Goal: Task Accomplishment & Management: Manage account settings

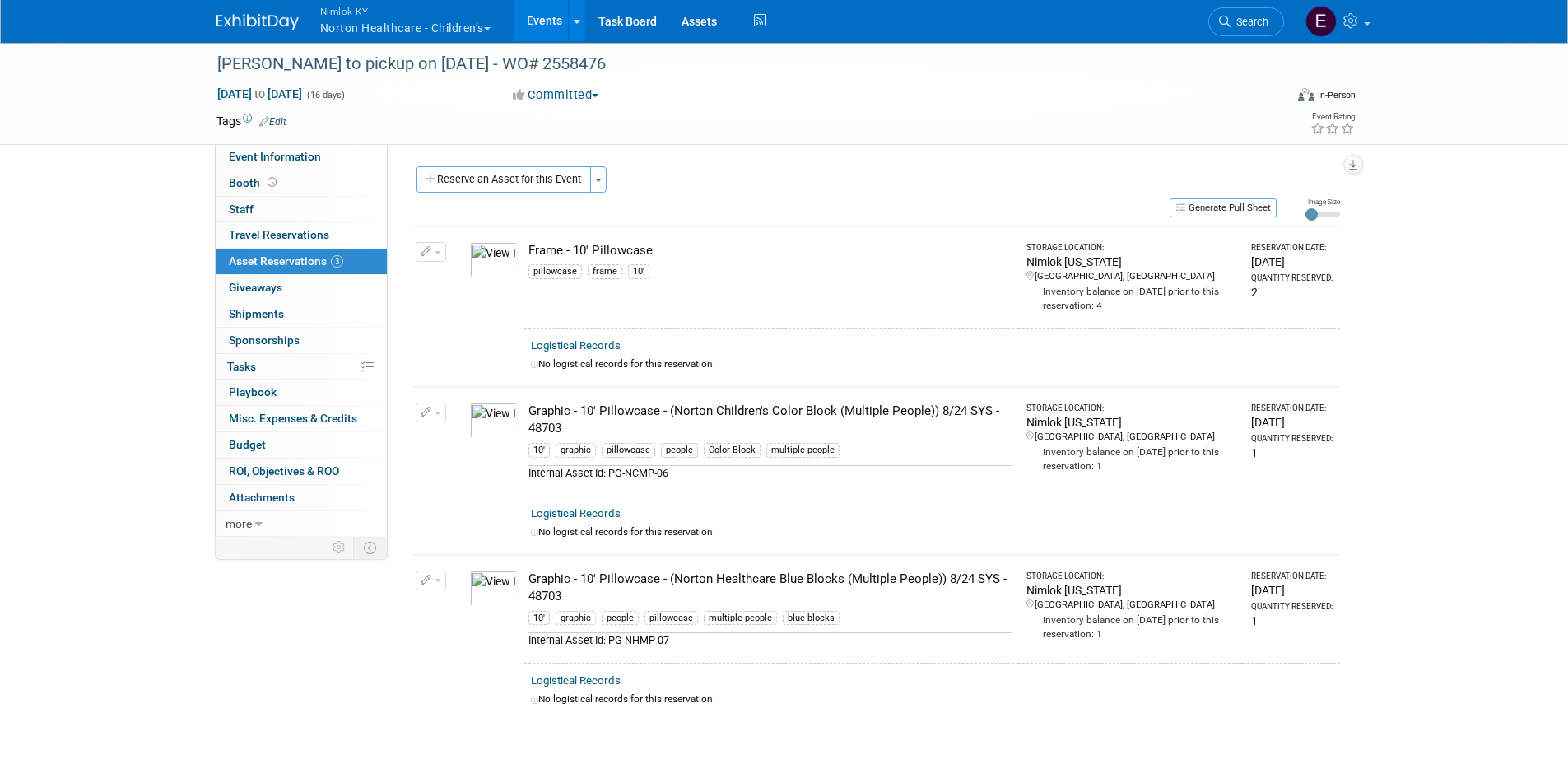
click at [446, 27] on button "Nimlok KY Norton Healthcare - Children’s" at bounding box center [414, 21] width 192 height 43
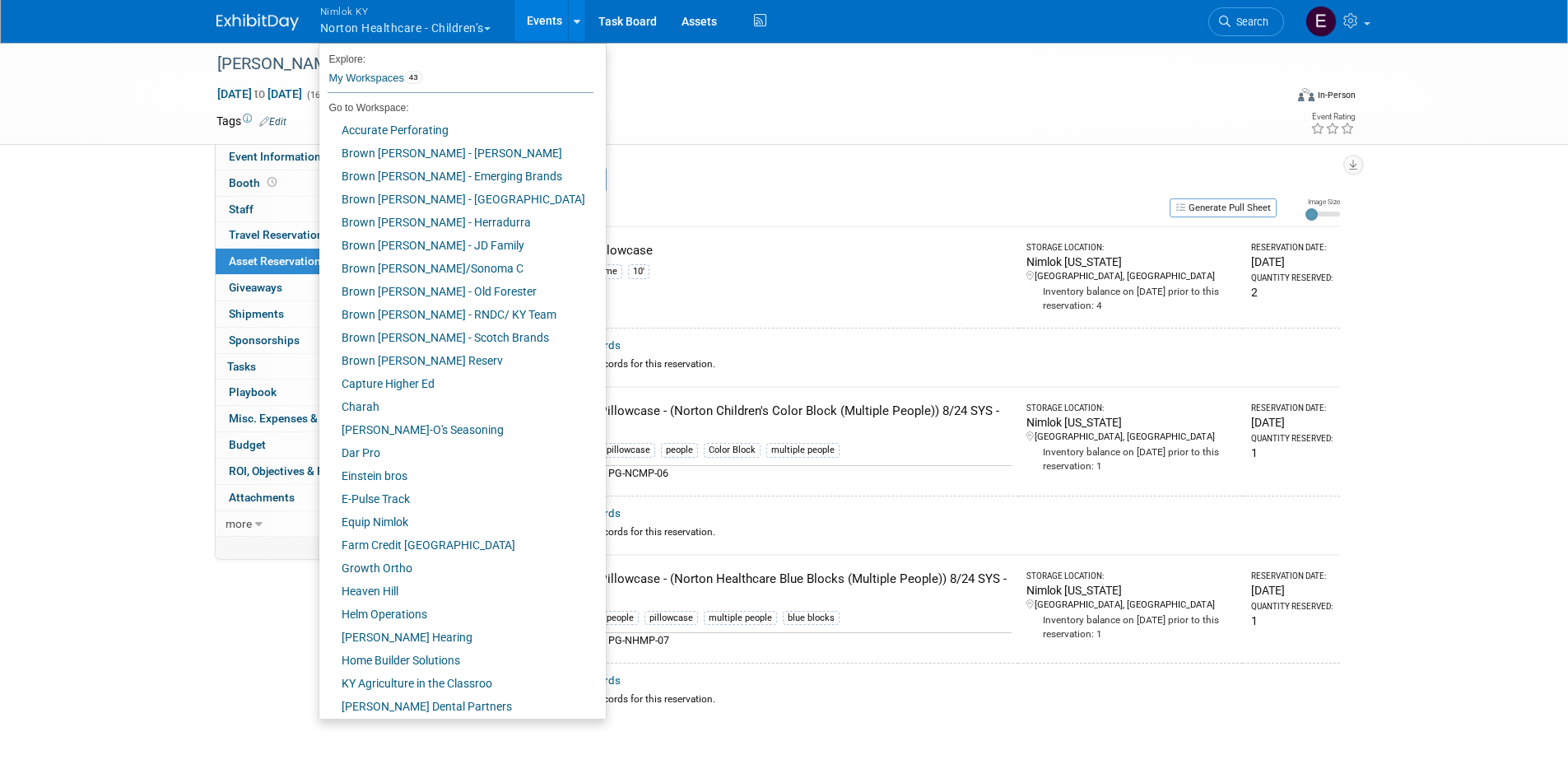
click at [446, 26] on button "Nimlok KY Norton Healthcare - Children’s" at bounding box center [414, 21] width 192 height 43
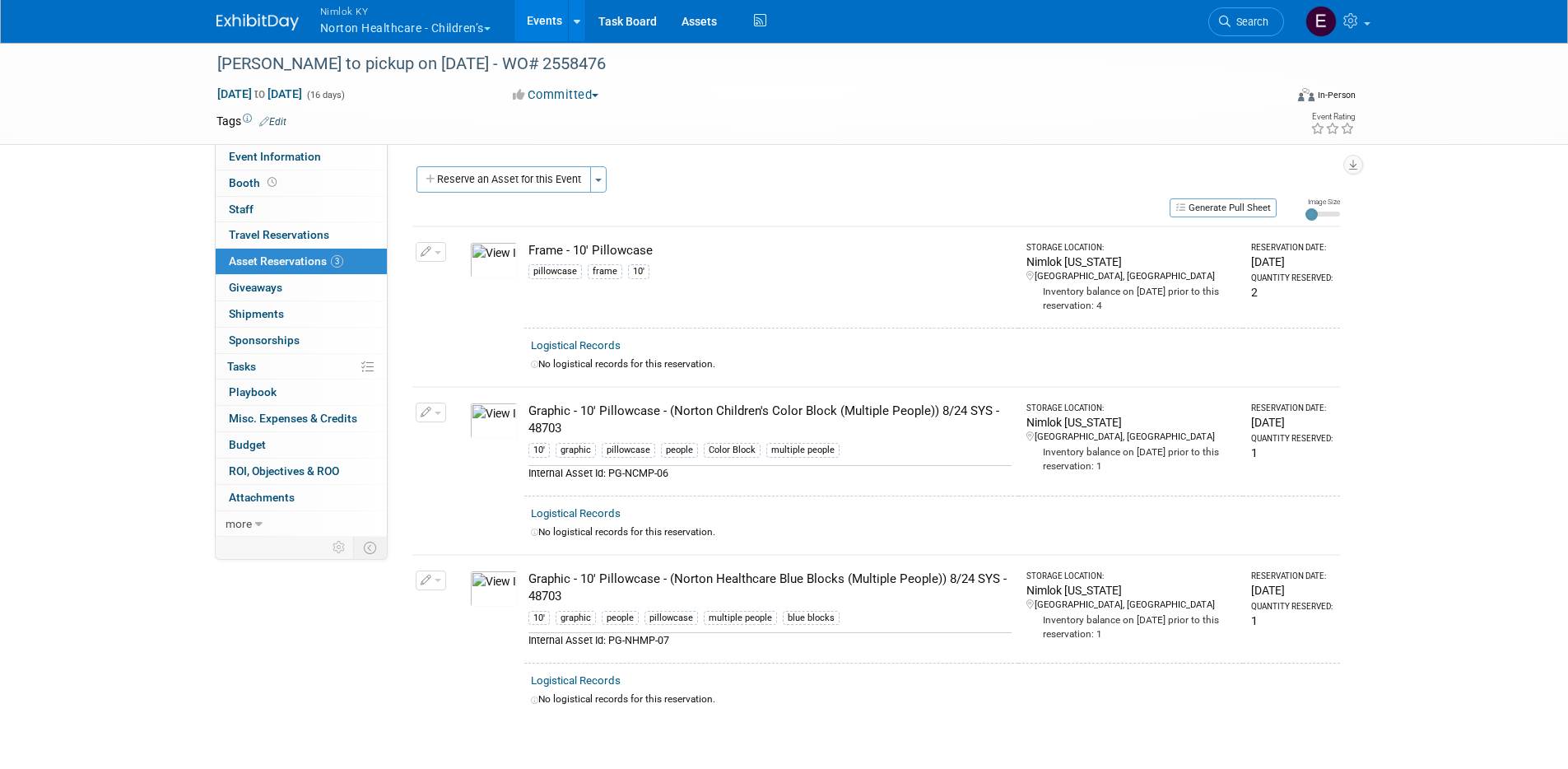
click at [446, 27] on button "Nimlok KY Norton Healthcare - Children’s" at bounding box center [414, 21] width 192 height 43
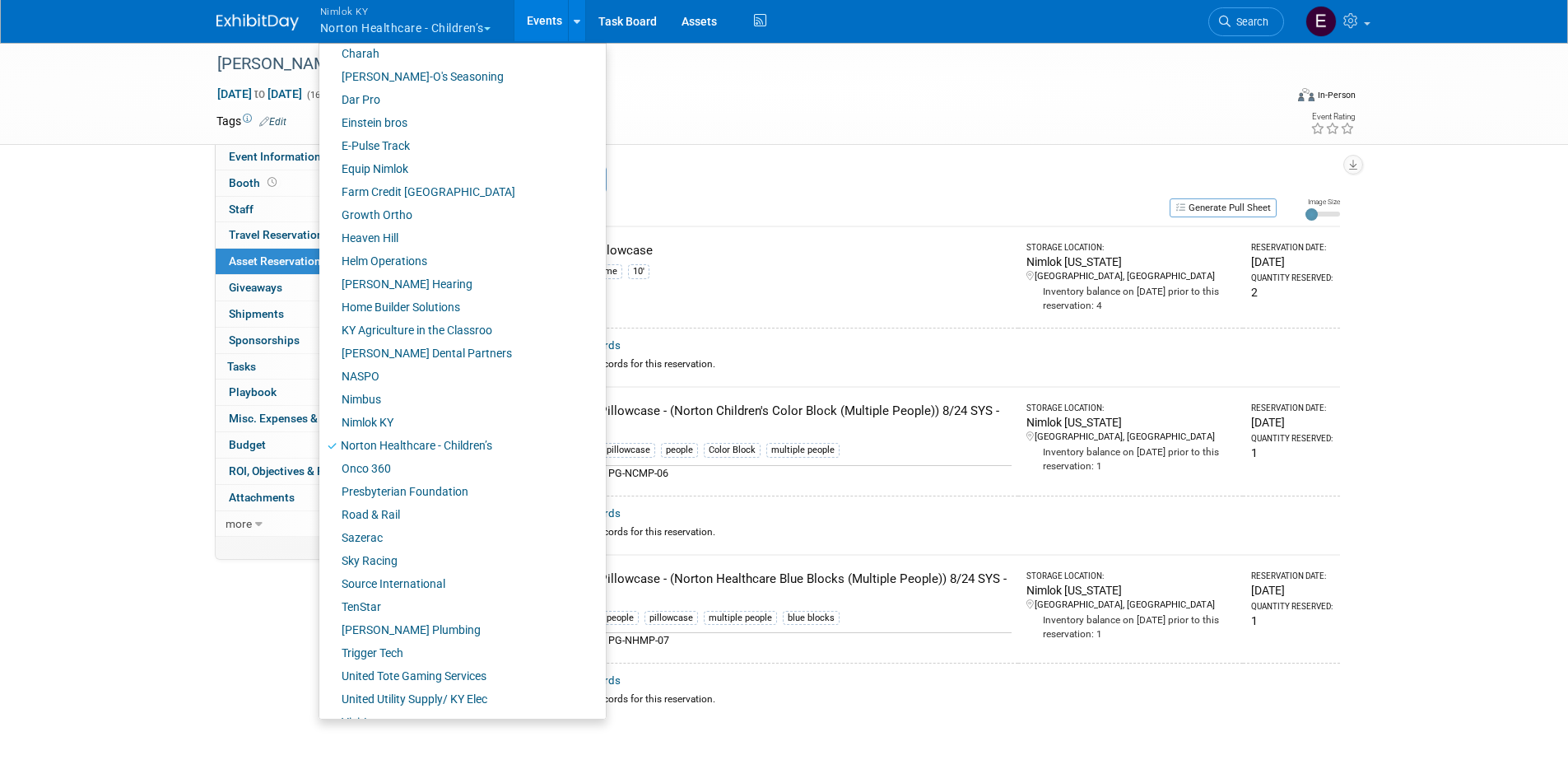
scroll to position [396, 0]
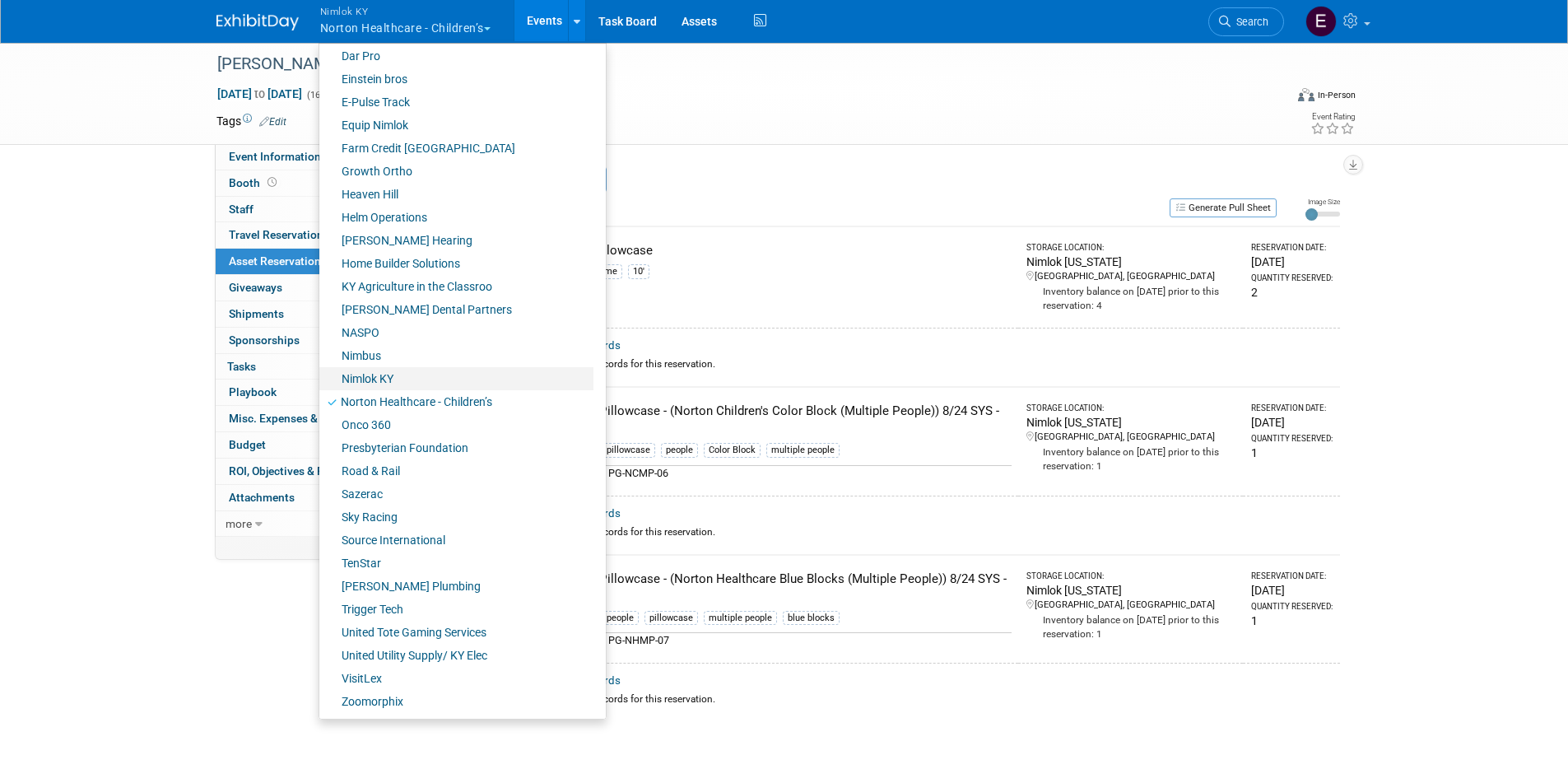
click at [373, 376] on link "Nimlok KY" at bounding box center [456, 378] width 274 height 23
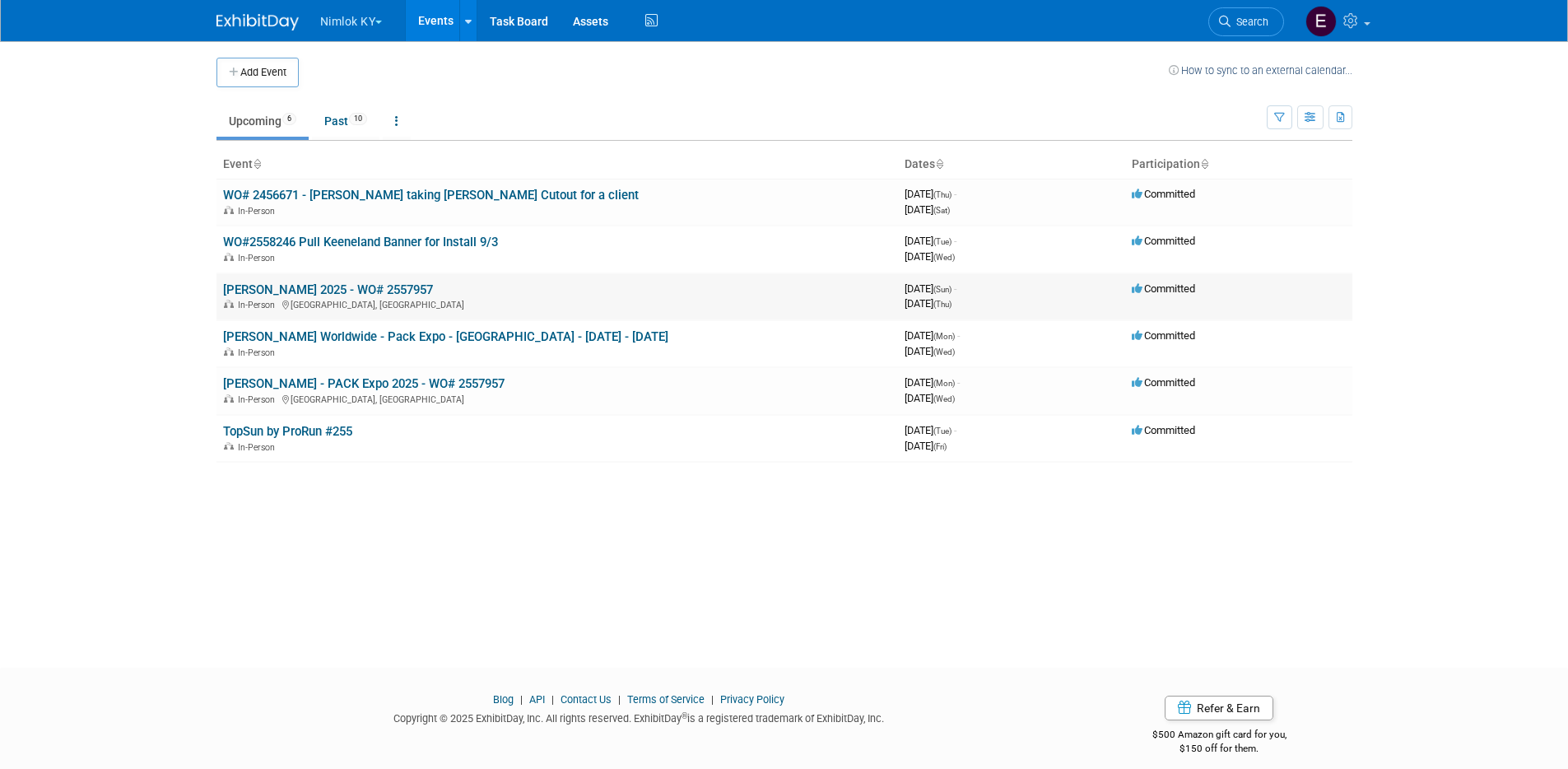
click at [374, 288] on link "Raque - IBIE 2025 - WO# 2557957" at bounding box center [328, 290] width 210 height 15
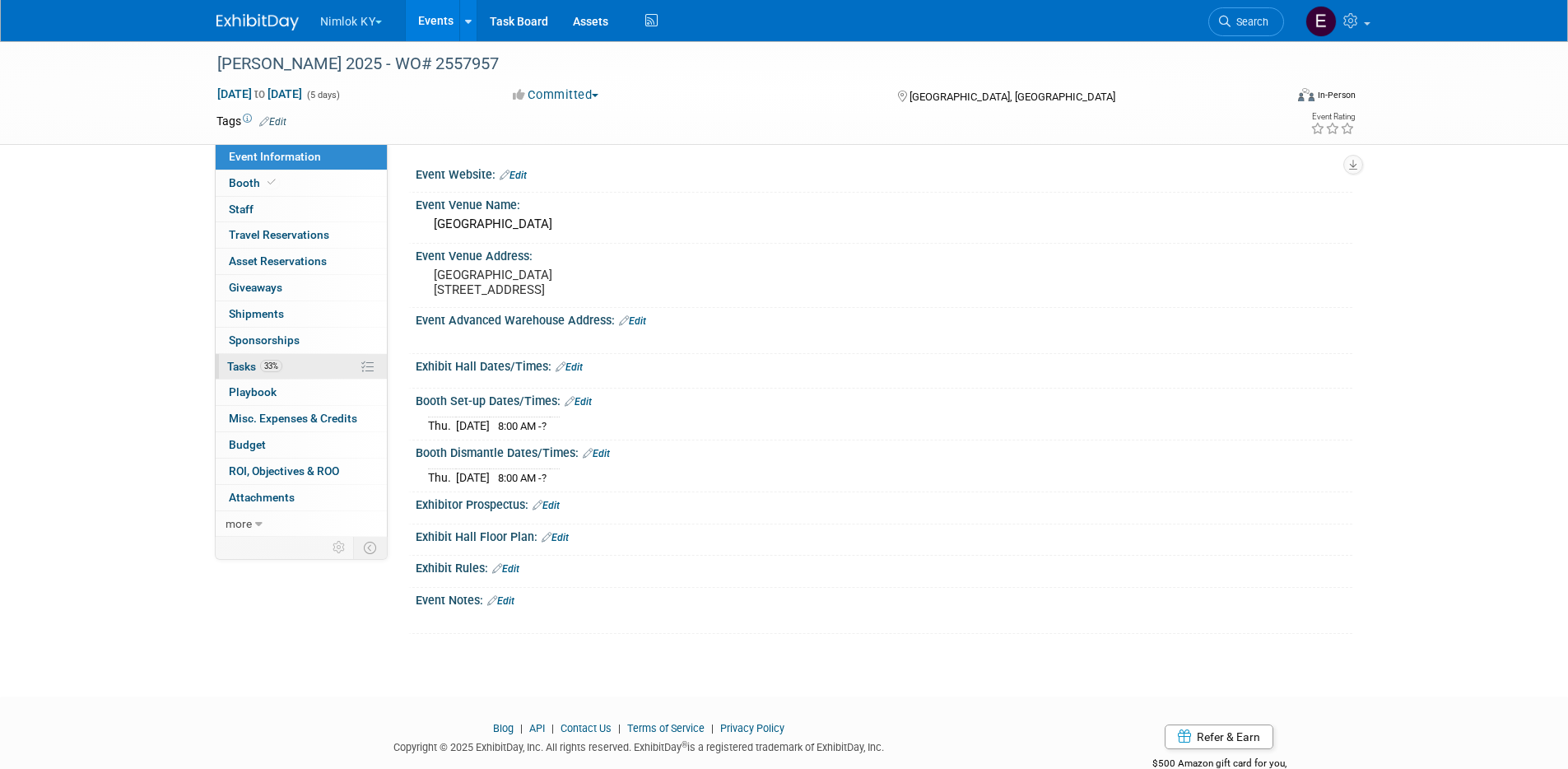
click at [267, 366] on span "33%" at bounding box center [271, 365] width 22 height 12
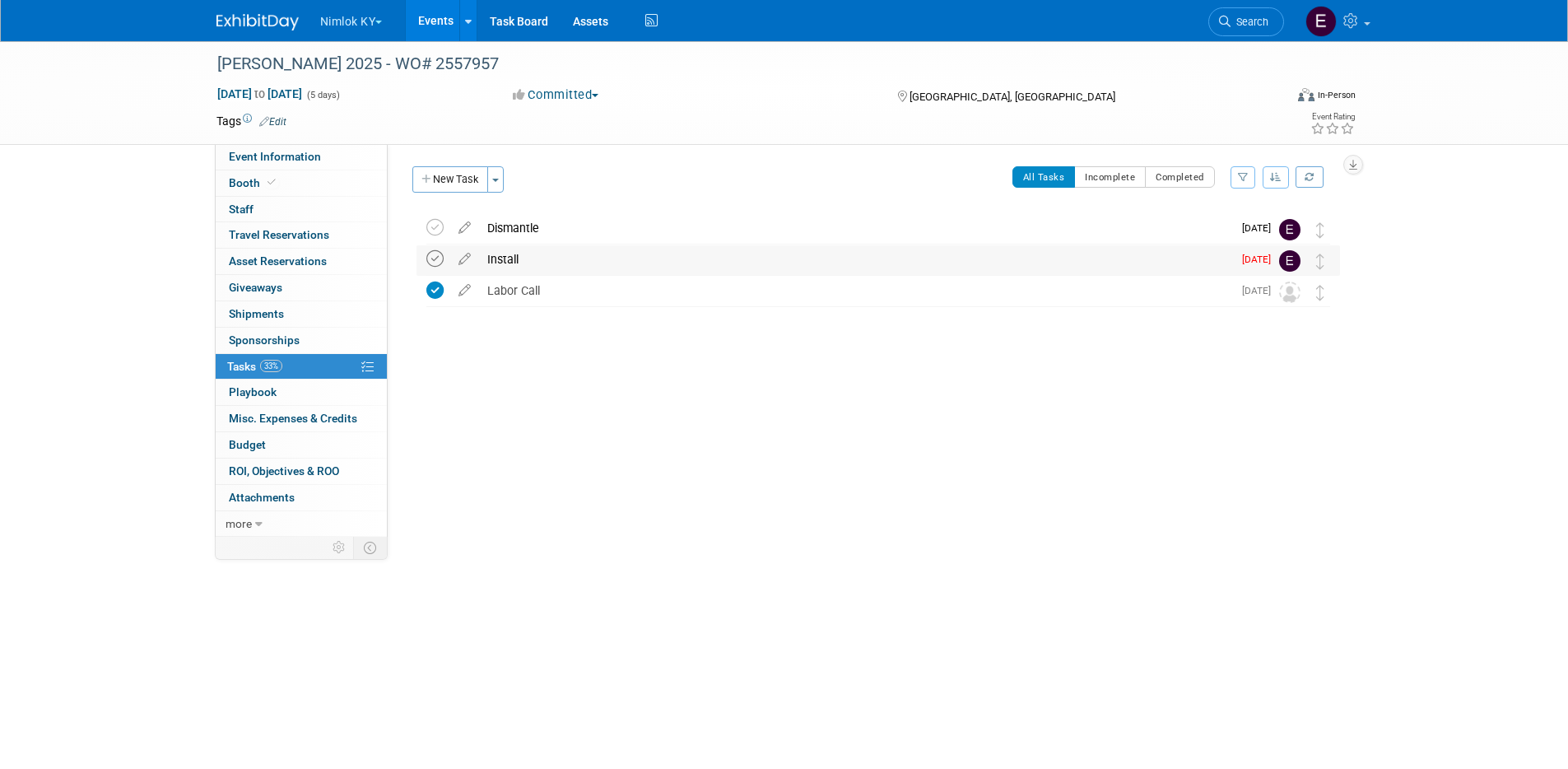
click at [436, 262] on icon at bounding box center [435, 258] width 17 height 17
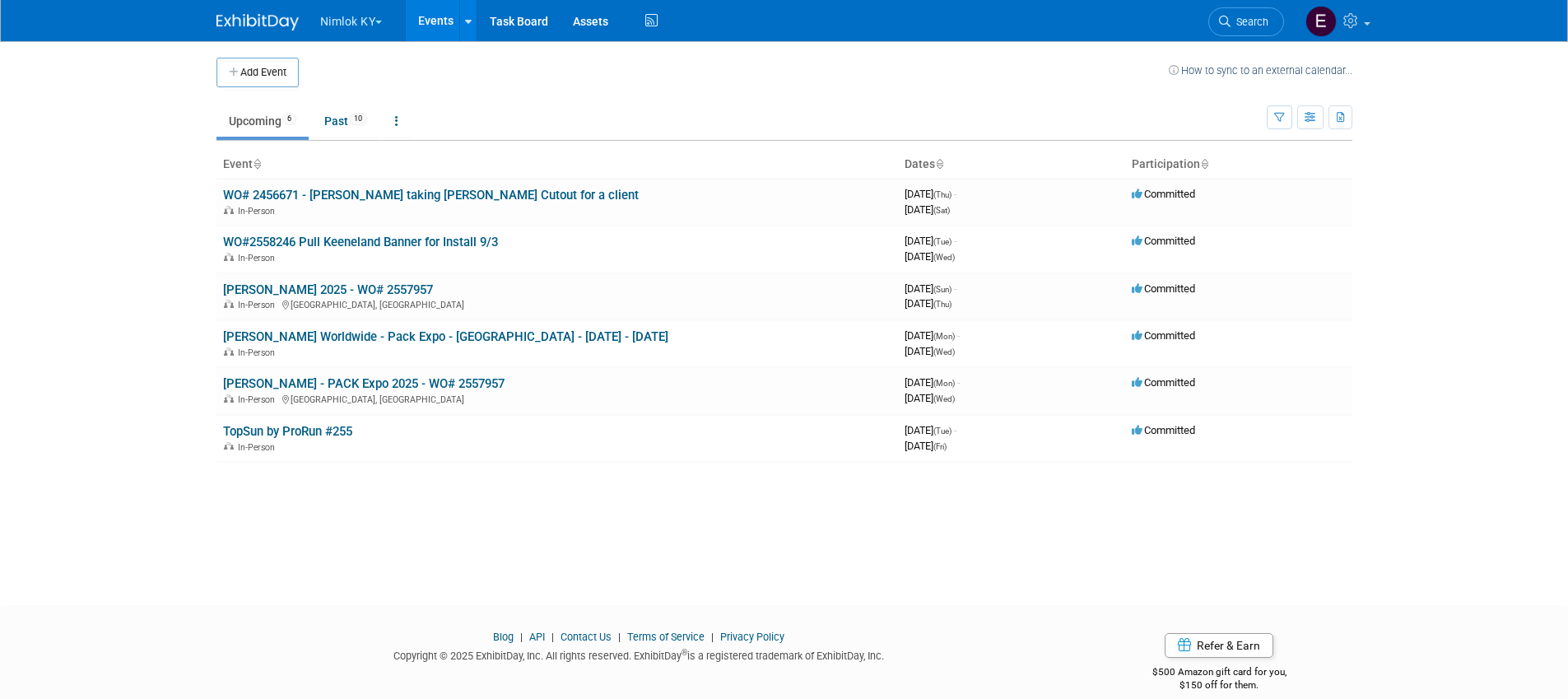
click at [369, 26] on button "Nimlok KY" at bounding box center [361, 17] width 85 height 36
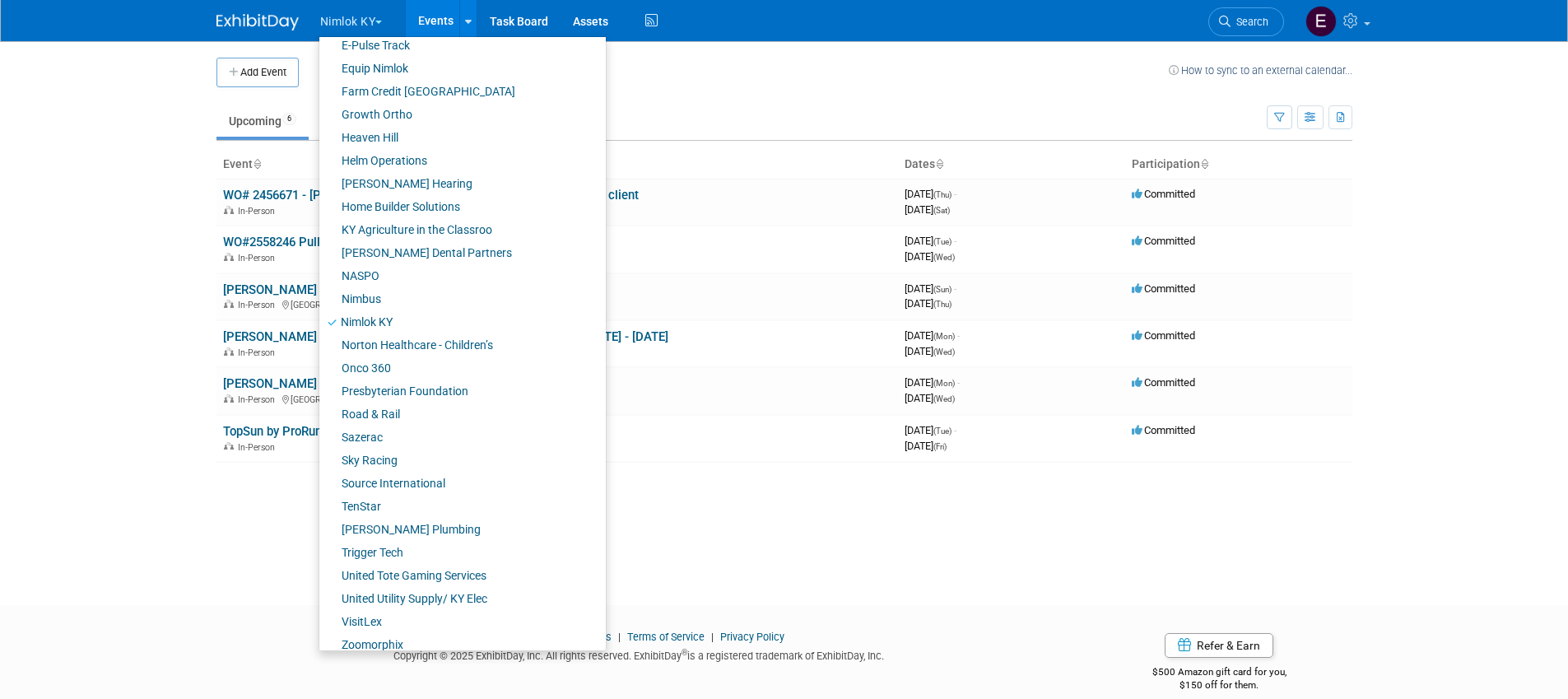
scroll to position [459, 0]
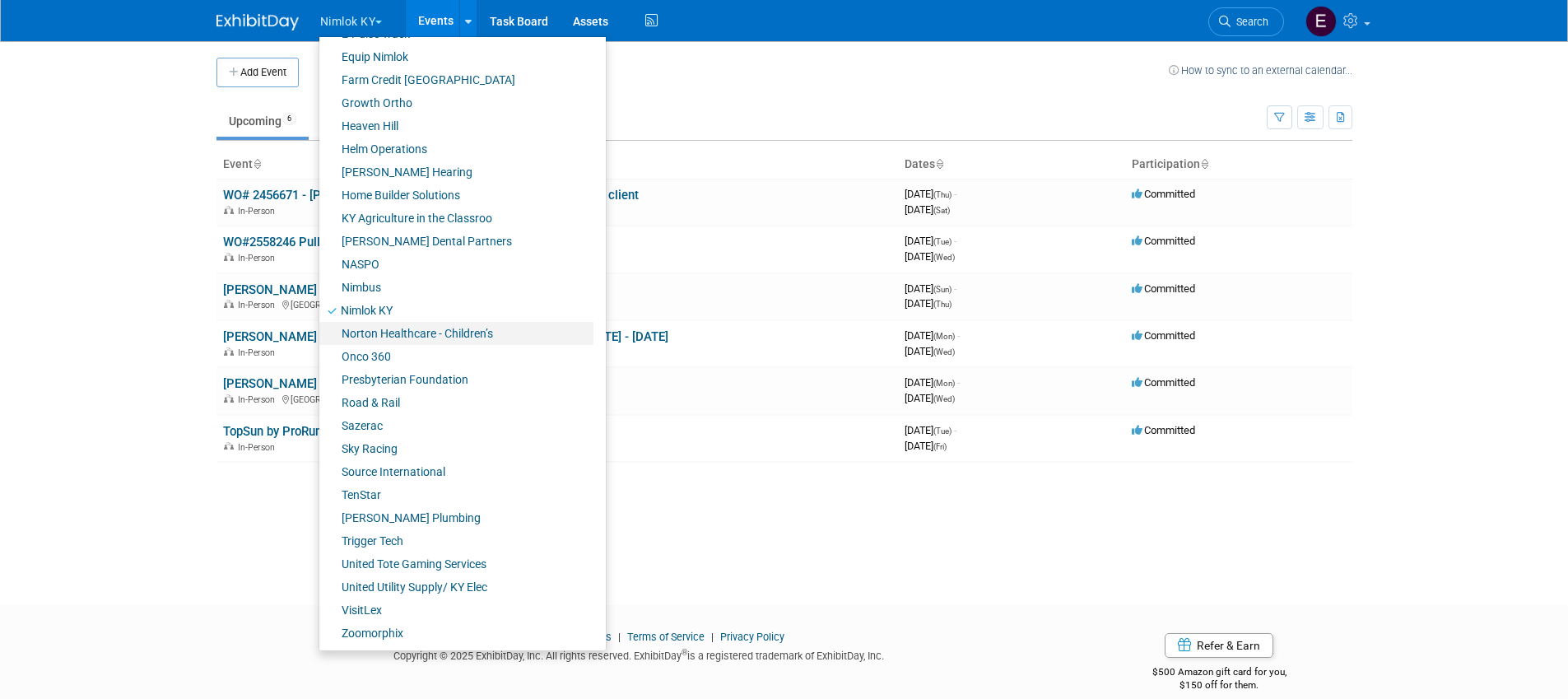
click at [370, 335] on link "Norton Healthcare - Children’s" at bounding box center [456, 333] width 274 height 23
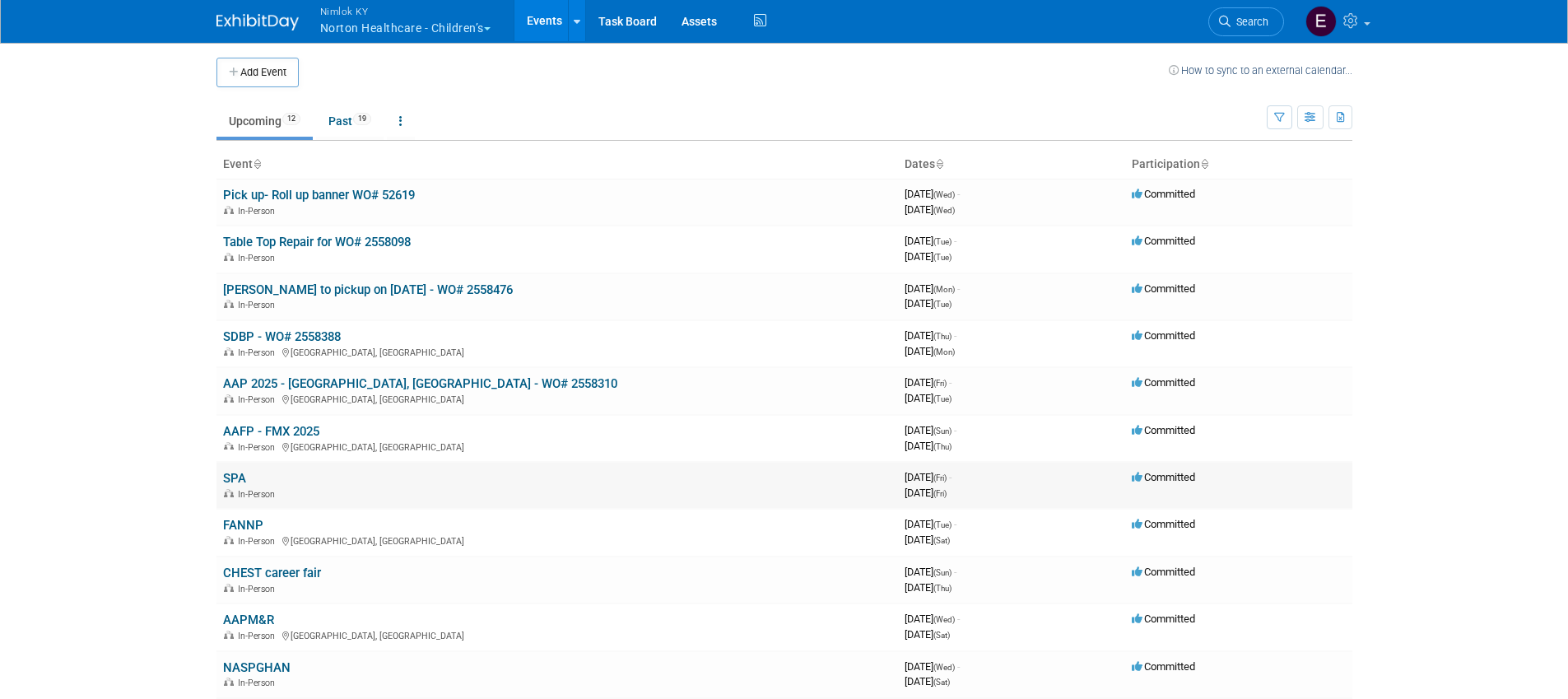
click at [241, 478] on link "SPA" at bounding box center [235, 478] width 23 height 15
click at [240, 474] on link "SPA" at bounding box center [235, 478] width 23 height 15
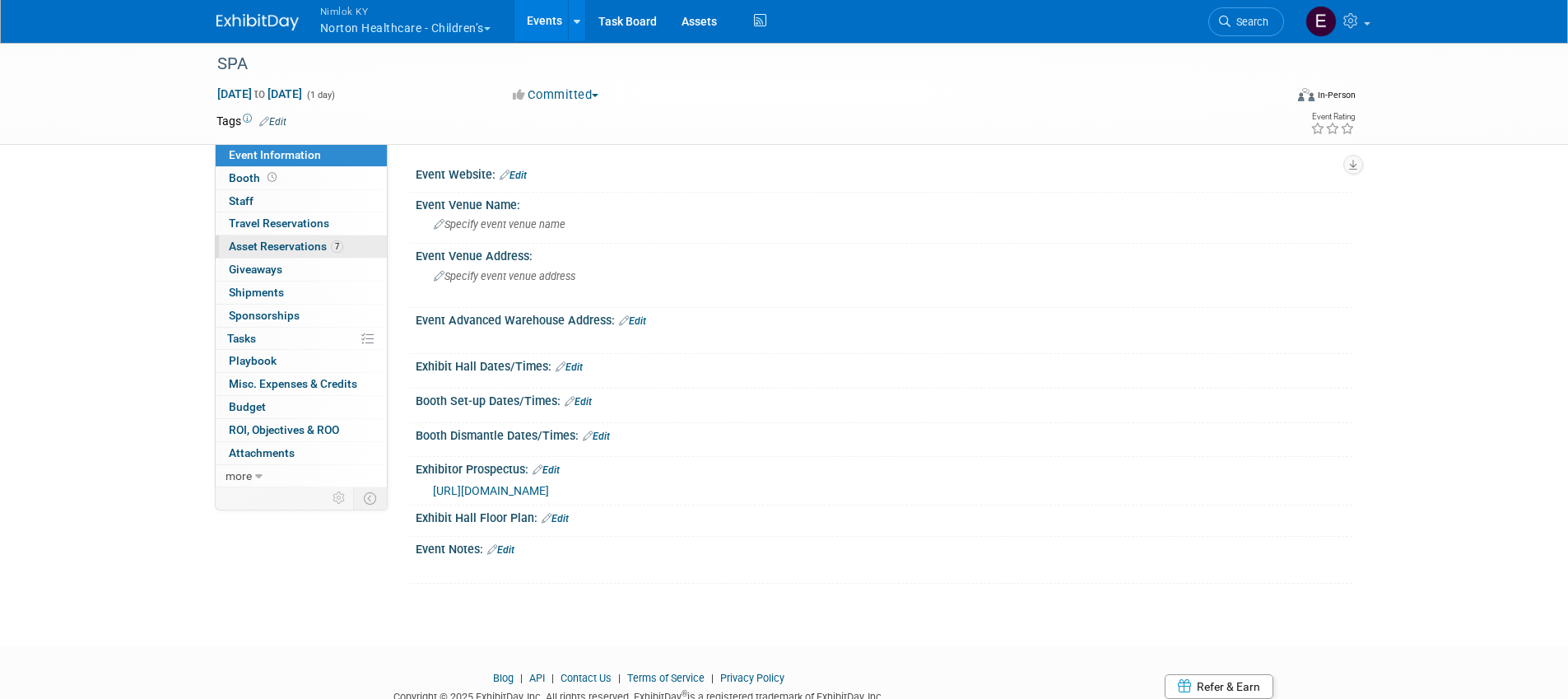
click at [280, 245] on span "Asset Reservations 7" at bounding box center [286, 246] width 114 height 13
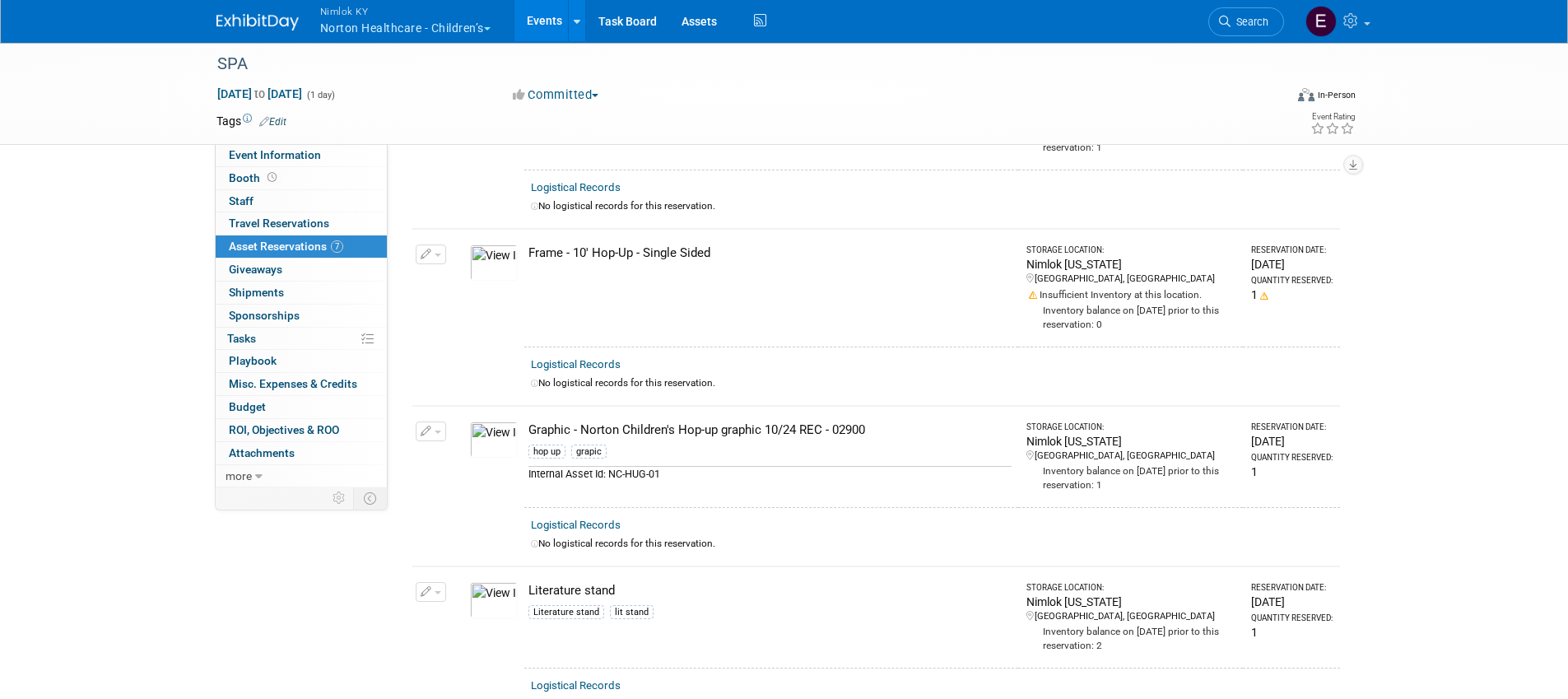
scroll to position [882, 0]
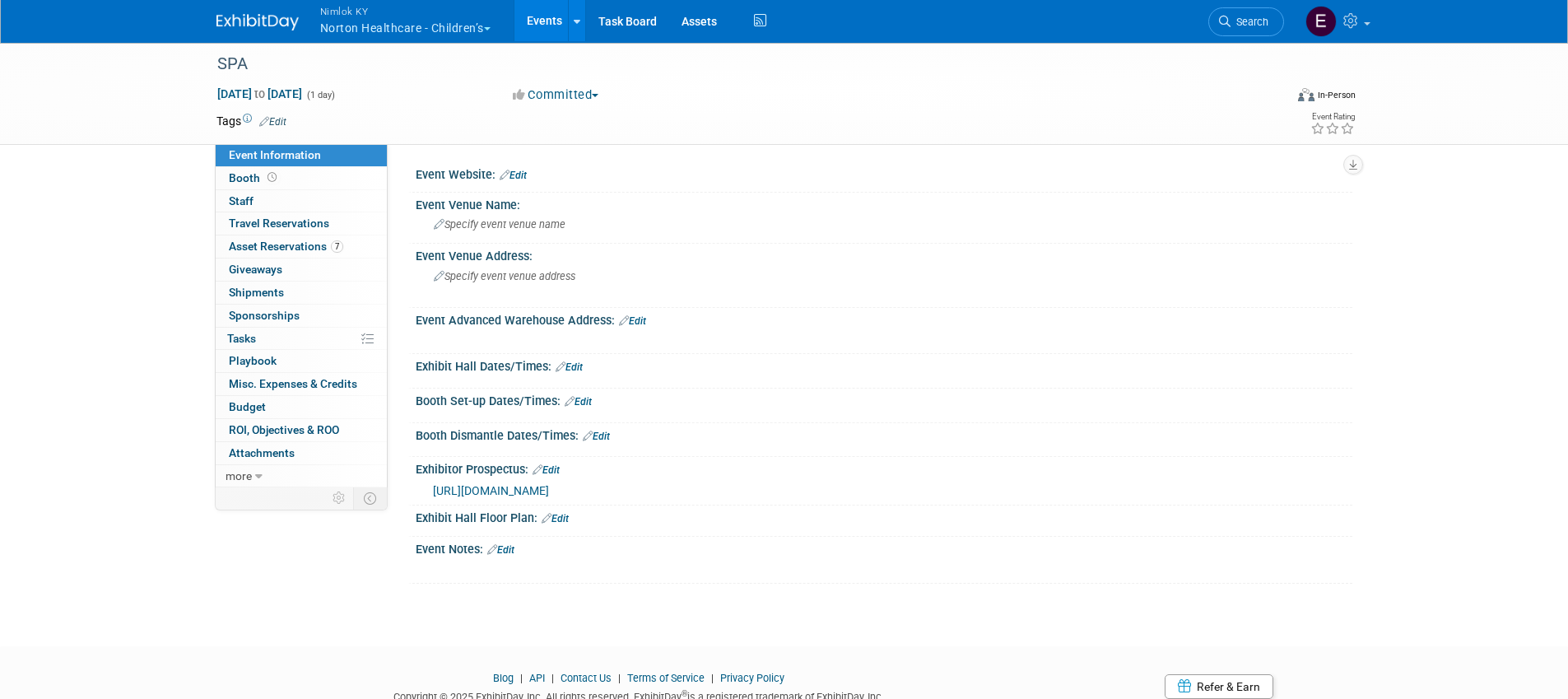
click at [549, 494] on span "[URL][DOMAIN_NAME]" at bounding box center [491, 490] width 116 height 13
click at [320, 244] on span "Asset Reservations 7" at bounding box center [286, 246] width 114 height 13
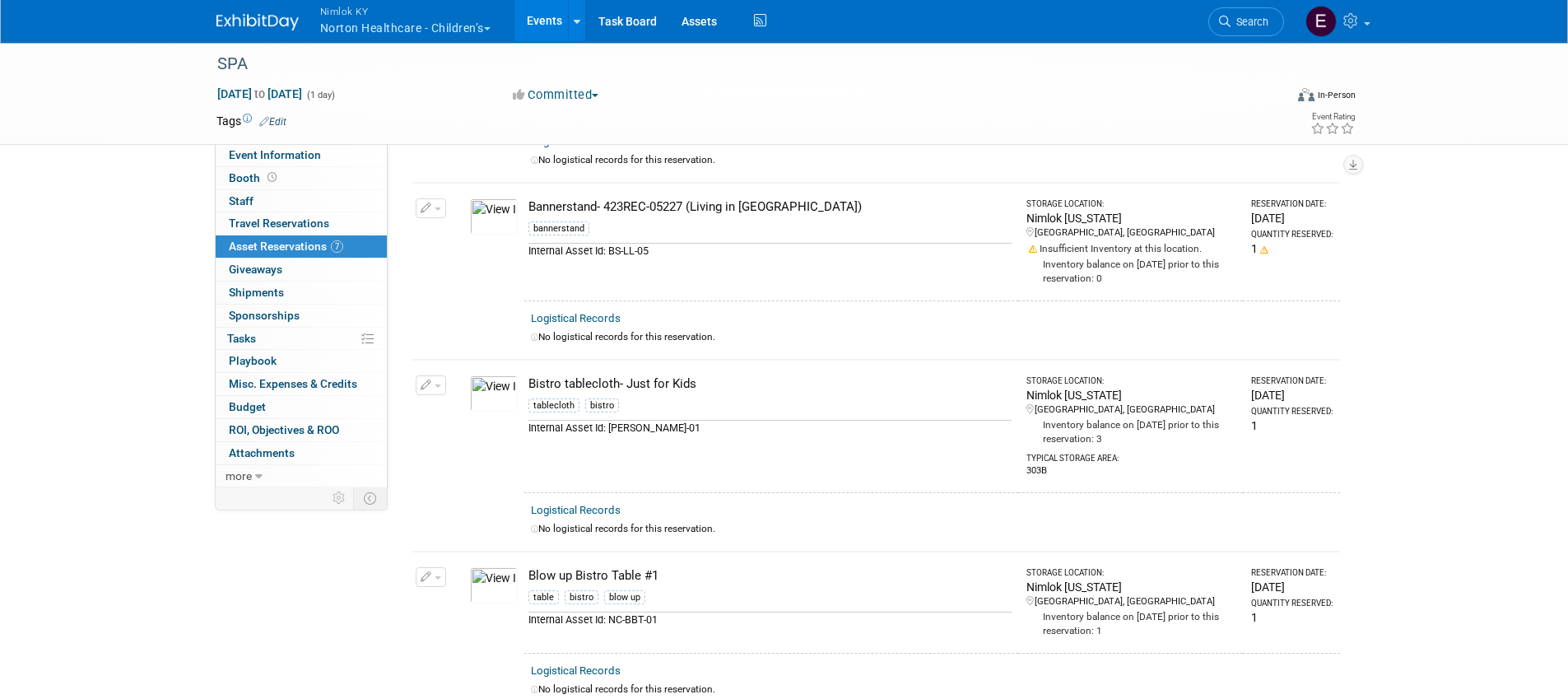
scroll to position [628, 0]
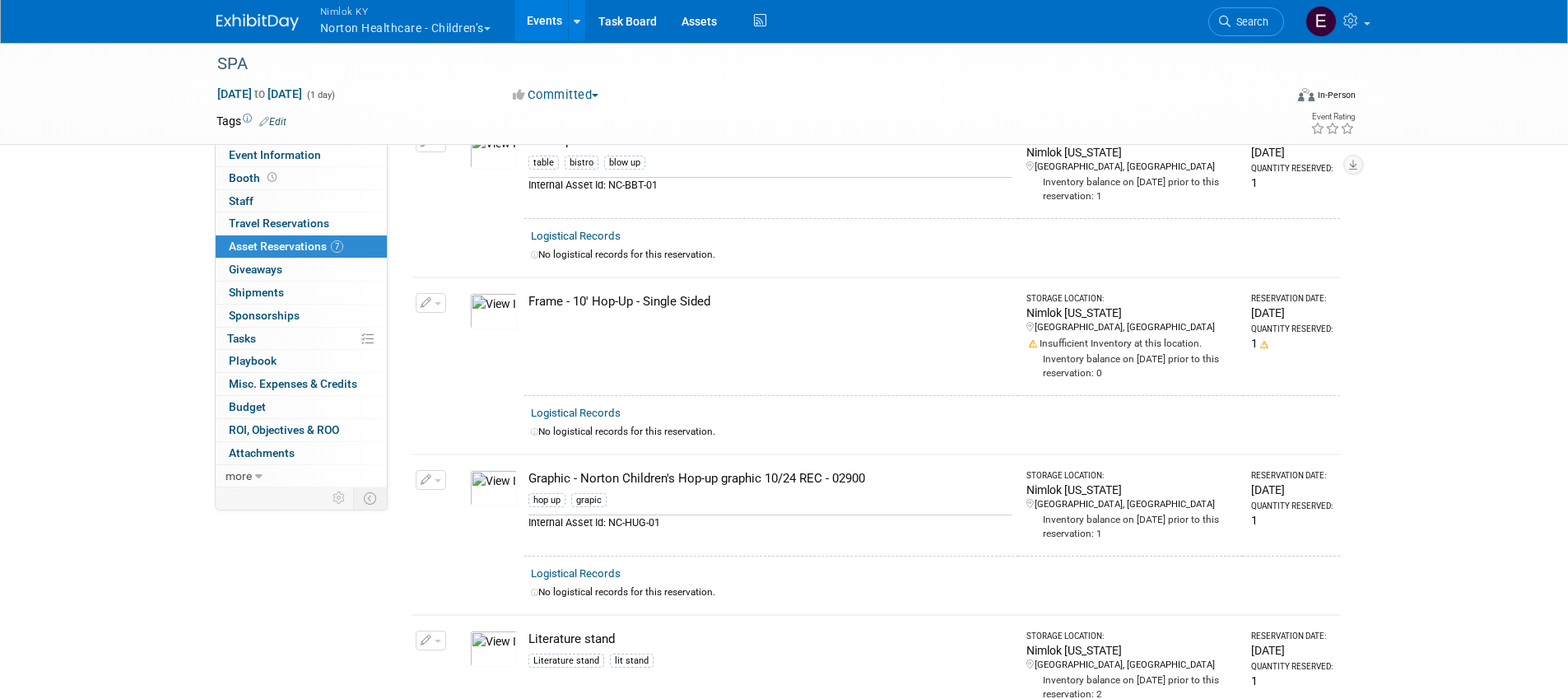
click at [535, 14] on link "Events" at bounding box center [544, 20] width 60 height 41
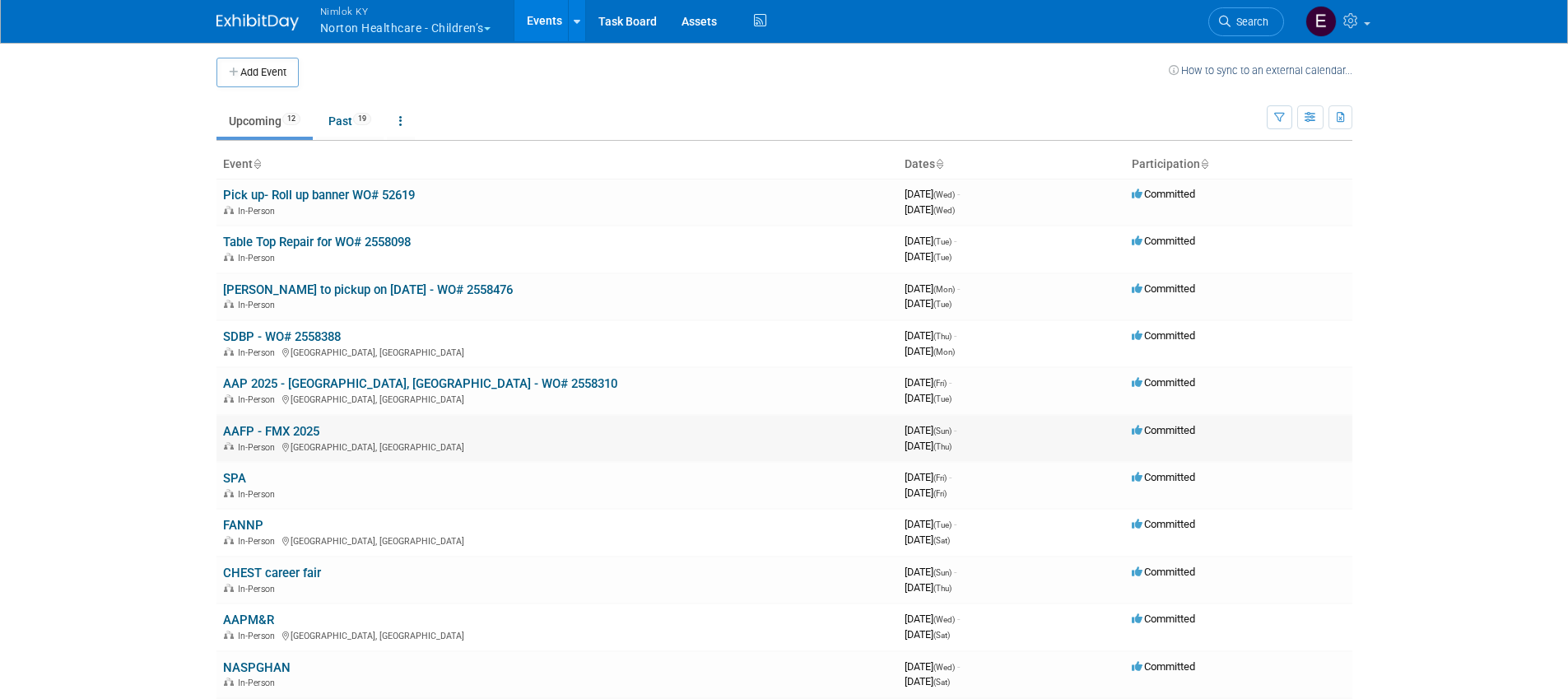
click at [311, 430] on link "AAFP - FMX 2025" at bounding box center [271, 431] width 97 height 15
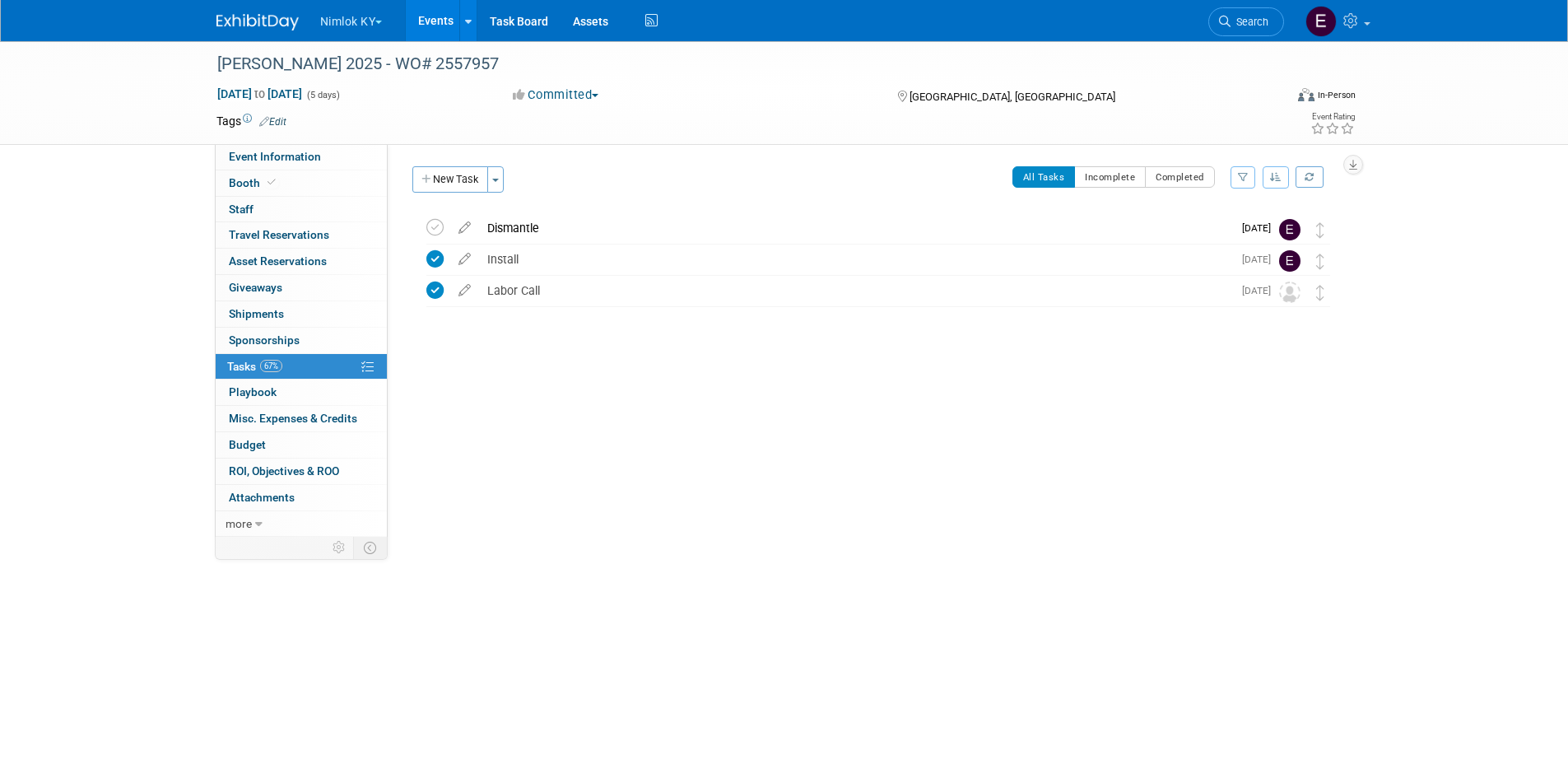
click at [359, 15] on button "Nimlok KY" at bounding box center [361, 17] width 85 height 36
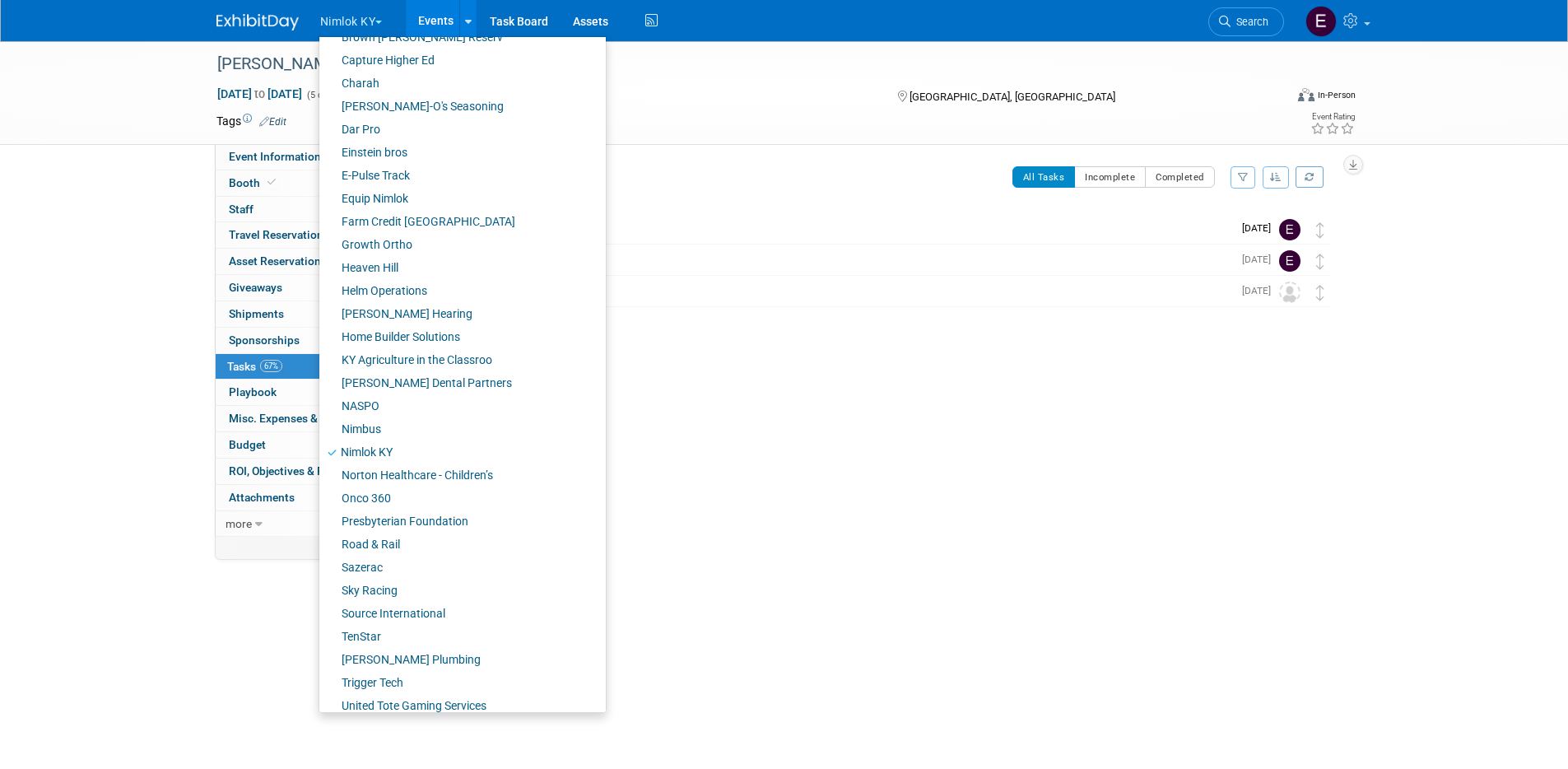
scroll to position [349, 0]
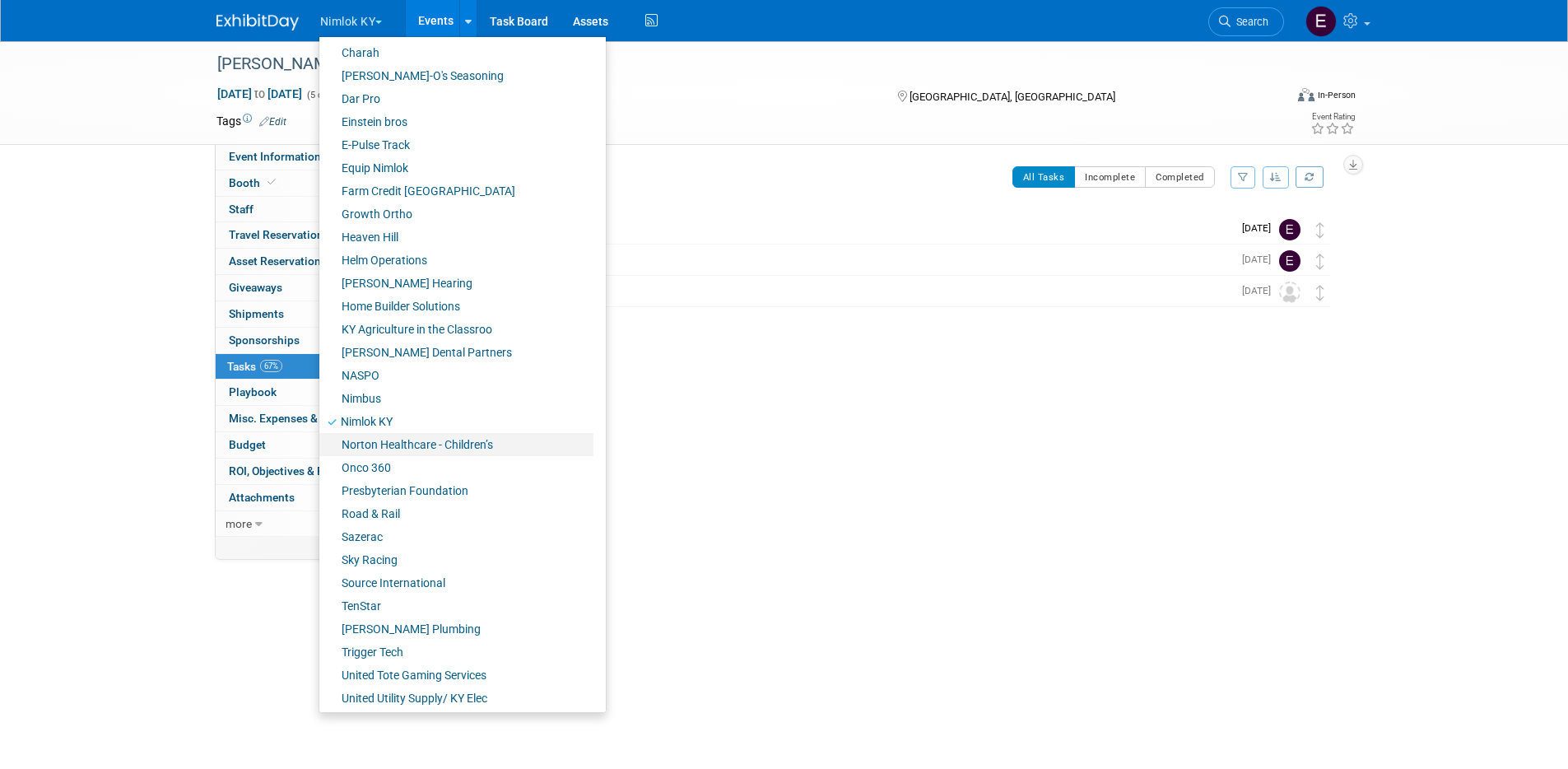
click at [457, 448] on link "Norton Healthcare - Children’s" at bounding box center [456, 444] width 274 height 23
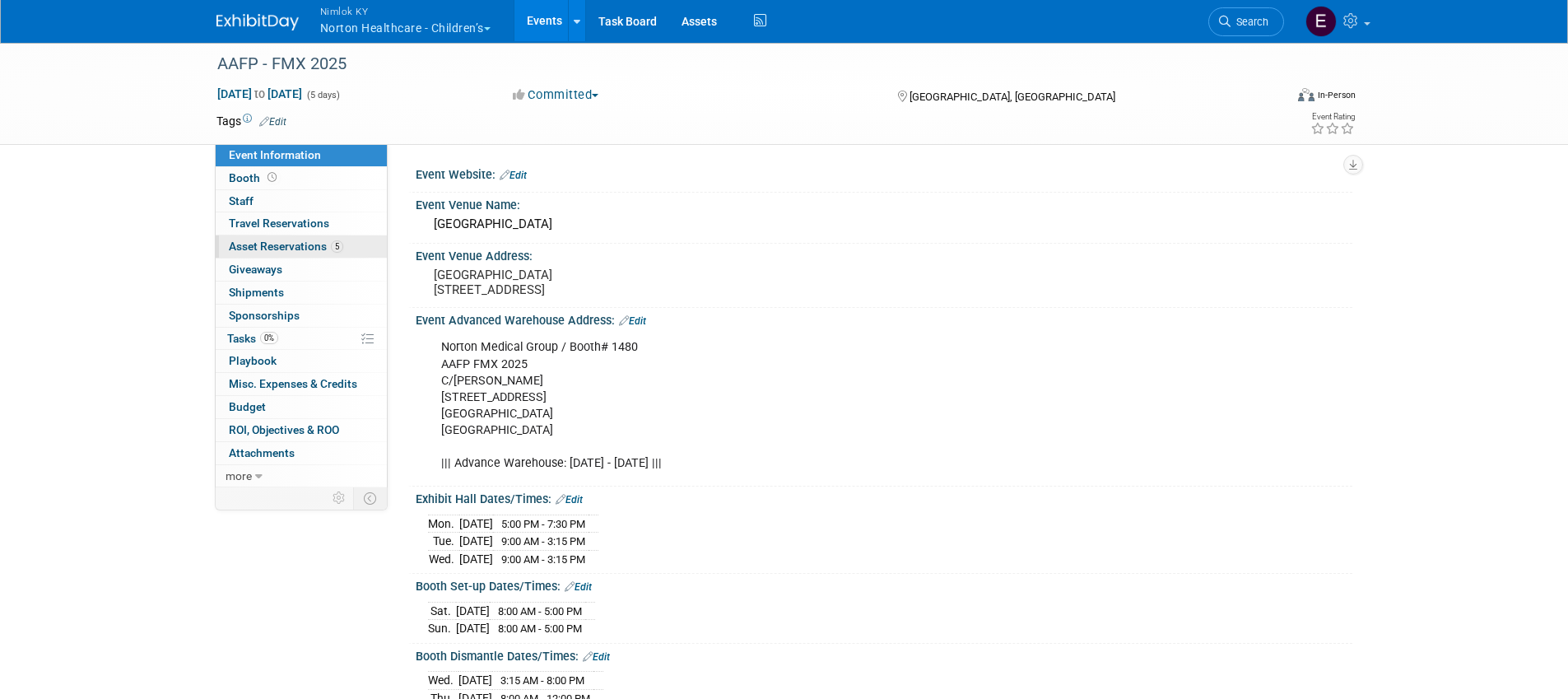
click at [282, 251] on span "Asset Reservations 5" at bounding box center [286, 246] width 114 height 13
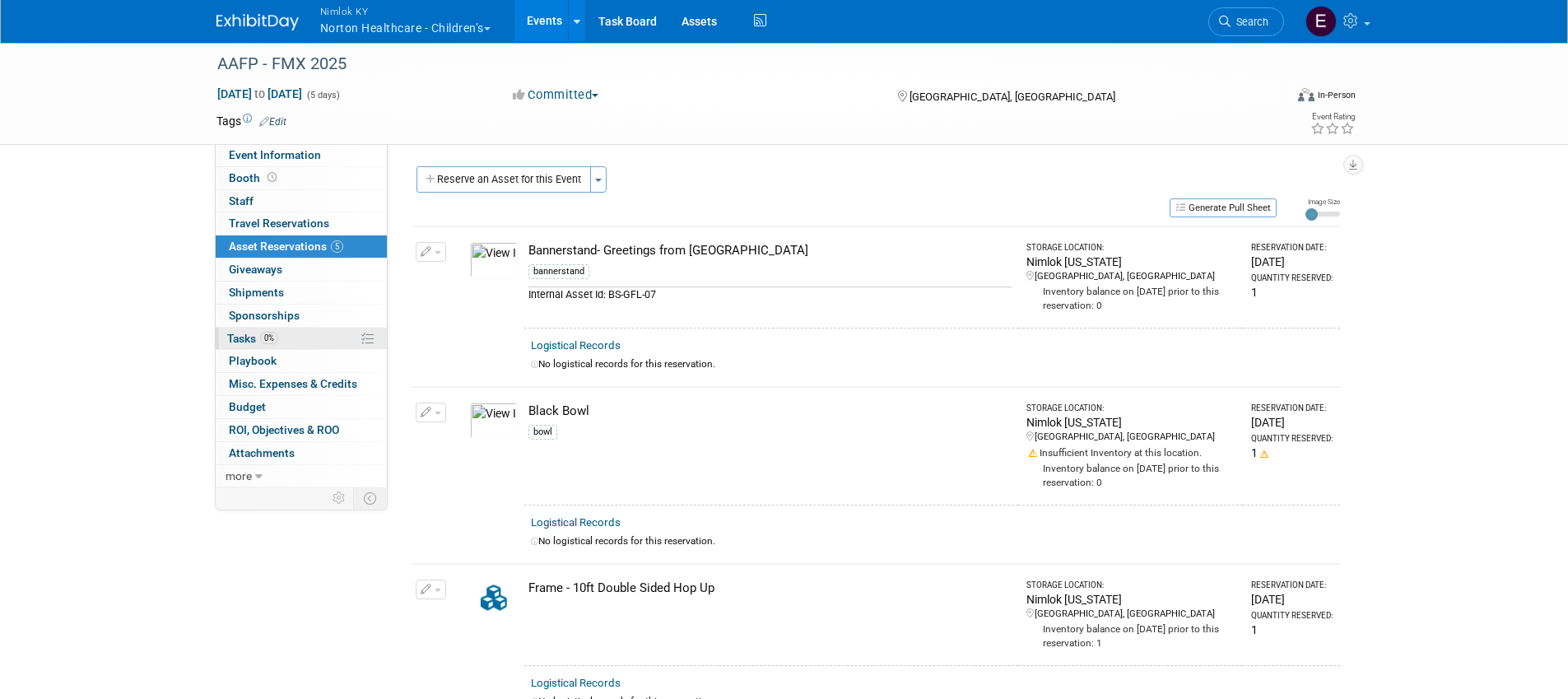
click at [258, 332] on span "Tasks 0%" at bounding box center [252, 338] width 51 height 13
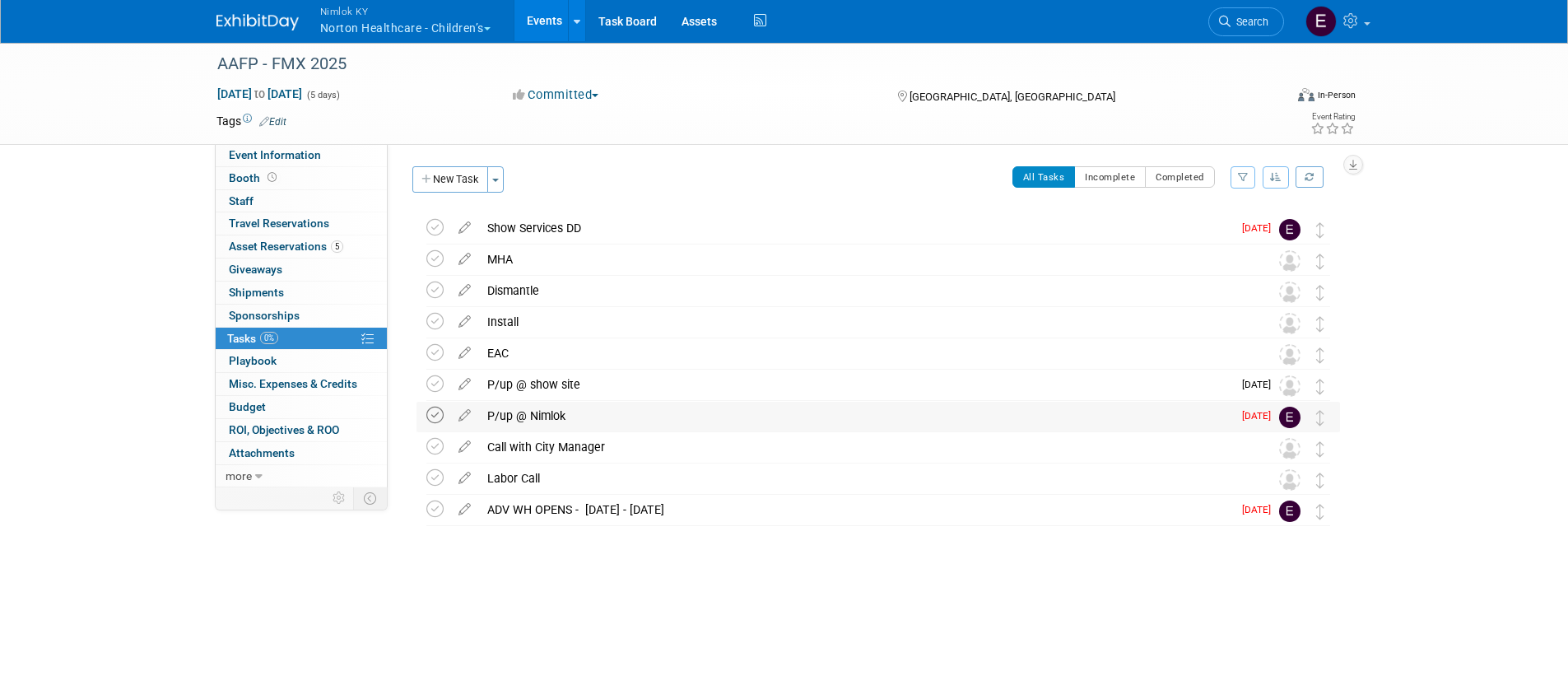
click at [439, 419] on icon at bounding box center [435, 415] width 17 height 17
click at [438, 511] on icon at bounding box center [435, 509] width 17 height 17
click at [555, 19] on link "Events" at bounding box center [544, 20] width 60 height 41
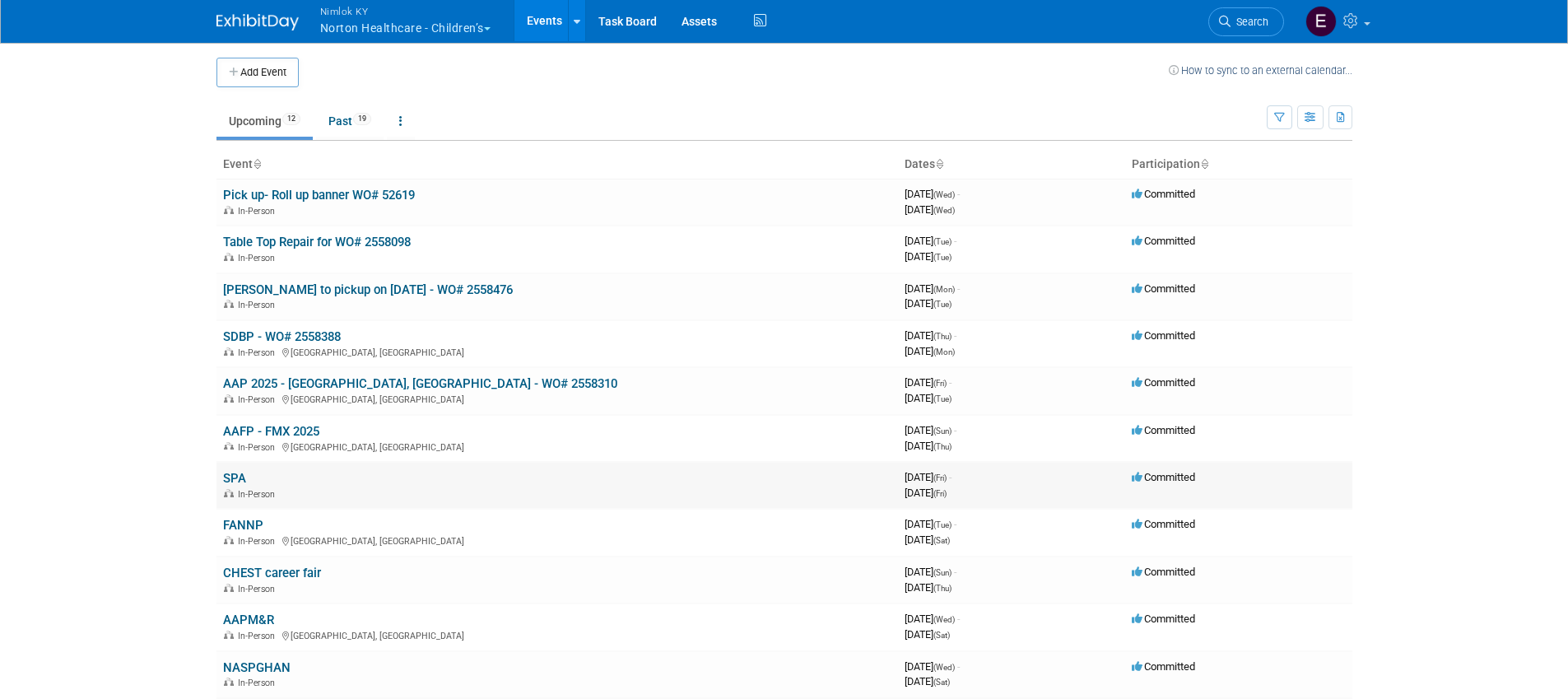
click at [237, 476] on link "SPA" at bounding box center [235, 478] width 23 height 15
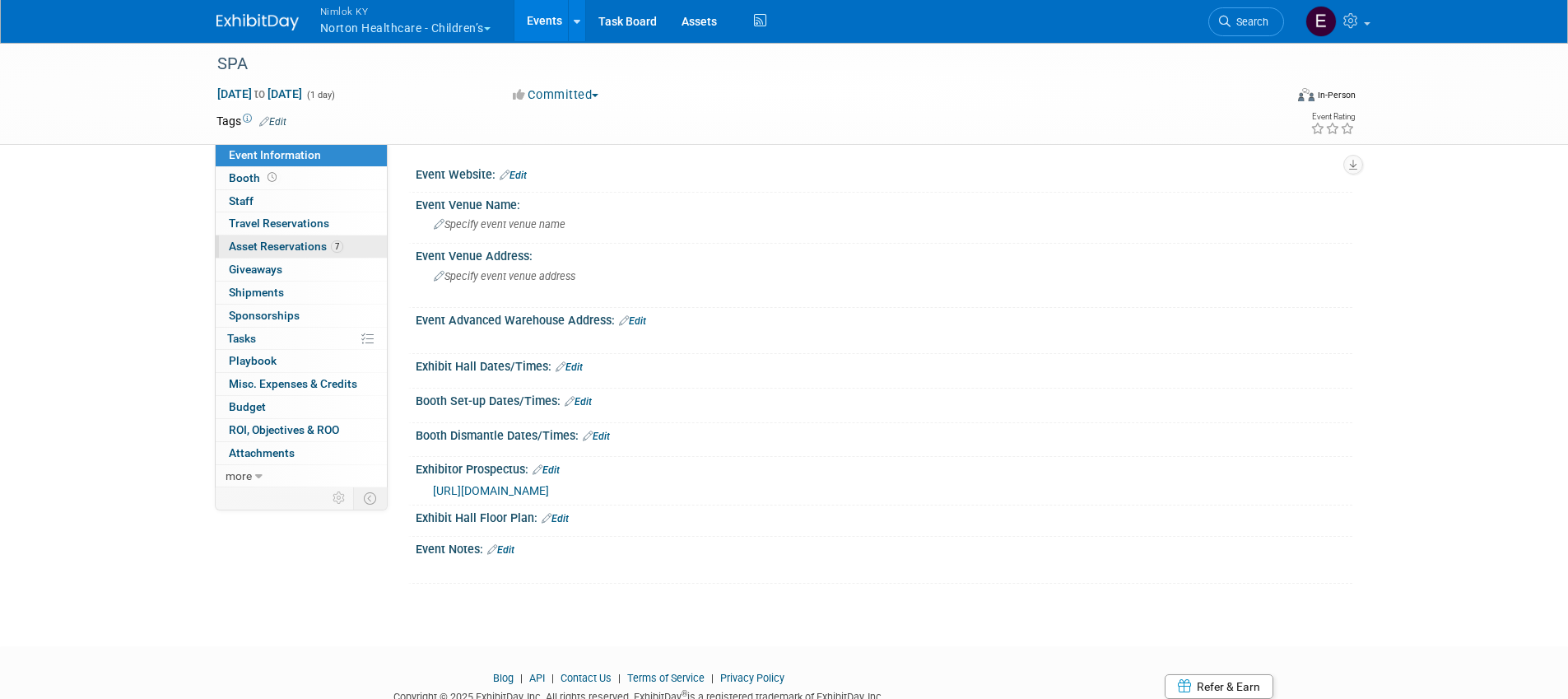
click at [271, 248] on span "Asset Reservations 7" at bounding box center [286, 246] width 114 height 13
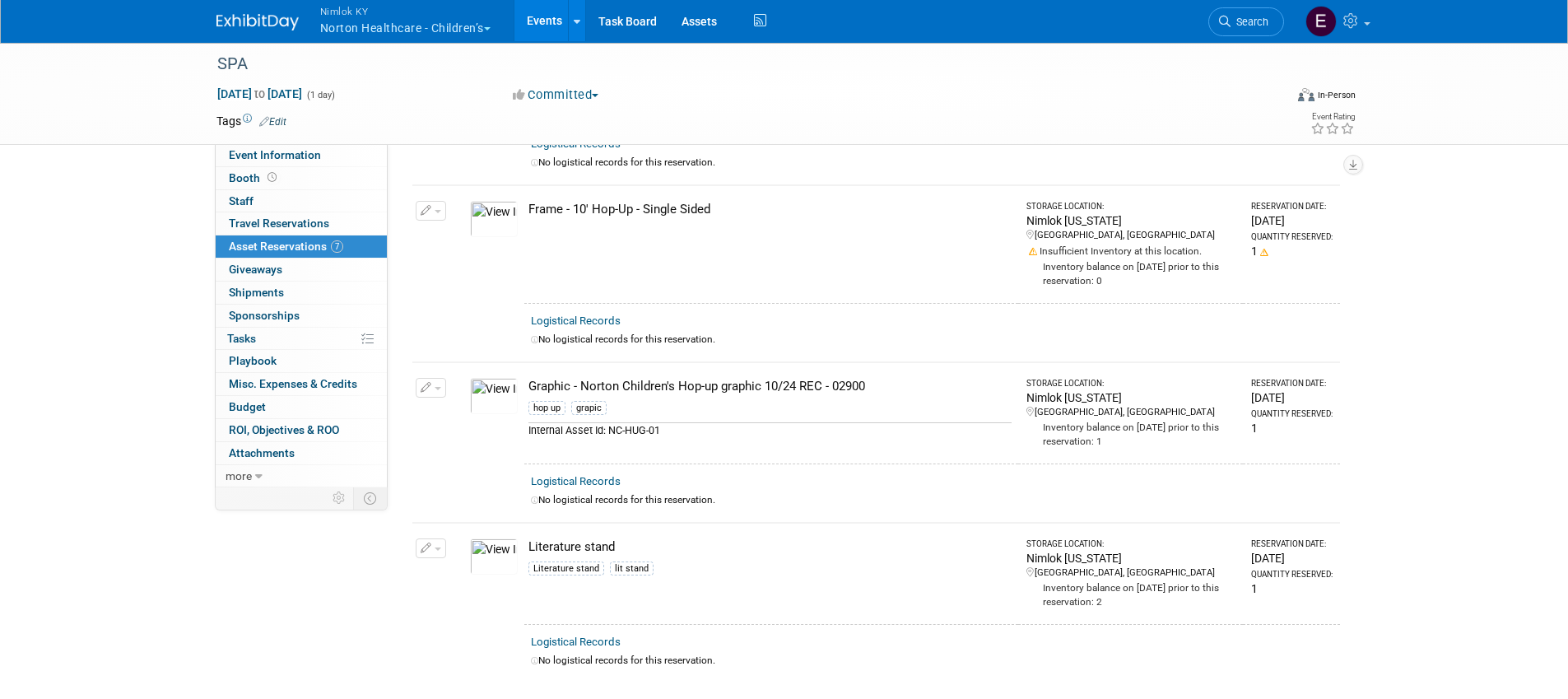
scroll to position [634, 0]
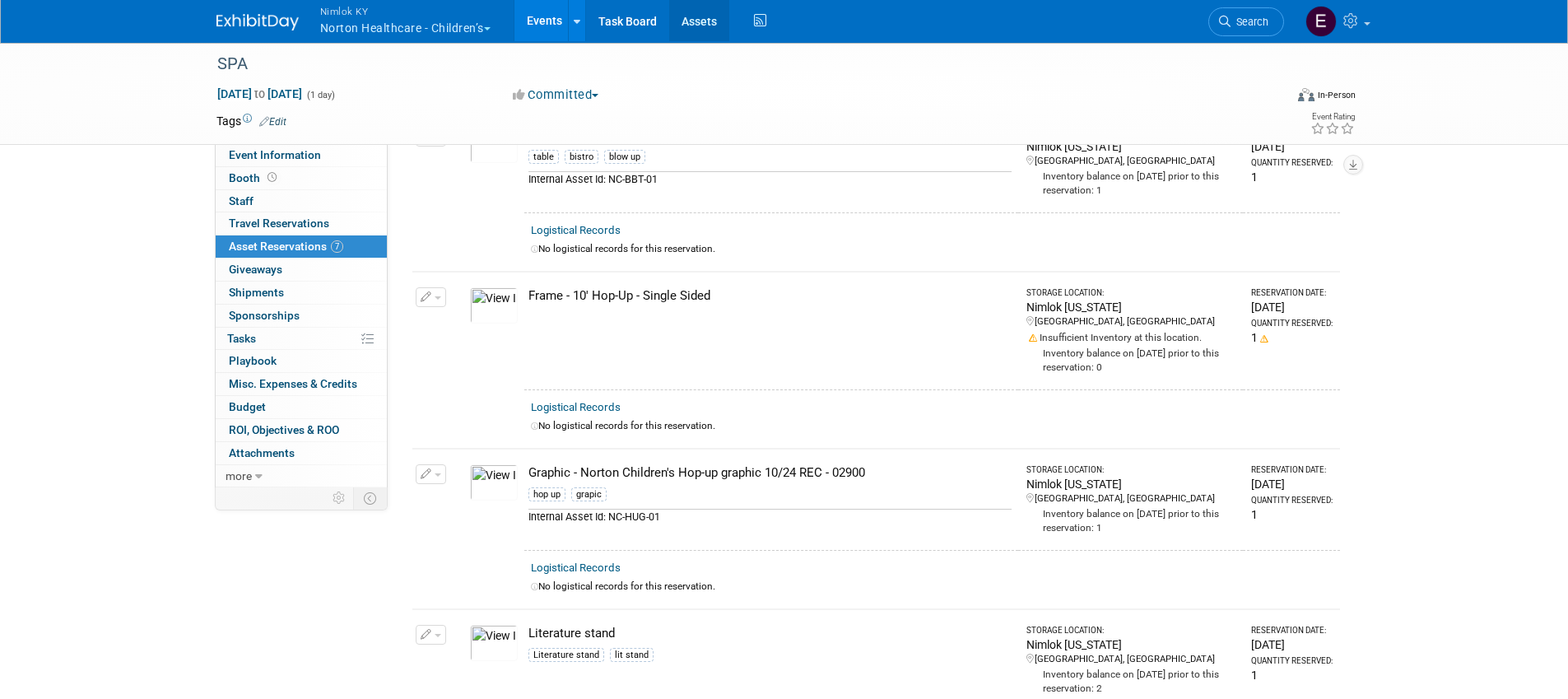
click at [697, 17] on link "Assets" at bounding box center [699, 20] width 60 height 41
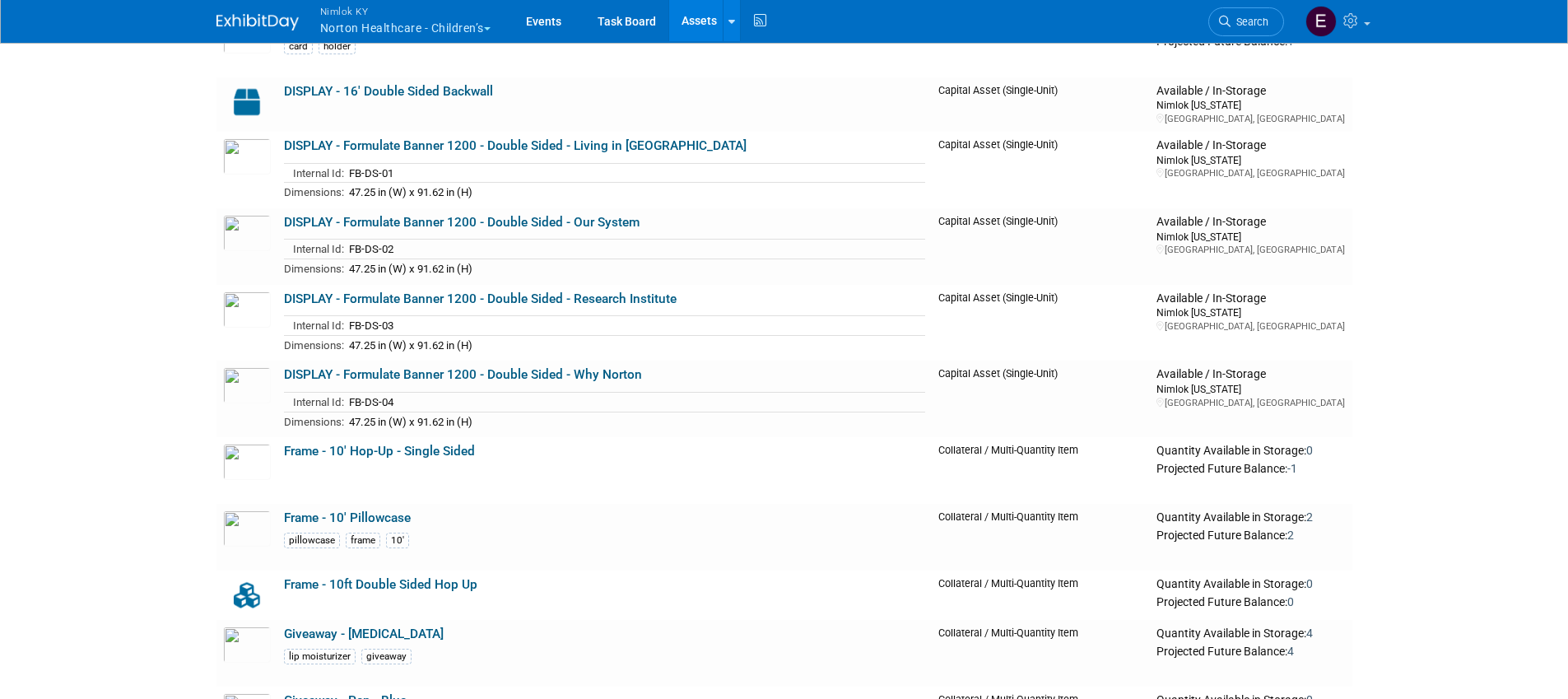
scroll to position [3754, 0]
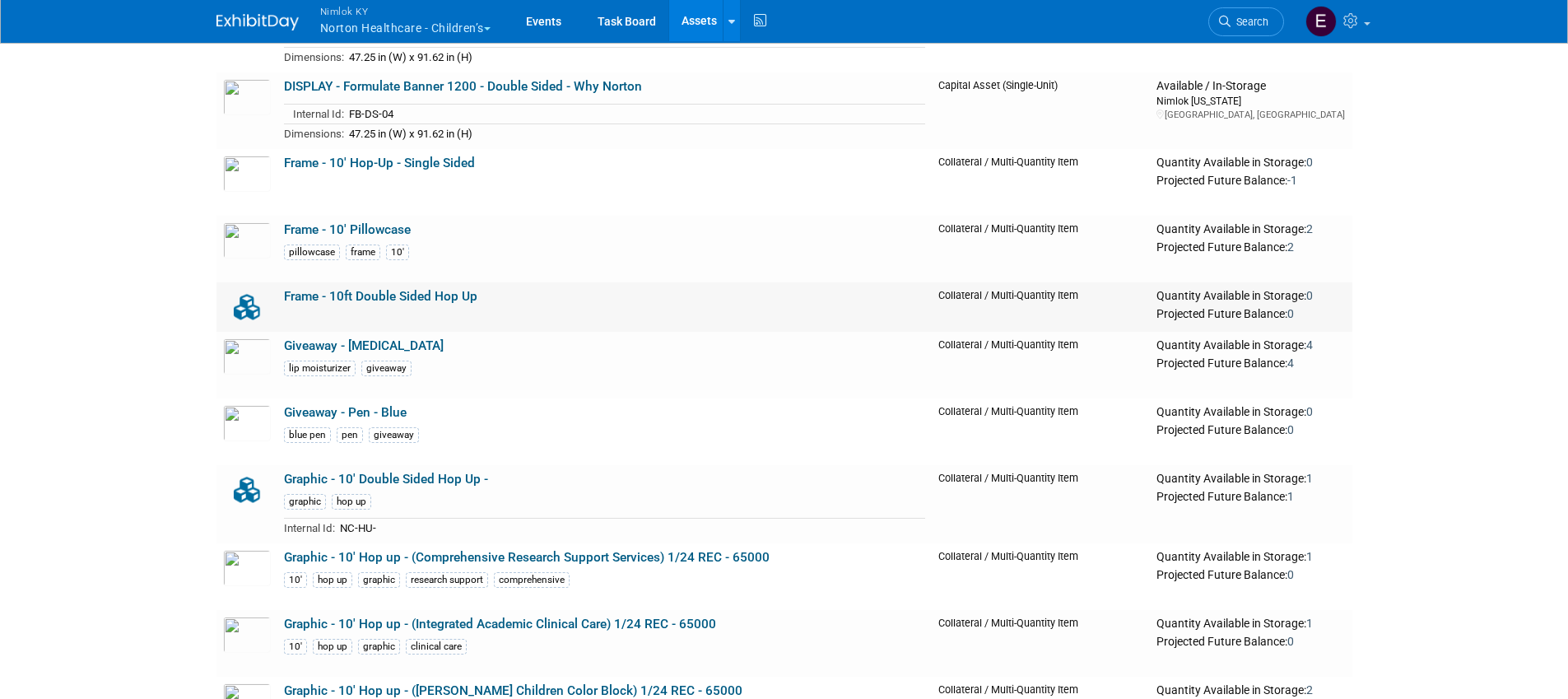
click at [392, 291] on link "Frame - 10ft Double Sided Hop Up" at bounding box center [381, 296] width 193 height 15
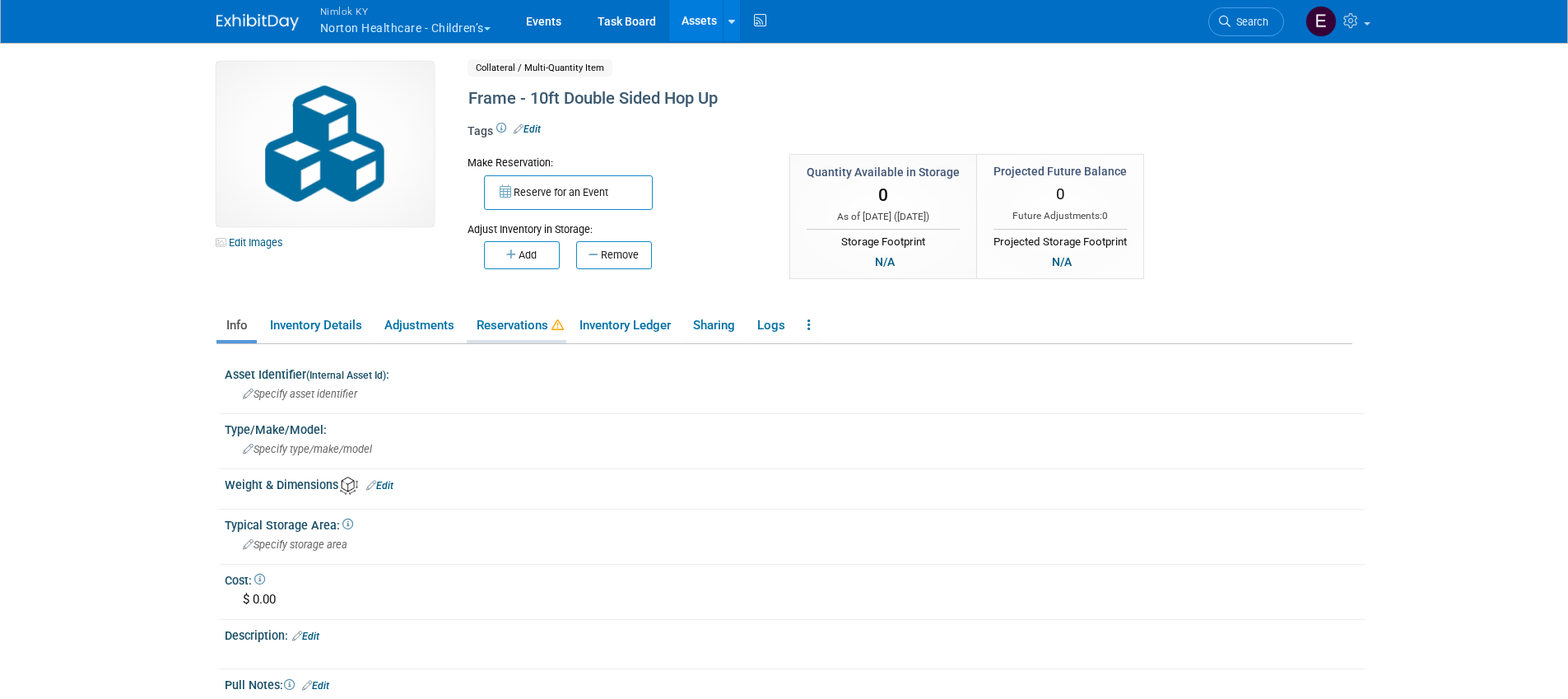
click at [522, 323] on link "Reservations" at bounding box center [517, 325] width 99 height 29
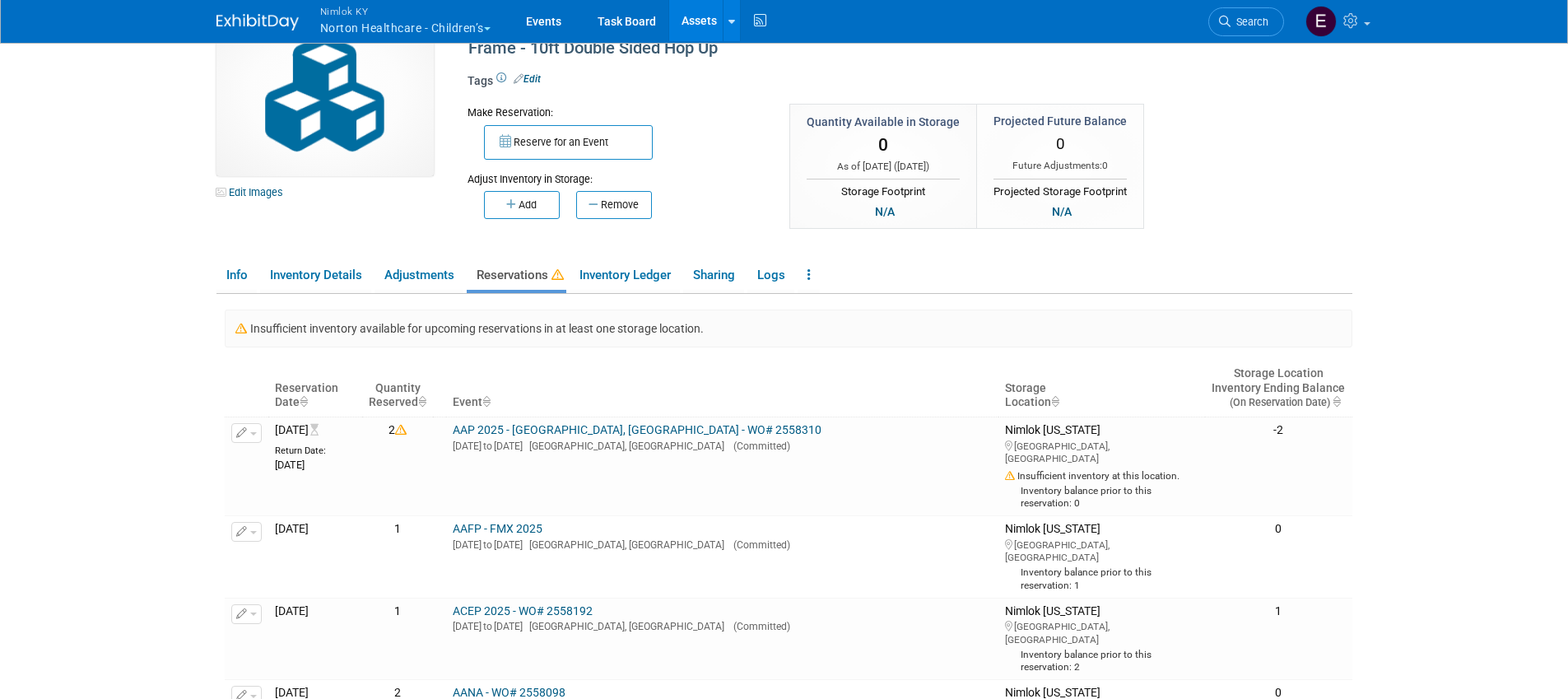
scroll to position [52, 0]
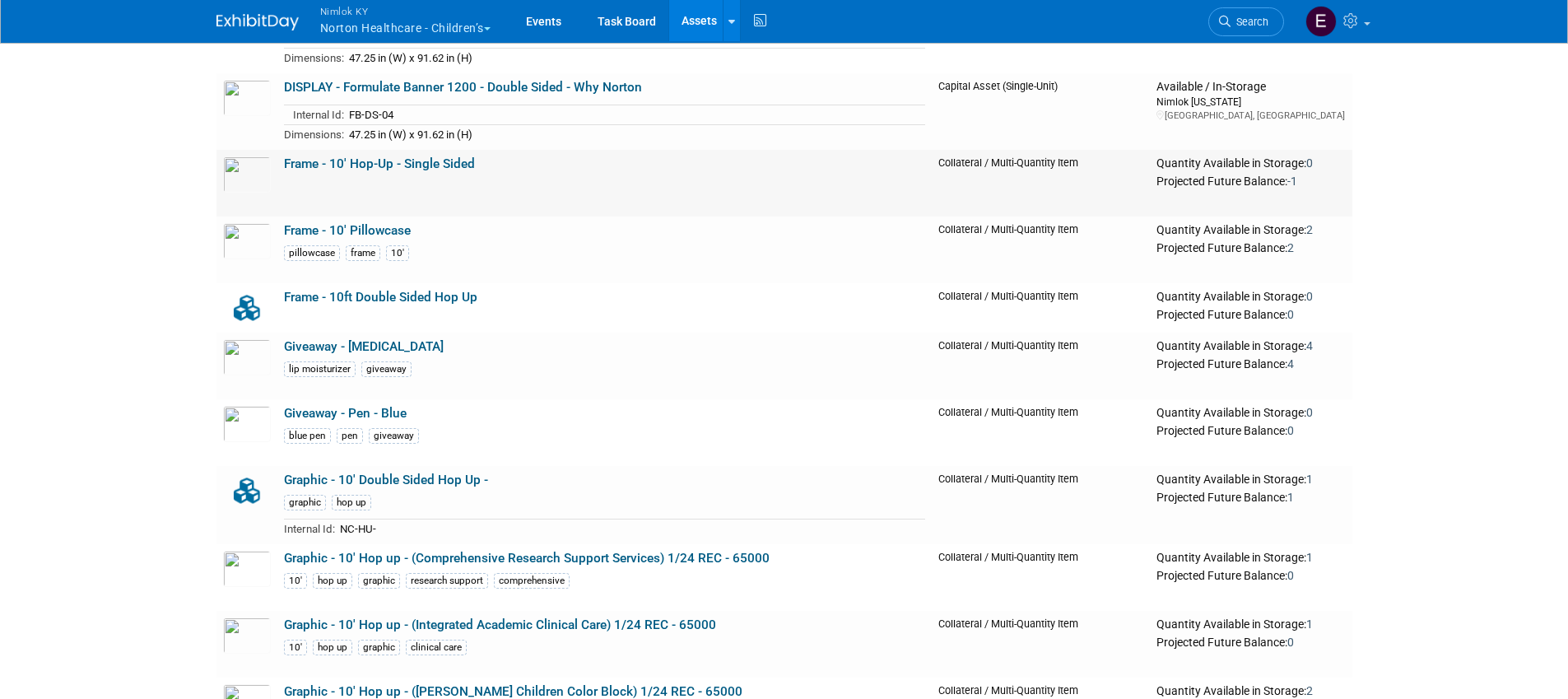
click at [387, 162] on link "Frame - 10' Hop-Up - Single Sided" at bounding box center [380, 164] width 191 height 15
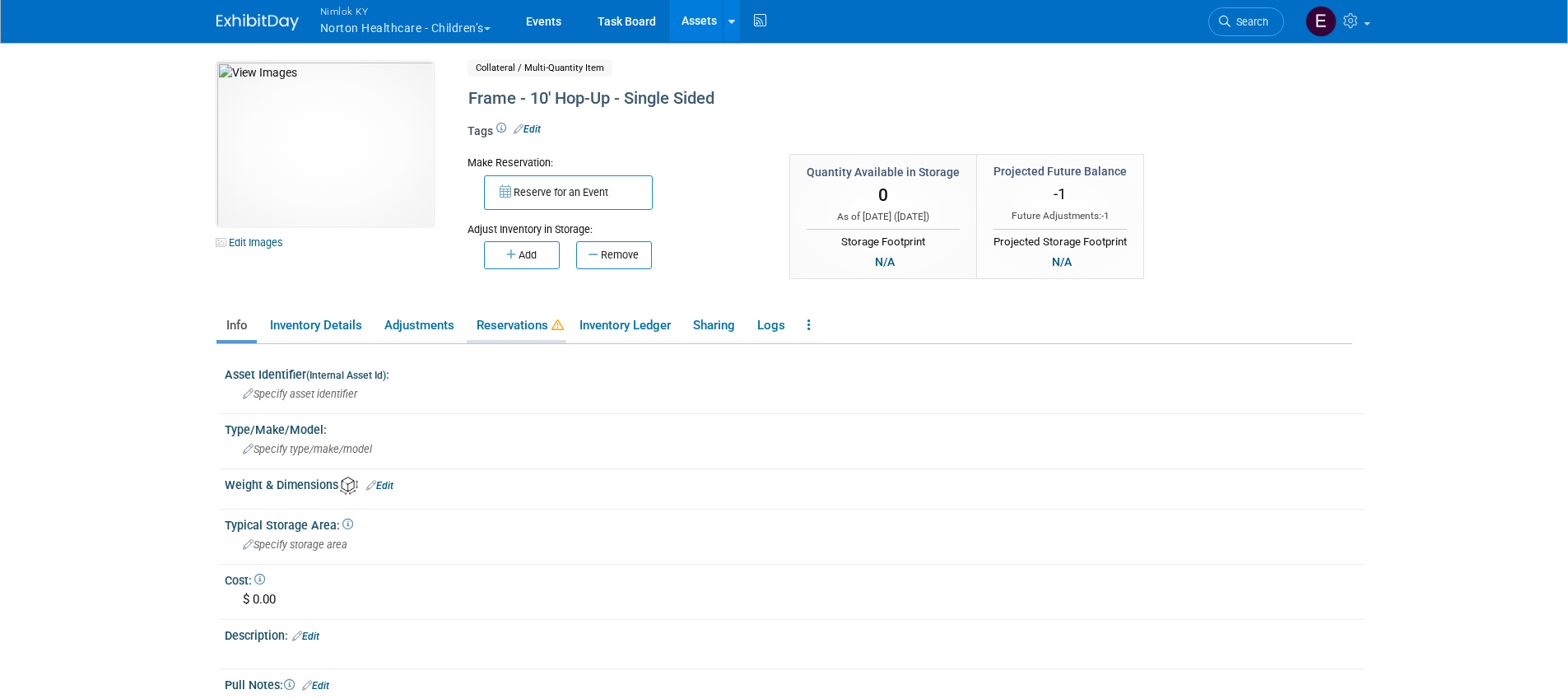
click at [490, 324] on link "Reservations" at bounding box center [517, 325] width 99 height 29
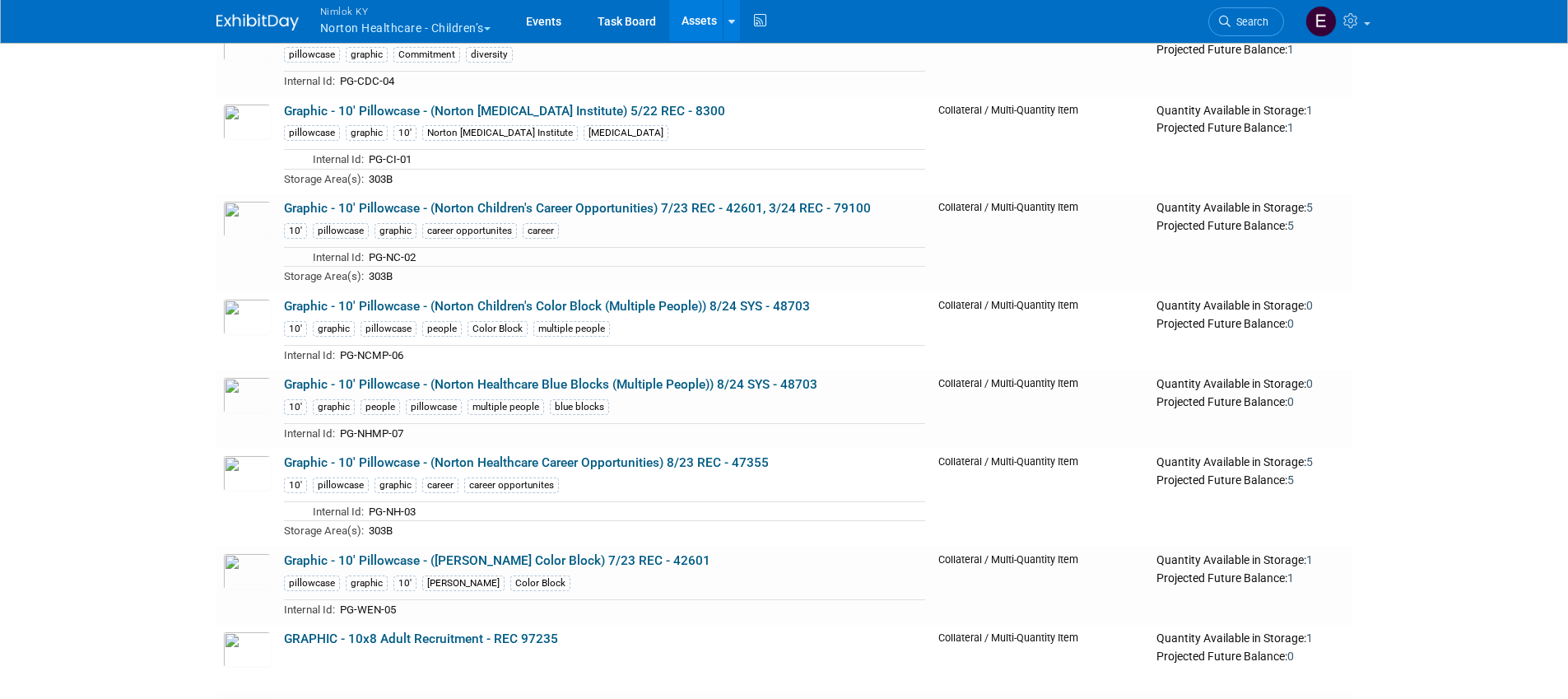
scroll to position [4500, 0]
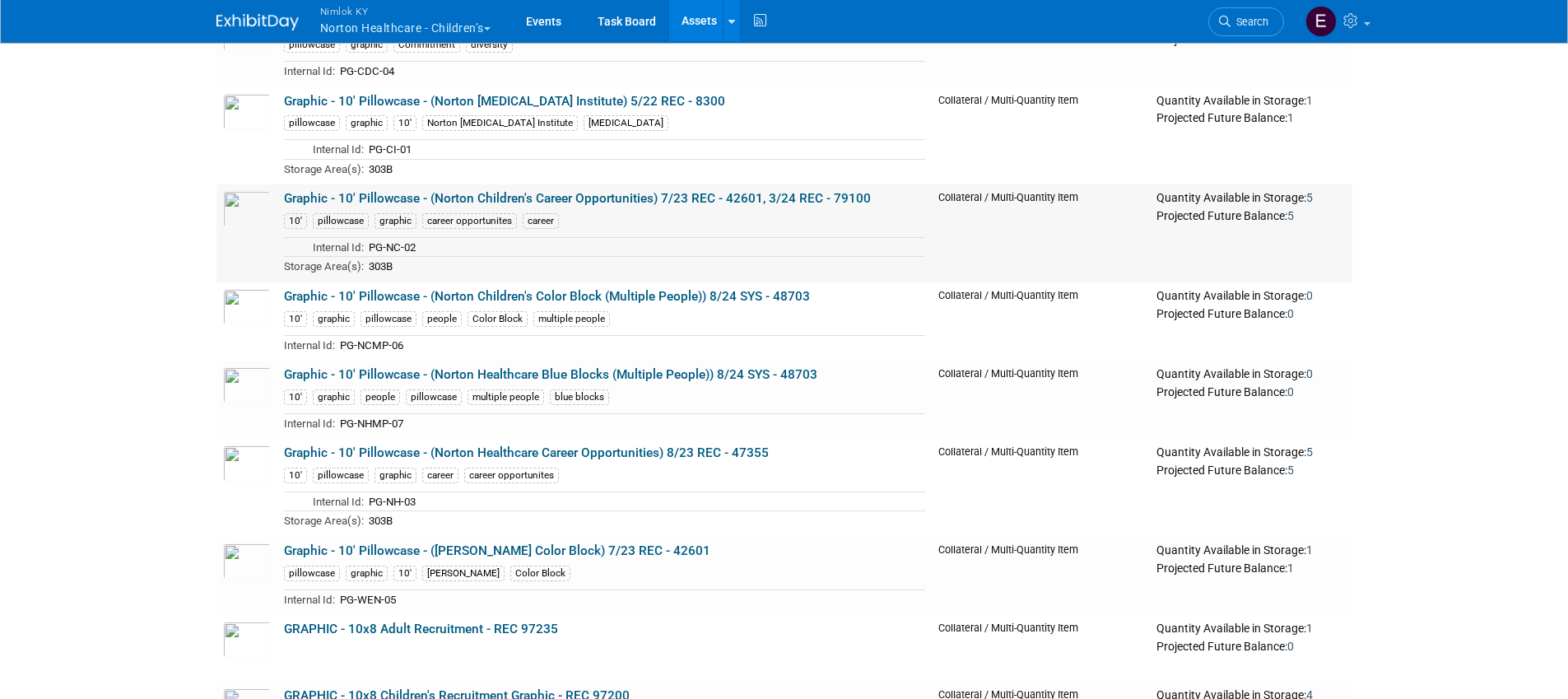
click at [573, 196] on link "Graphic - 10' Pillowcase - (Norton Children's Career Opportunities) 7/23 REC - …" at bounding box center [578, 199] width 587 height 15
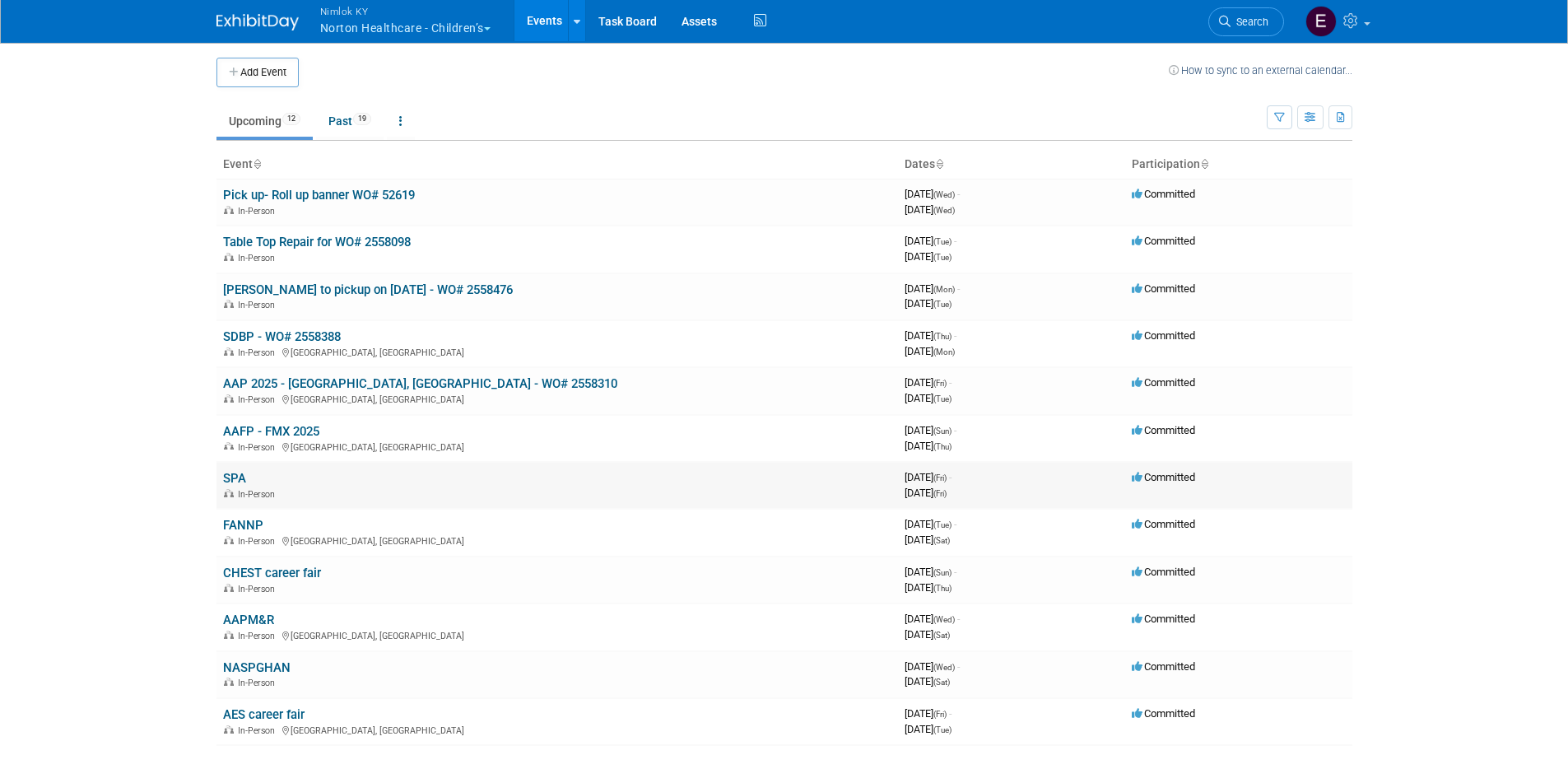
click at [234, 487] on div "In-Person" at bounding box center [557, 493] width 669 height 13
click at [237, 475] on link "SPA" at bounding box center [235, 478] width 23 height 15
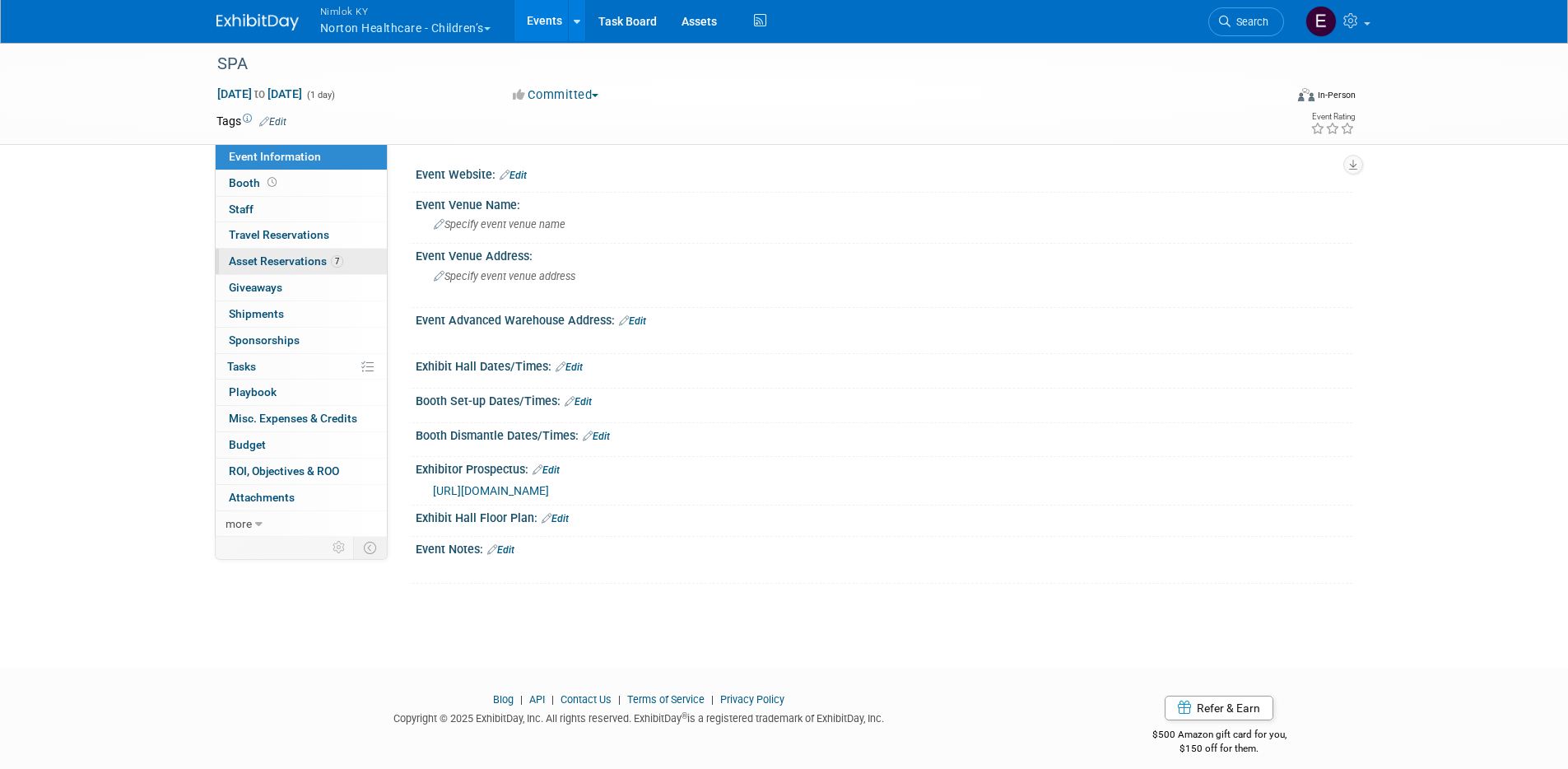
click at [278, 263] on span "Asset Reservations 7" at bounding box center [286, 261] width 114 height 13
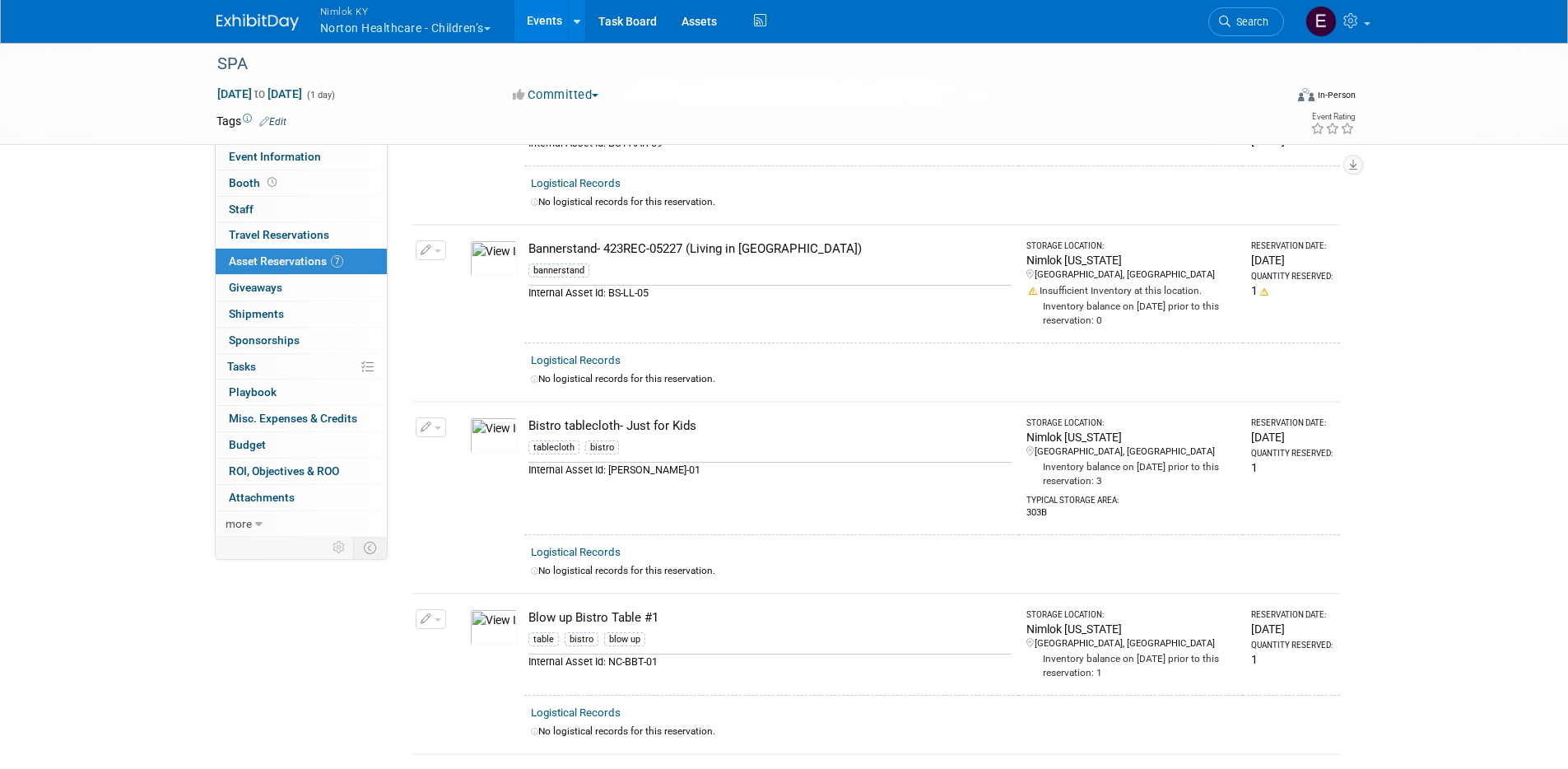
drag, startPoint x: 782, startPoint y: 459, endPoint x: 781, endPoint y: 470, distance: 11.0
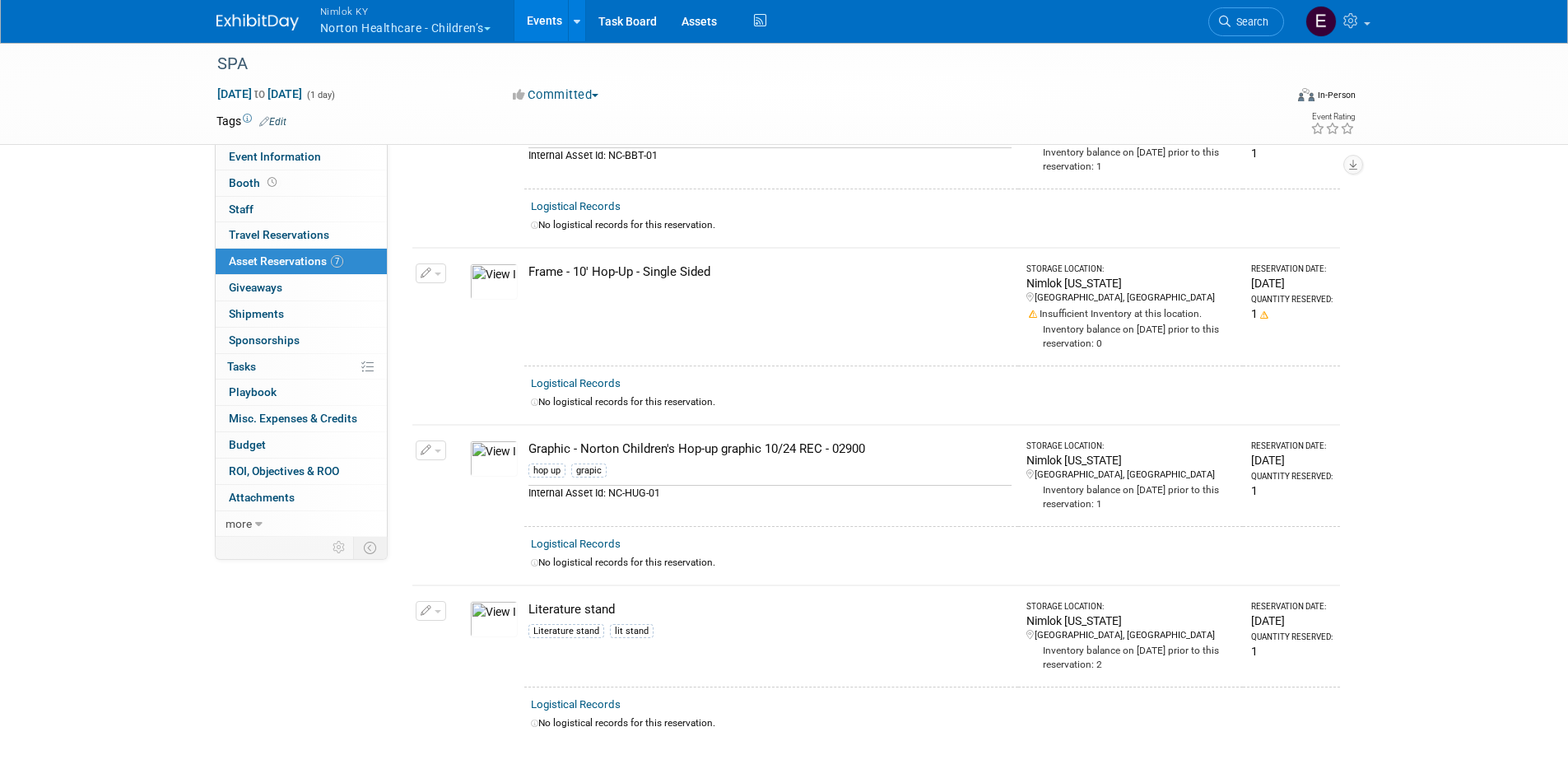
scroll to position [812, 0]
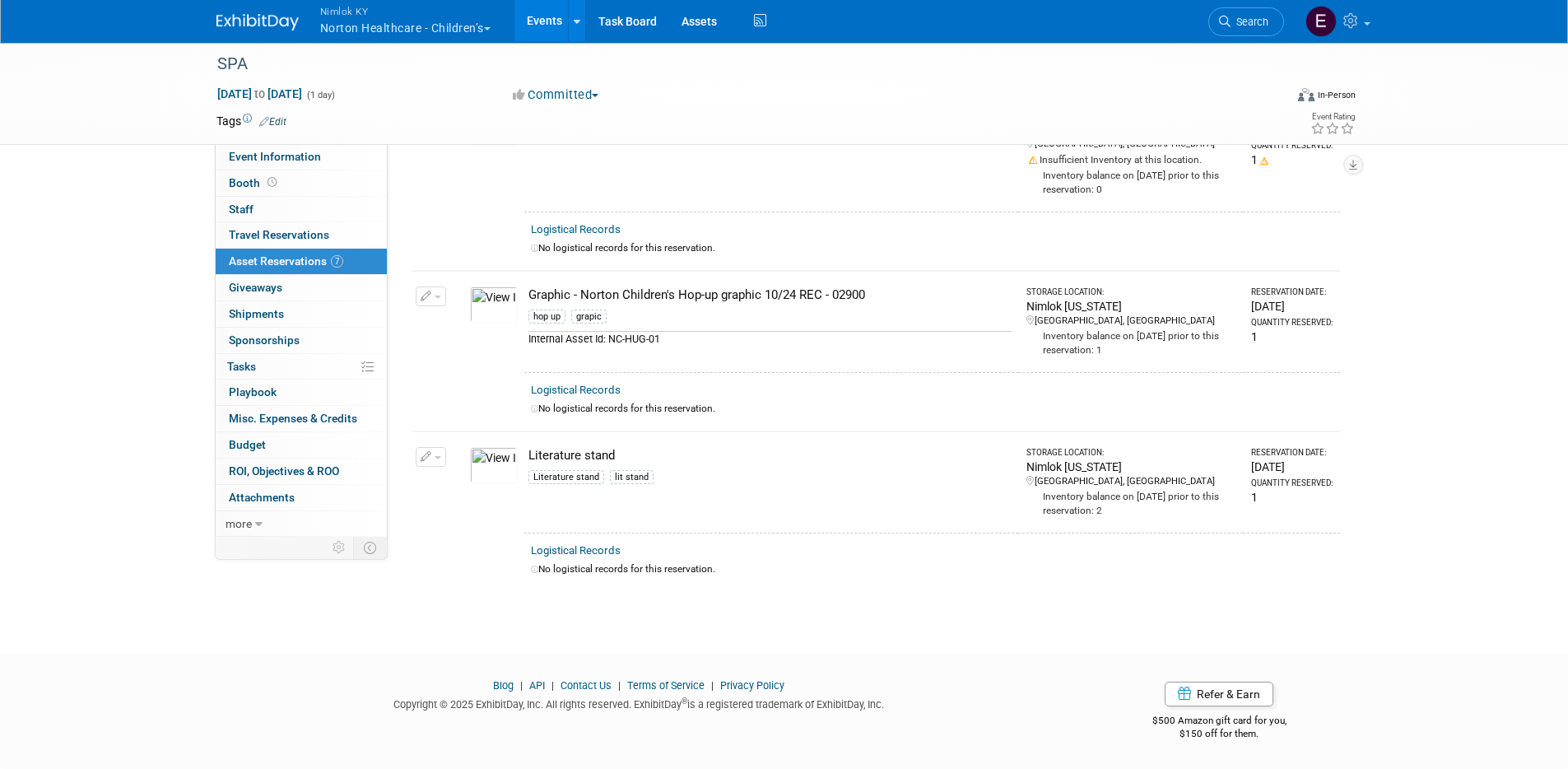
click at [499, 303] on img at bounding box center [494, 304] width 48 height 36
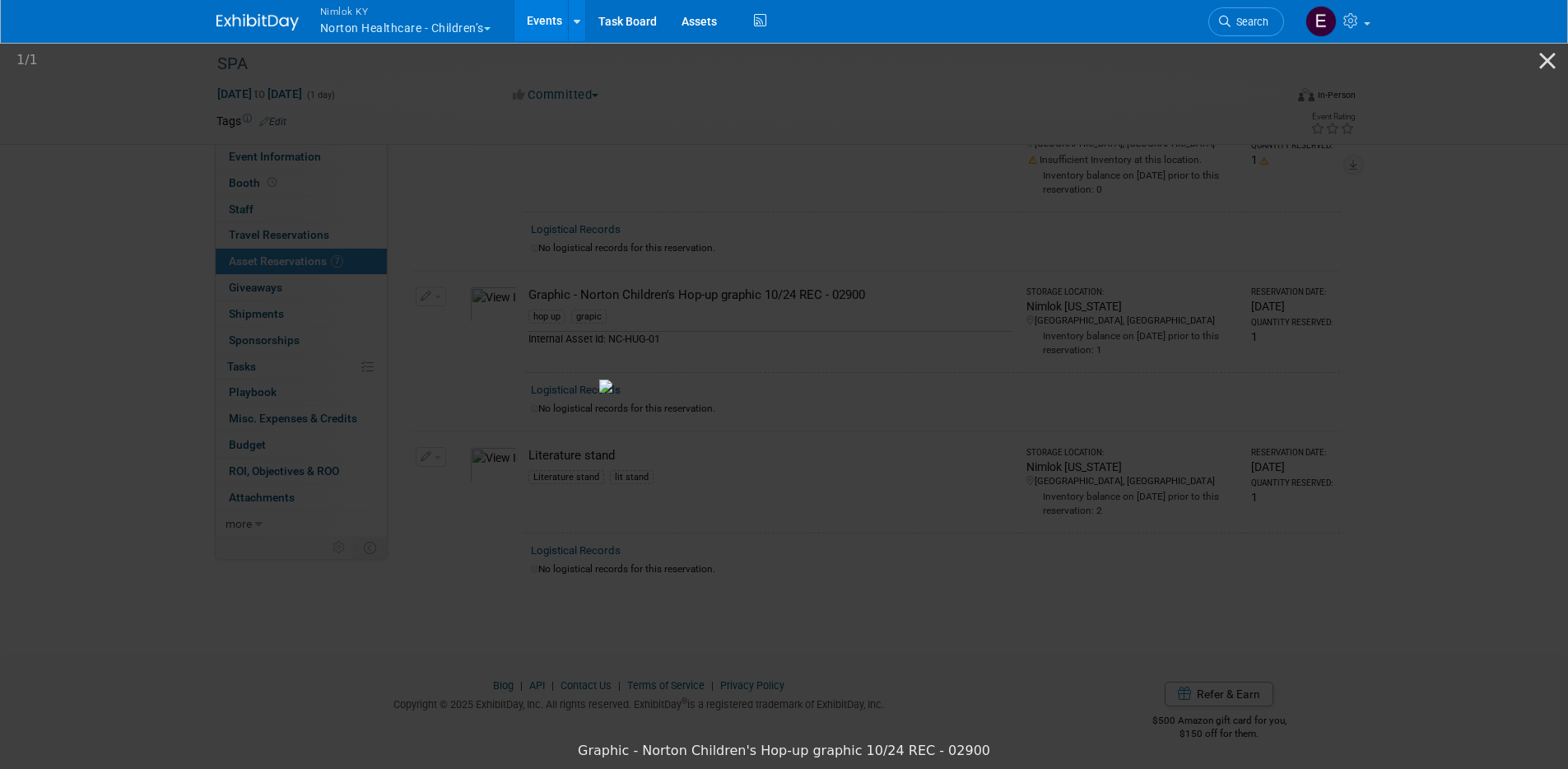
click at [156, 276] on picture at bounding box center [784, 385] width 1568 height 694
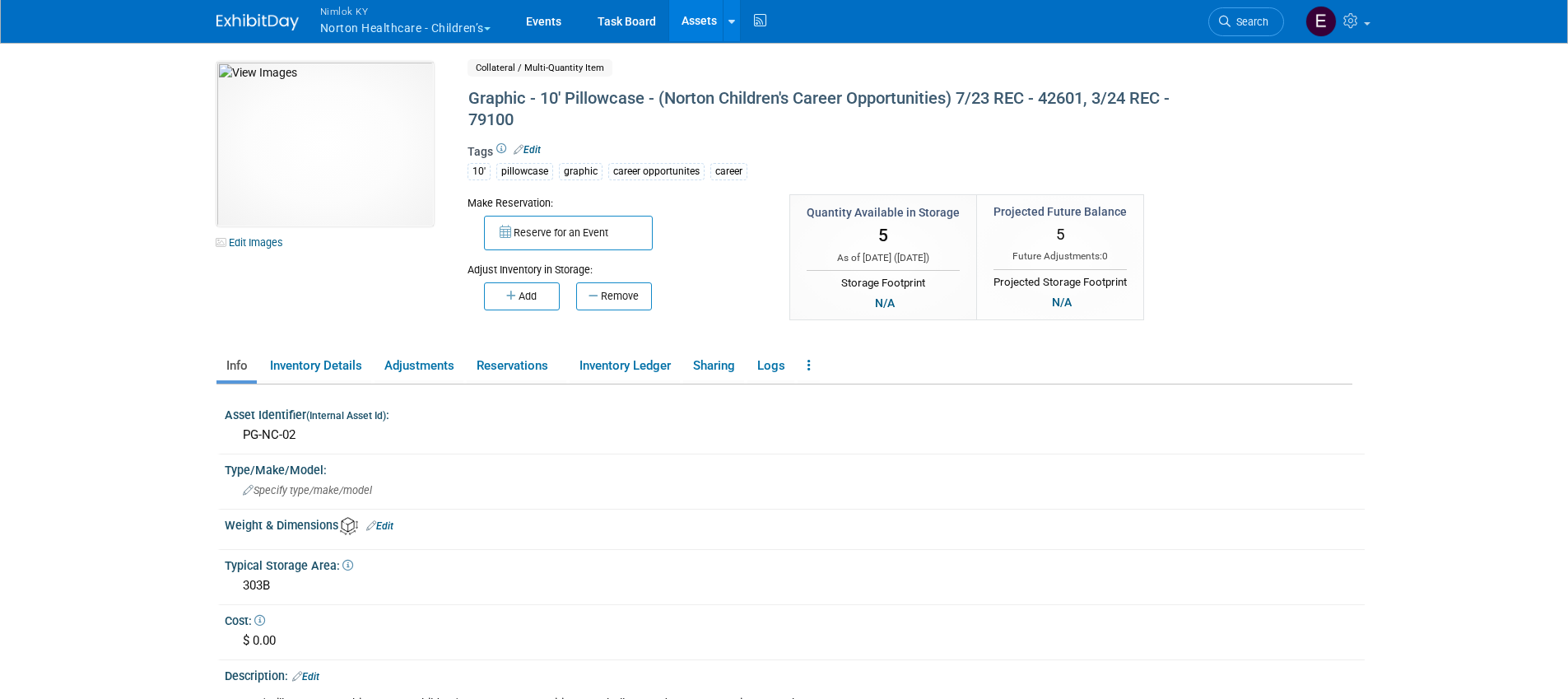
click at [396, 25] on button "Nimlok KY Norton Healthcare - Children’s" at bounding box center [414, 21] width 192 height 43
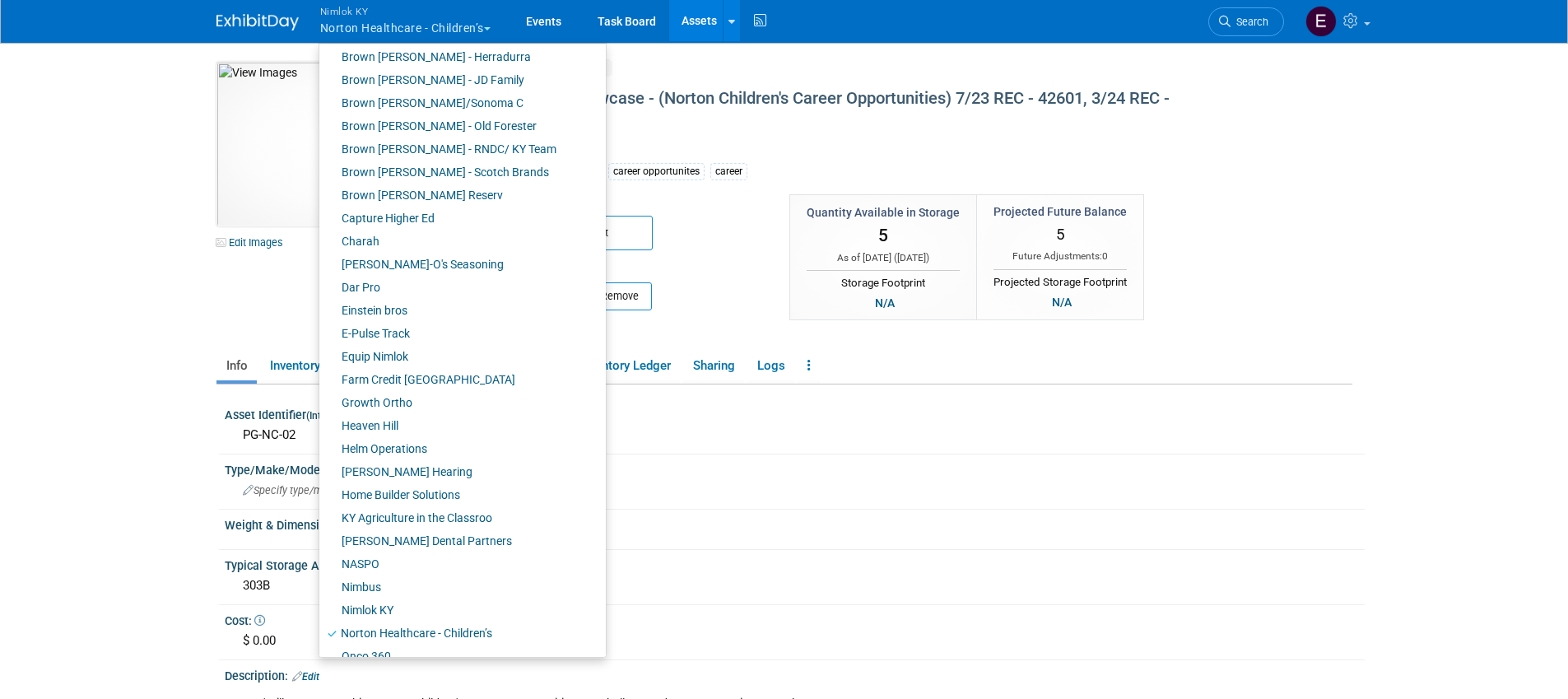
scroll to position [459, 0]
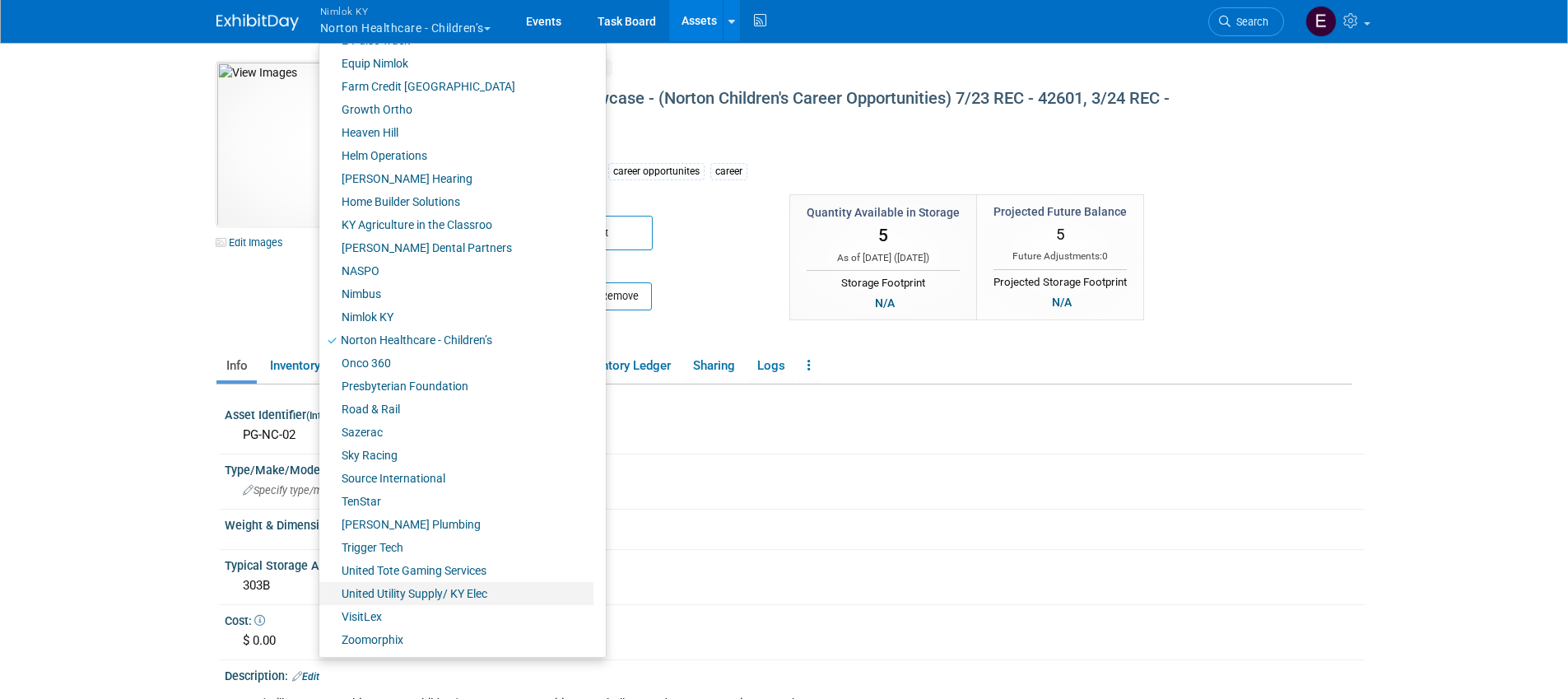
click at [483, 592] on link "United Utility Supply/ KY Elec" at bounding box center [456, 593] width 274 height 23
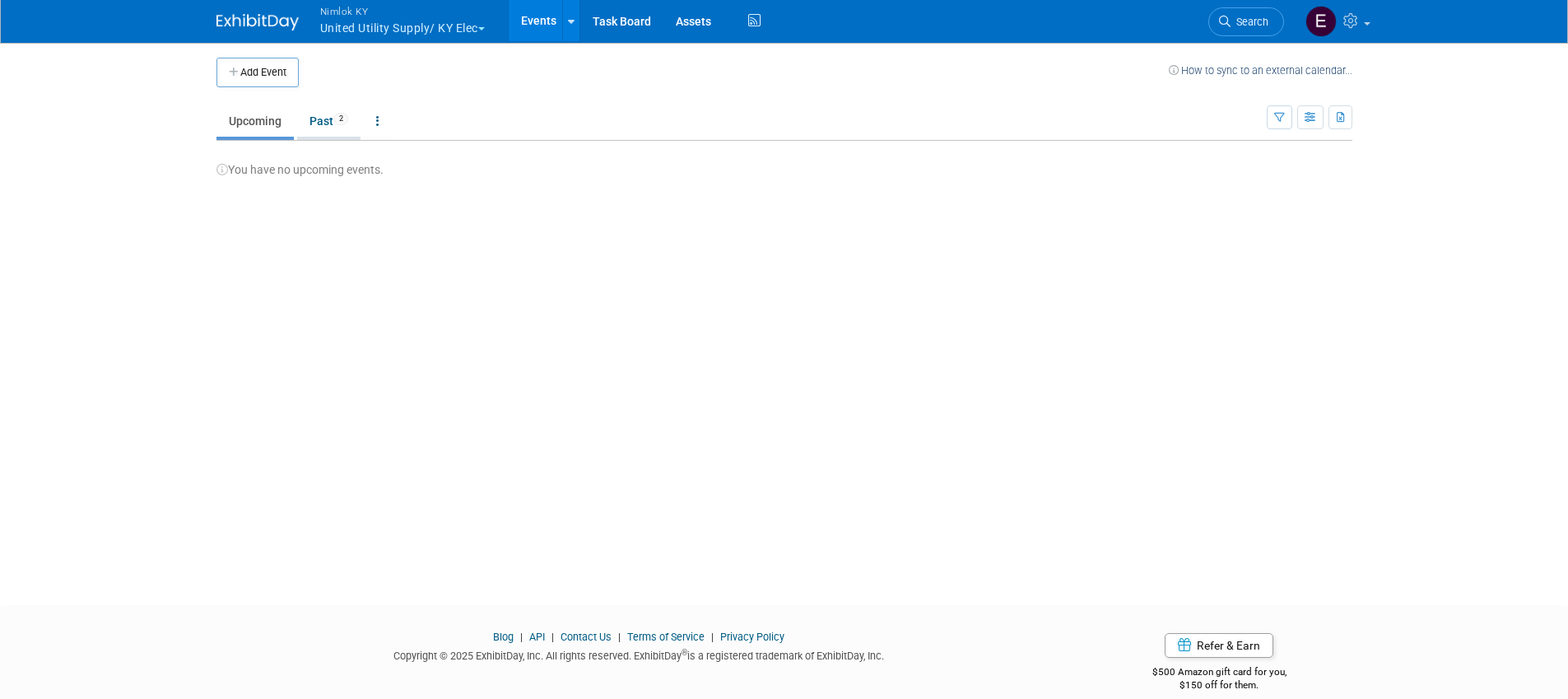
click at [326, 111] on link "Past 2" at bounding box center [328, 121] width 63 height 31
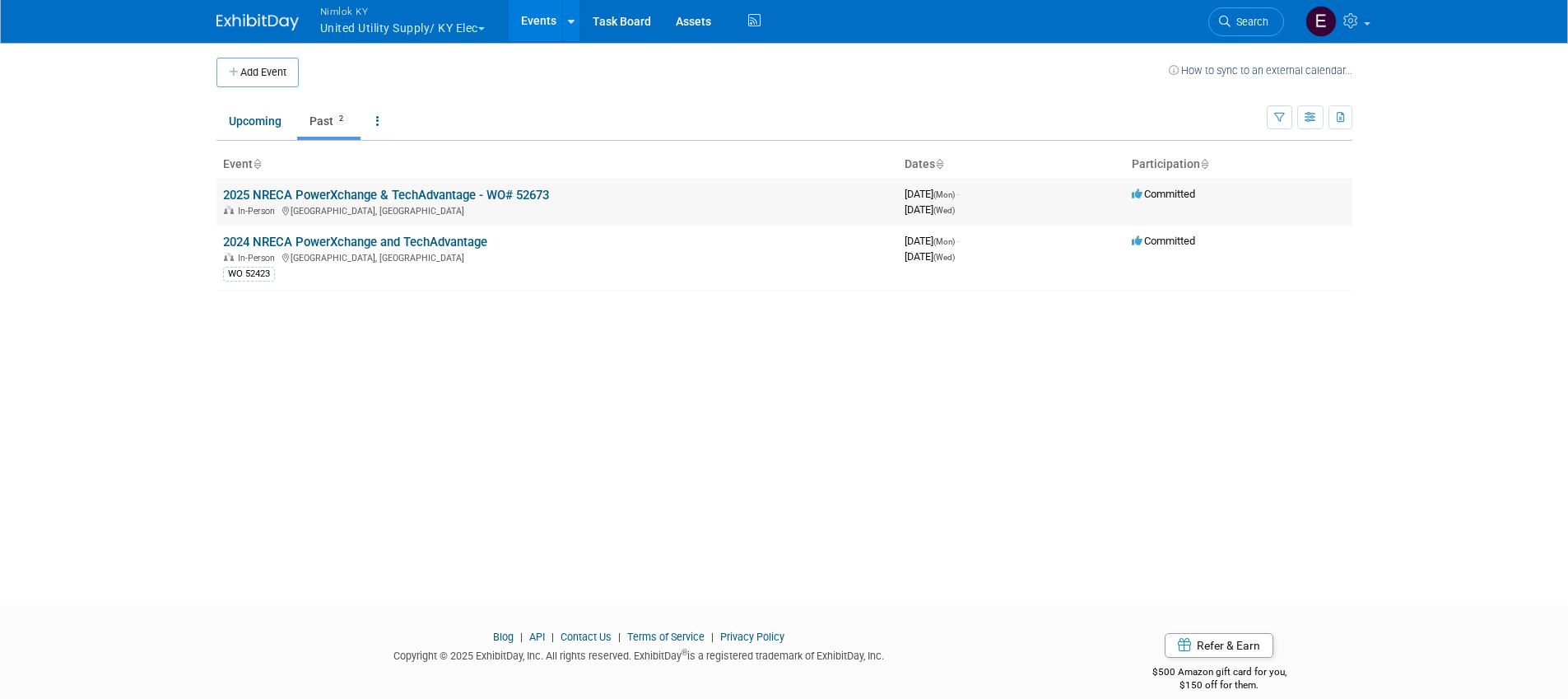
click at [441, 191] on link "2025 NRECA PowerXchange & TechAdvantage - WO# 52673" at bounding box center [386, 195] width 326 height 15
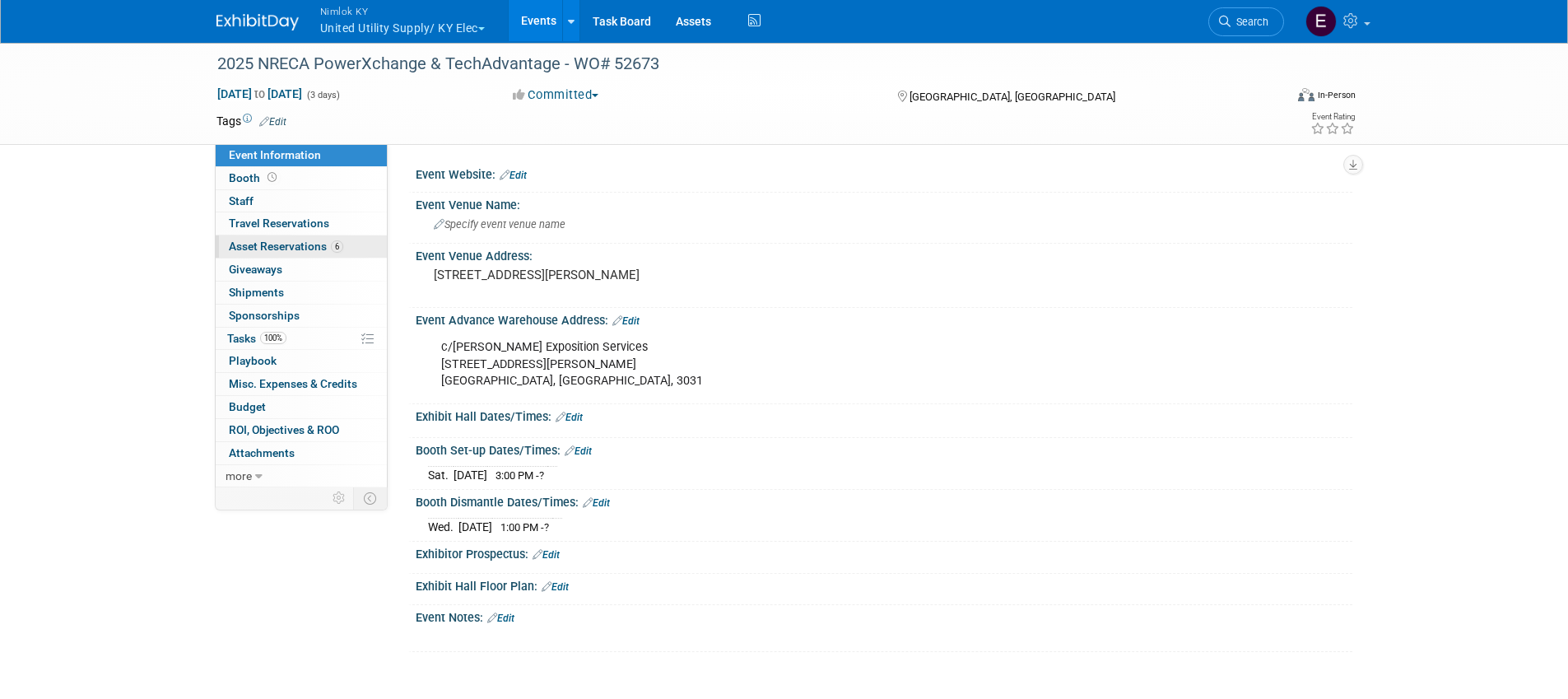
click at [321, 246] on span "Asset Reservations 6" at bounding box center [286, 246] width 114 height 13
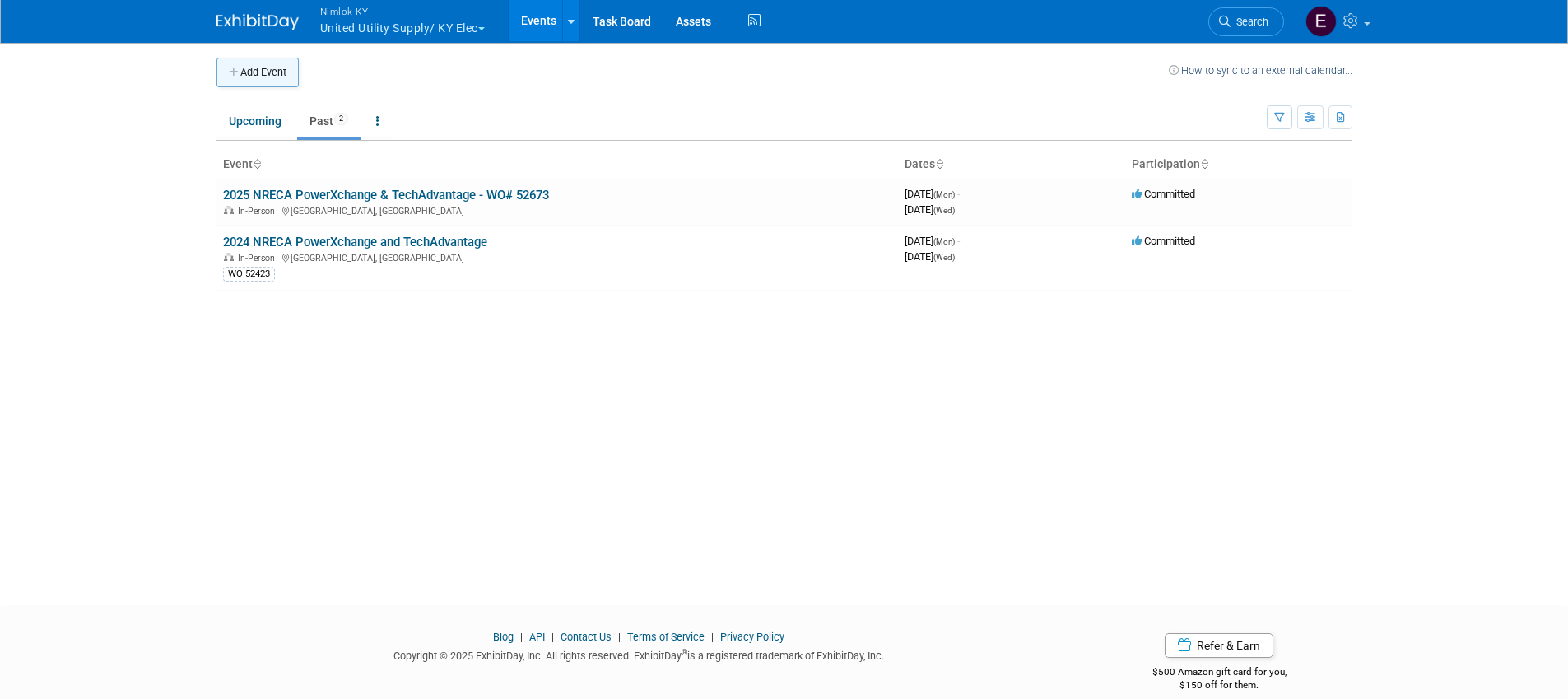
click at [267, 81] on button "Add Event" at bounding box center [258, 73] width 83 height 29
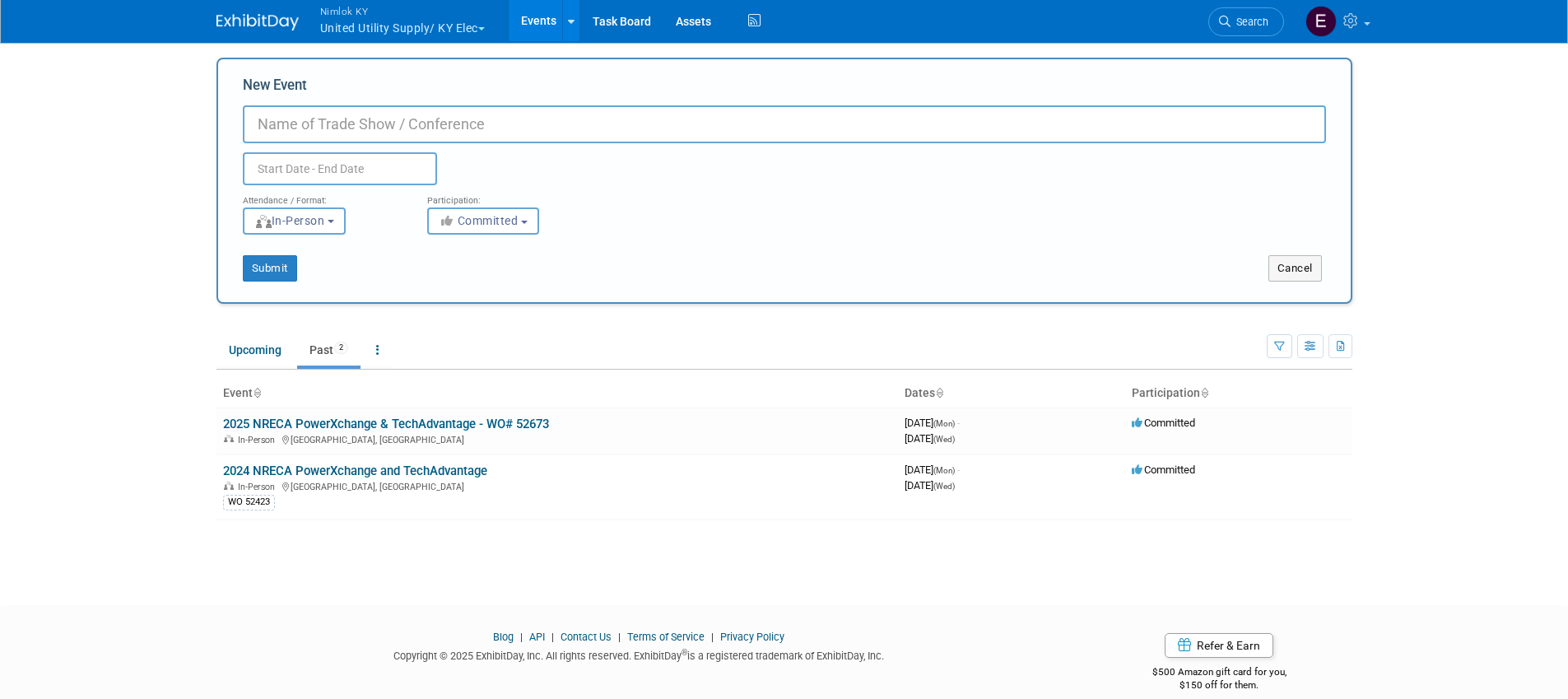
click at [367, 112] on input "New Event" at bounding box center [784, 124] width 1083 height 38
type input "The Utility Expo 25 - WO# 2558481"
click at [353, 168] on input "text" at bounding box center [339, 169] width 194 height 33
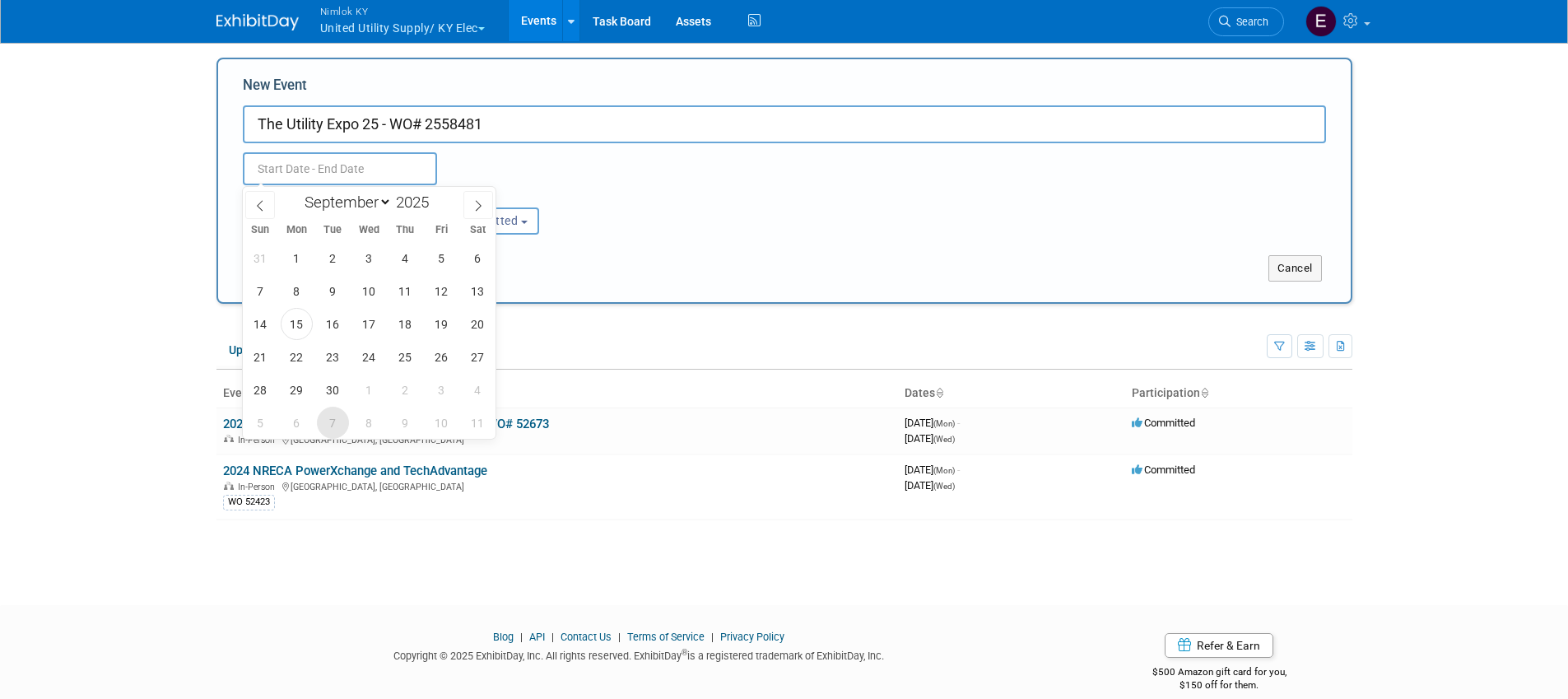
click at [345, 420] on span "7" at bounding box center [333, 422] width 32 height 32
click at [397, 427] on span "9" at bounding box center [405, 422] width 32 height 32
type input "[DATE] to [DATE]"
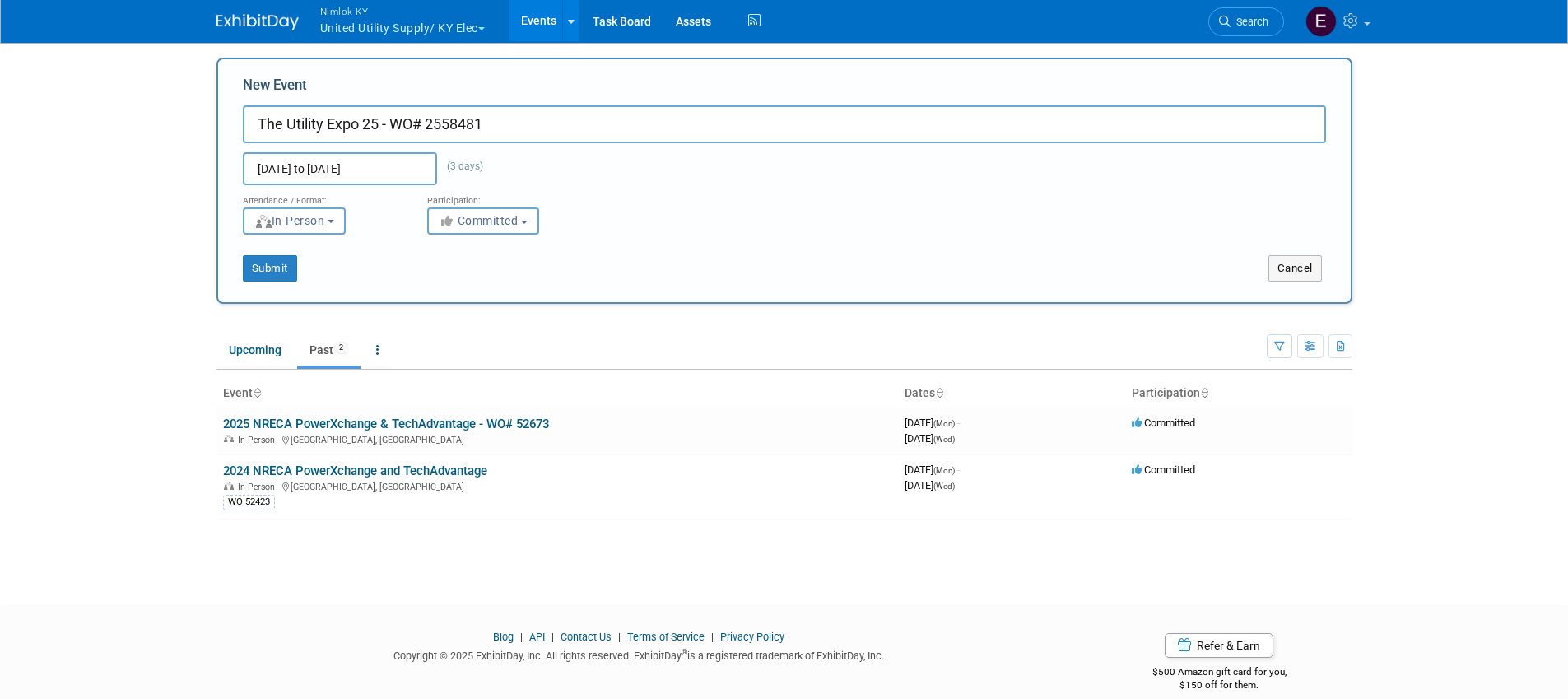
click at [652, 276] on div "Submit" at bounding box center [453, 268] width 472 height 27
click at [247, 277] on button "Submit" at bounding box center [269, 268] width 54 height 27
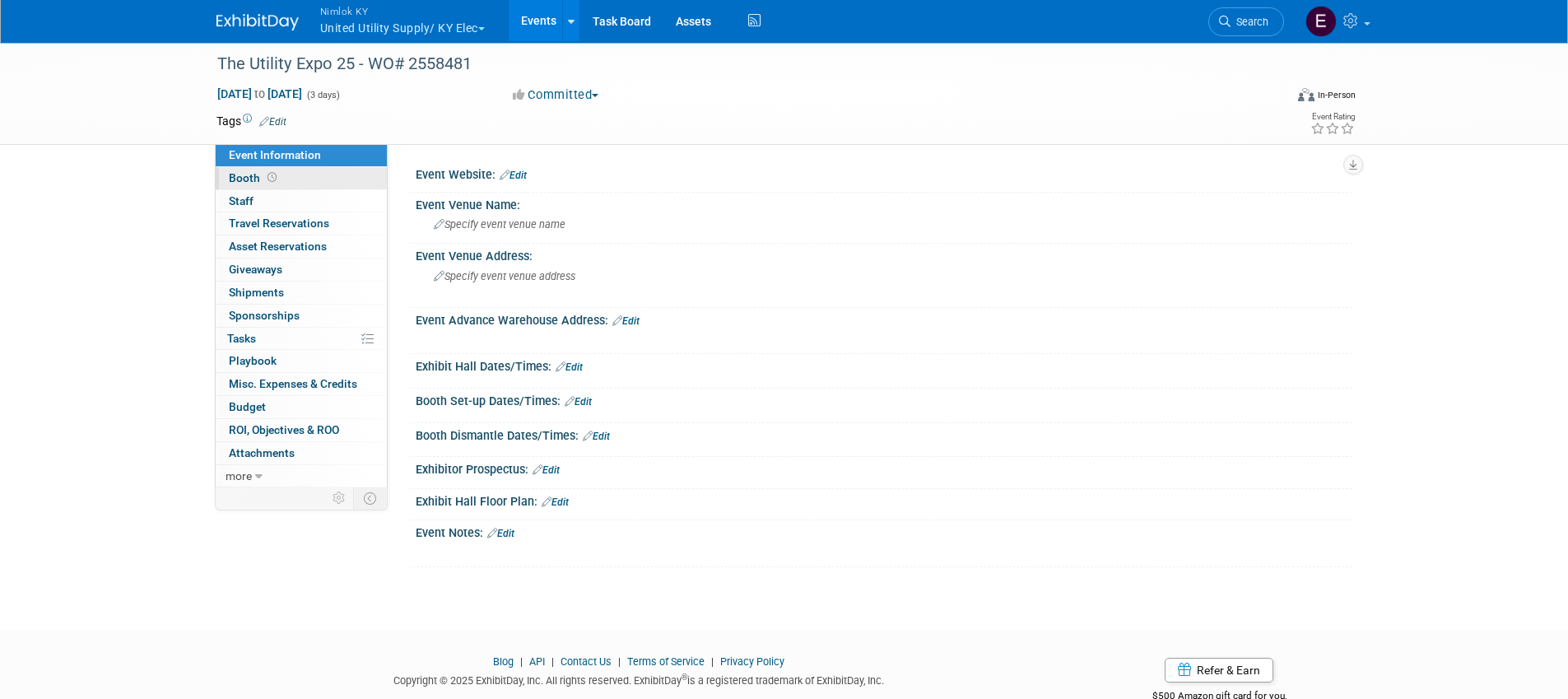
click at [262, 180] on span "Booth" at bounding box center [254, 178] width 51 height 13
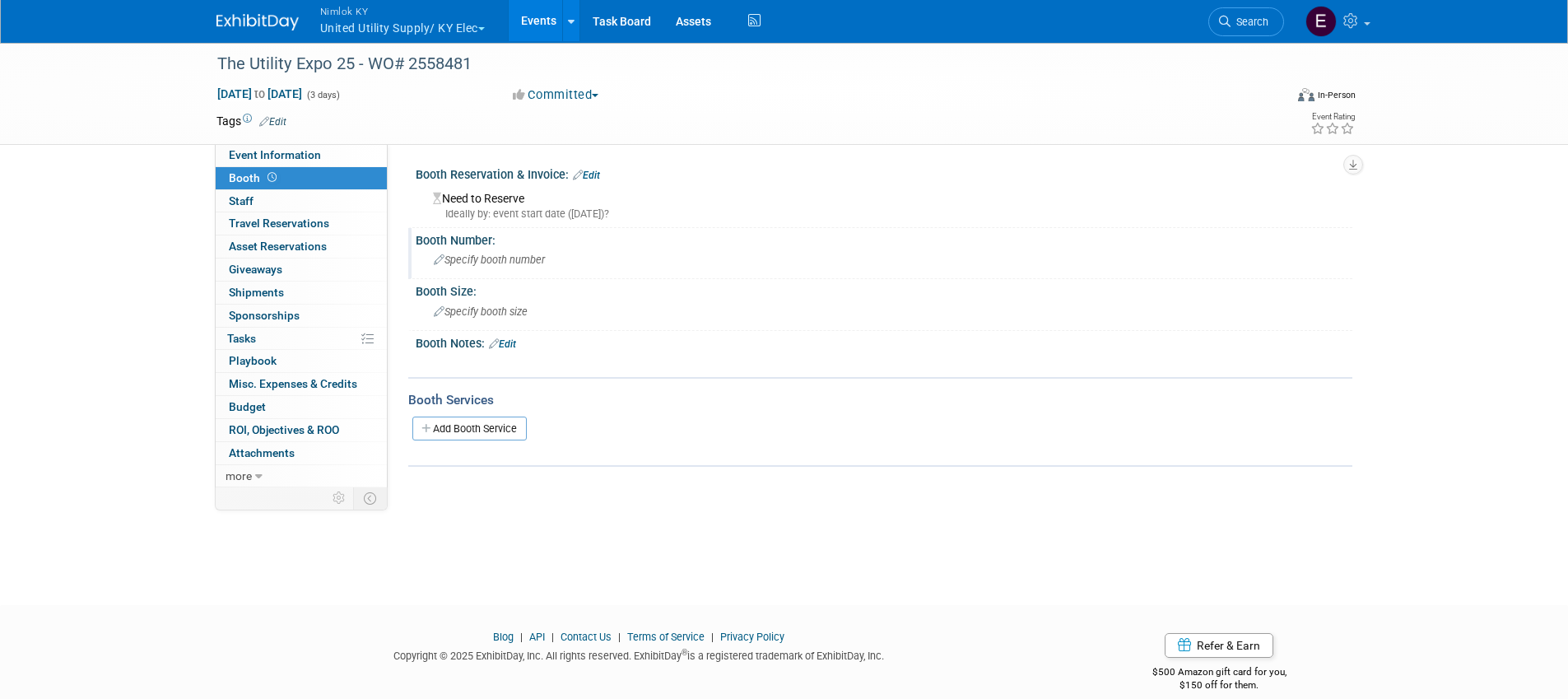
click at [504, 263] on span "Specify booth number" at bounding box center [489, 259] width 111 height 12
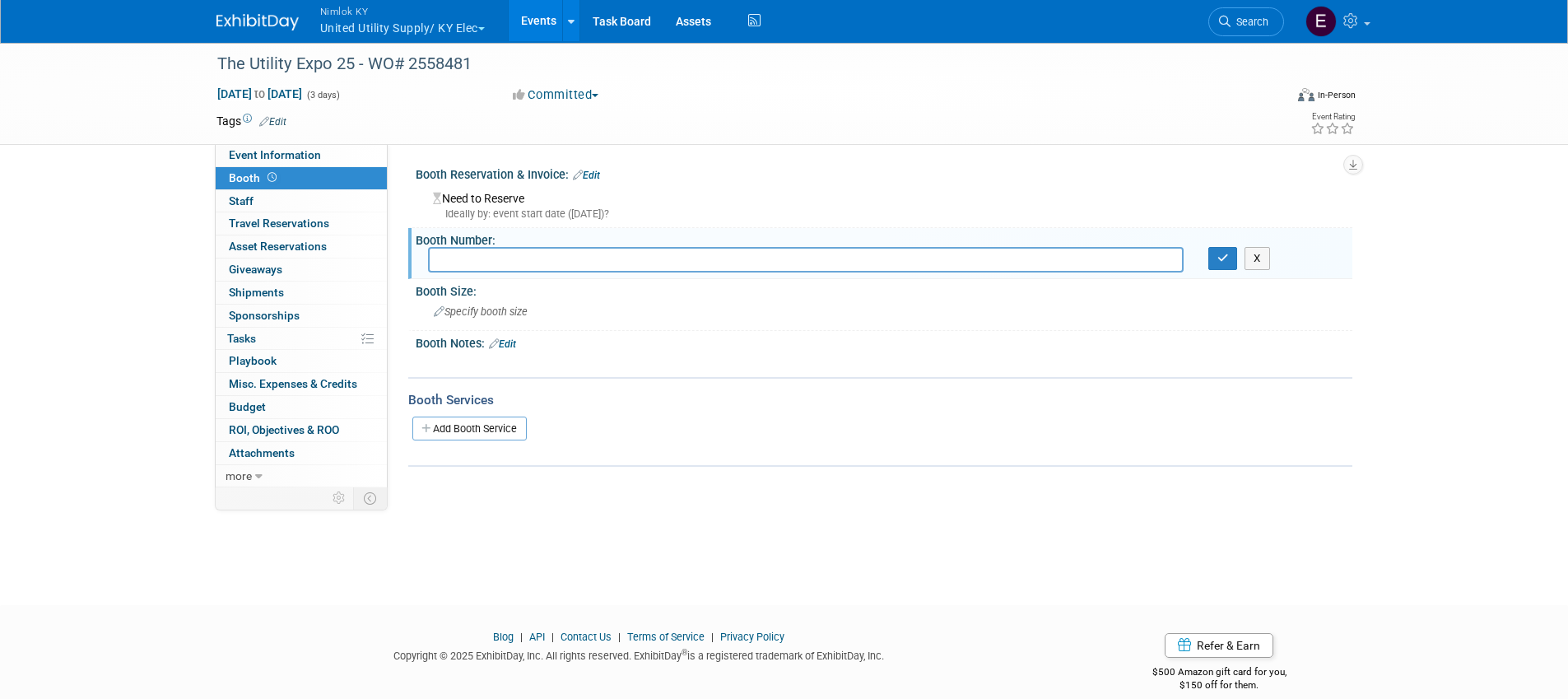
click at [537, 210] on div "Ideally by: event start date (Tue. Oct 7, 2025)?" at bounding box center [887, 214] width 907 height 15
click at [589, 174] on link "Edit" at bounding box center [587, 175] width 28 height 12
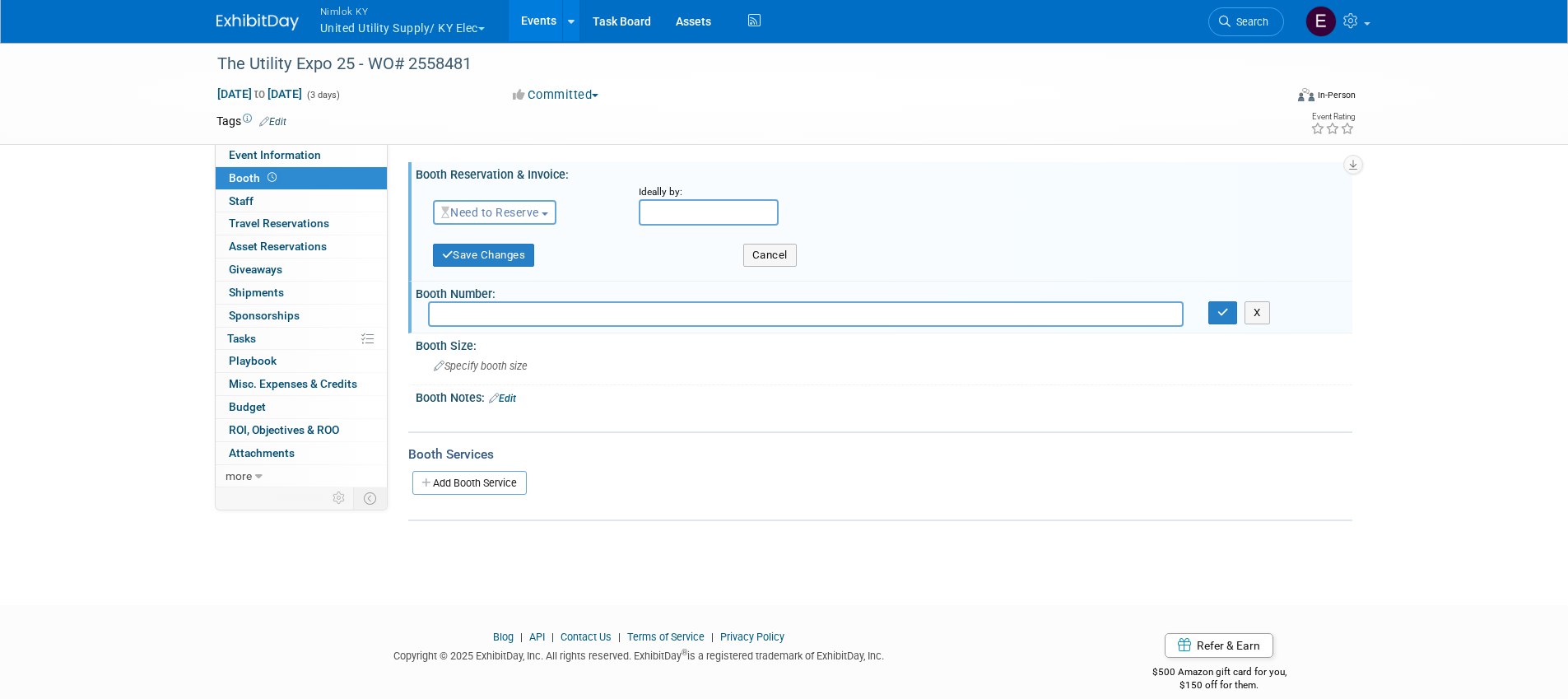
click at [539, 206] on span "Need to Reserve" at bounding box center [490, 212] width 98 height 13
click at [511, 256] on link "Reserved" at bounding box center [522, 263] width 177 height 23
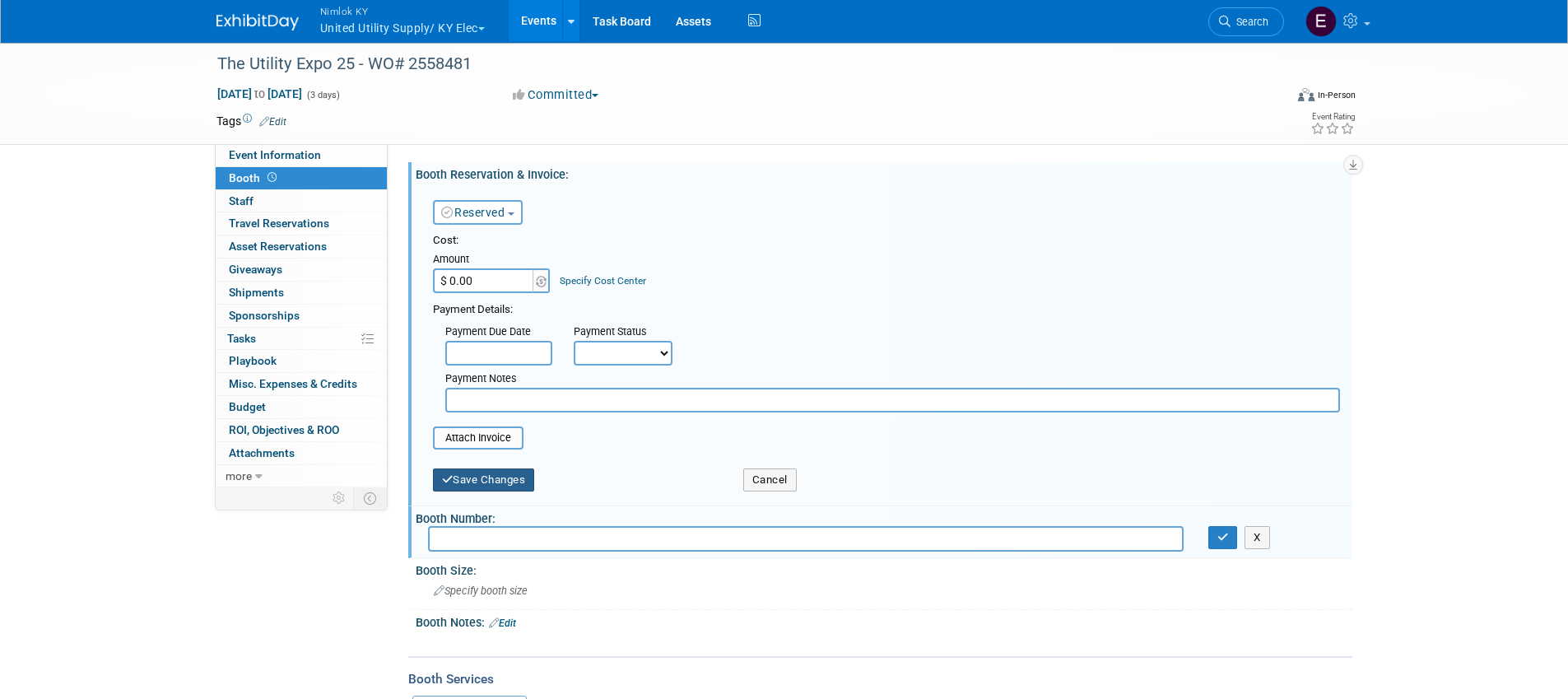
click at [470, 486] on button "Save Changes" at bounding box center [484, 479] width 102 height 23
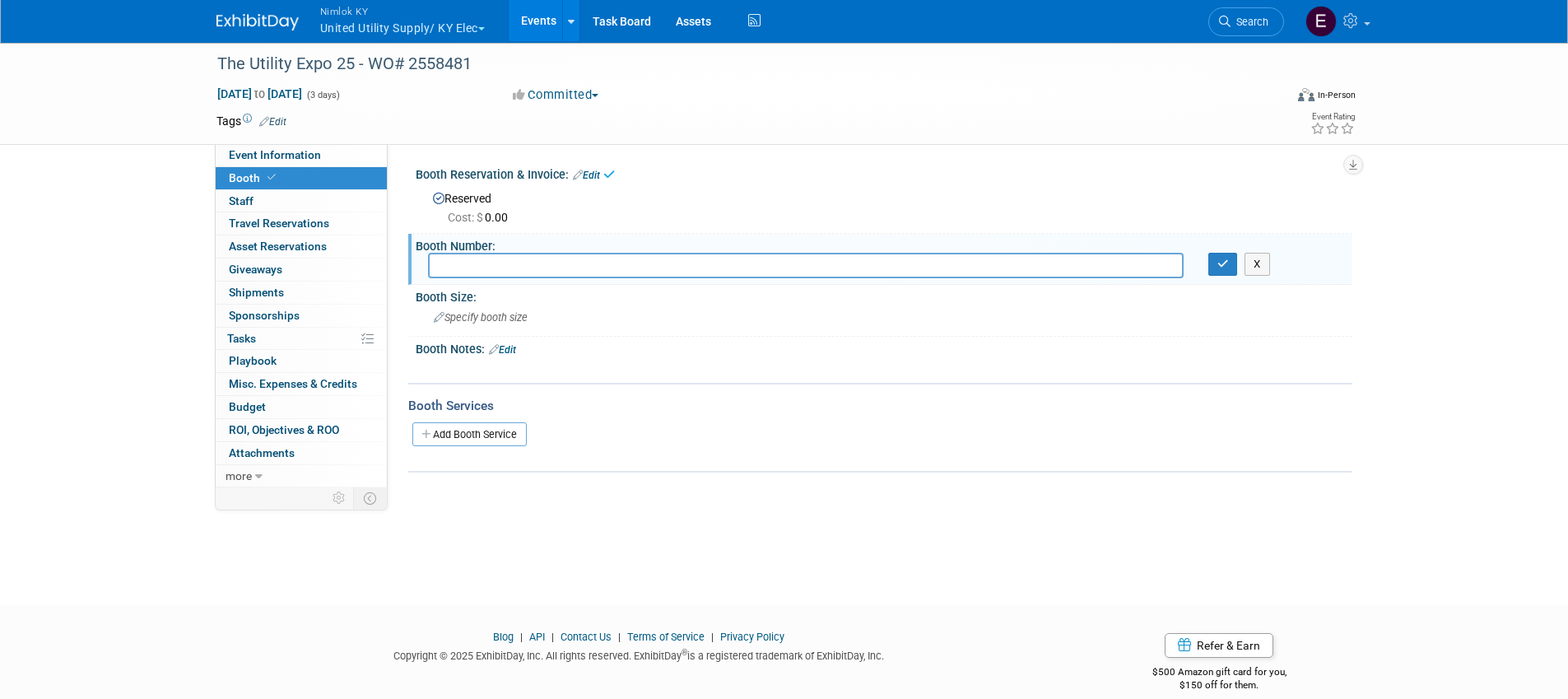
click at [502, 260] on input "text" at bounding box center [806, 266] width 756 height 26
type input "S4010"
click at [1209, 264] on button "button" at bounding box center [1223, 264] width 29 height 23
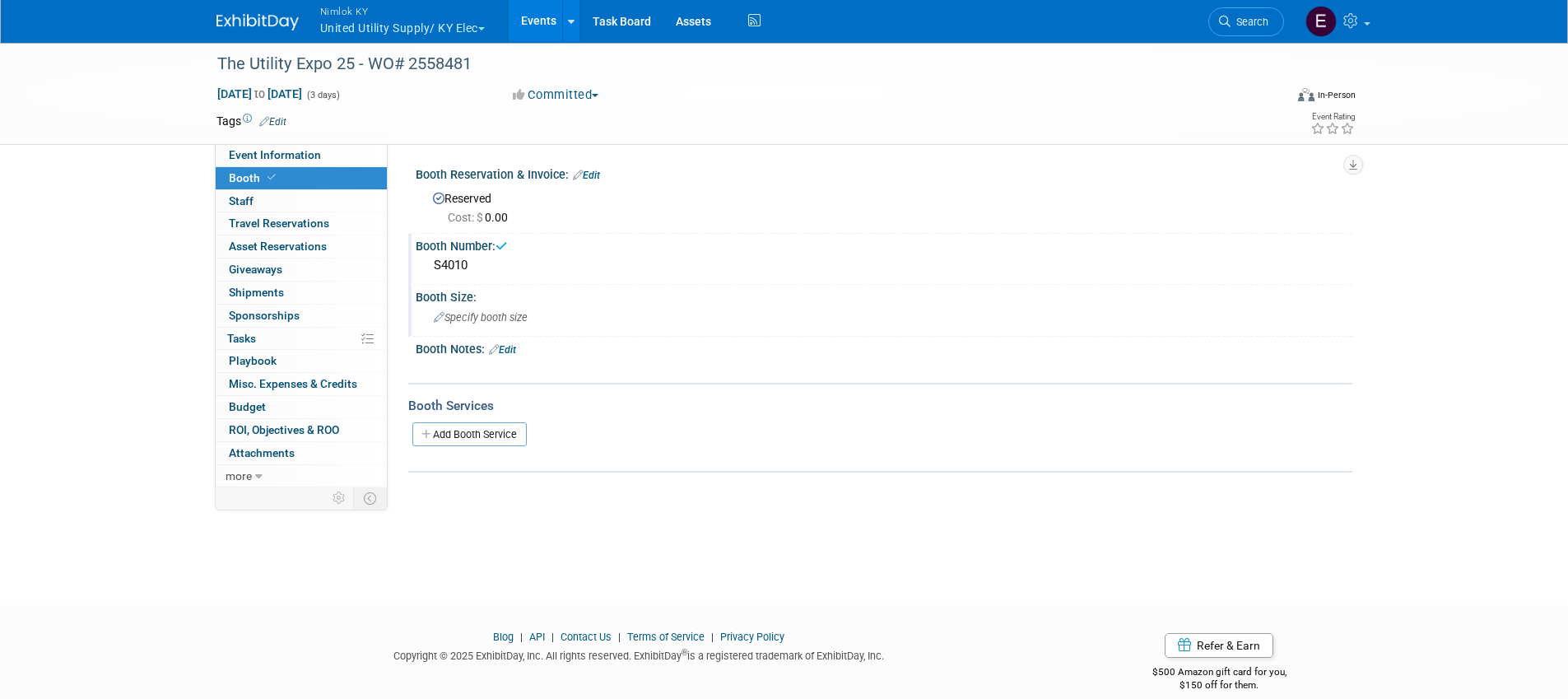
click at [481, 317] on span "Specify booth size" at bounding box center [481, 316] width 94 height 12
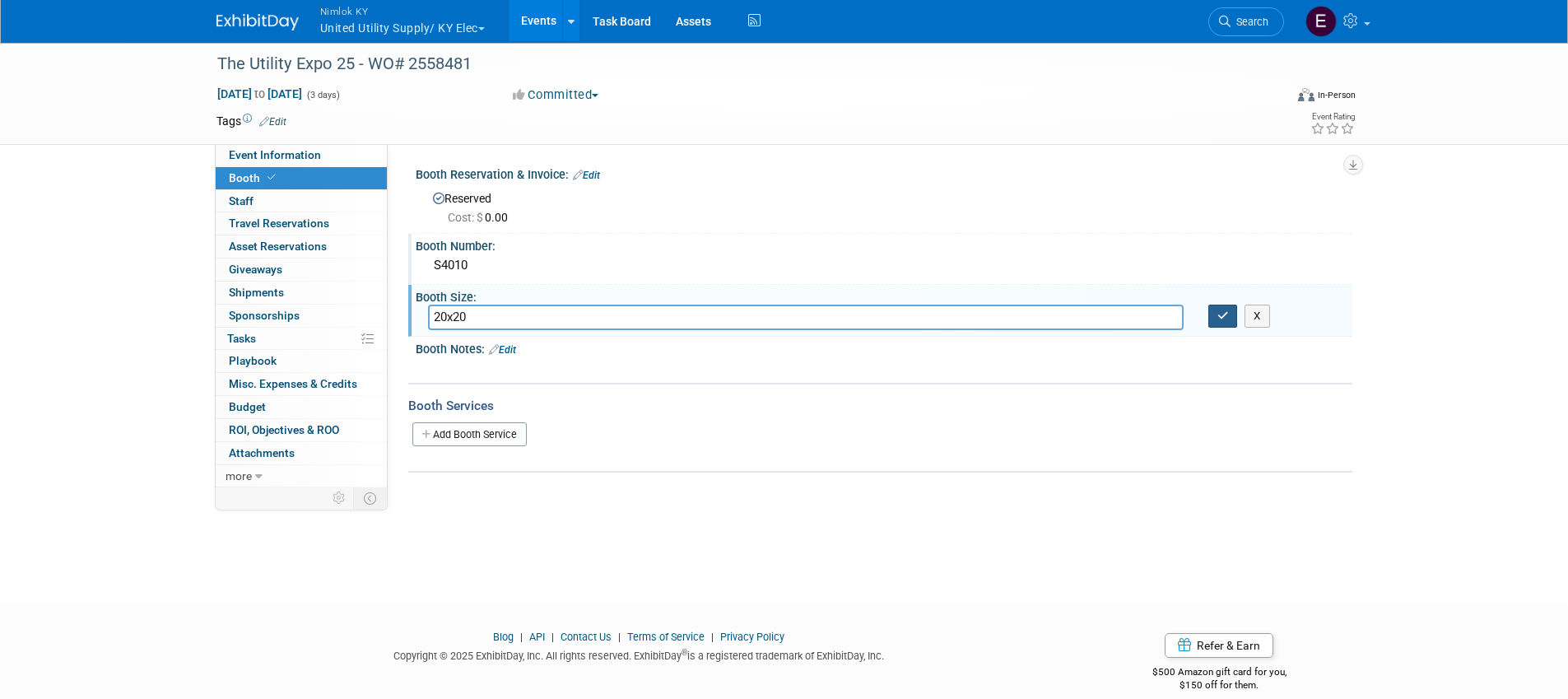
type input "20x20"
click at [1219, 324] on button "button" at bounding box center [1223, 315] width 29 height 23
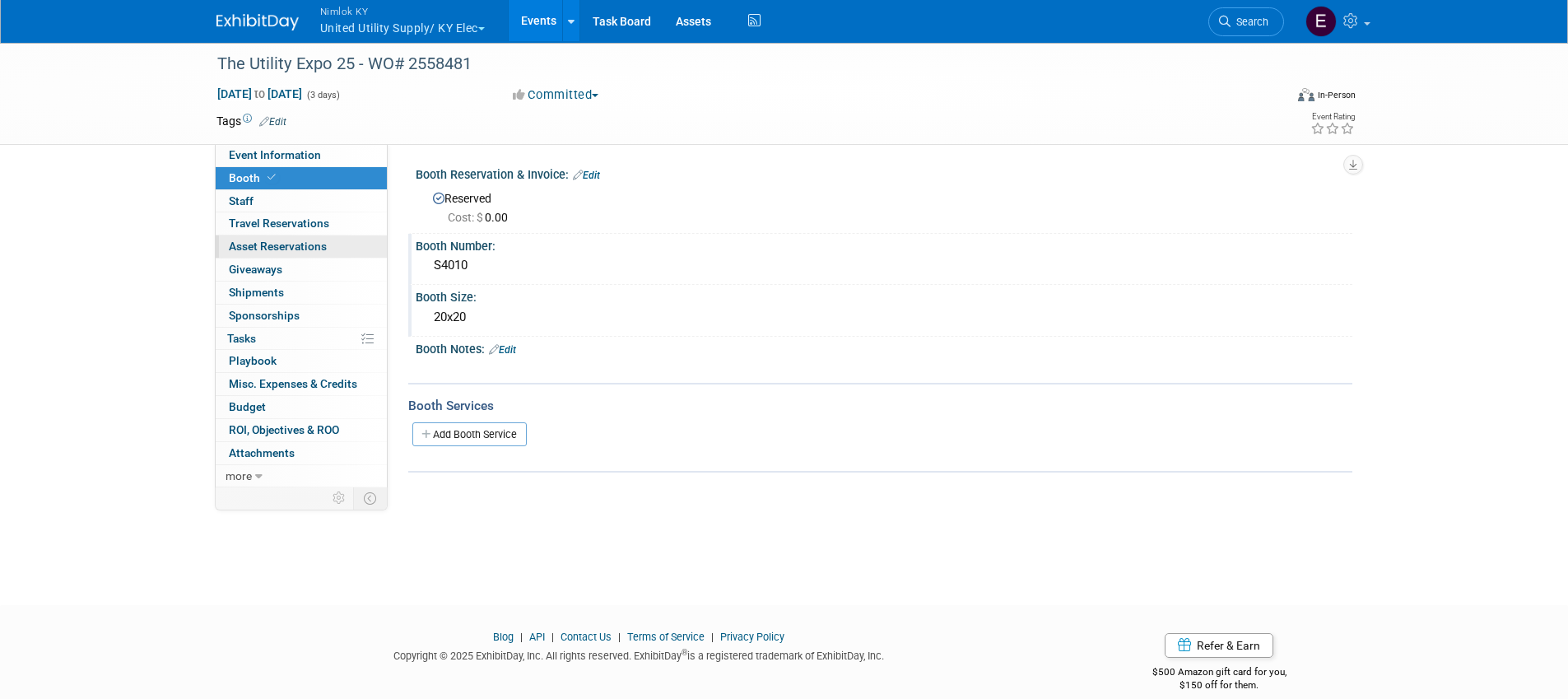
click at [316, 239] on span "Asset Reservations 0" at bounding box center [278, 246] width 98 height 13
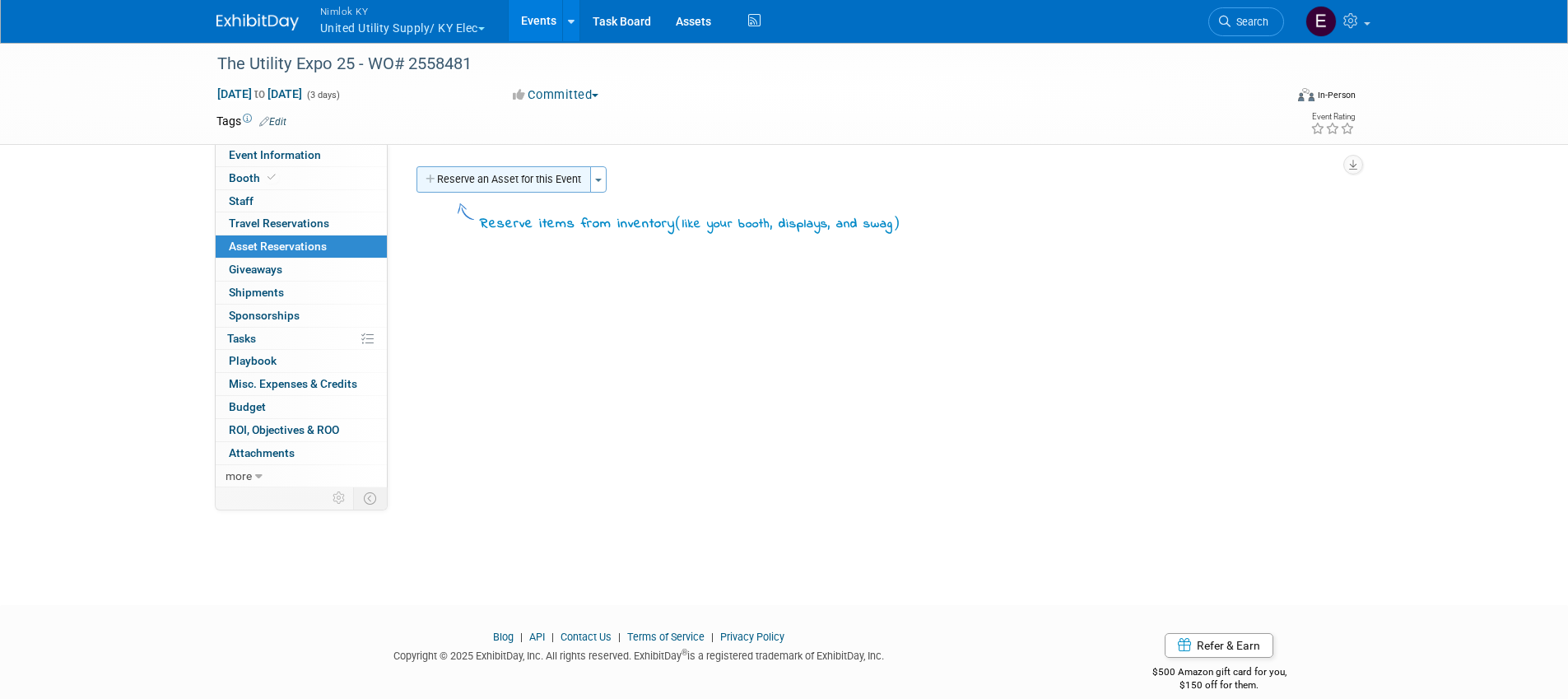
click at [516, 176] on button "Reserve an Asset for this Event" at bounding box center [504, 179] width 175 height 27
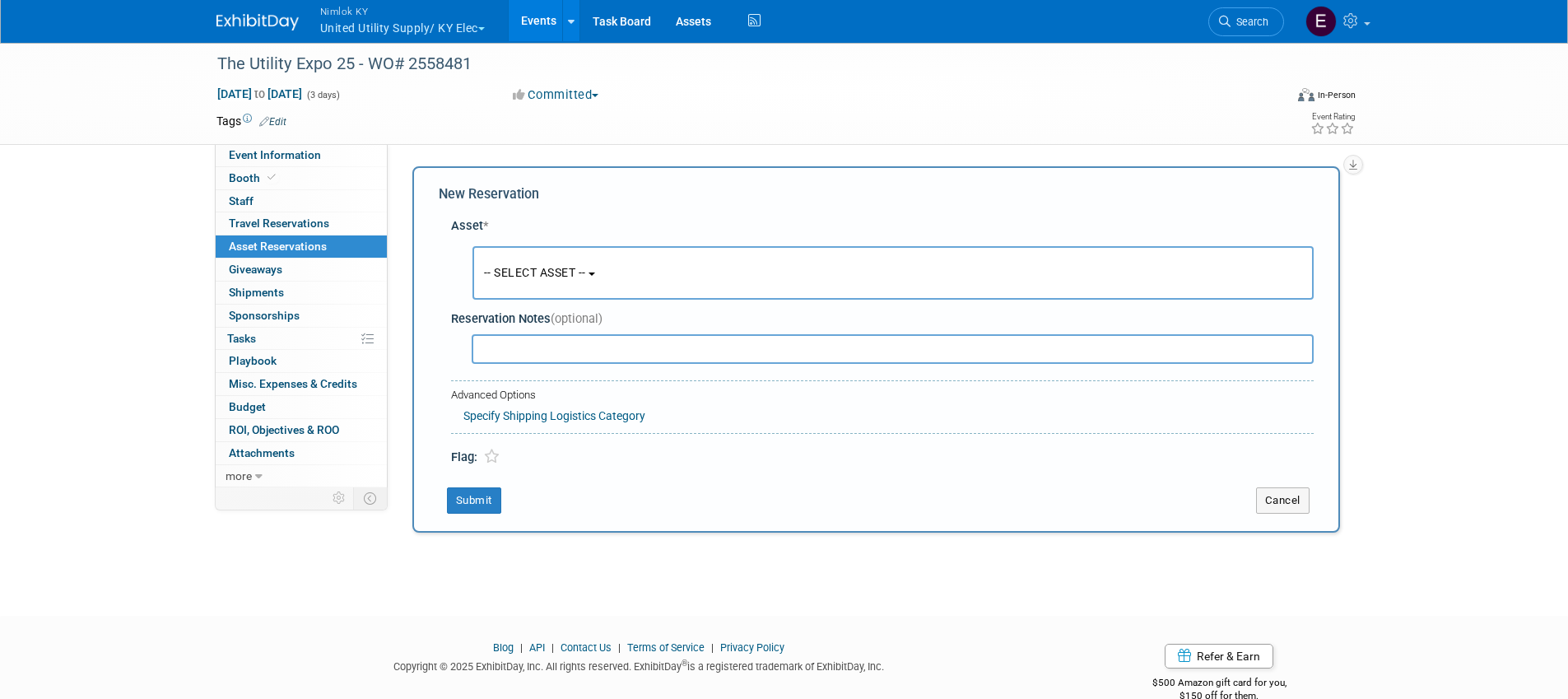
scroll to position [16, 0]
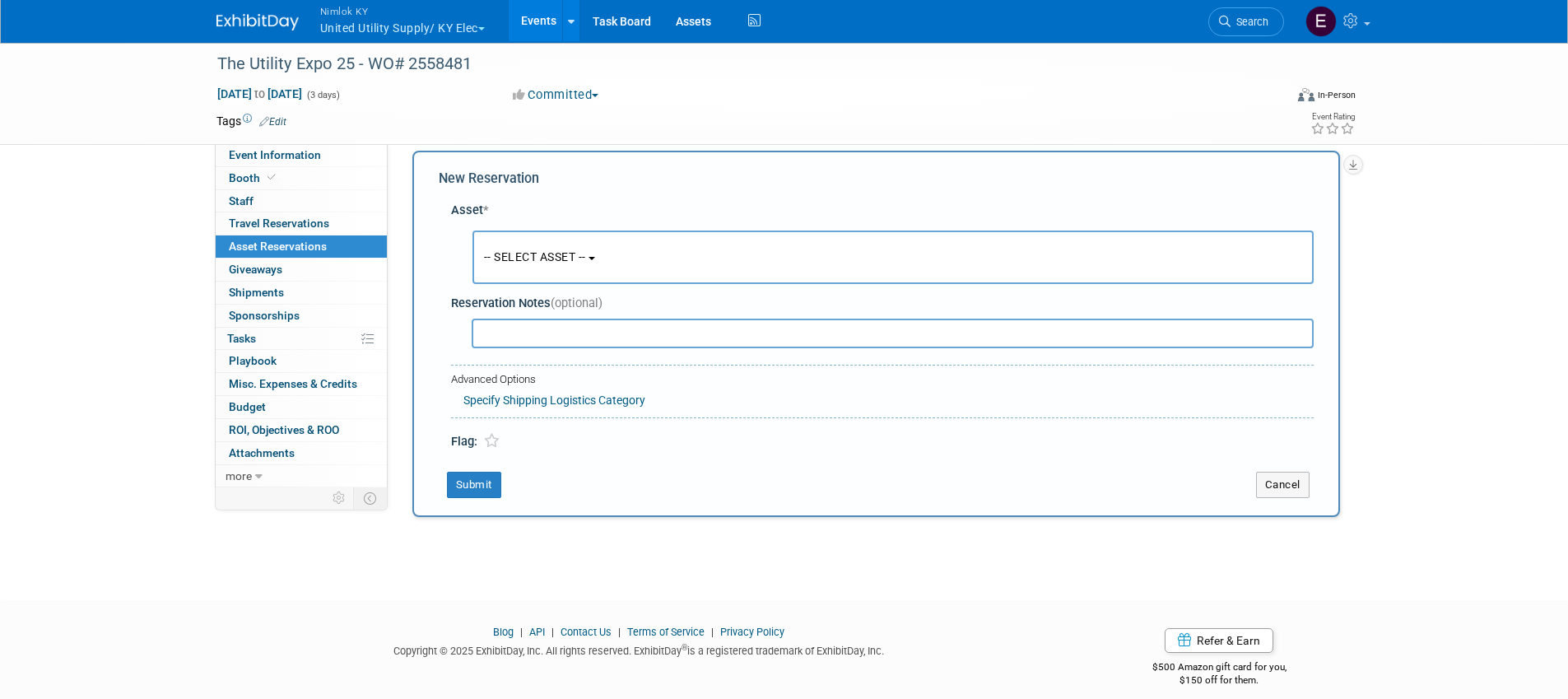
click at [539, 247] on button "-- SELECT ASSET --" at bounding box center [893, 258] width 841 height 53
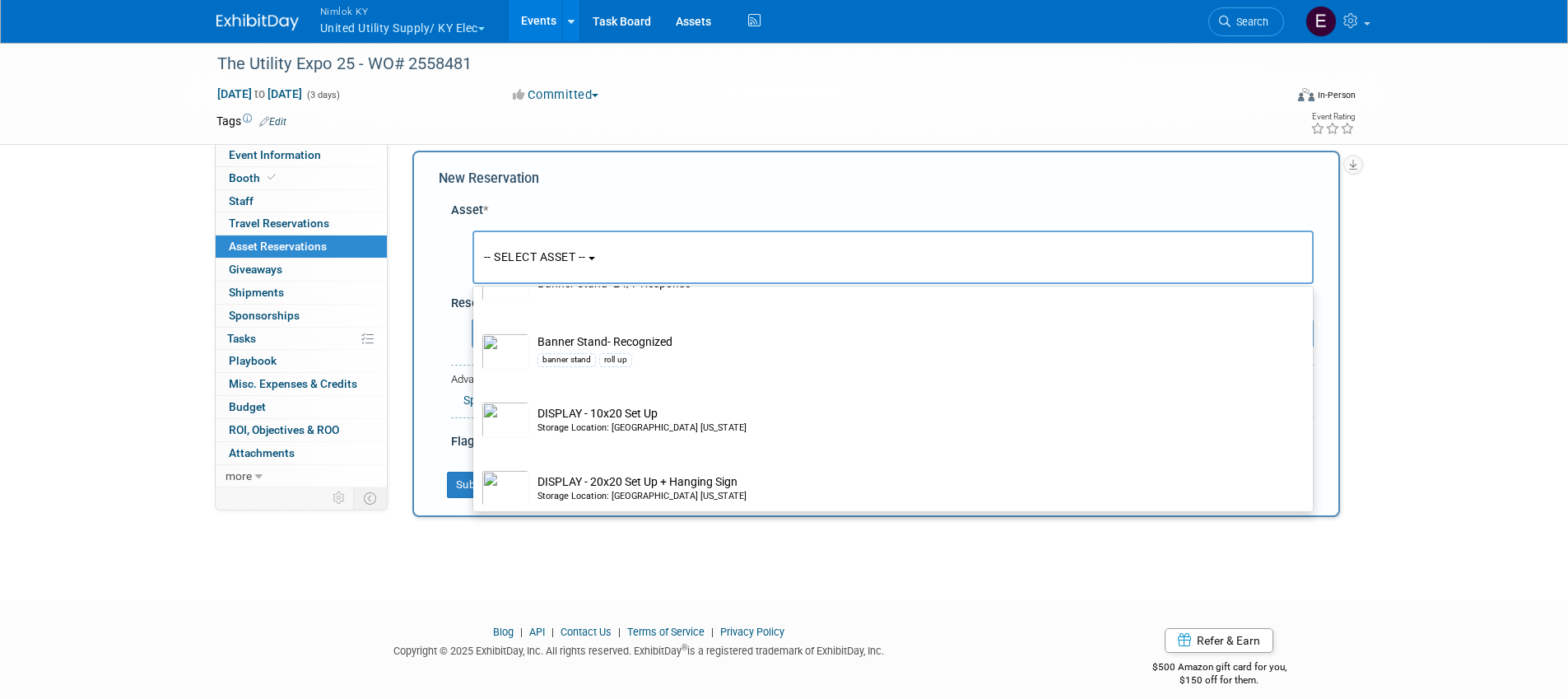
scroll to position [482, 0]
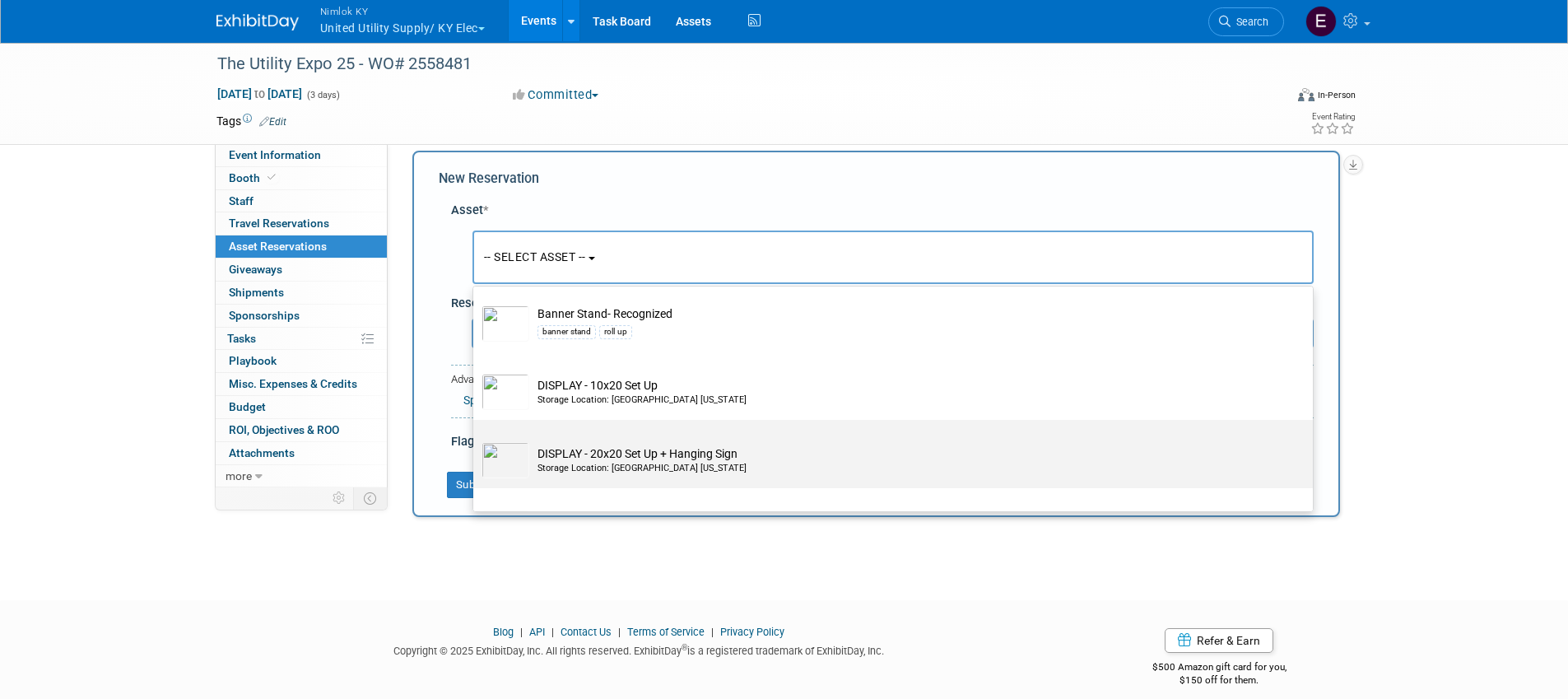
click at [761, 466] on div "Storage Location: Nimlok Kentucky" at bounding box center [908, 468] width 742 height 13
click at [475, 440] on input "DISPLAY - 20x20 Set Up + Hanging Sign Storage Location: Nimlok Kentucky" at bounding box center [471, 434] width 11 height 11
select select "10716221"
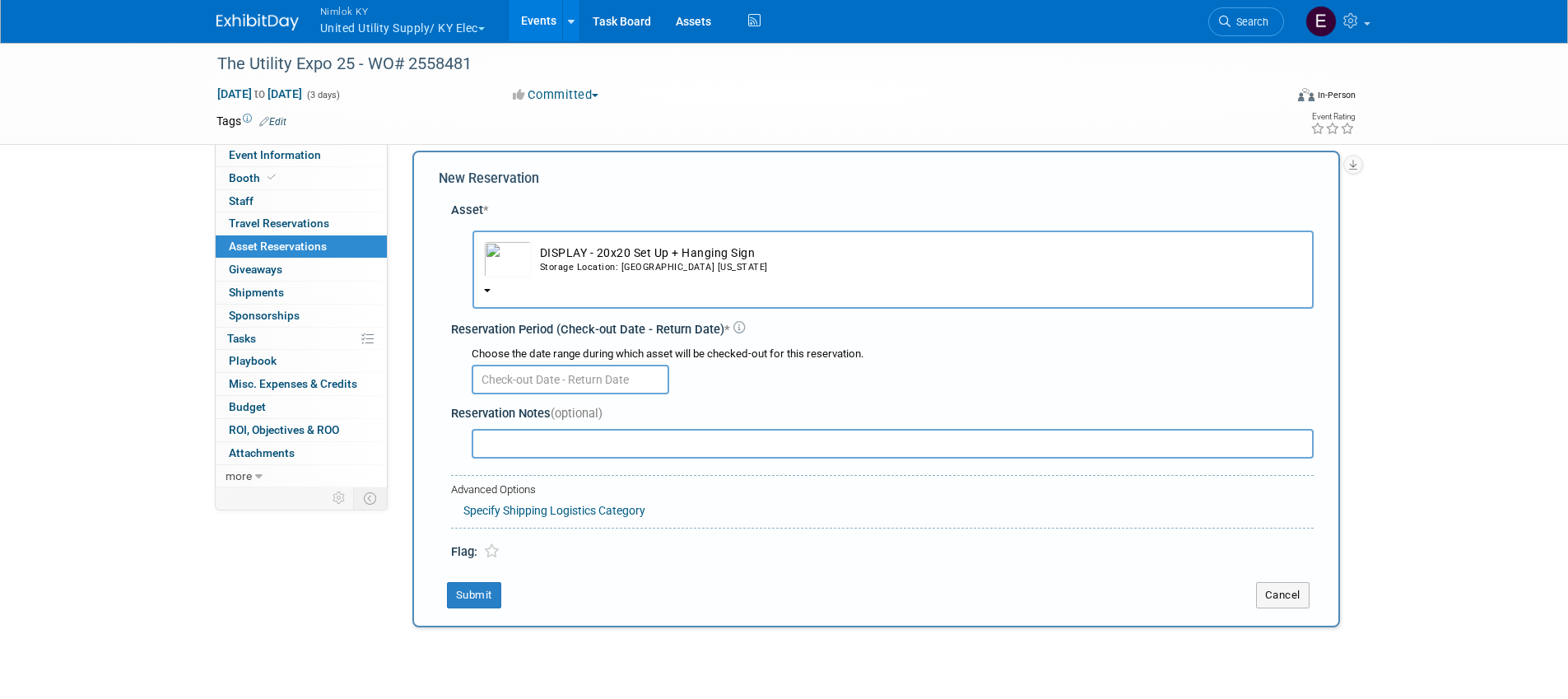
click at [595, 374] on input "text" at bounding box center [570, 380] width 198 height 29
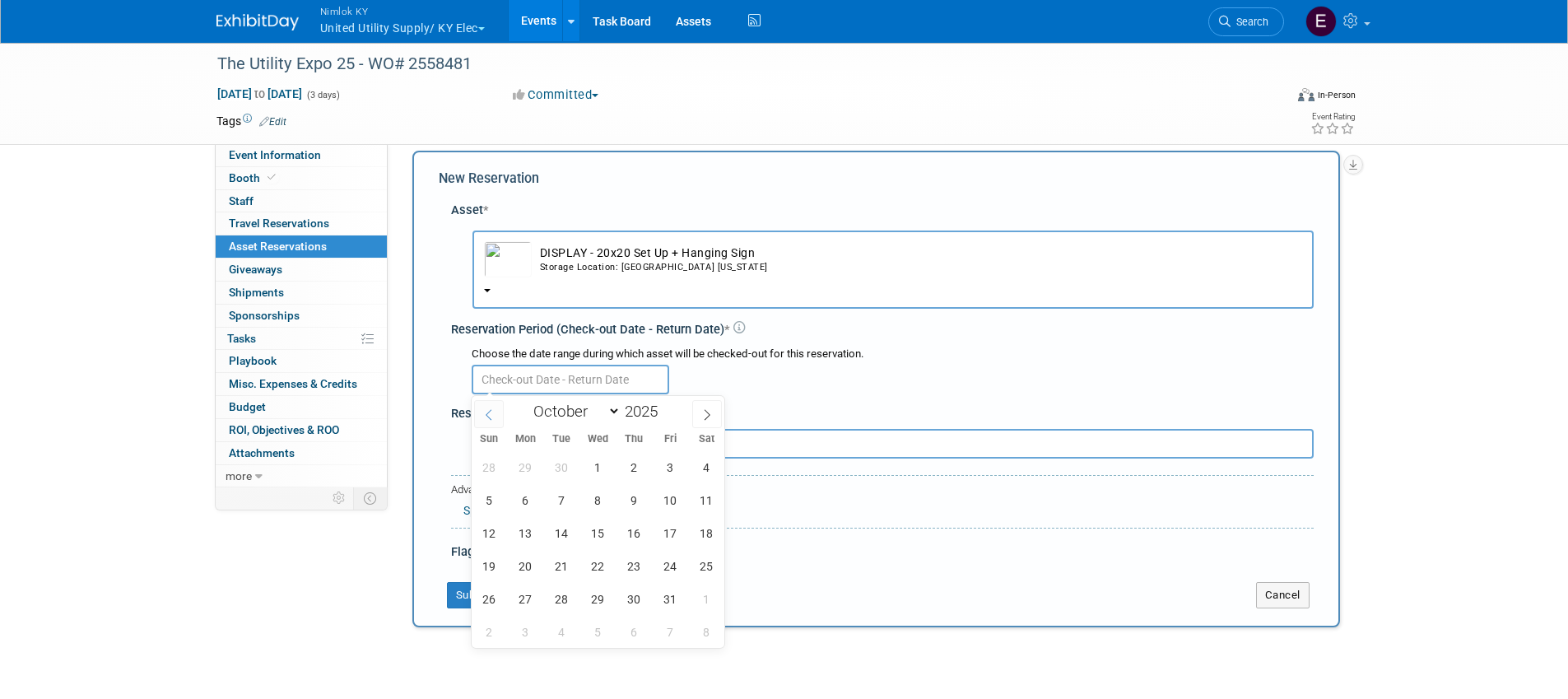
click at [497, 414] on span at bounding box center [489, 414] width 29 height 28
select select "8"
click at [525, 537] on span "15" at bounding box center [525, 533] width 32 height 32
type input "Sep 15, 2025"
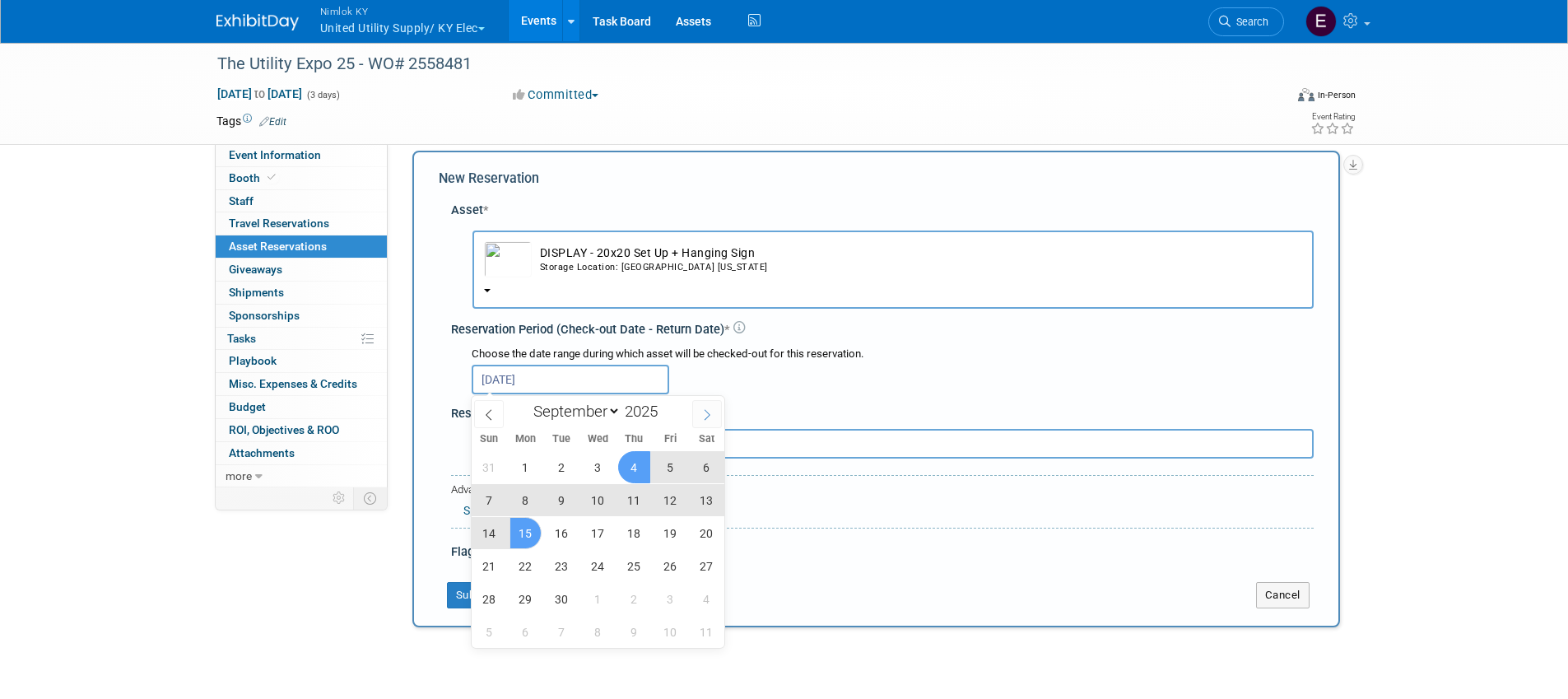
click at [710, 407] on span at bounding box center [707, 414] width 29 height 28
select select "9"
click at [640, 530] on span "16" at bounding box center [634, 533] width 32 height 32
type input "Sep 15, 2025 to Oct 16, 2025"
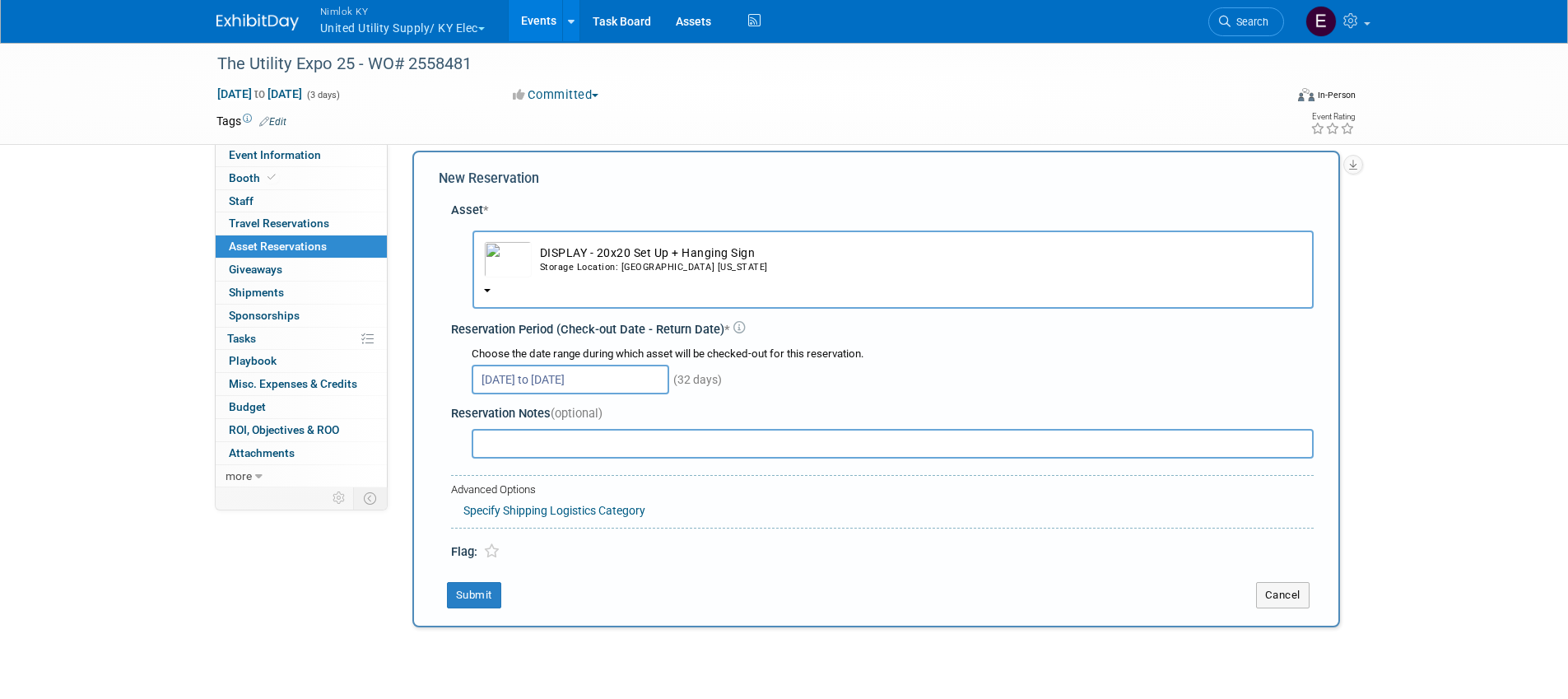
click at [738, 514] on div "Specify Shipping Logistics Category" at bounding box center [888, 509] width 851 height 20
click at [477, 608] on div "New Reservation Asset * -- SELECT ASSET --" at bounding box center [876, 389] width 928 height 476
click at [475, 598] on button "Submit" at bounding box center [474, 595] width 54 height 27
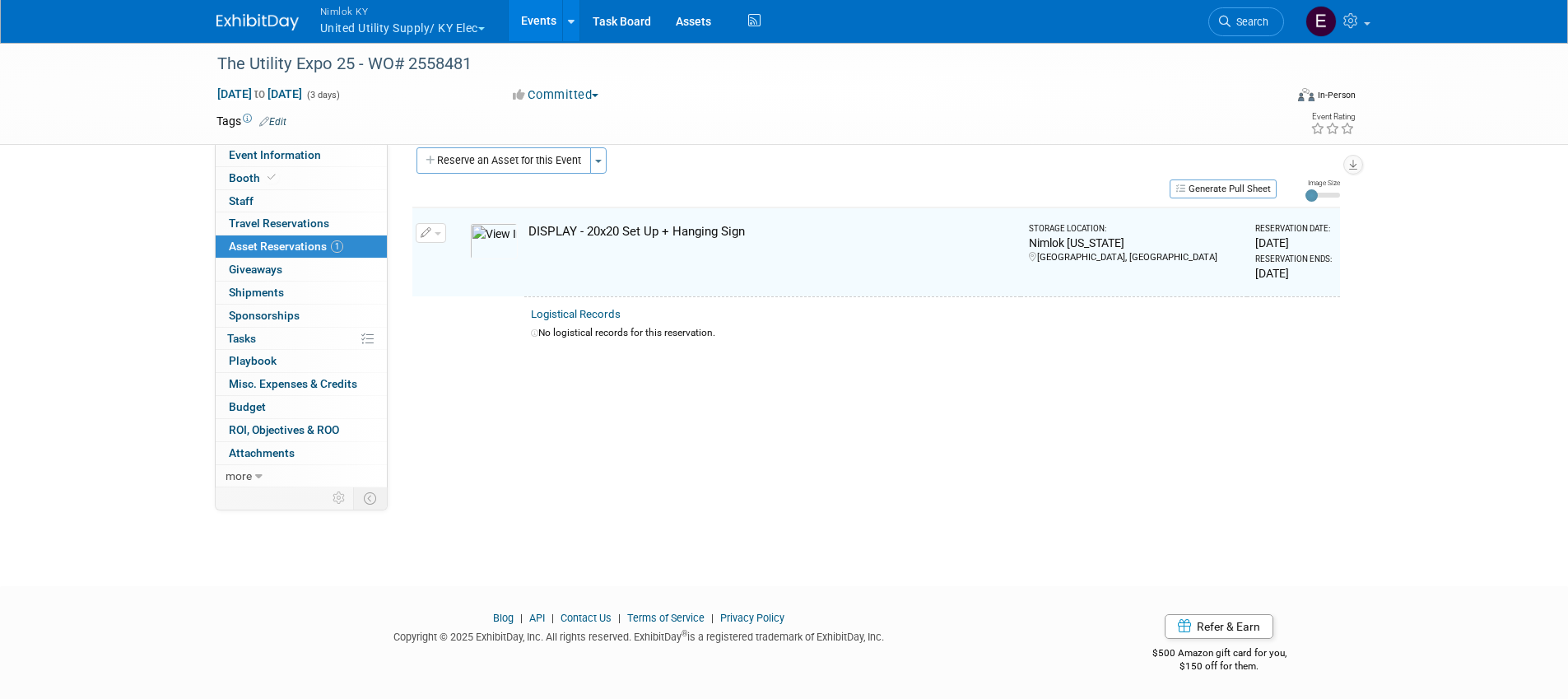
scroll to position [20, 0]
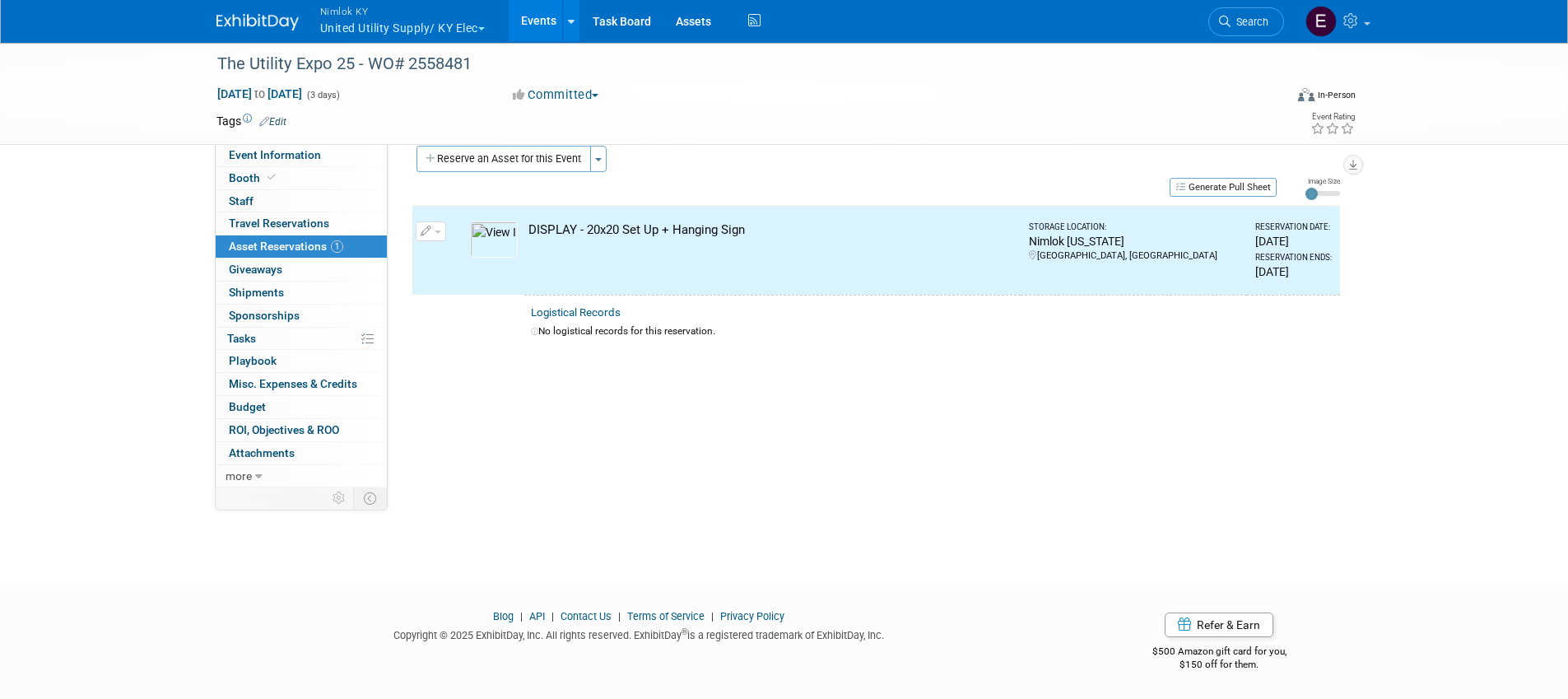
click at [686, 223] on div "DISPLAY - 20x20 Set Up + Hanging Sign" at bounding box center [772, 230] width 486 height 17
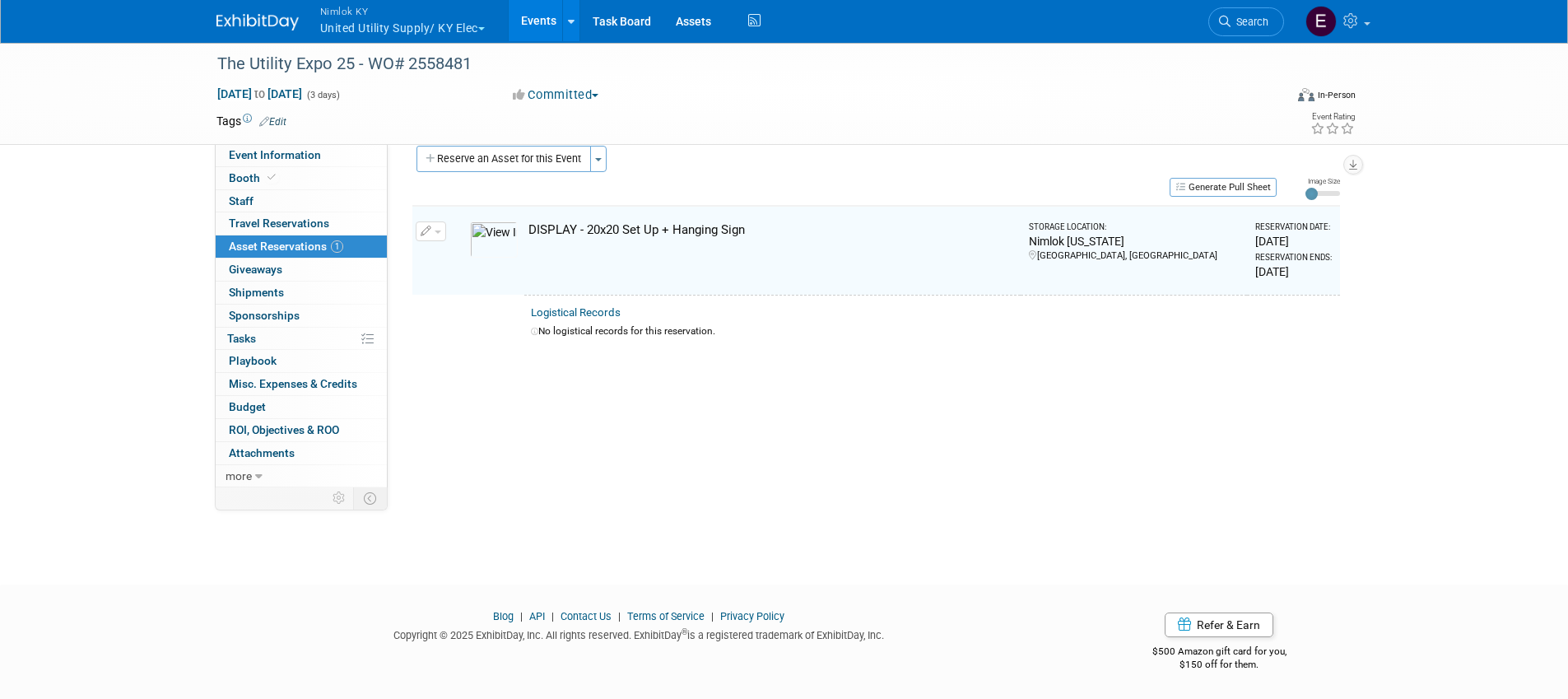
click at [494, 239] on img at bounding box center [494, 239] width 48 height 36
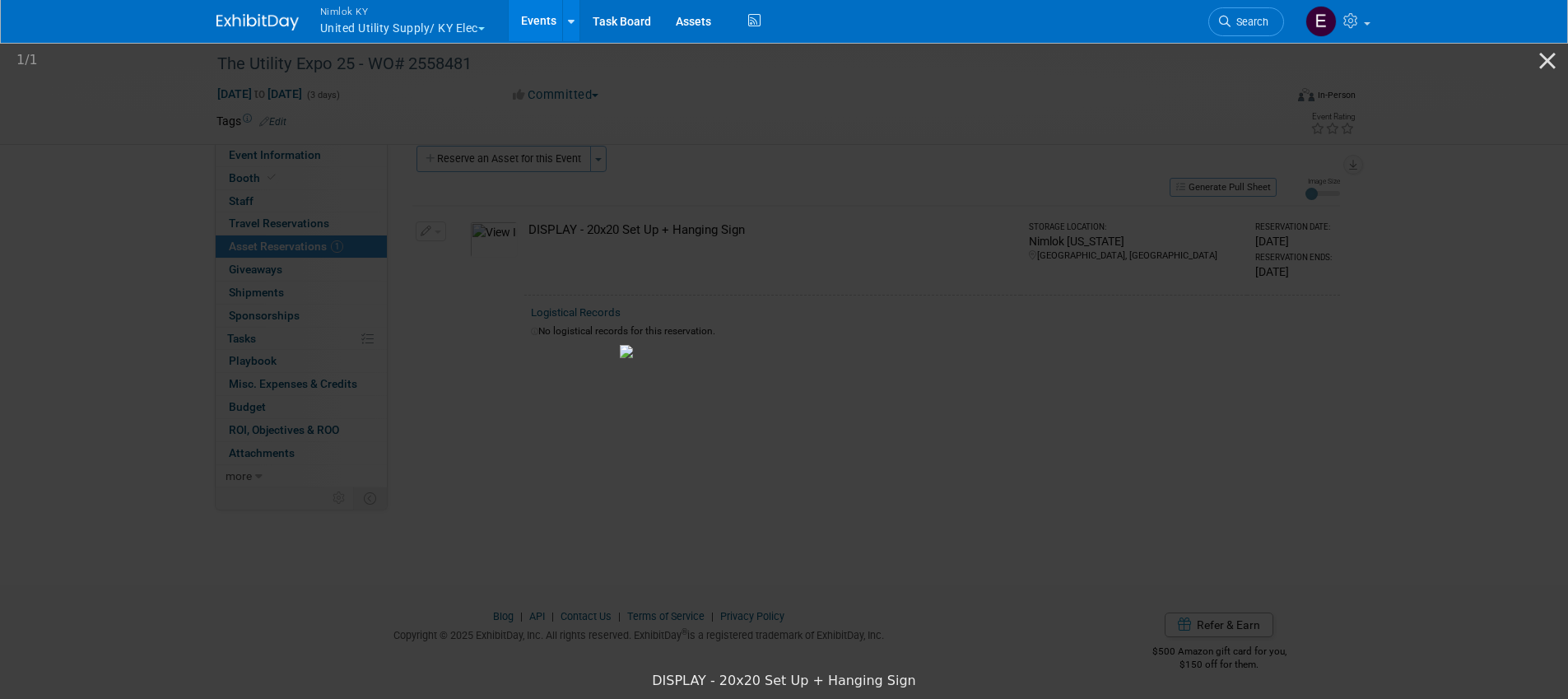
click at [949, 345] on img at bounding box center [784, 351] width 329 height 13
click at [1502, 378] on picture at bounding box center [784, 350] width 1568 height 625
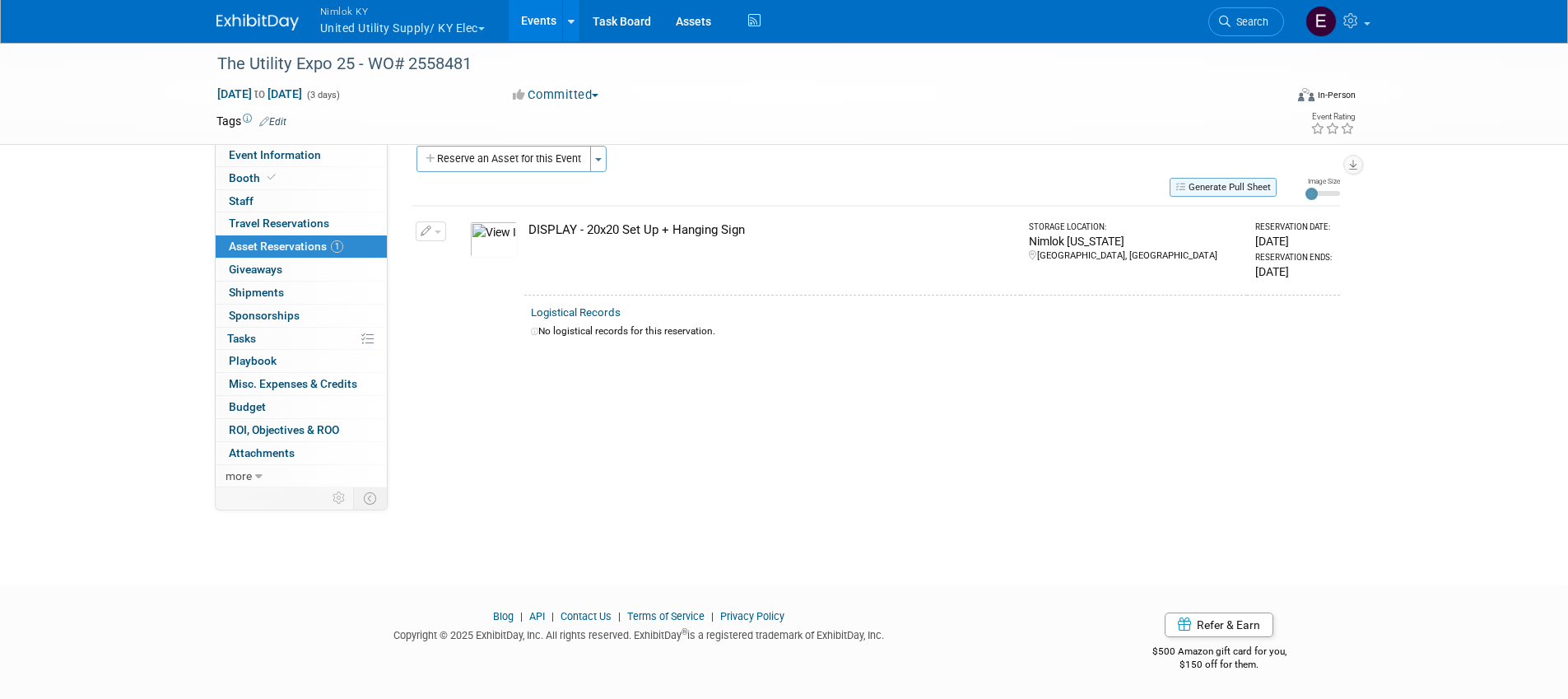
click at [1246, 193] on button "Generate Pull Sheet" at bounding box center [1223, 187] width 107 height 19
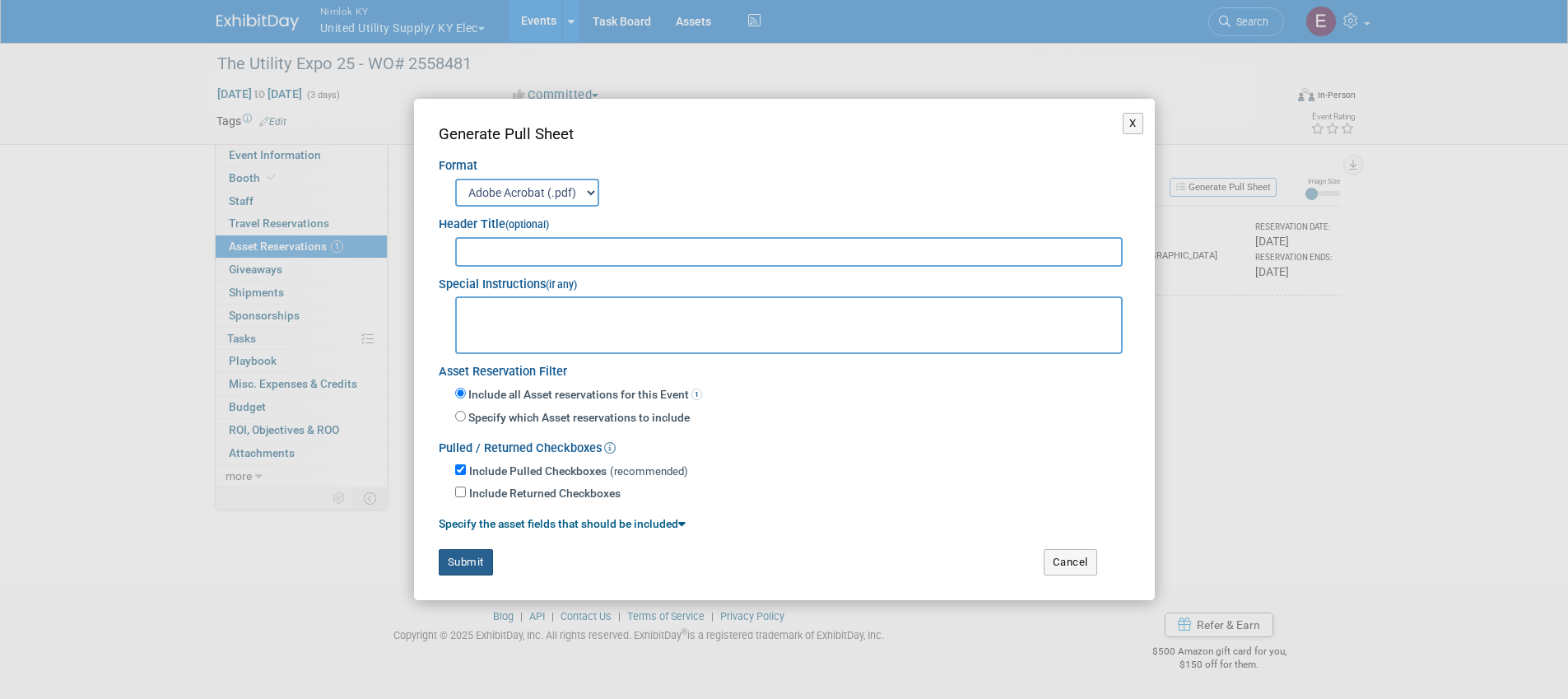
click at [452, 561] on button "Submit" at bounding box center [465, 562] width 54 height 27
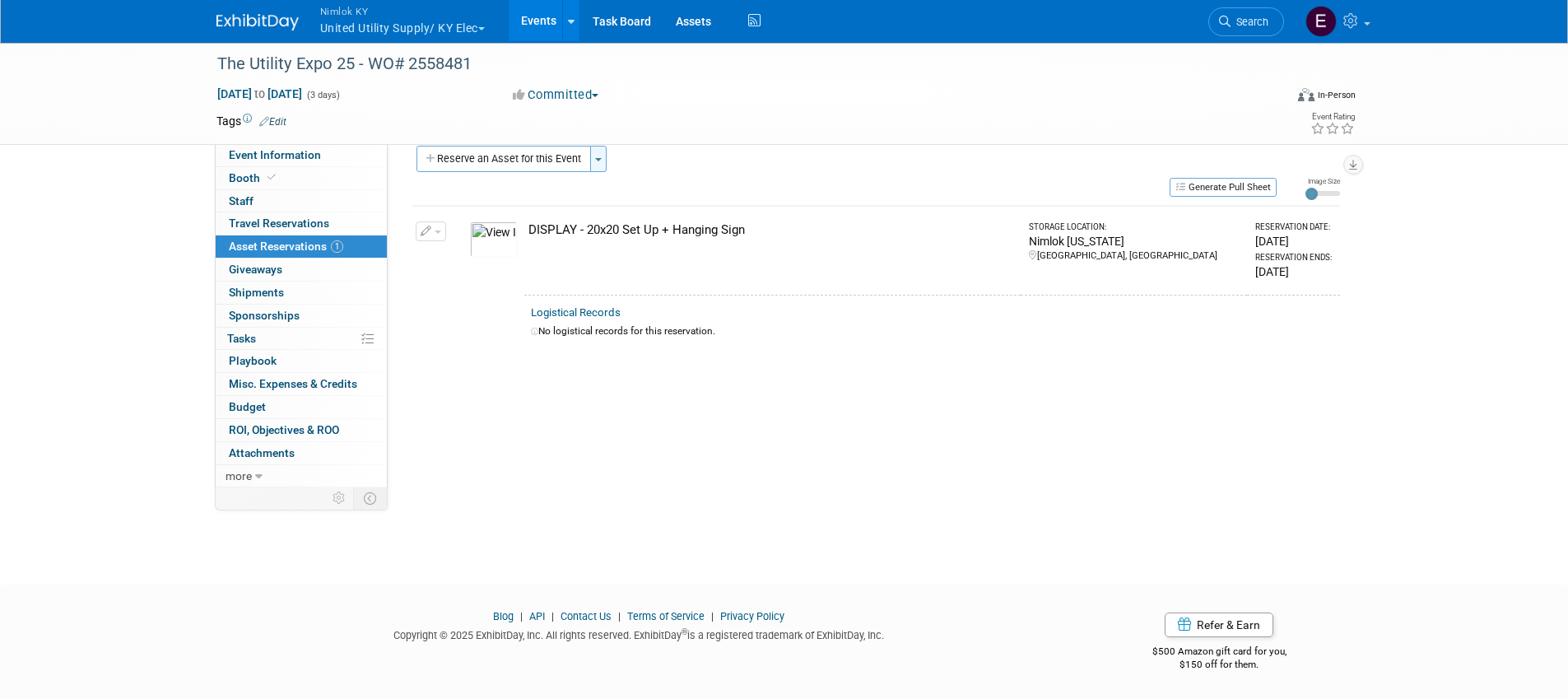
click at [598, 155] on button "Toggle Dropdown" at bounding box center [599, 158] width 17 height 27
click at [685, 189] on link "New asset reservation" at bounding box center [726, 190] width 271 height 28
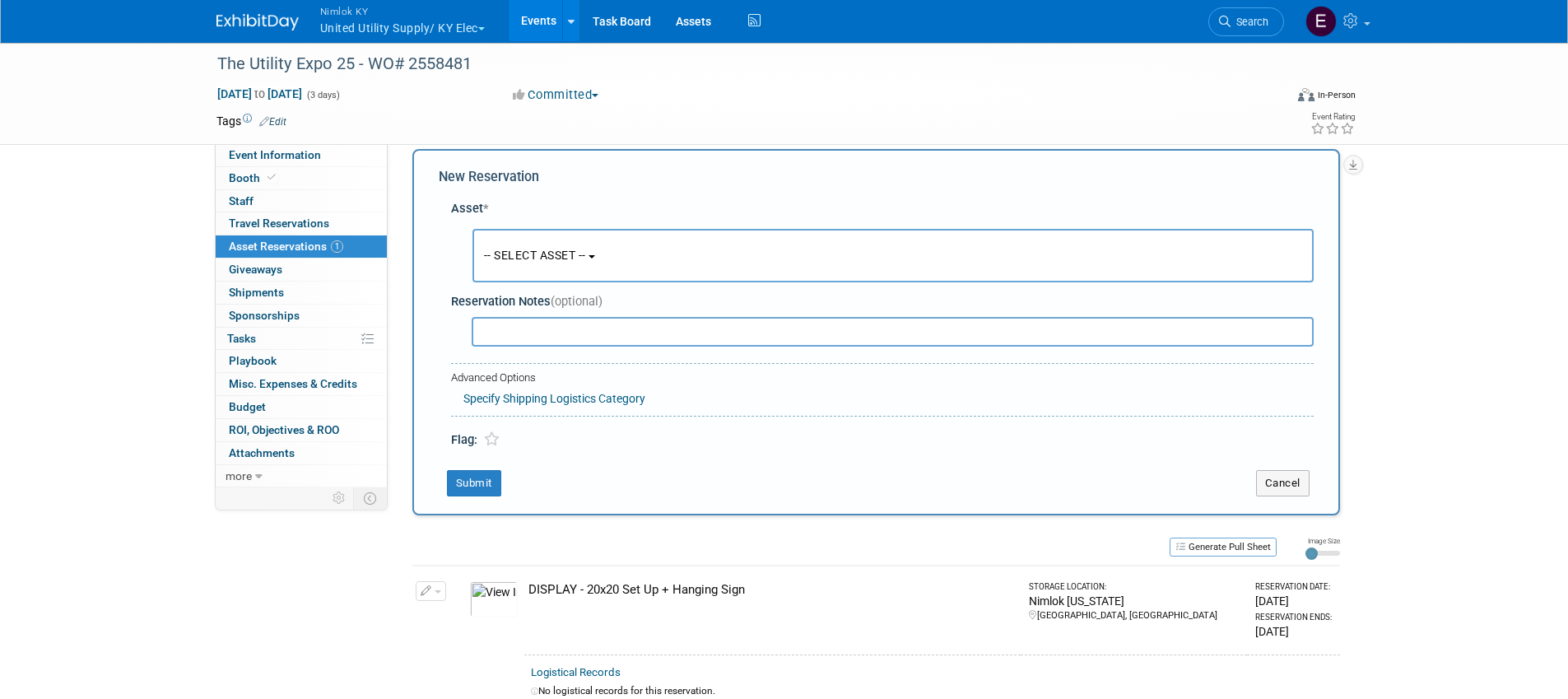
scroll to position [16, 0]
click at [573, 242] on button "-- SELECT ASSET --" at bounding box center [893, 258] width 841 height 53
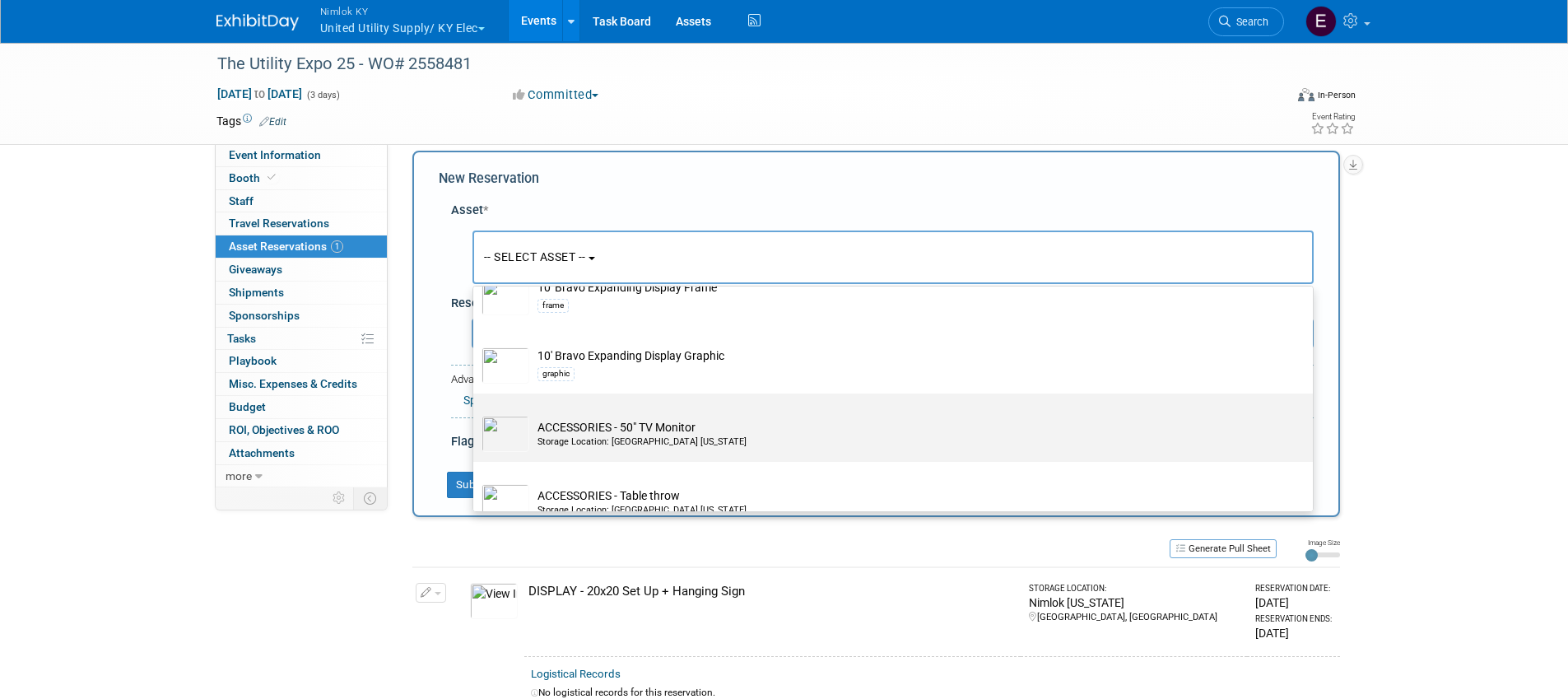
drag, startPoint x: 809, startPoint y: 350, endPoint x: 818, endPoint y: 372, distance: 23.8
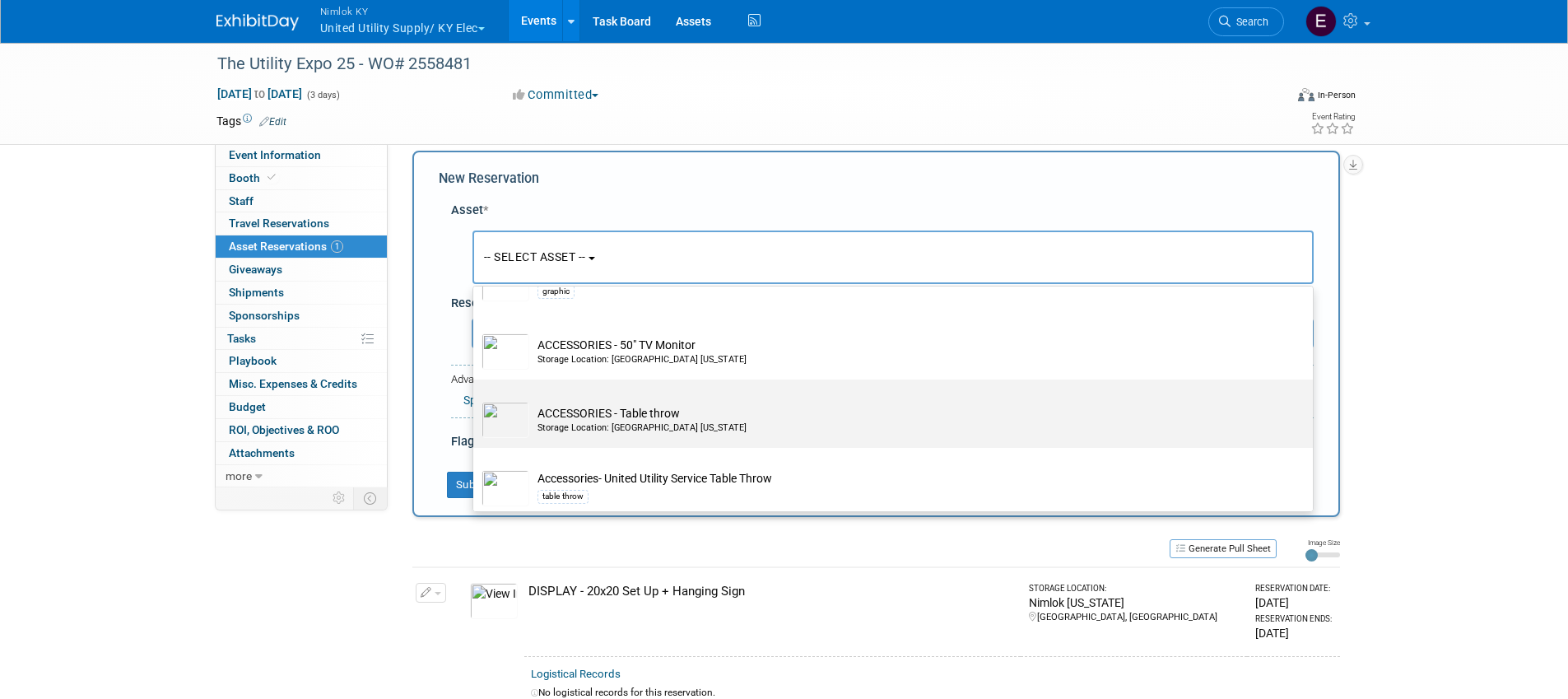
scroll to position [197, 0]
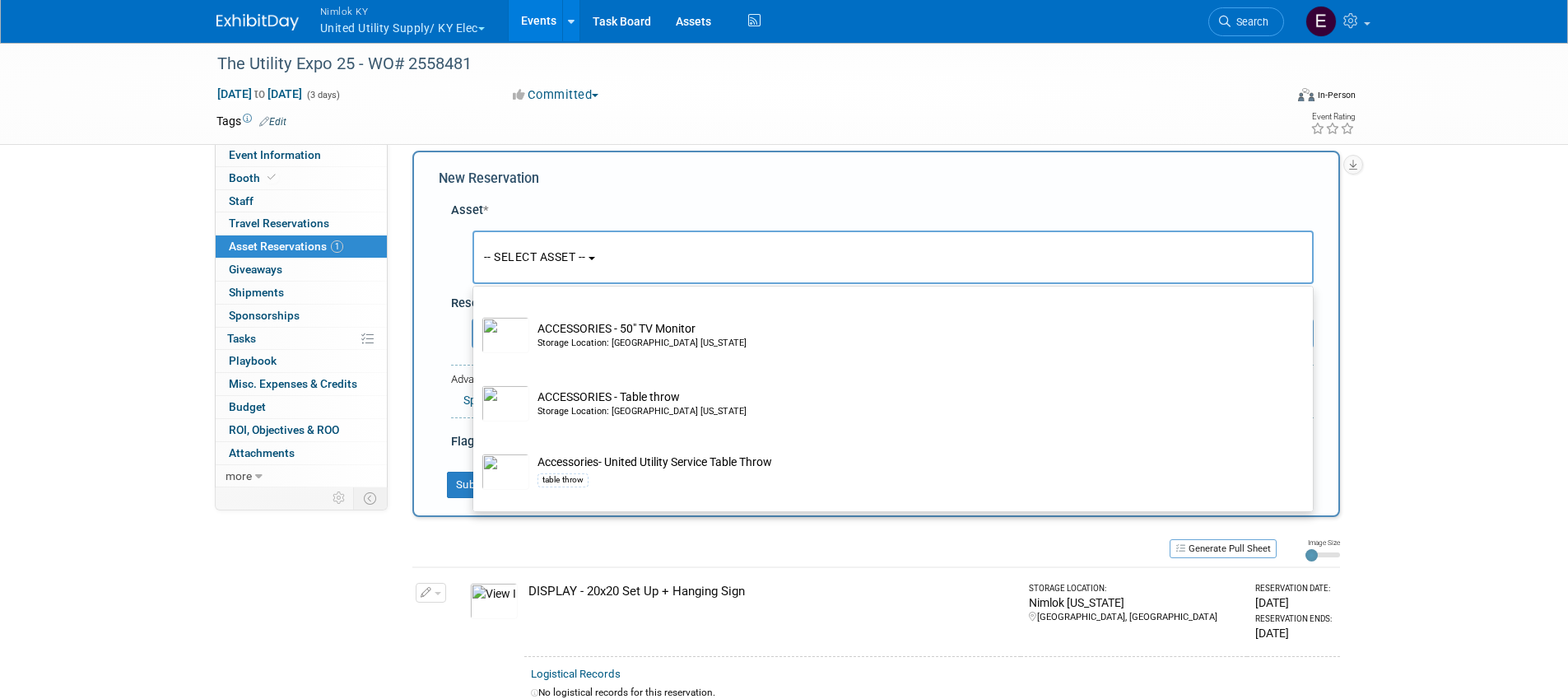
click at [659, 208] on div "Asset *" at bounding box center [882, 210] width 863 height 17
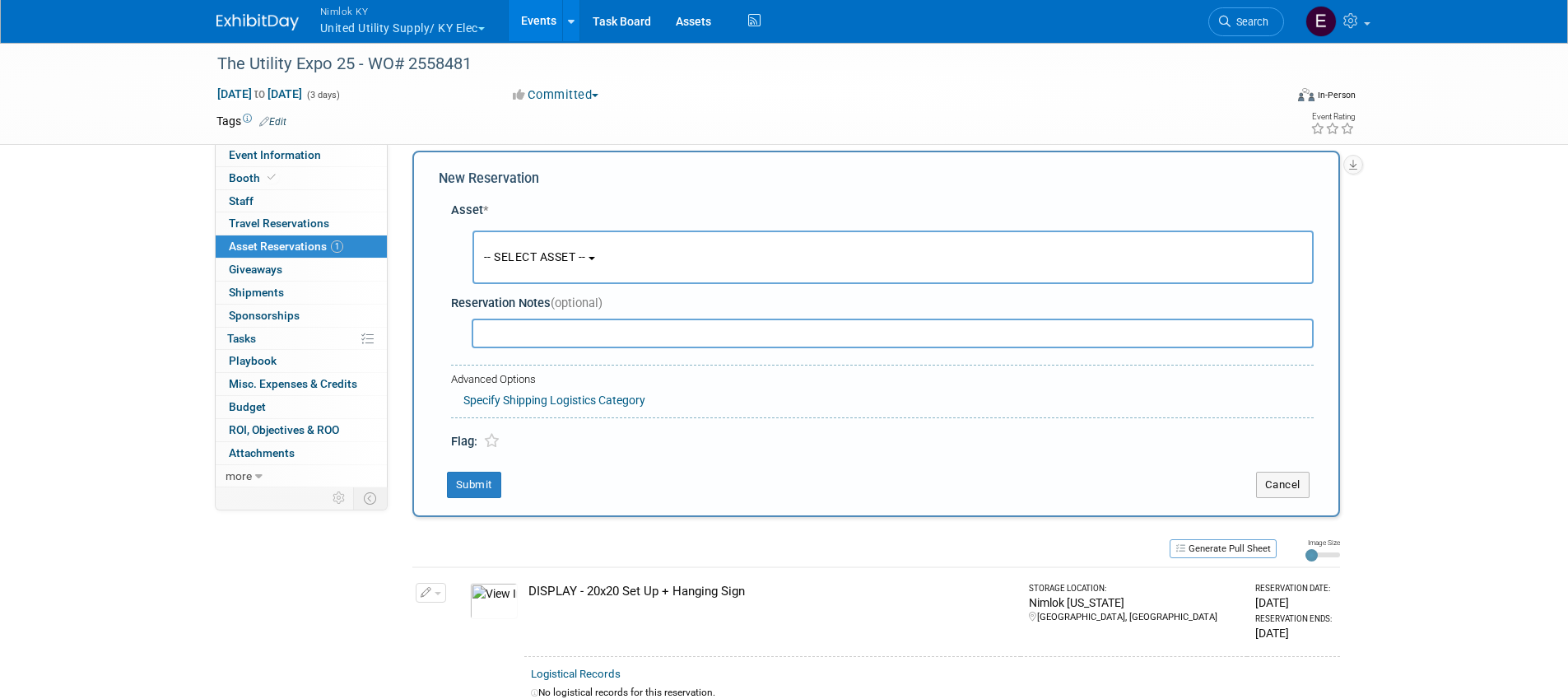
click at [563, 248] on button "-- SELECT ASSET --" at bounding box center [893, 258] width 841 height 53
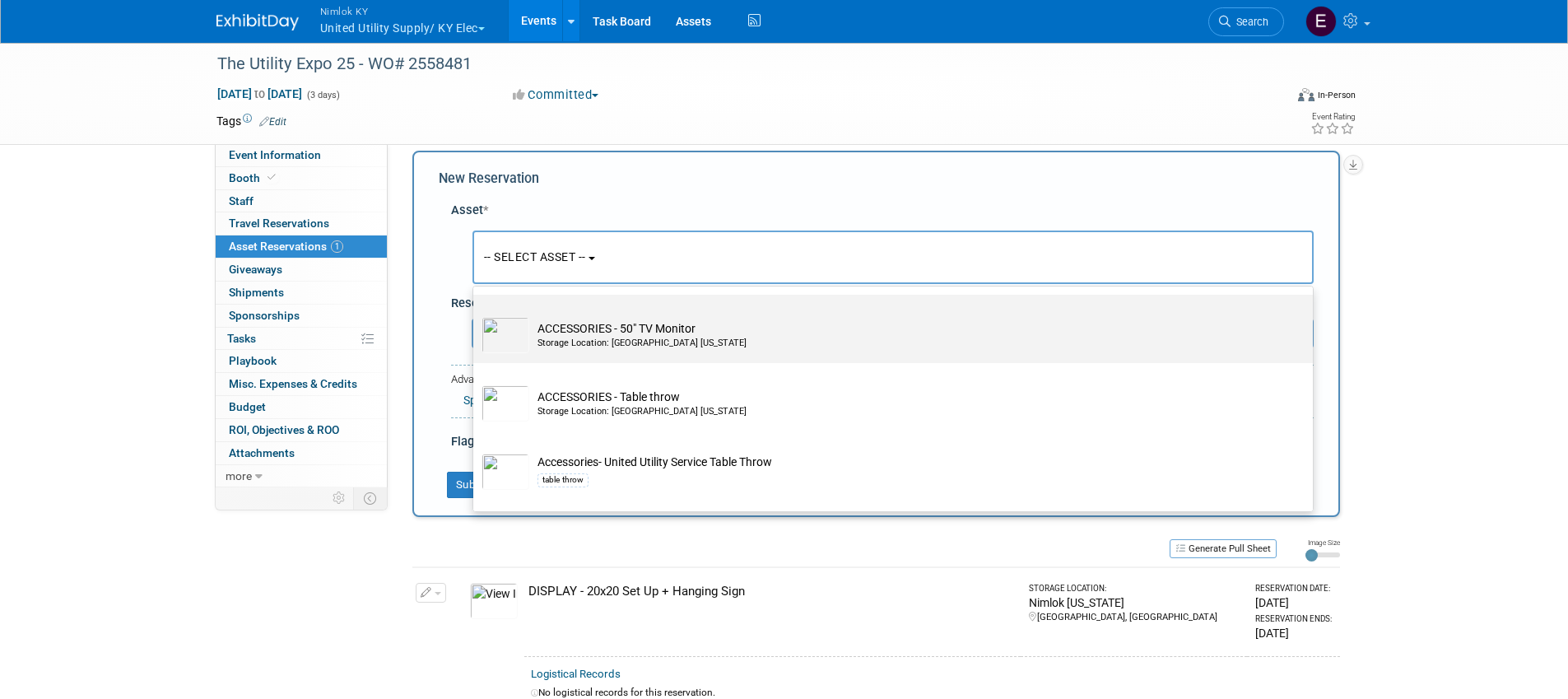
click at [642, 326] on td "ACCESSORIES - 50" TV Monitor Storage Location: Nimlok Kentucky" at bounding box center [905, 335] width 750 height 36
click at [475, 315] on input "ACCESSORIES - 50" TV Monitor Storage Location: Nimlok Kentucky" at bounding box center [471, 309] width 11 height 11
select select "10716226"
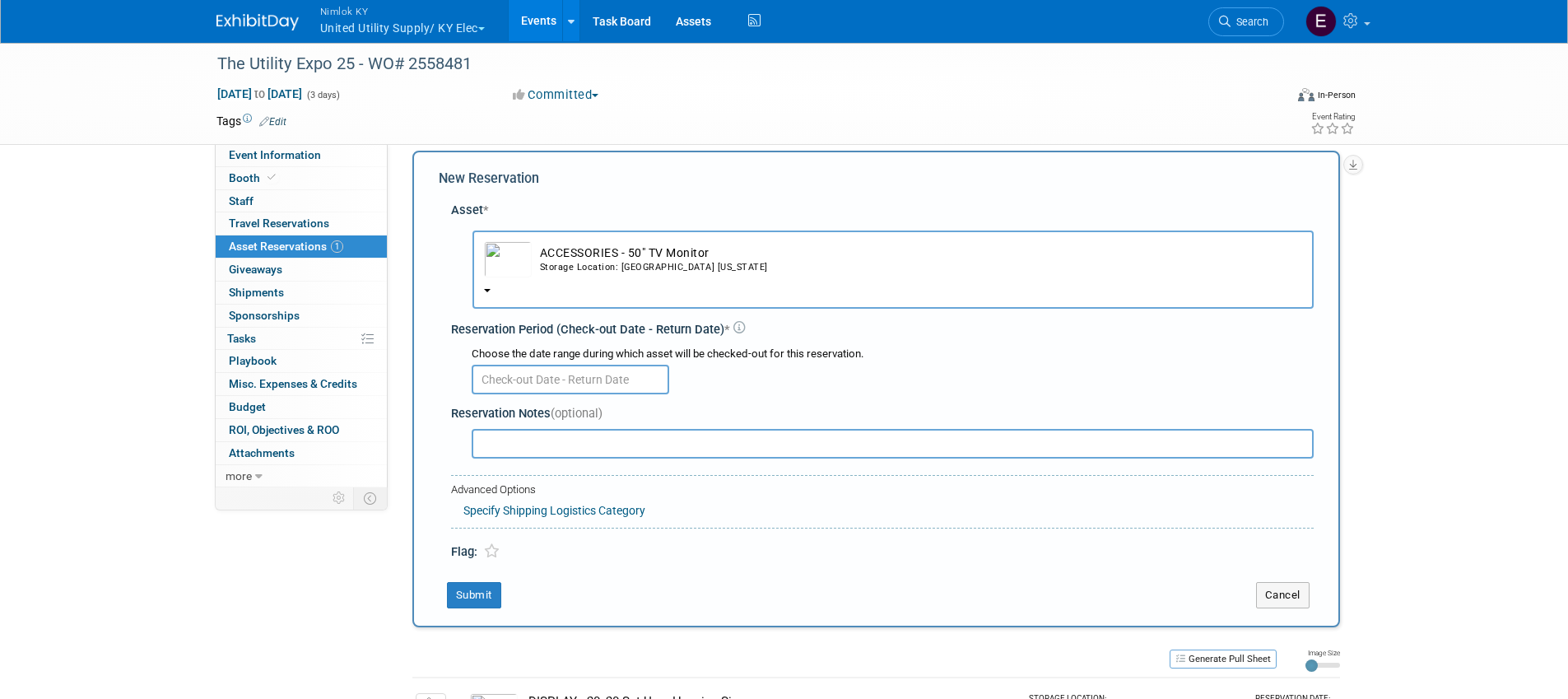
click at [577, 378] on input "text" at bounding box center [570, 380] width 198 height 29
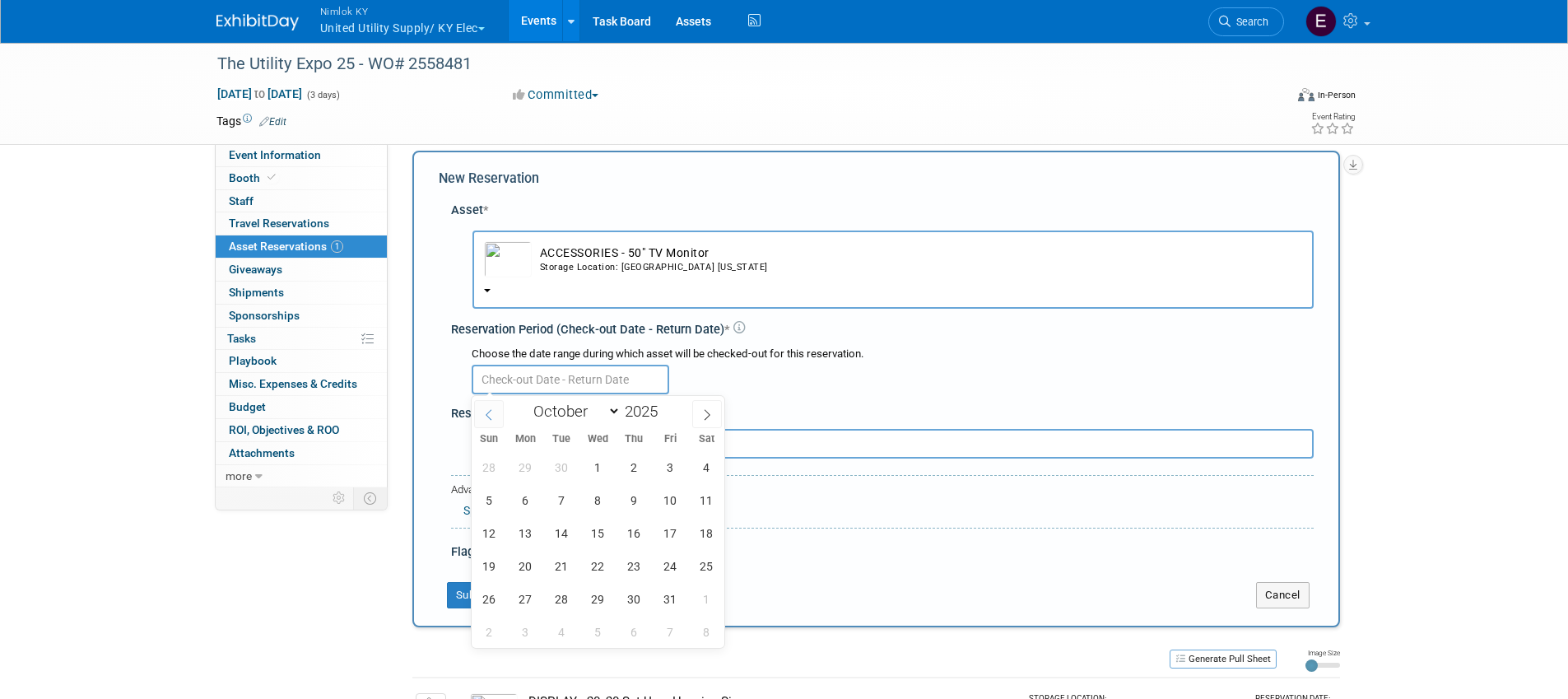
click at [493, 412] on icon at bounding box center [488, 415] width 12 height 12
select select "8"
click at [521, 539] on span "15" at bounding box center [525, 533] width 32 height 32
type input "Sep 15, 2025"
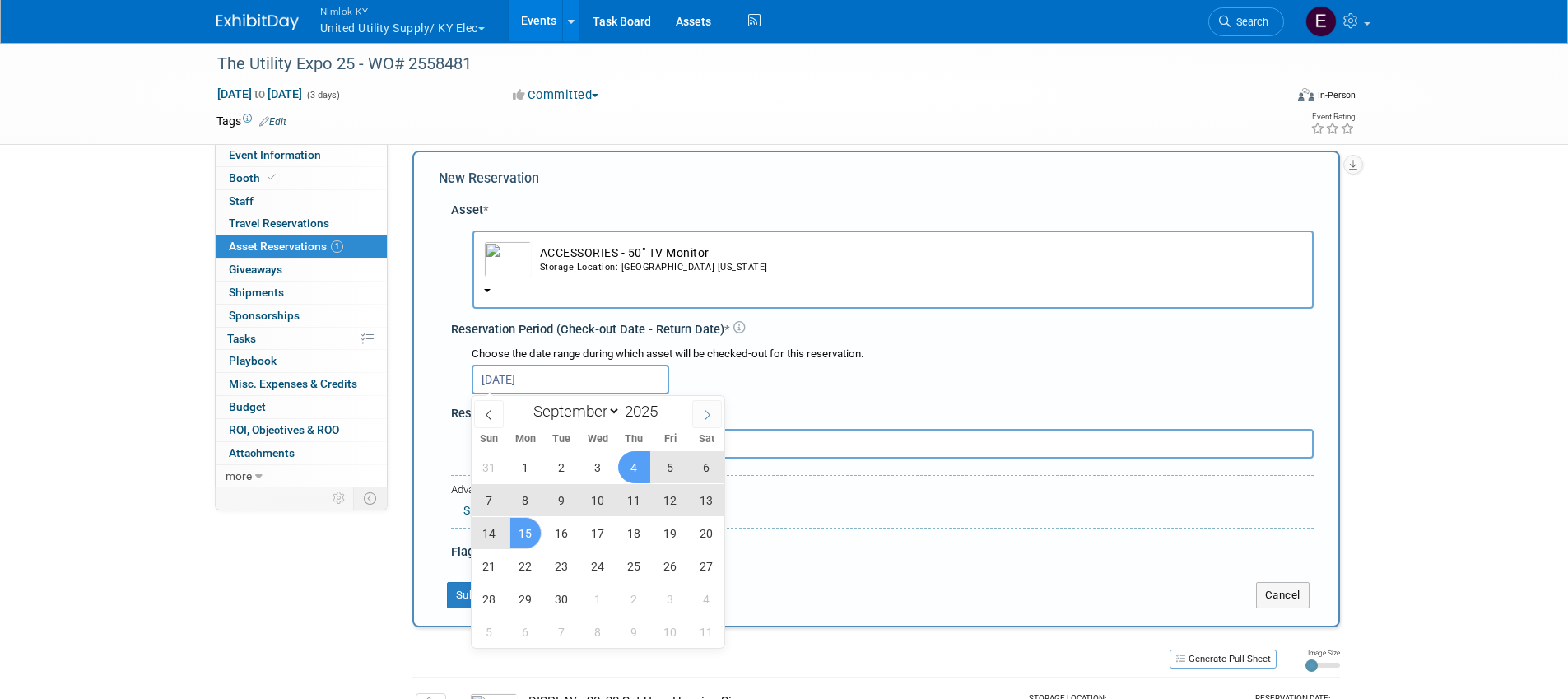
click at [705, 417] on icon at bounding box center [707, 415] width 12 height 12
select select "9"
click at [644, 526] on span "16" at bounding box center [634, 533] width 32 height 32
type input "Sep 15, 2025 to Oct 16, 2025"
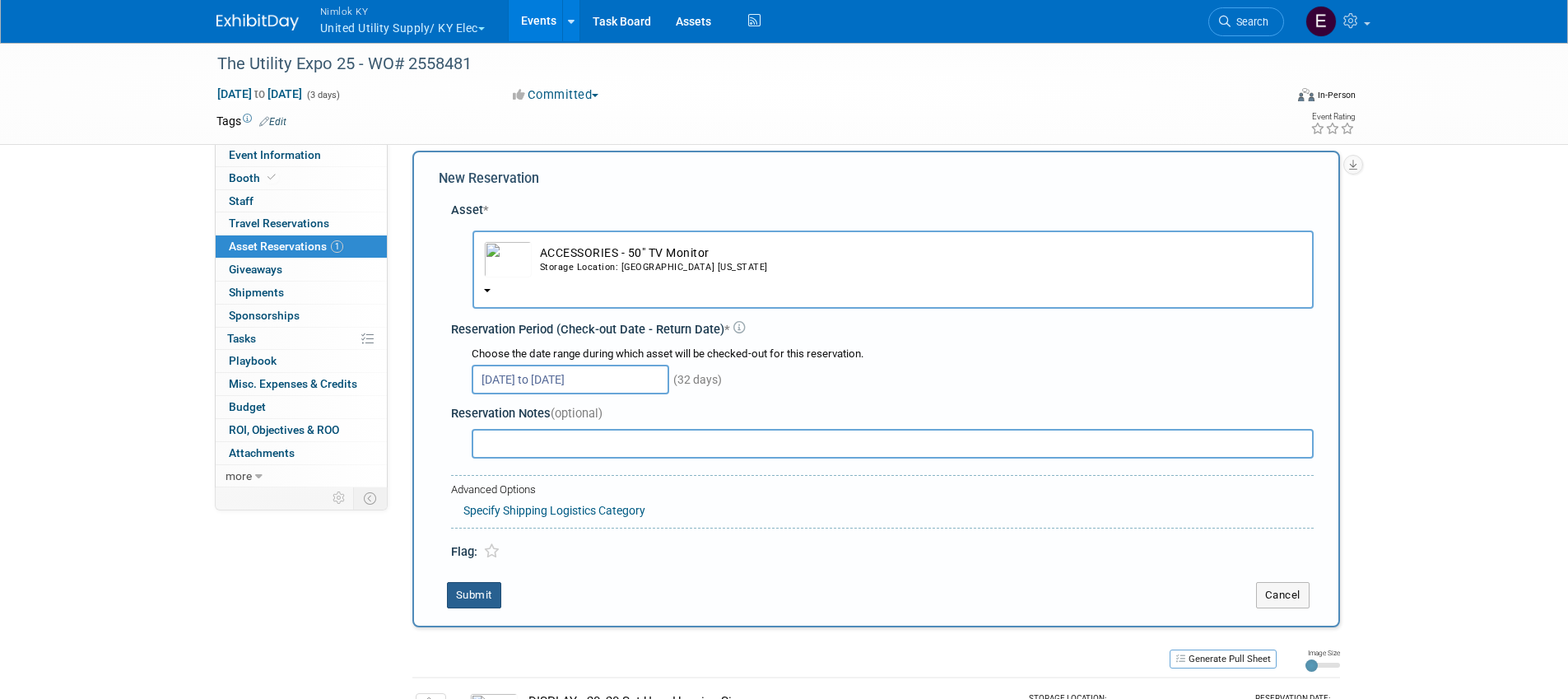
click at [456, 597] on button "Submit" at bounding box center [474, 595] width 54 height 27
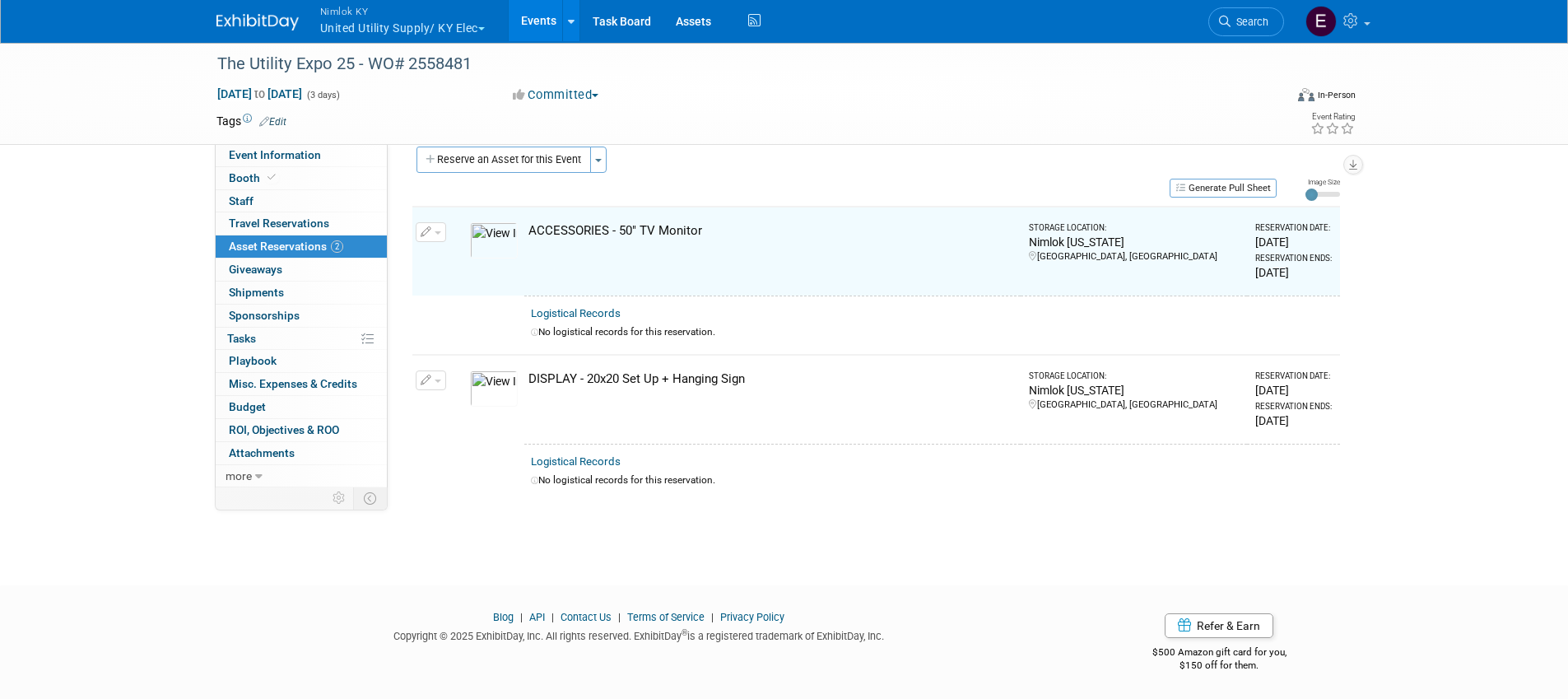
scroll to position [20, 0]
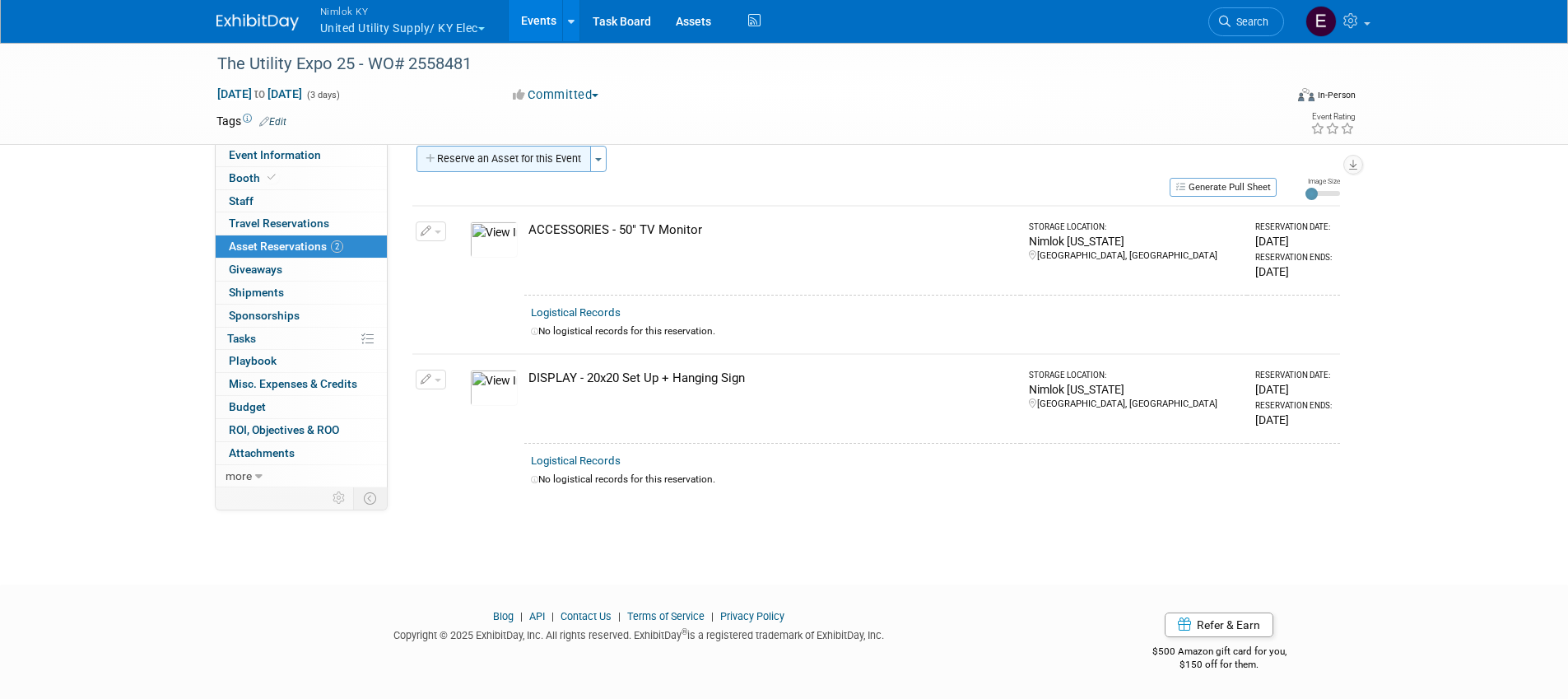
click at [551, 158] on button "Reserve an Asset for this Event" at bounding box center [504, 158] width 175 height 27
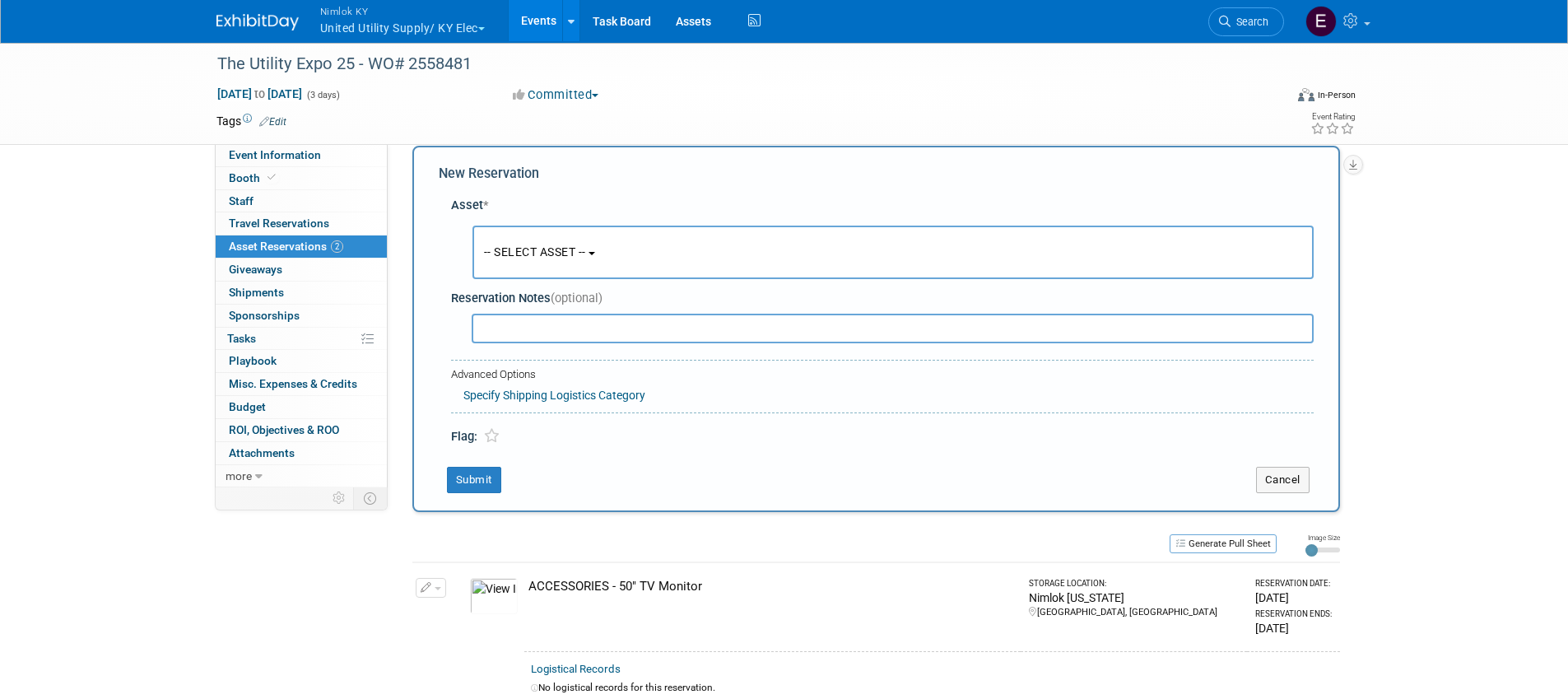
scroll to position [16, 0]
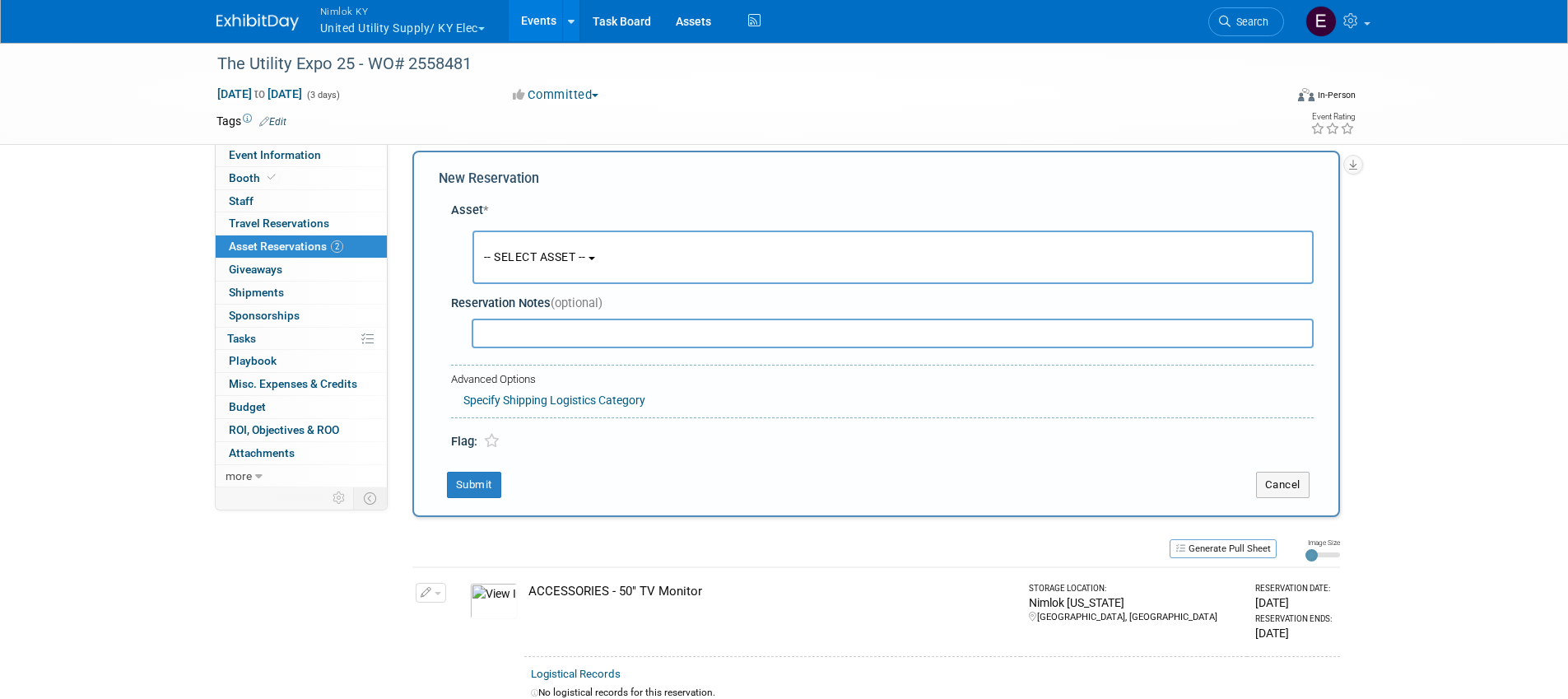
click at [561, 251] on span "-- SELECT ASSET --" at bounding box center [534, 257] width 102 height 13
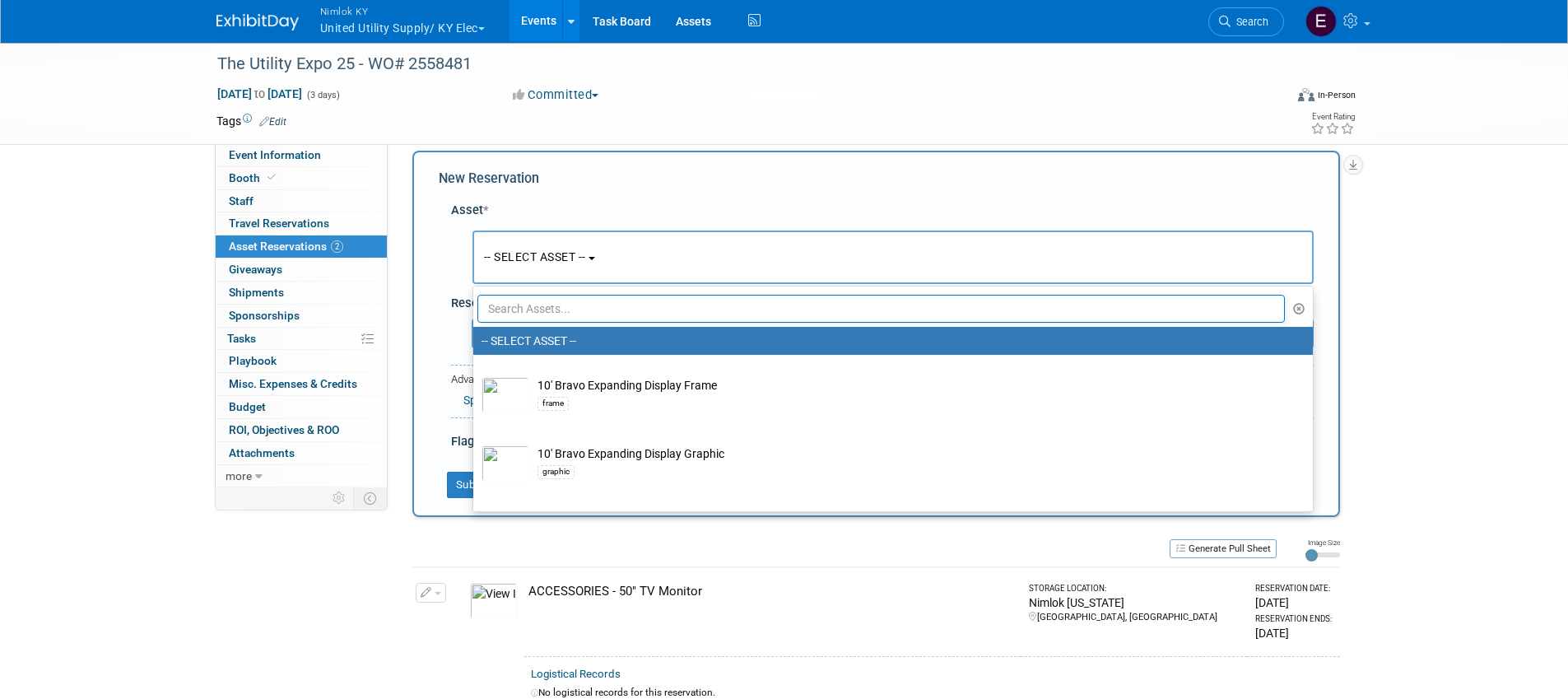
click at [554, 305] on input "text" at bounding box center [881, 308] width 808 height 28
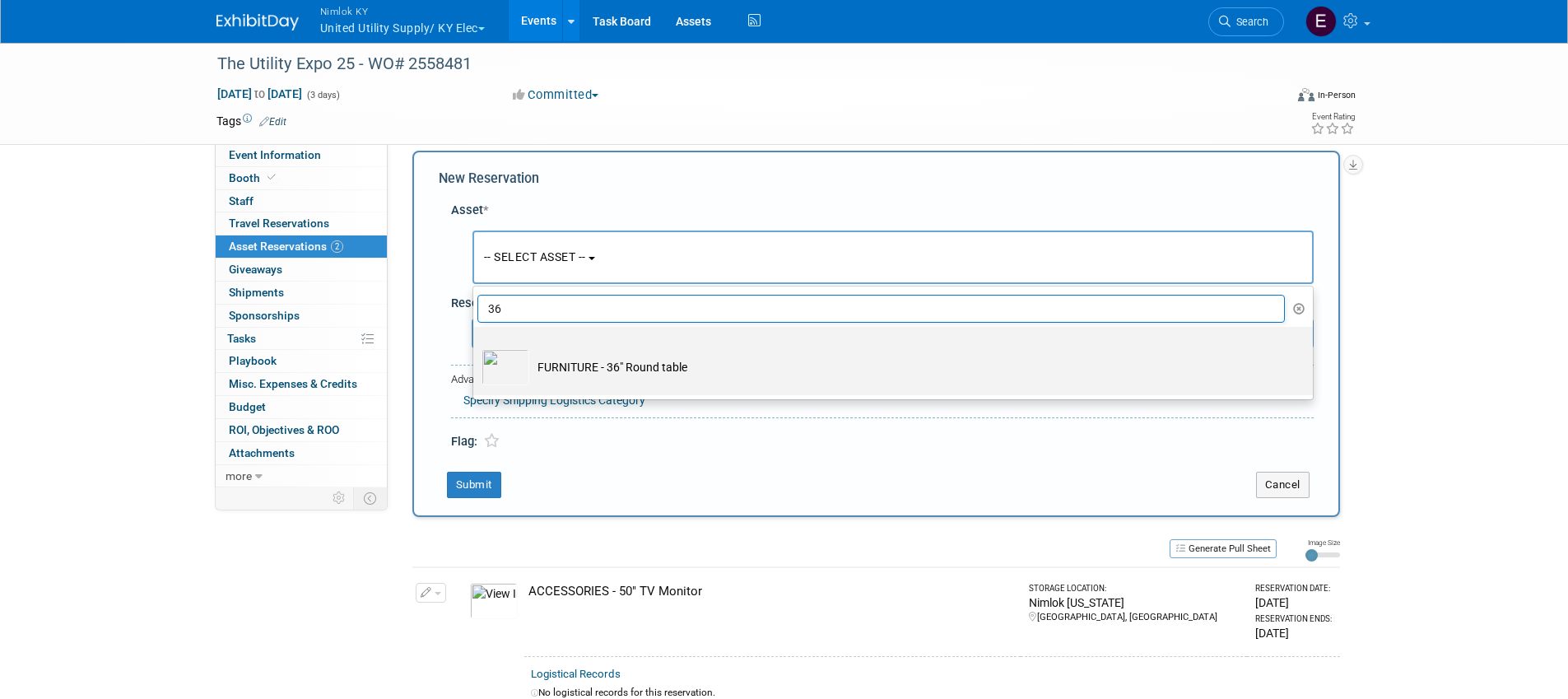
type input "36"
click at [619, 356] on td "FURNITURE - 36" Round table" at bounding box center [905, 367] width 750 height 36
click at [475, 347] on input "FURNITURE - 36" Round table" at bounding box center [471, 341] width 11 height 11
select select "10716224"
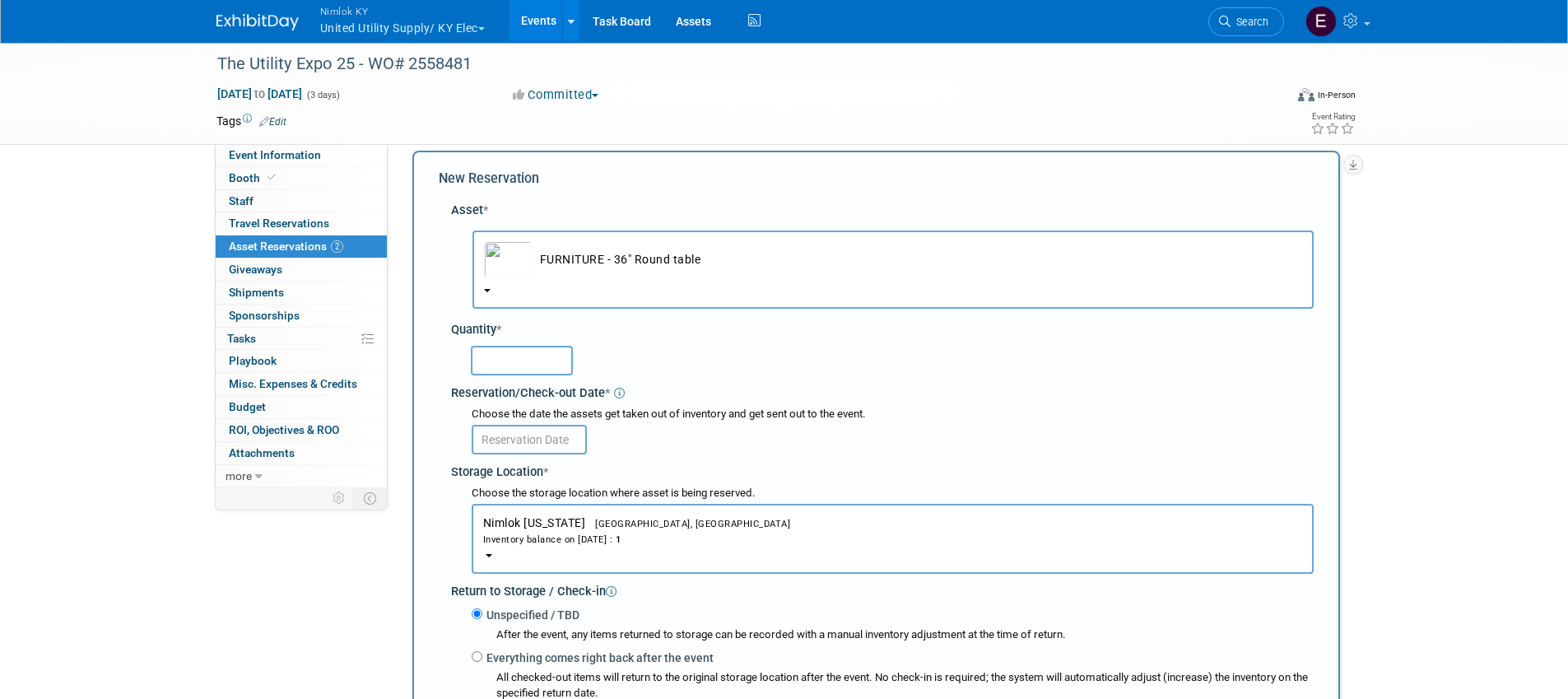
click at [549, 365] on input "text" at bounding box center [521, 361] width 102 height 29
type input "1"
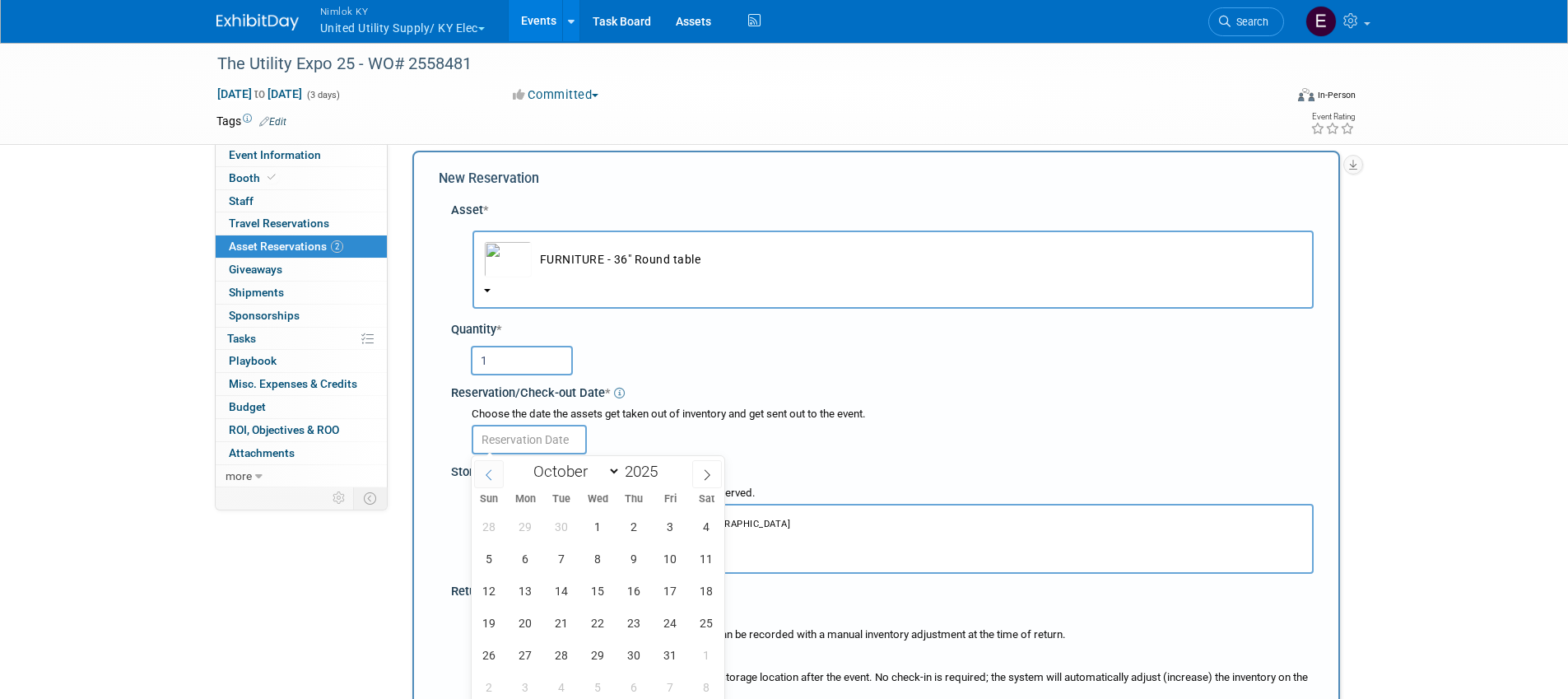
click at [484, 450] on input "text" at bounding box center [529, 440] width 115 height 29
click at [490, 474] on icon at bounding box center [488, 475] width 12 height 12
select select "8"
click at [531, 590] on span "15" at bounding box center [525, 590] width 32 height 32
type input "Sep 15, 2025"
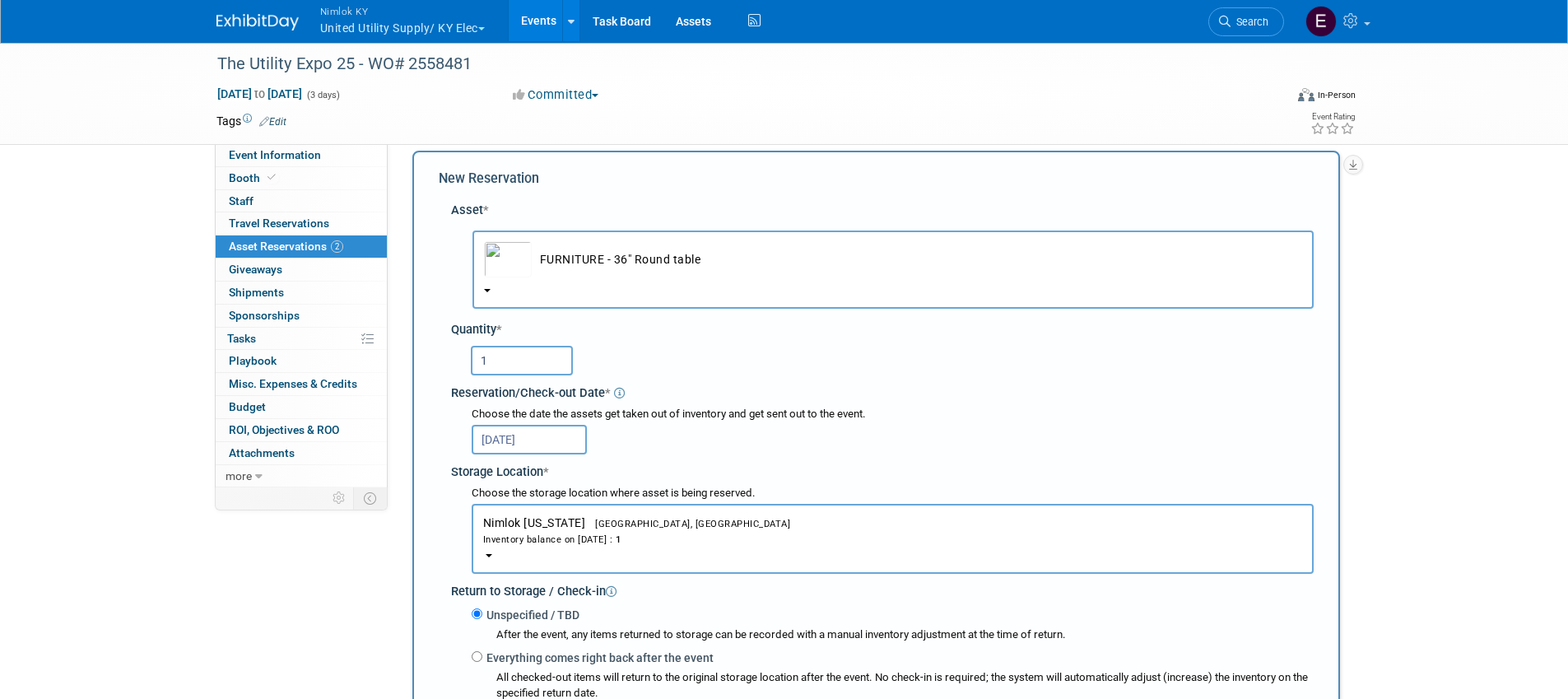
click at [828, 388] on div "Reservation/Check-out Date *" at bounding box center [882, 391] width 863 height 22
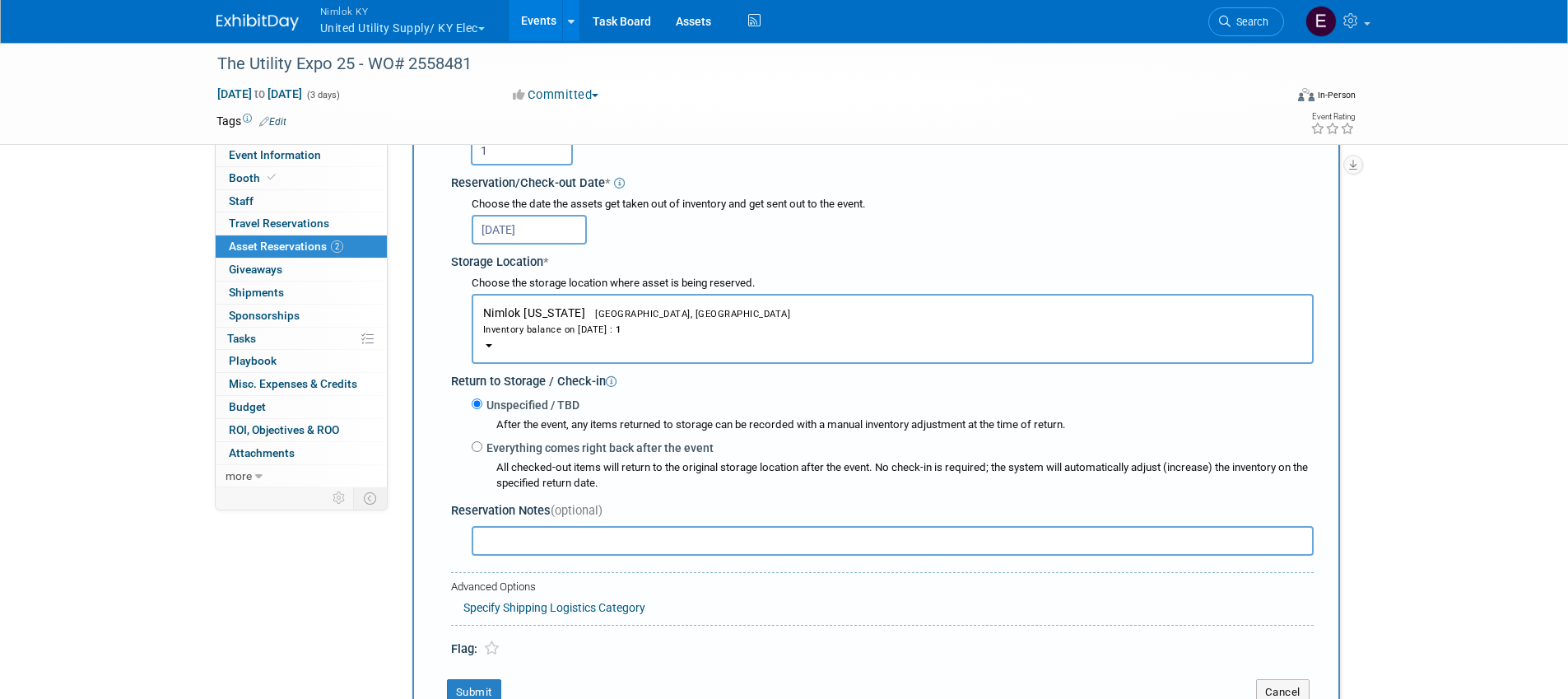
scroll to position [299, 0]
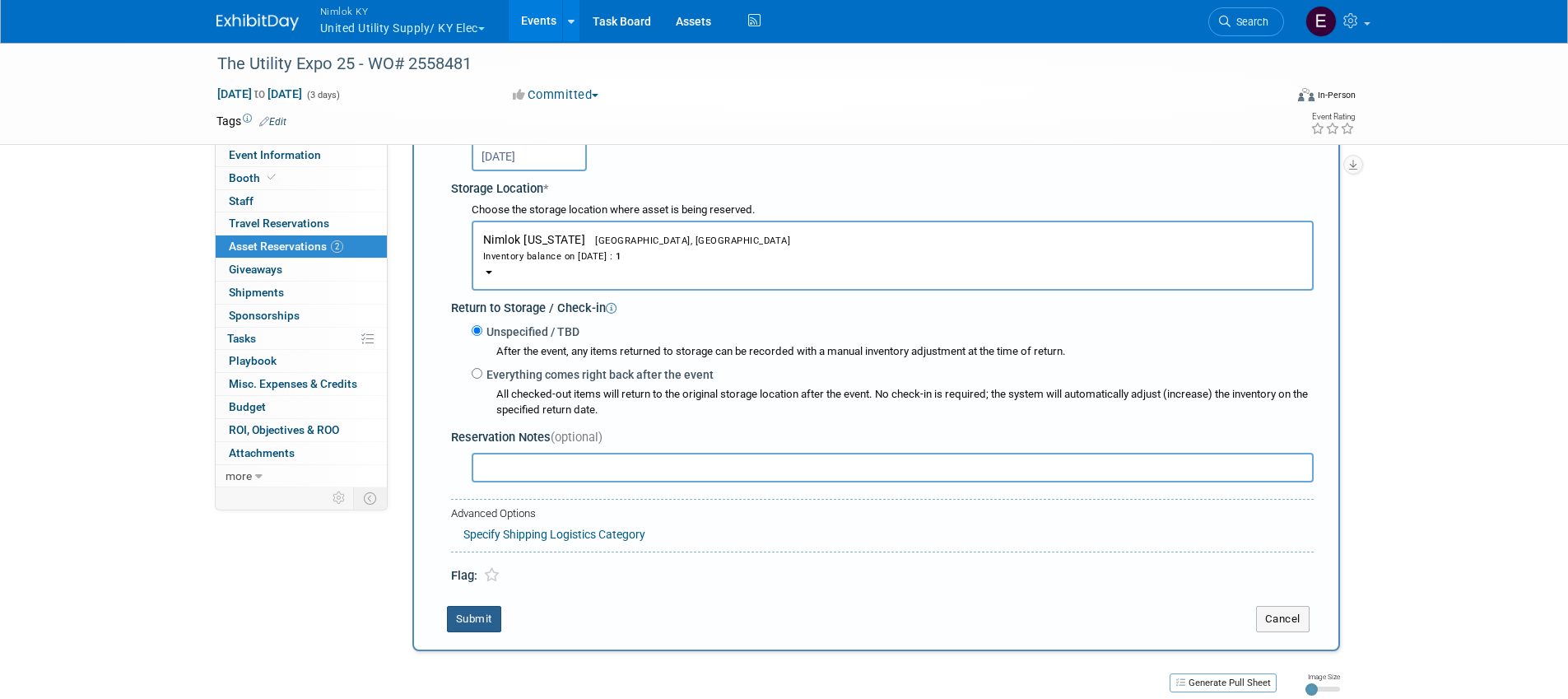
click at [467, 616] on button "Submit" at bounding box center [474, 619] width 54 height 27
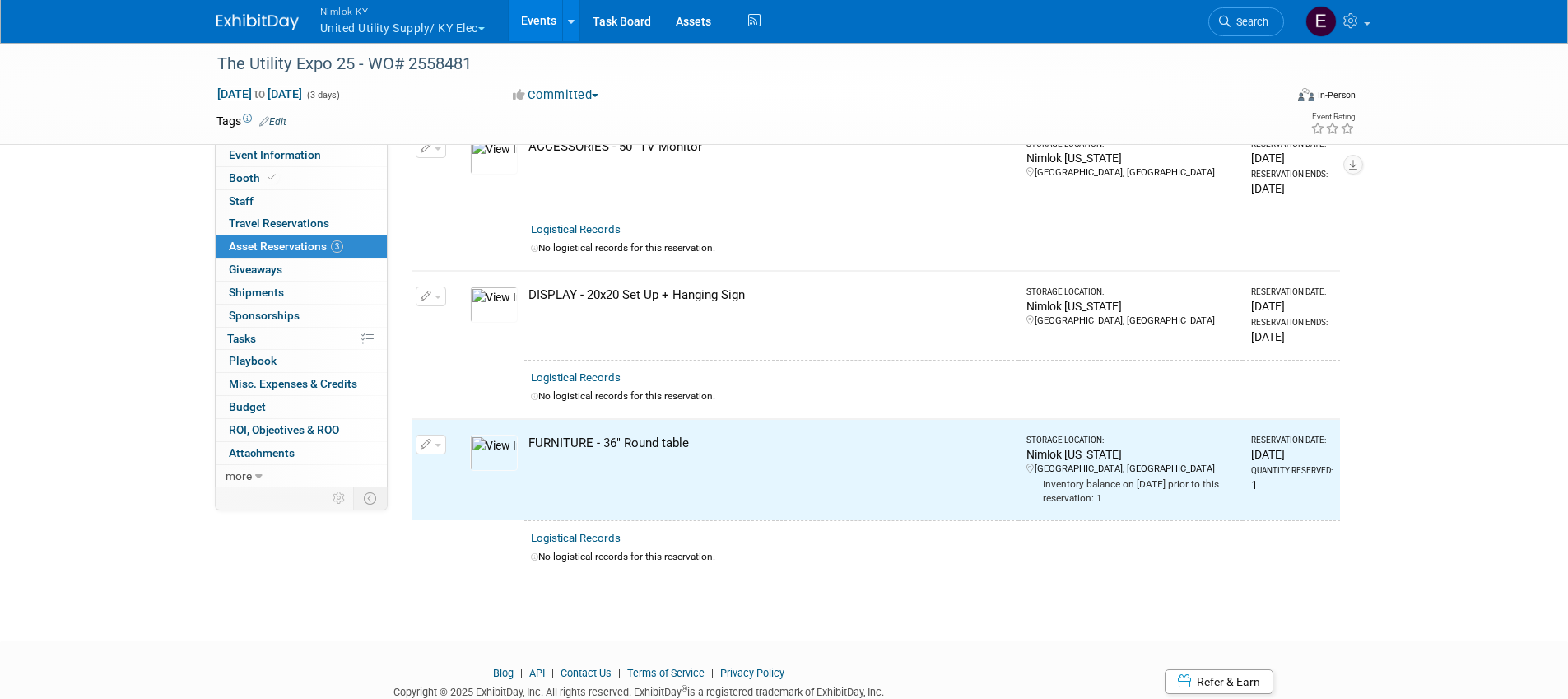
scroll to position [0, 0]
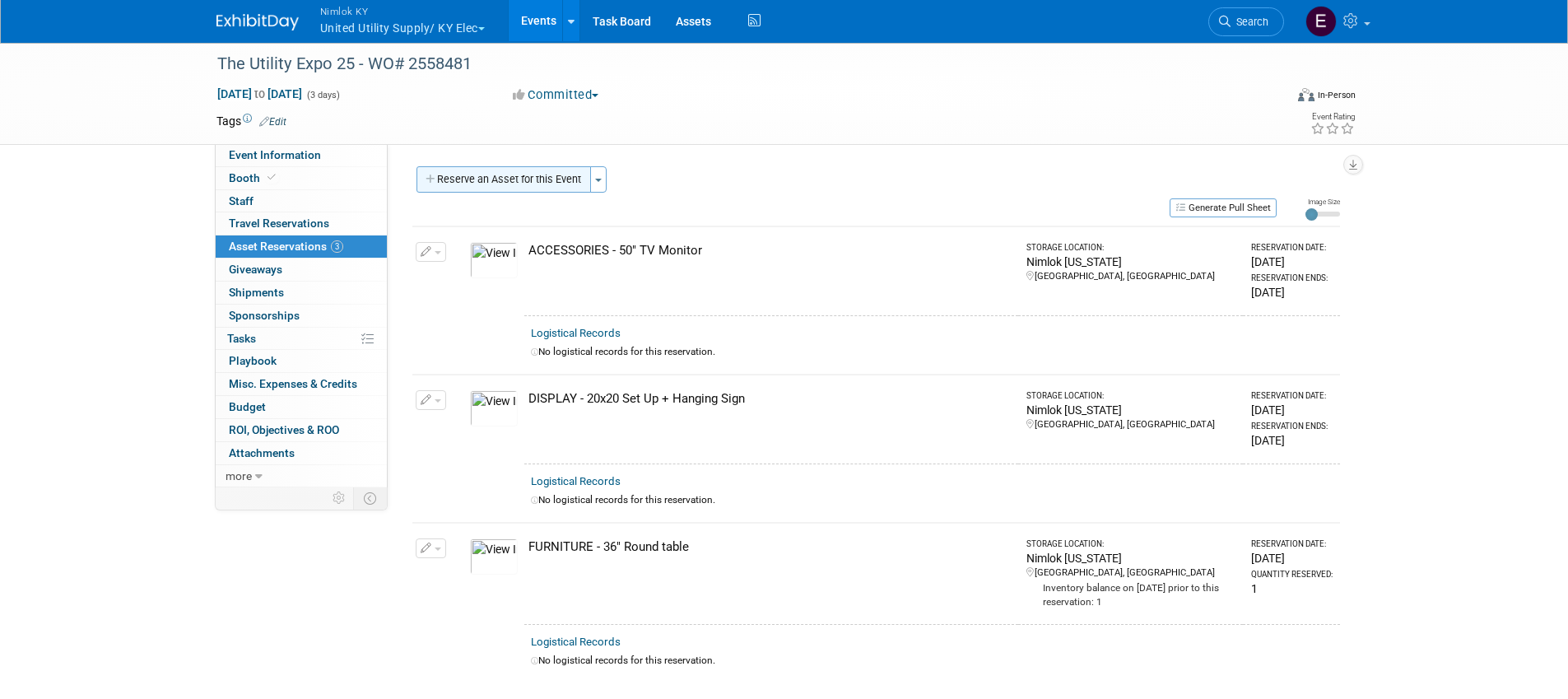
click at [449, 178] on button "Reserve an Asset for this Event" at bounding box center [504, 179] width 175 height 27
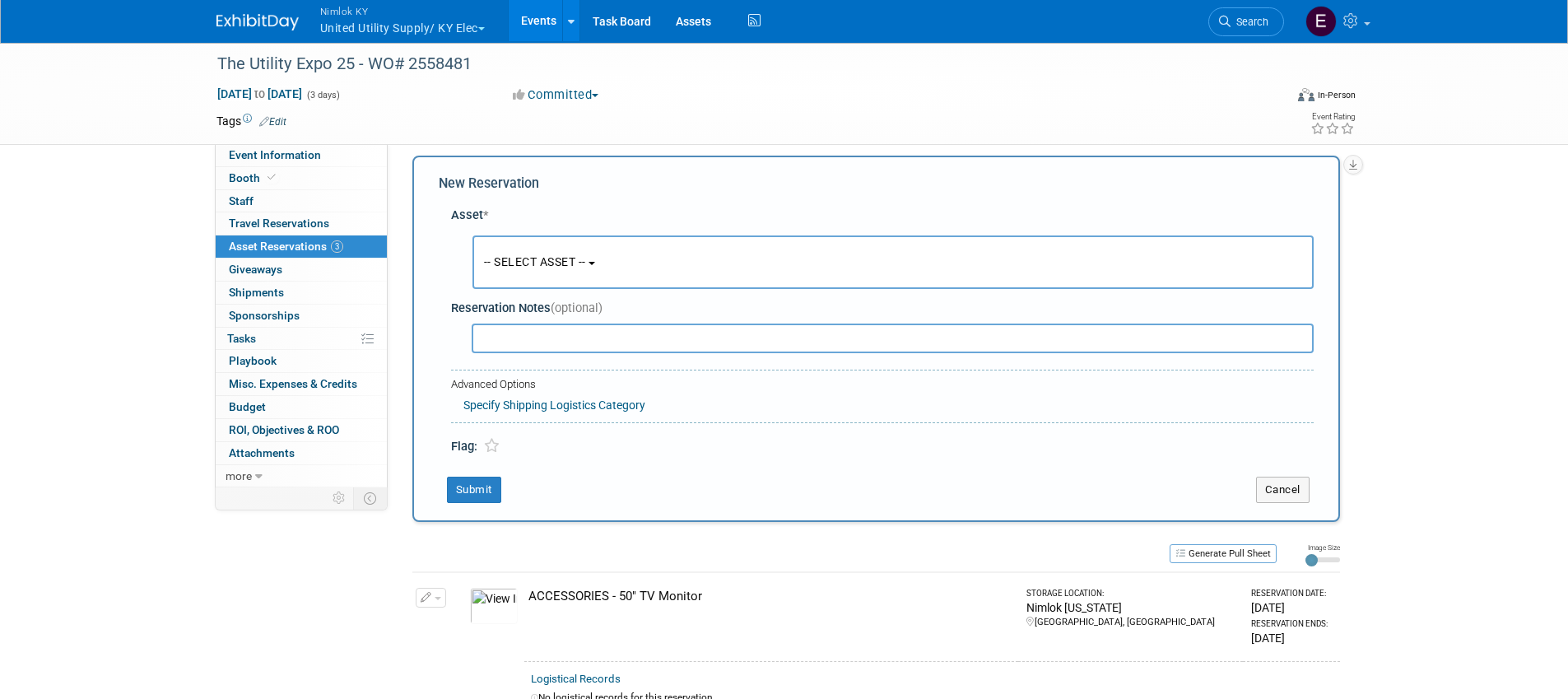
scroll to position [16, 0]
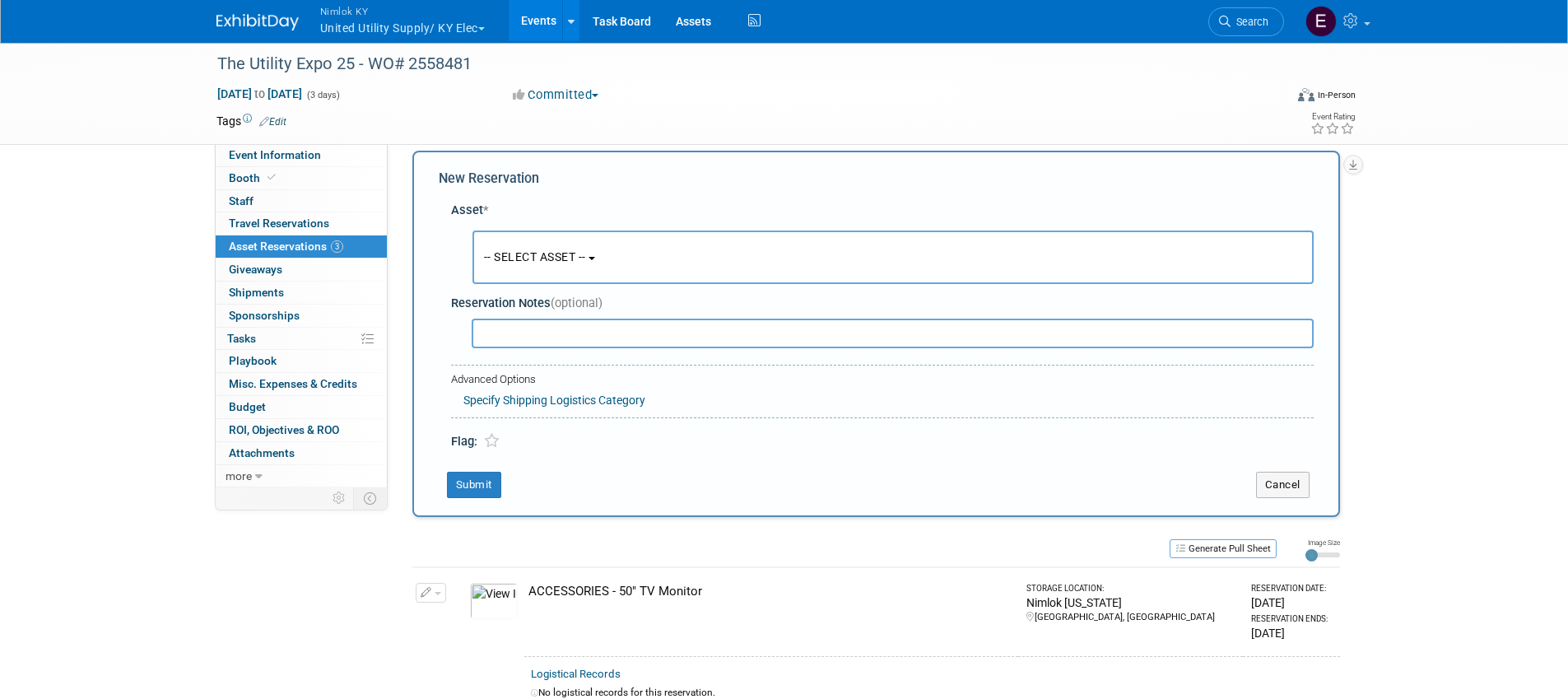
click at [509, 252] on span "-- SELECT ASSET --" at bounding box center [534, 257] width 102 height 13
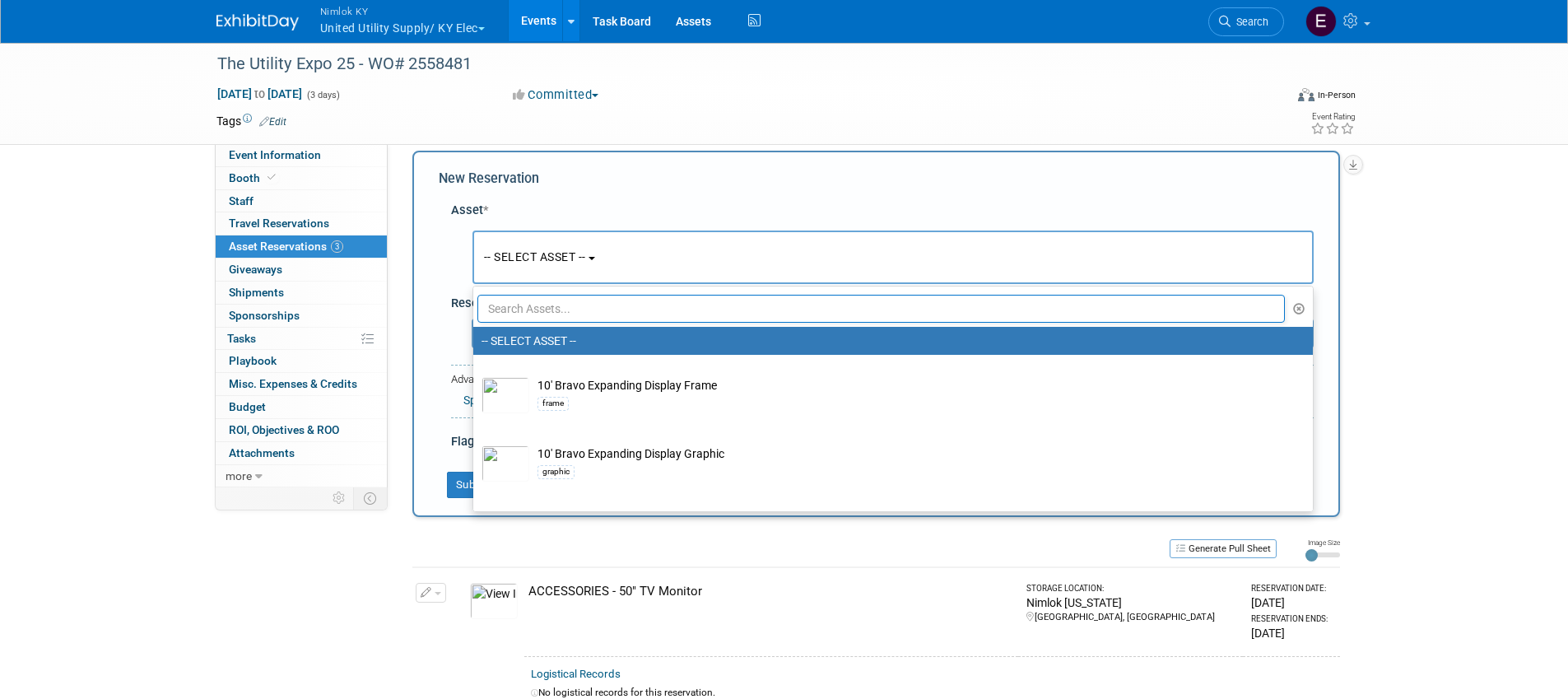
click at [512, 301] on input "text" at bounding box center [881, 308] width 808 height 28
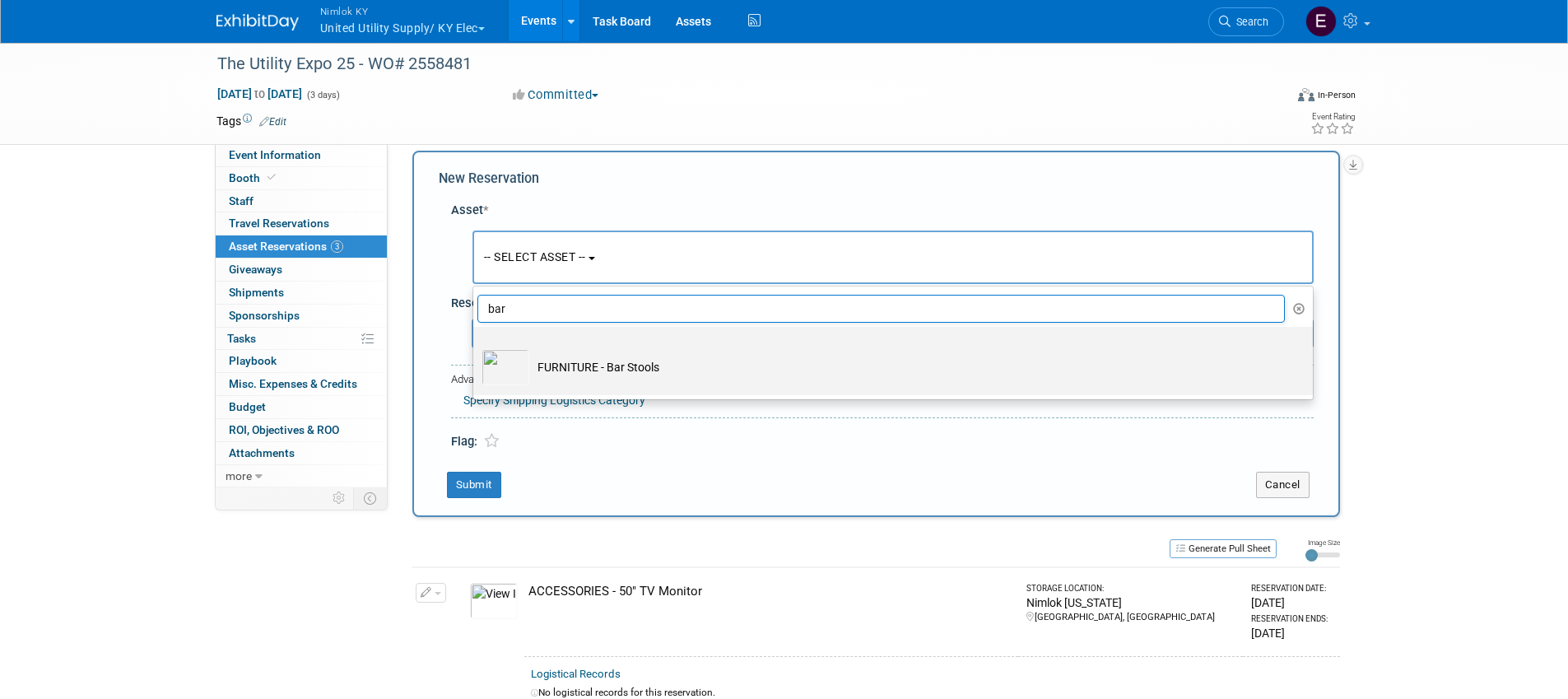
type input "bar"
click at [657, 371] on td "FURNITURE - Bar Stools" at bounding box center [905, 367] width 750 height 36
click at [475, 347] on input "FURNITURE - Bar Stools" at bounding box center [471, 341] width 11 height 11
select select "10716222"
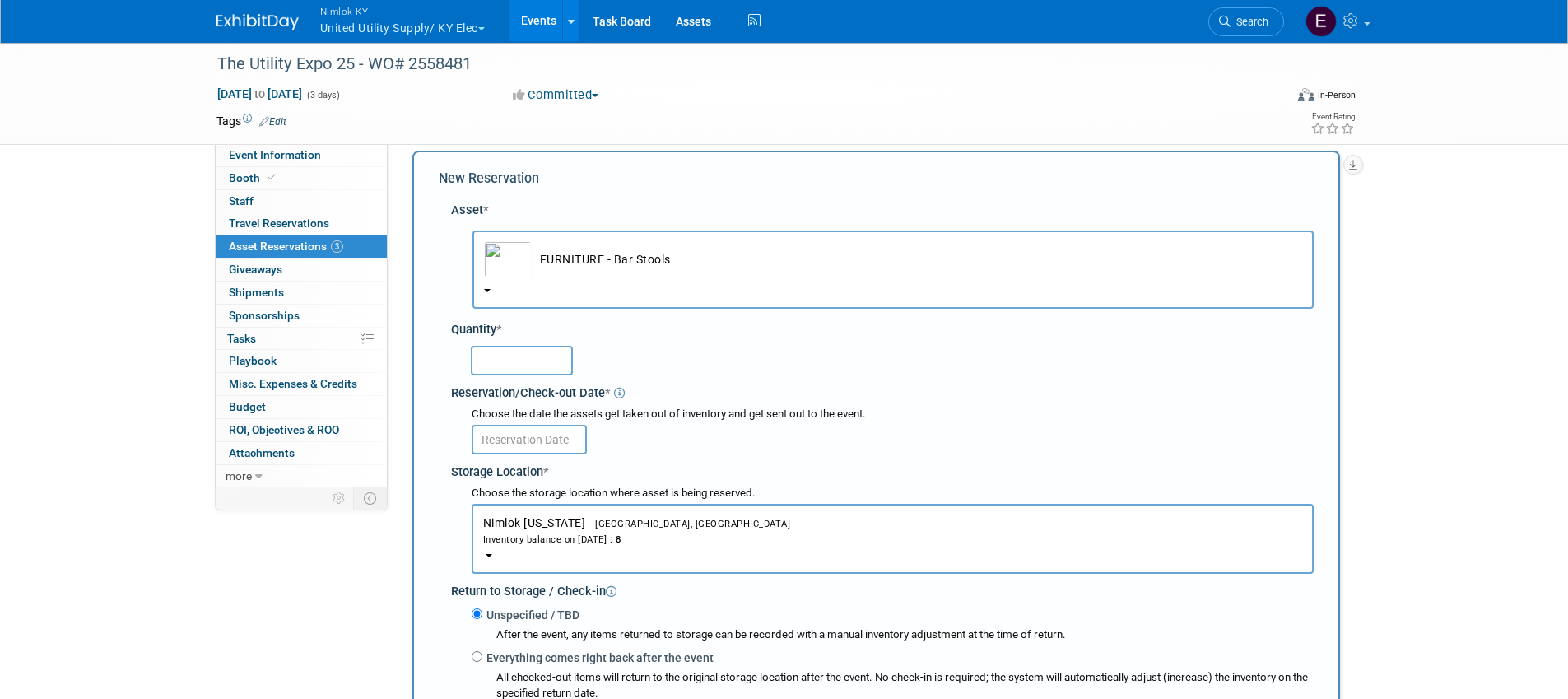
click at [556, 368] on input "text" at bounding box center [521, 361] width 102 height 29
type input "8"
click at [694, 409] on div "Choose the date the assets get taken out of inventory and get sent out to the e…" at bounding box center [893, 414] width 842 height 16
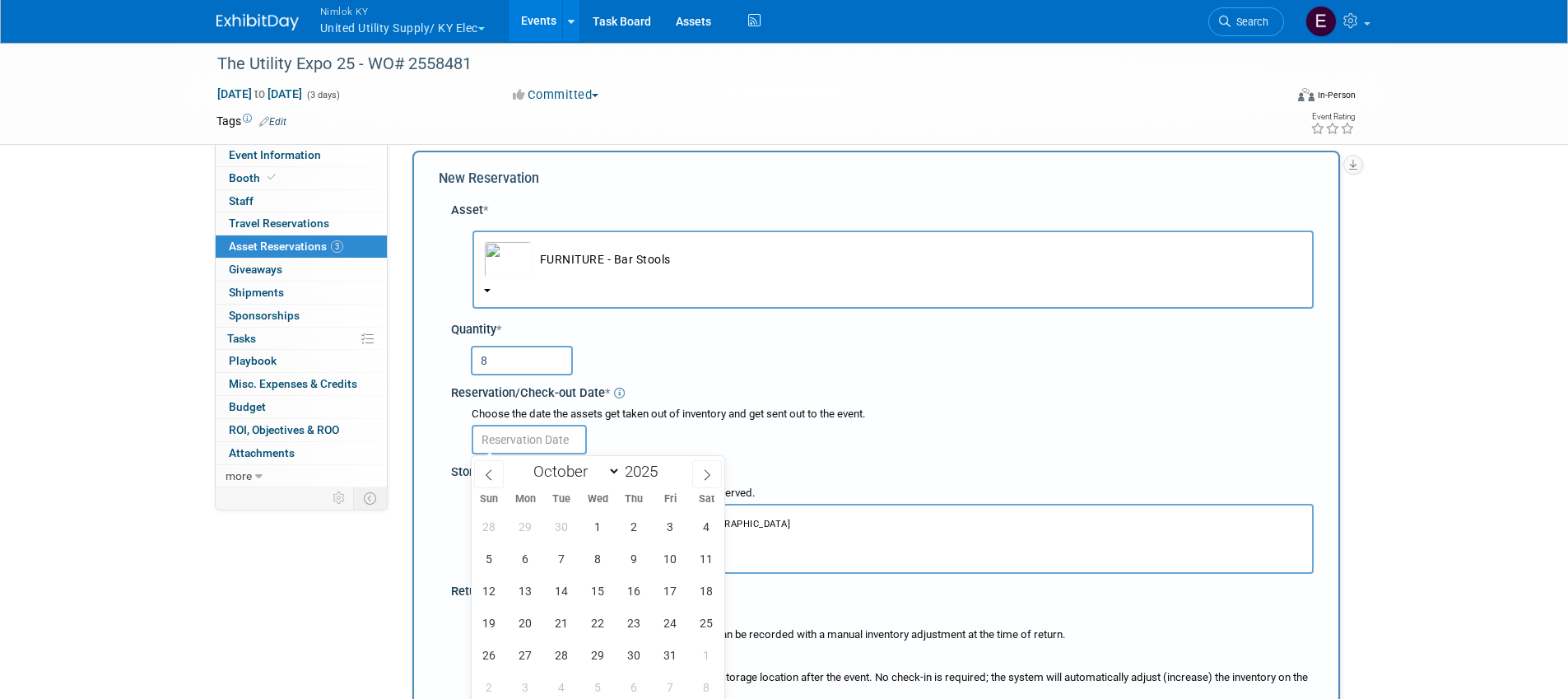
click at [569, 440] on input "text" at bounding box center [529, 440] width 115 height 29
click at [494, 484] on span at bounding box center [489, 474] width 29 height 28
select select "8"
click at [532, 575] on div "31 1 2 3 4 5 6 7 8 9 10 11 12 13 14 15 16 17 18 19 20 21 22 23 24 25 26 27 28 2…" at bounding box center [599, 606] width 254 height 192
click at [527, 594] on span "15" at bounding box center [525, 590] width 32 height 32
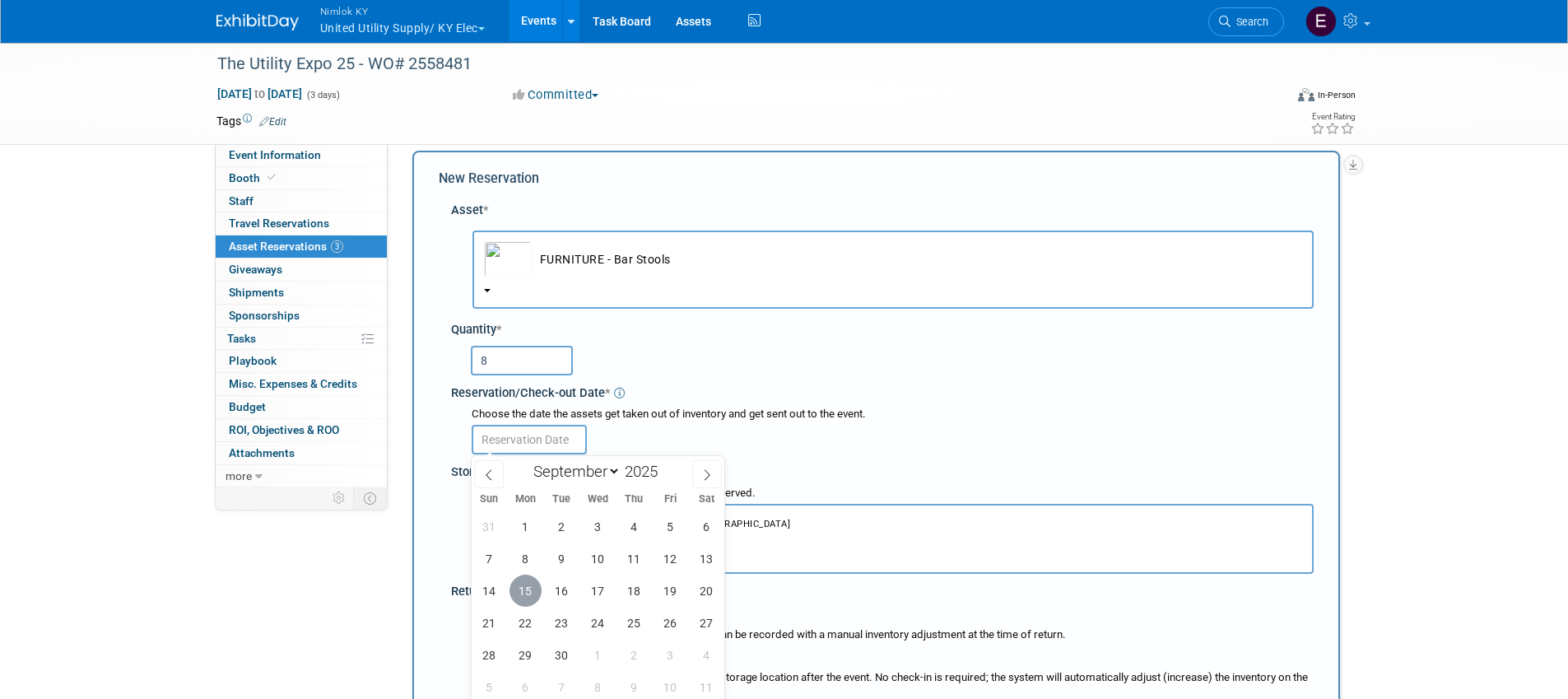
type input "Sep 15, 2025"
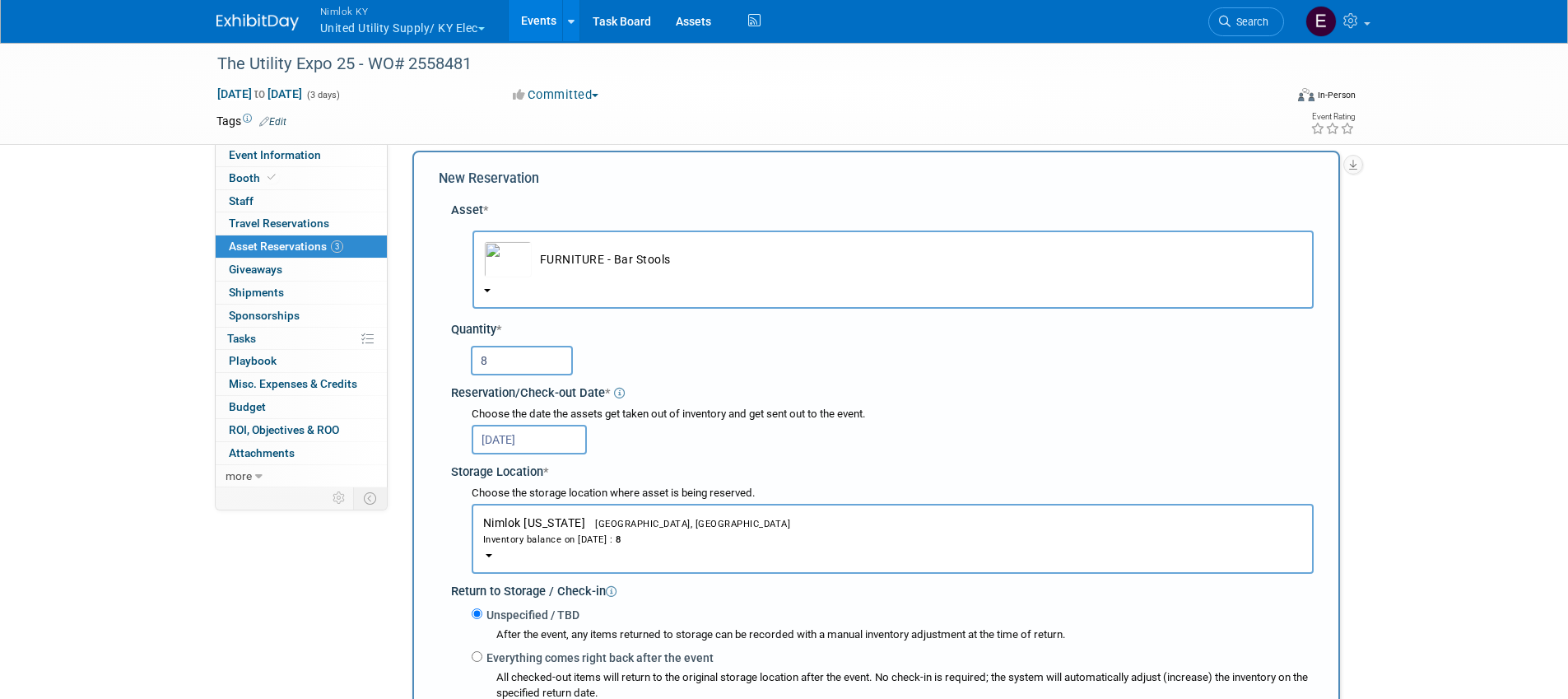
click at [766, 441] on div "Sep 15, 2025" at bounding box center [893, 438] width 842 height 32
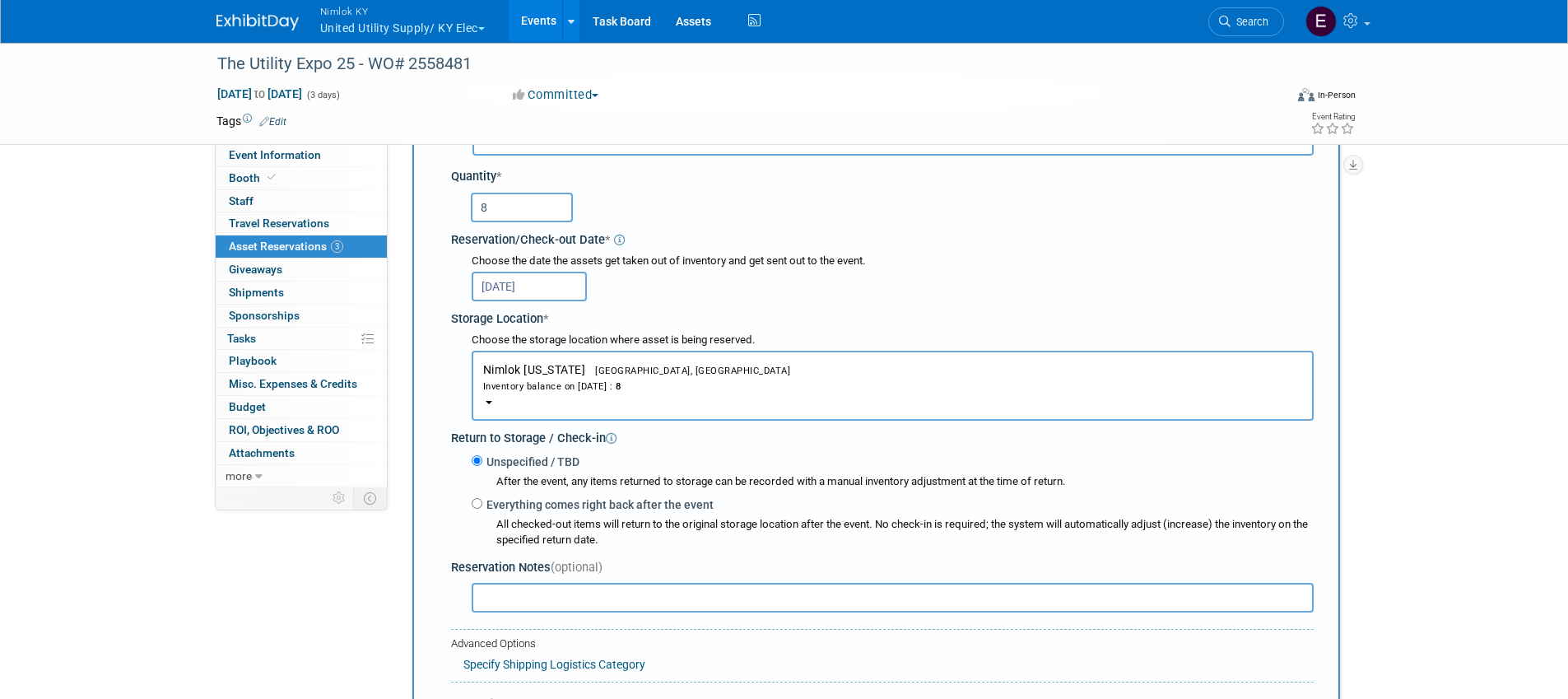
scroll to position [235, 0]
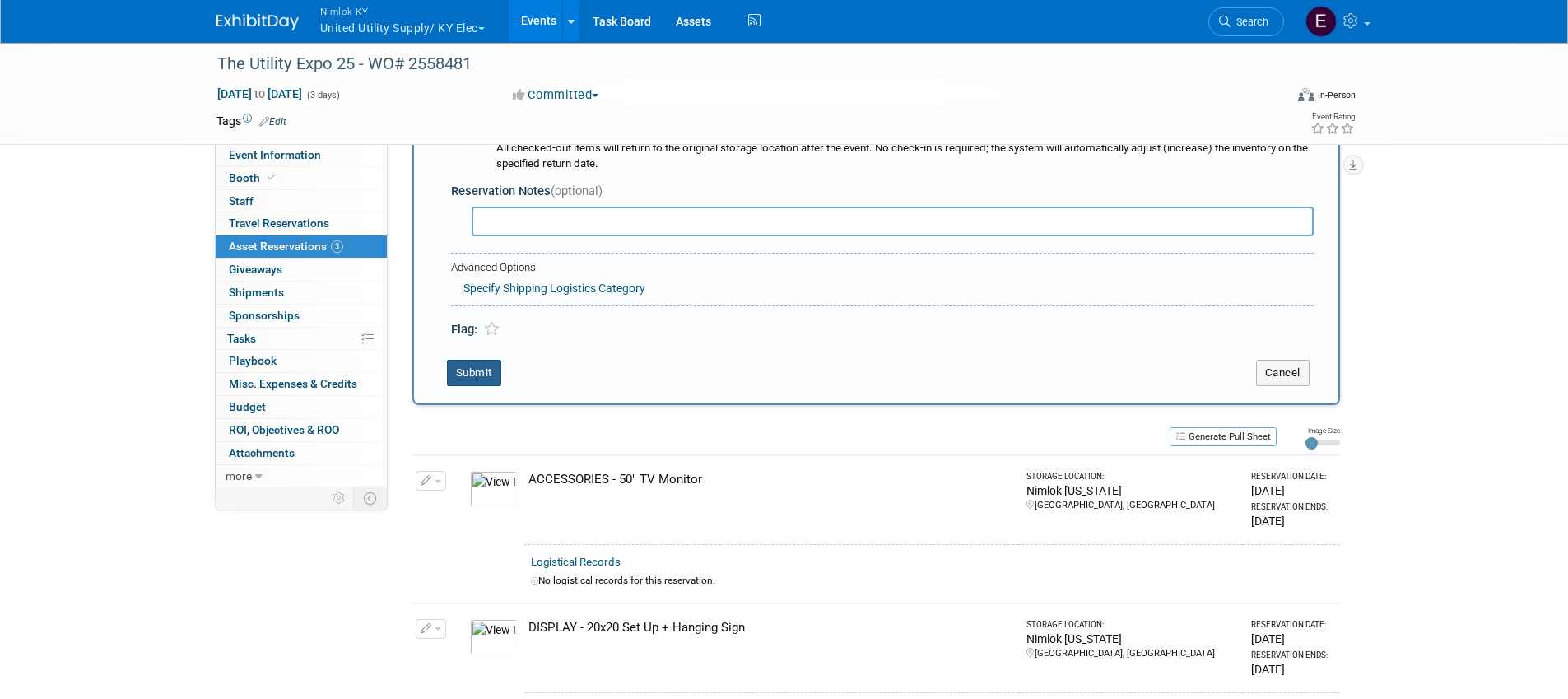
click at [481, 380] on button "Submit" at bounding box center [474, 372] width 54 height 27
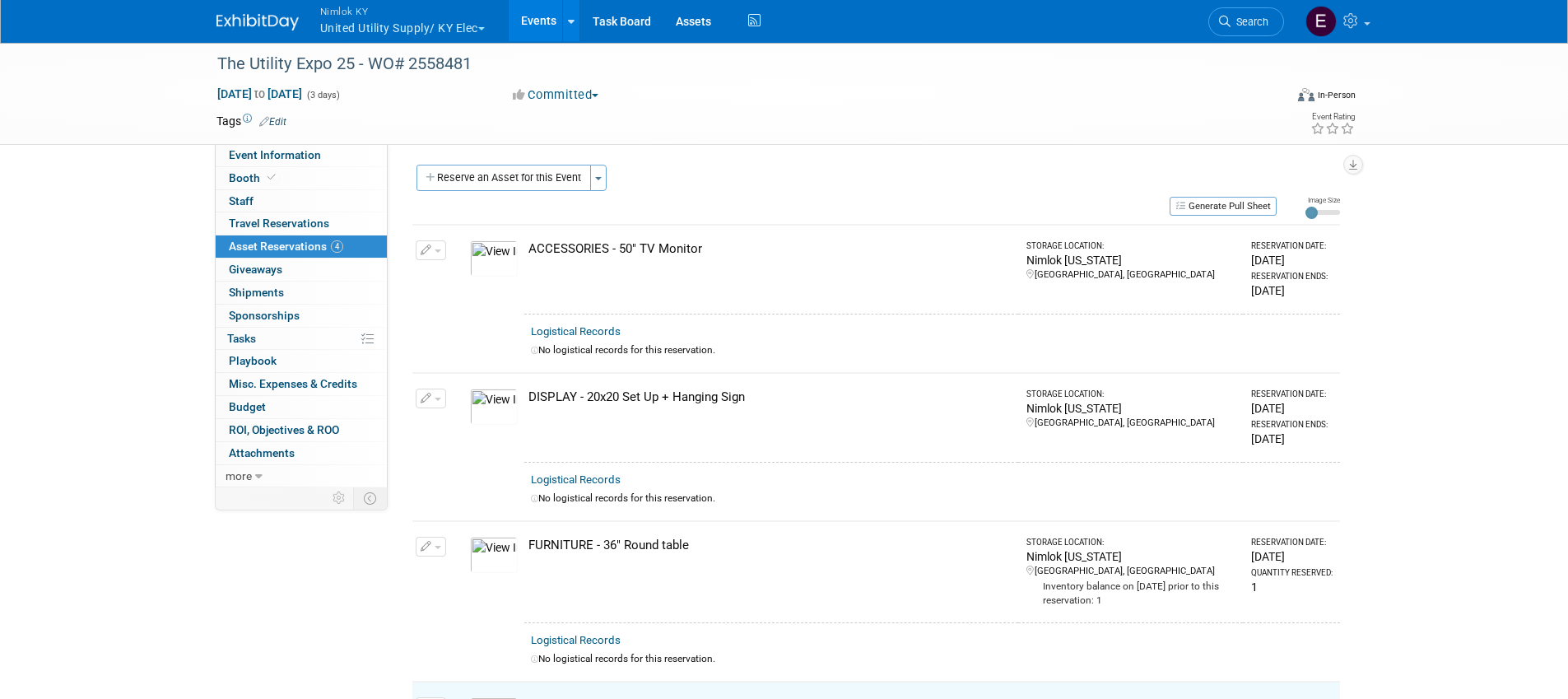
scroll to position [0, 0]
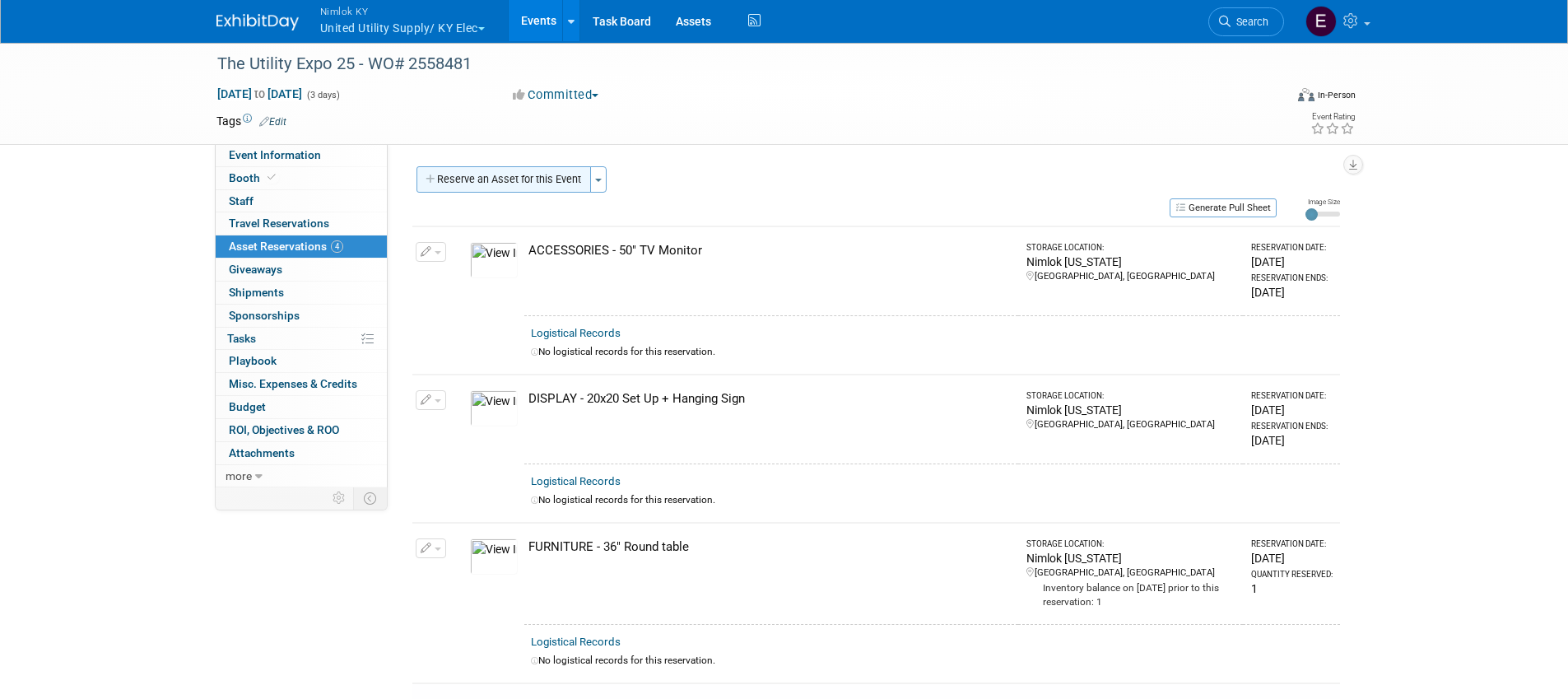
click at [521, 177] on button "Reserve an Asset for this Event" at bounding box center [504, 179] width 175 height 27
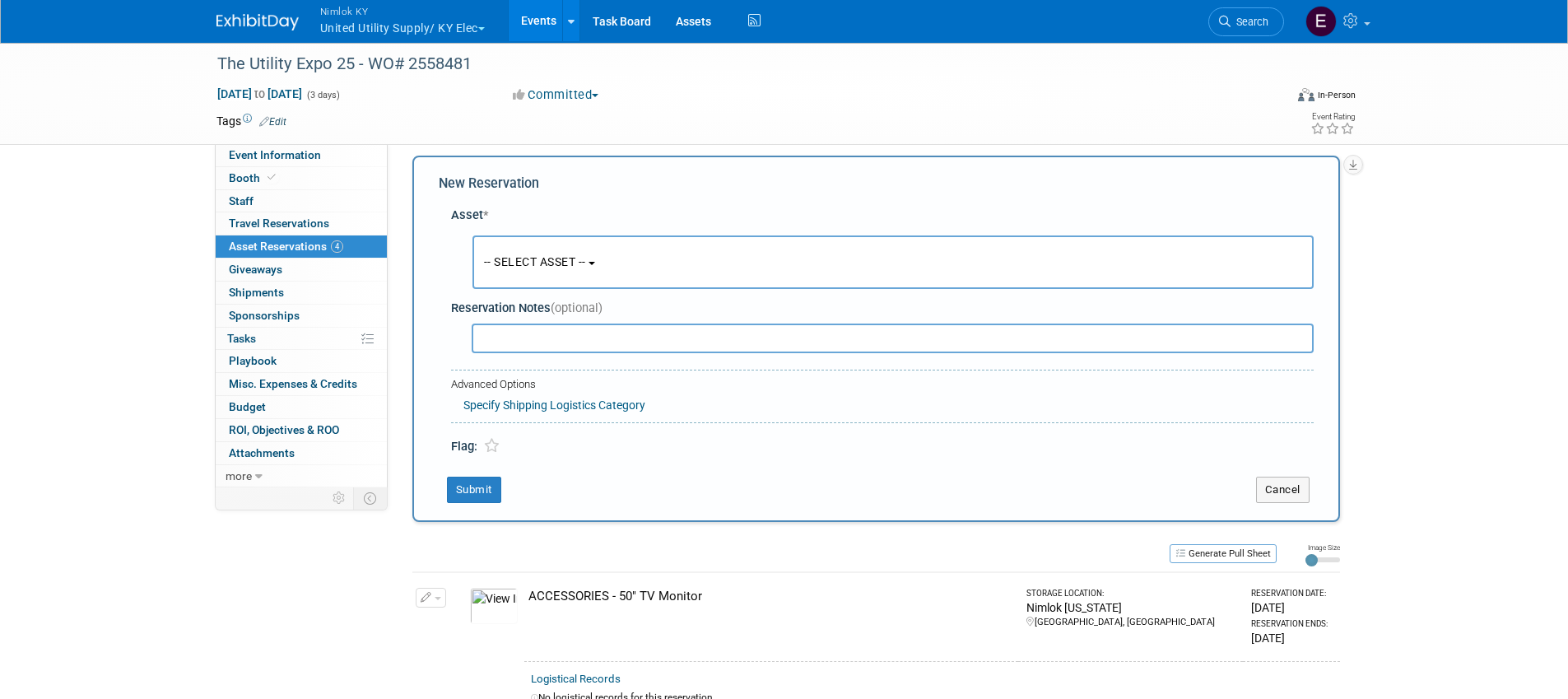
scroll to position [16, 0]
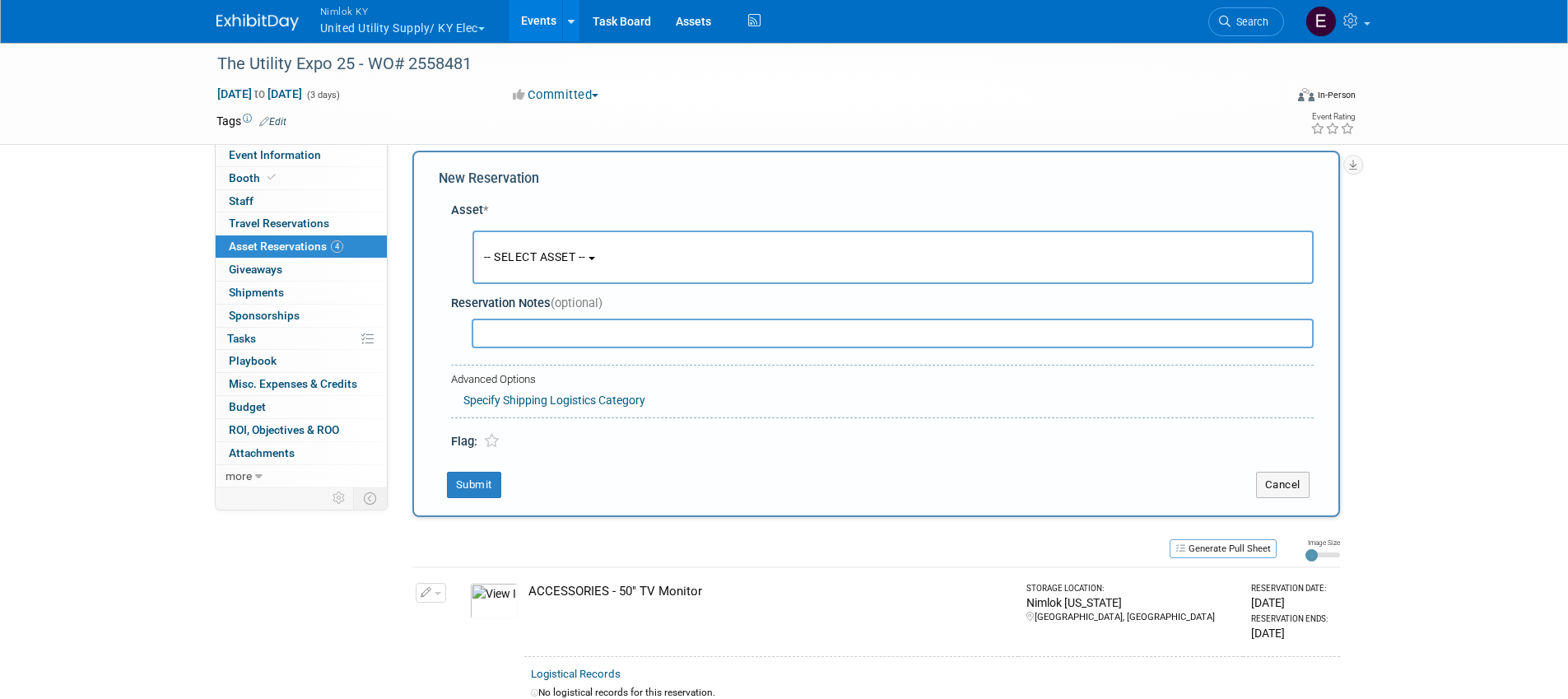
click at [543, 254] on span "-- SELECT ASSET --" at bounding box center [534, 257] width 102 height 13
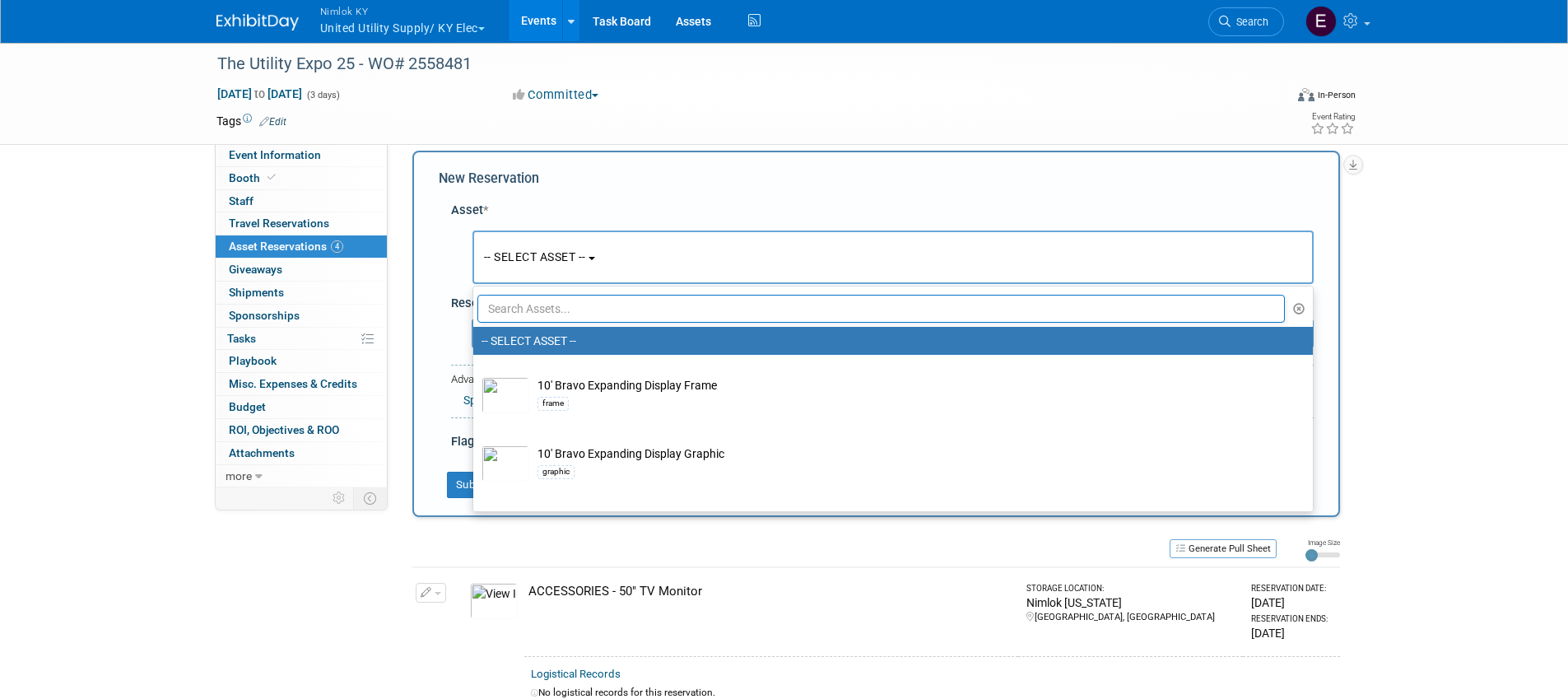
click at [551, 310] on input "text" at bounding box center [881, 308] width 808 height 28
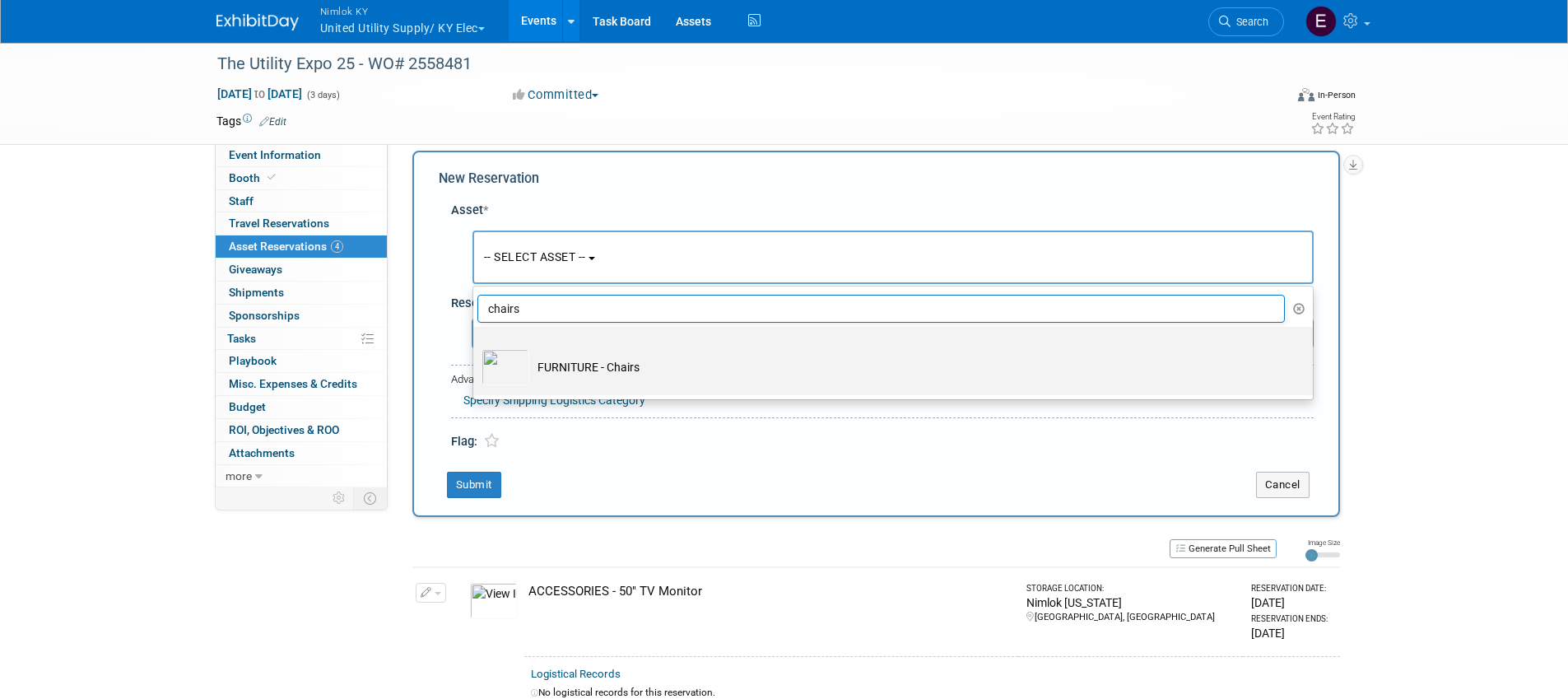
type input "chairs"
click at [630, 361] on td "FURNITURE - Chairs" at bounding box center [905, 367] width 750 height 36
click at [475, 347] on input "FURNITURE - Chairs" at bounding box center [471, 341] width 11 height 11
select select "10716225"
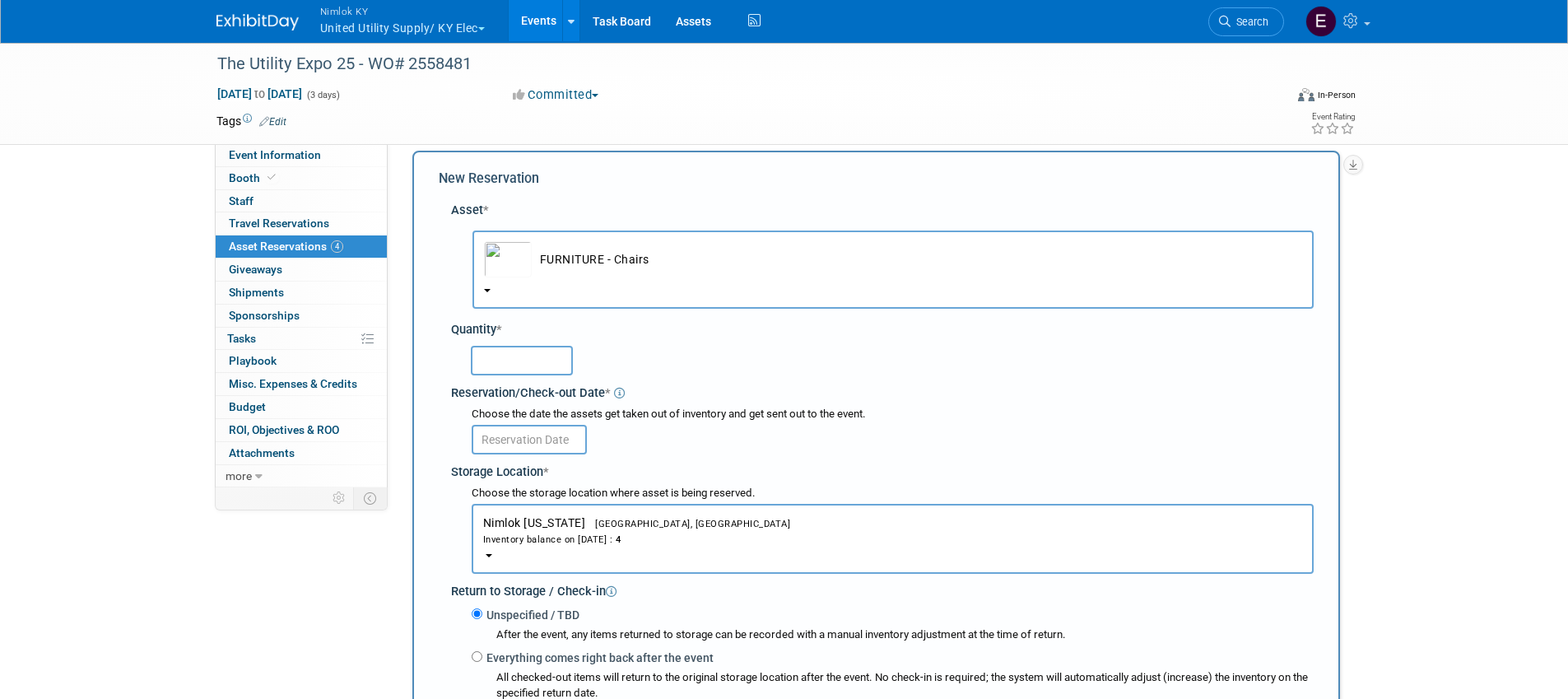
click at [551, 364] on input "text" at bounding box center [521, 361] width 102 height 29
type input "4"
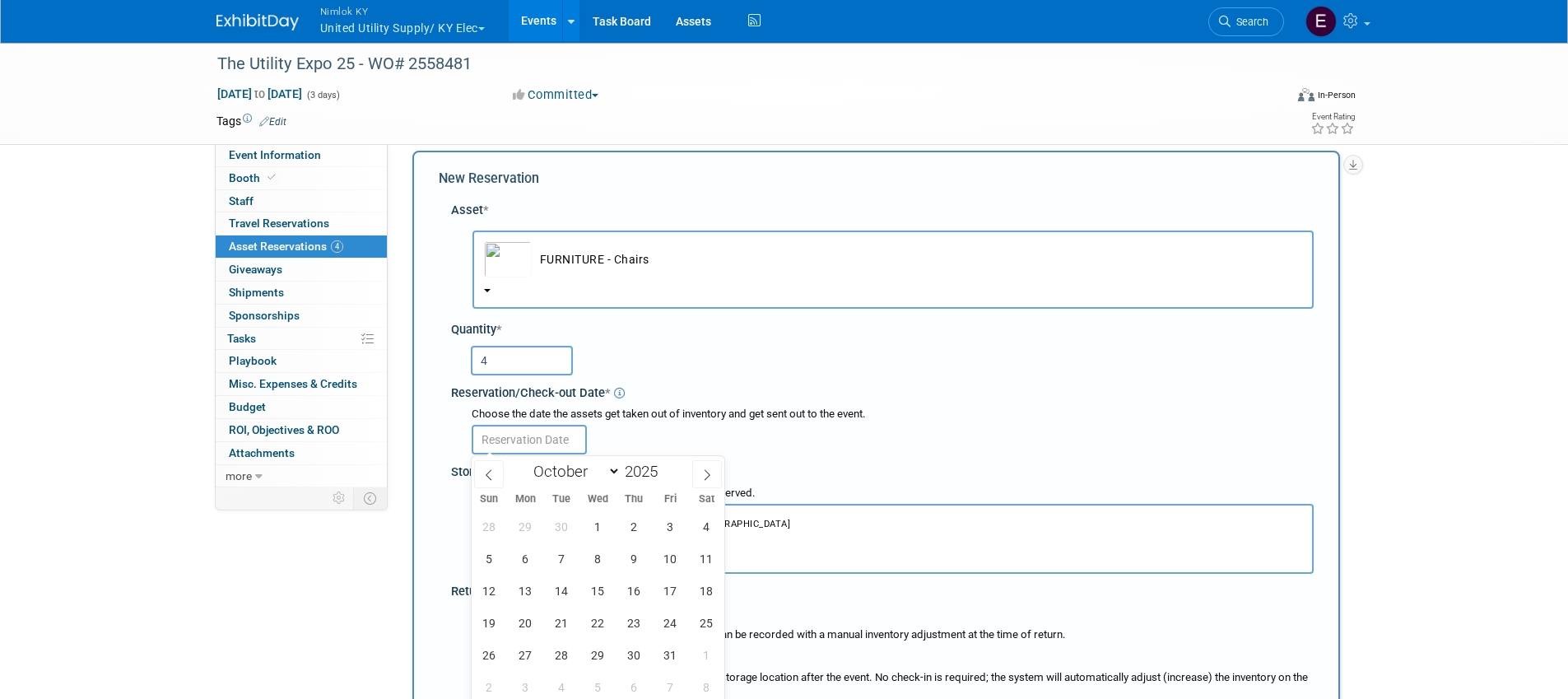
click at [537, 435] on input "text" at bounding box center [529, 440] width 115 height 29
click at [487, 478] on icon at bounding box center [488, 475] width 12 height 12
select select "8"
click at [523, 586] on span "15" at bounding box center [525, 590] width 32 height 32
type input "Sep 15, 2025"
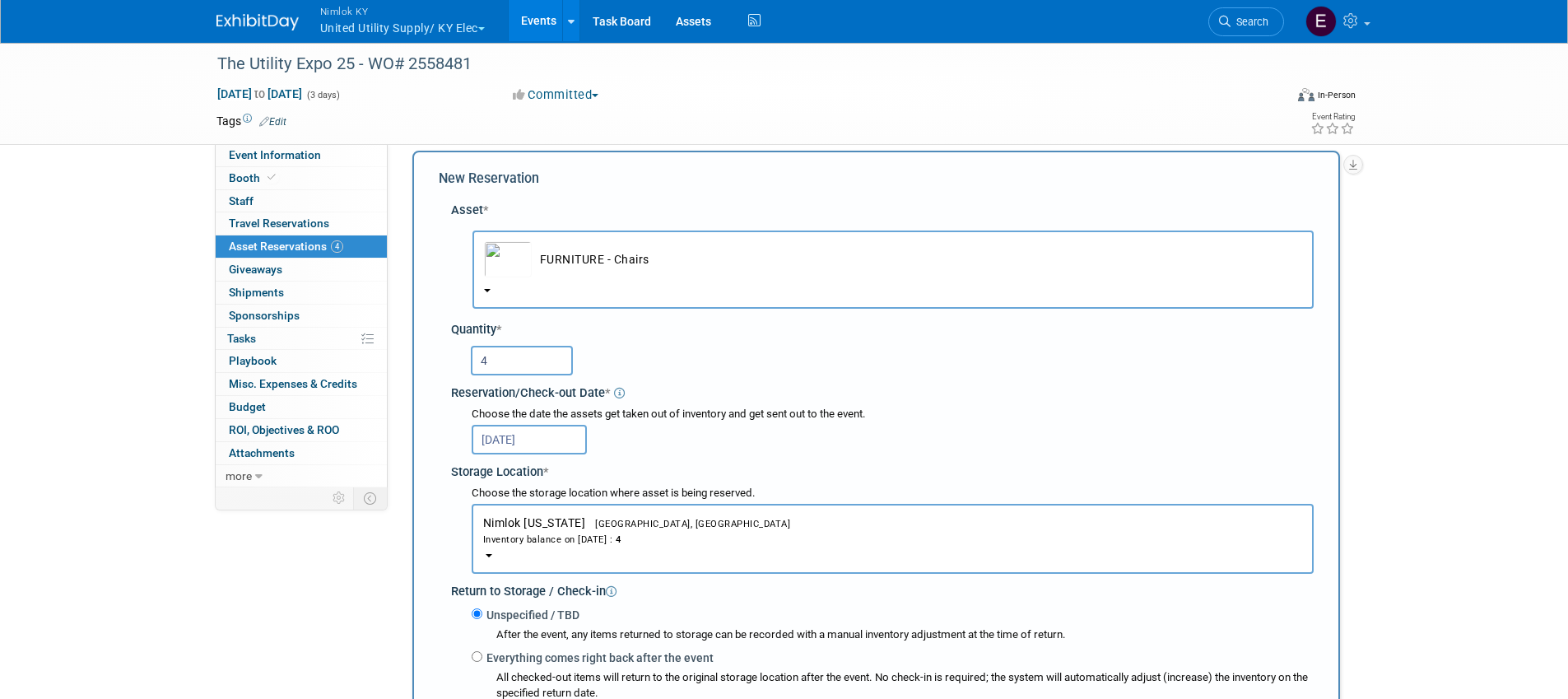
click at [897, 415] on div "Choose the date the assets get taken out of inventory and get sent out to the e…" at bounding box center [893, 414] width 842 height 16
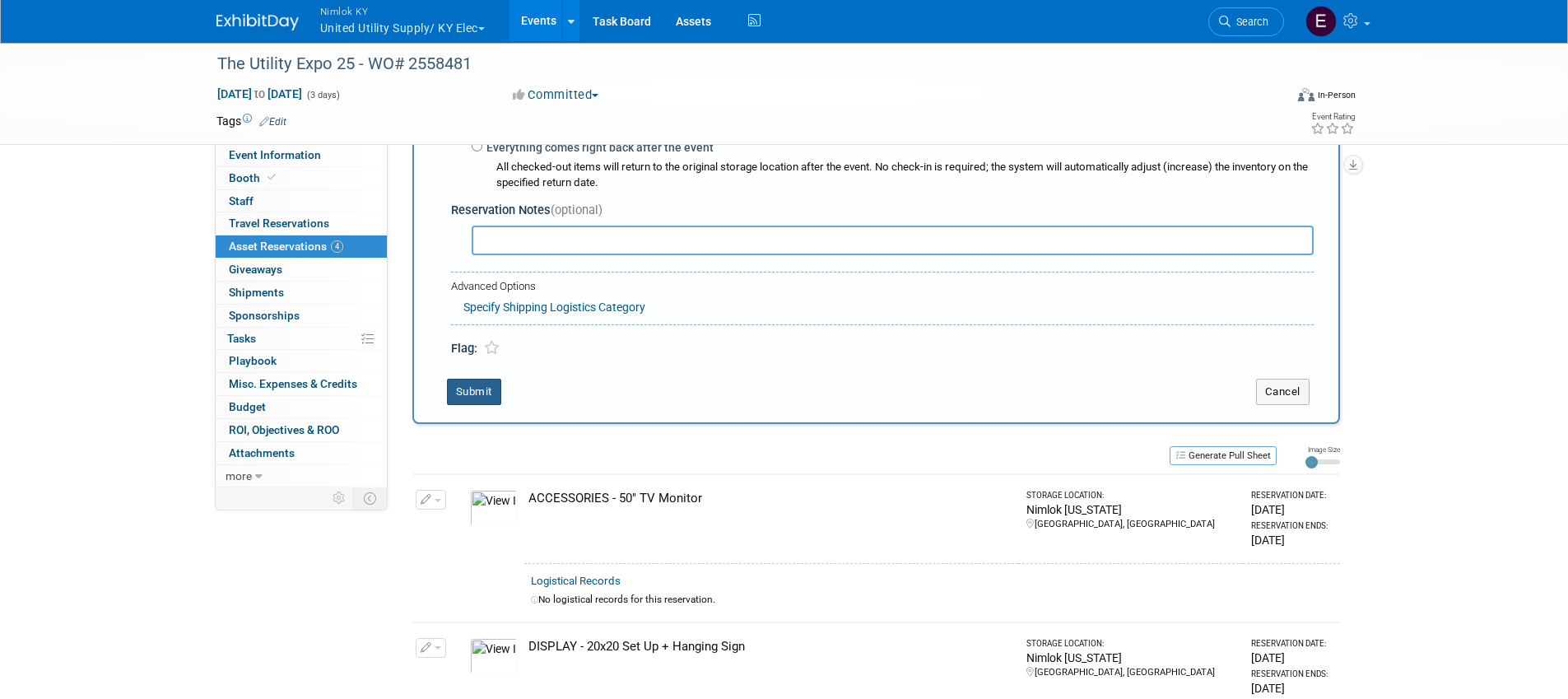
click at [464, 389] on button "Submit" at bounding box center [474, 392] width 54 height 27
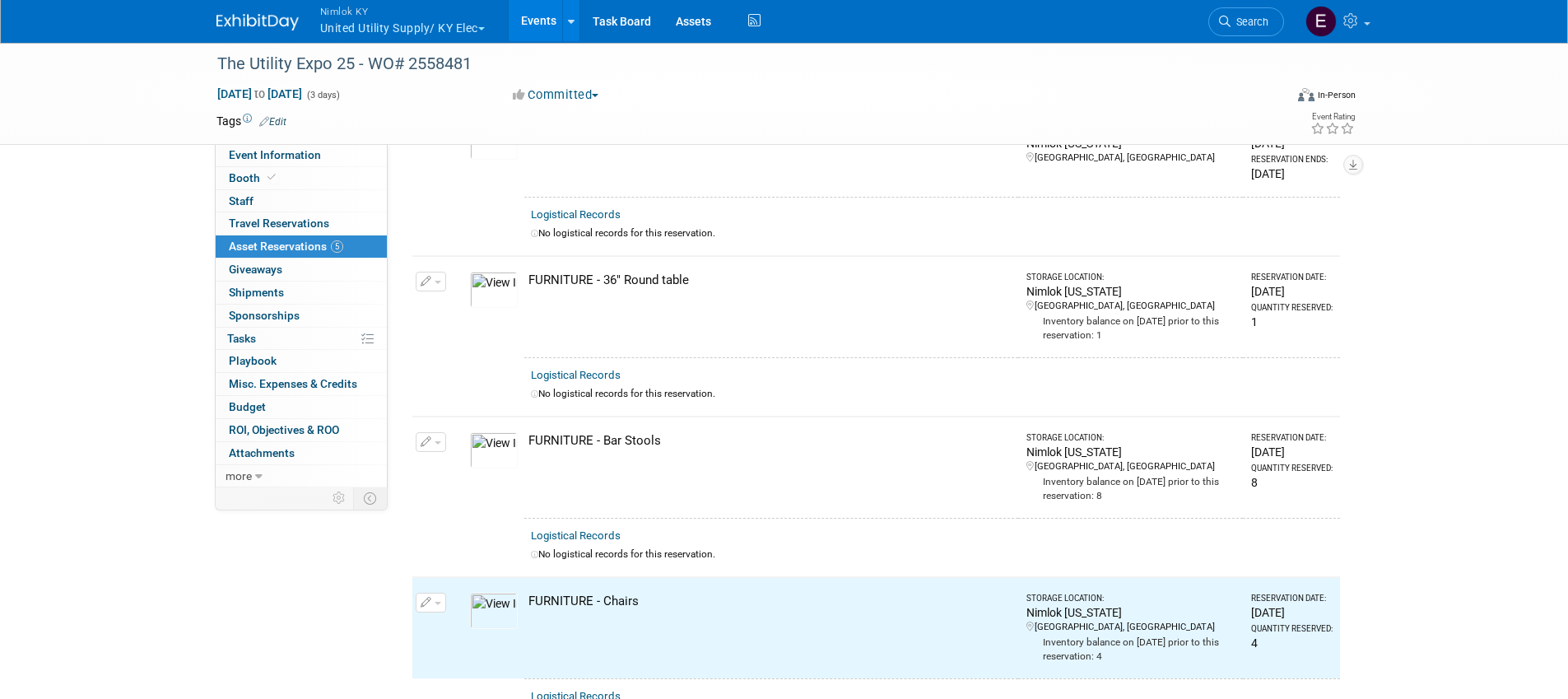
scroll to position [0, 0]
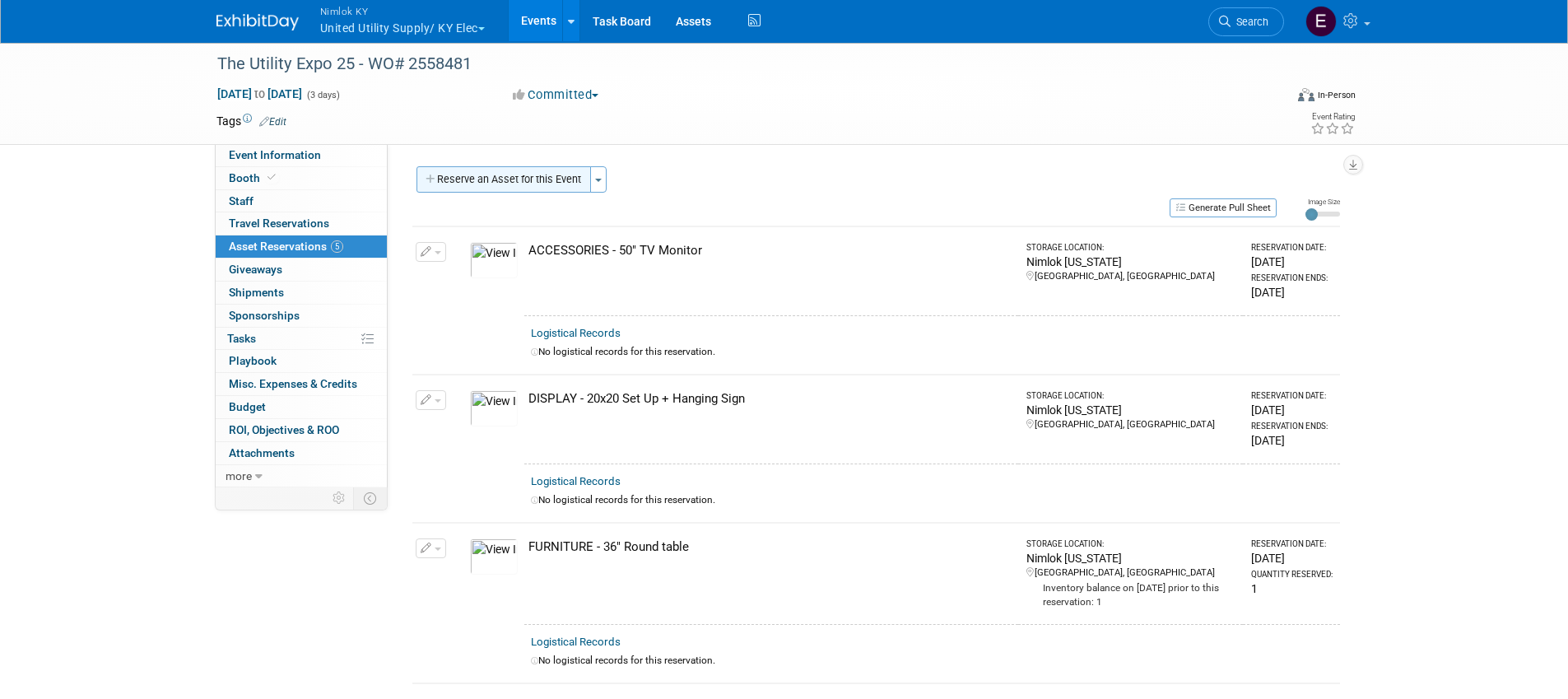
click at [514, 177] on button "Reserve an Asset for this Event" at bounding box center [504, 179] width 175 height 27
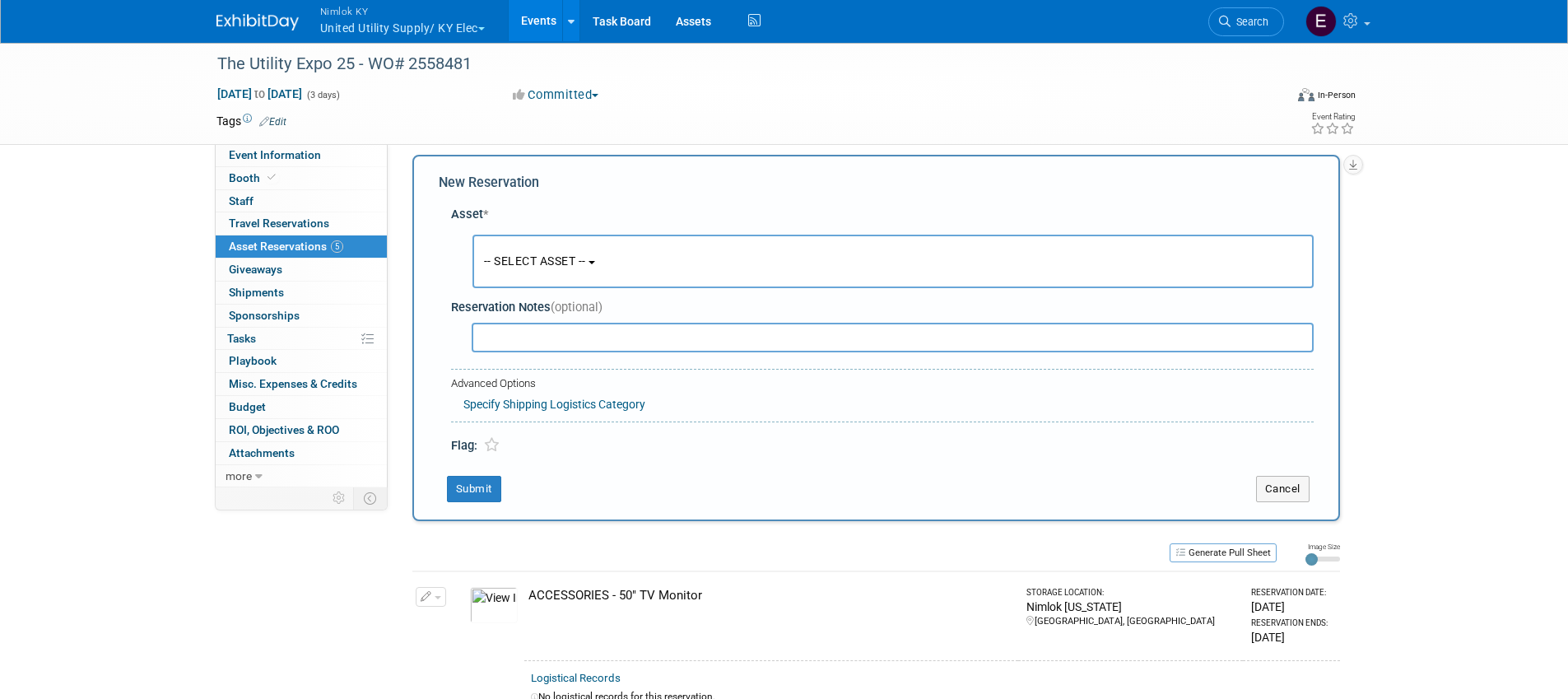
scroll to position [16, 0]
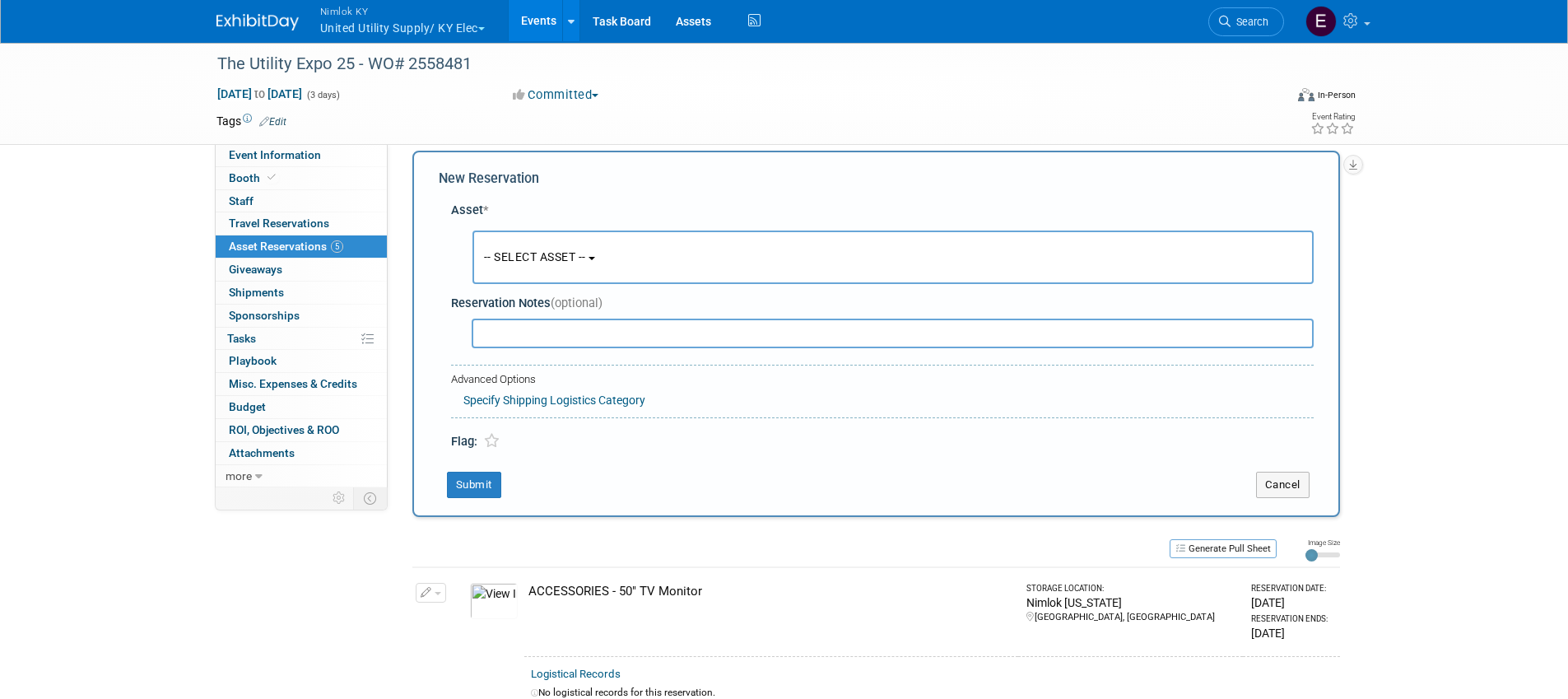
click at [521, 248] on button "-- SELECT ASSET --" at bounding box center [893, 258] width 841 height 53
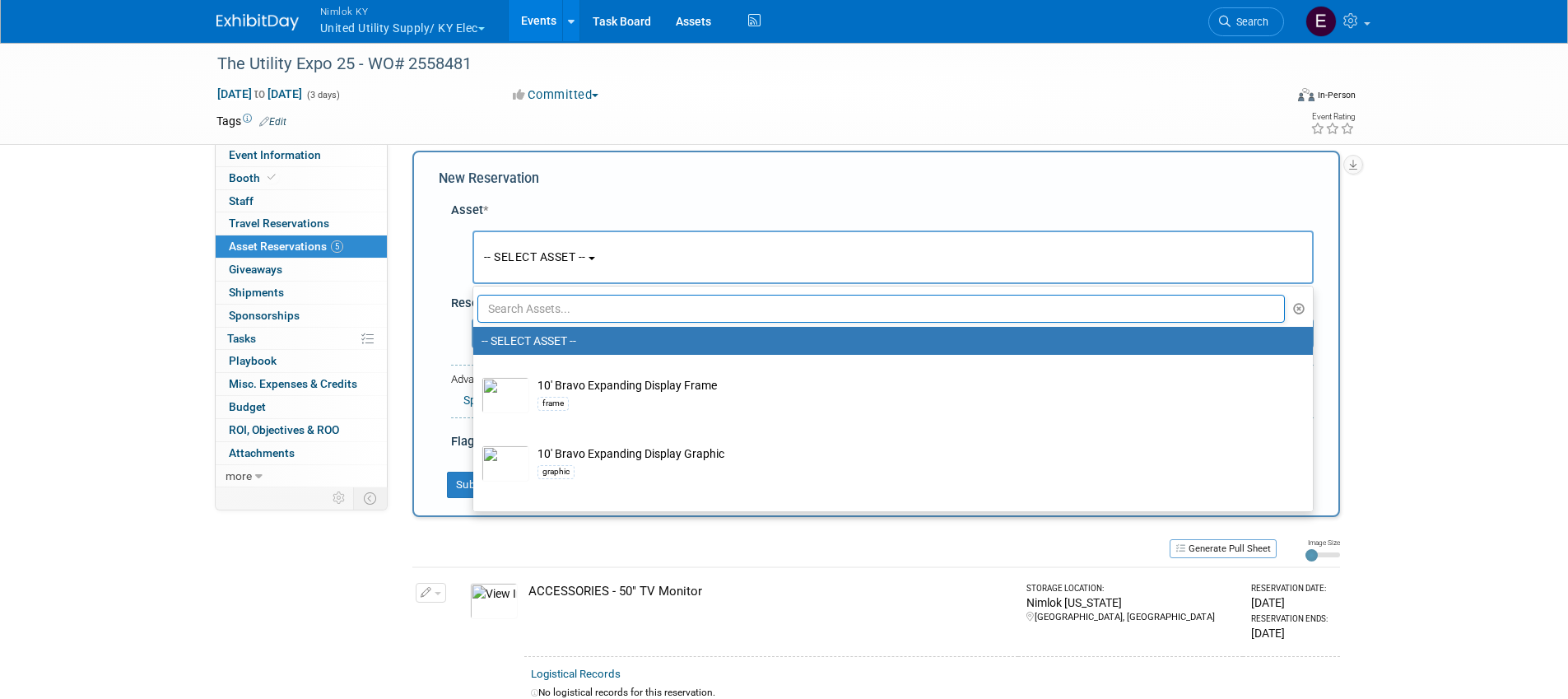
click at [557, 305] on input "text" at bounding box center [881, 308] width 808 height 28
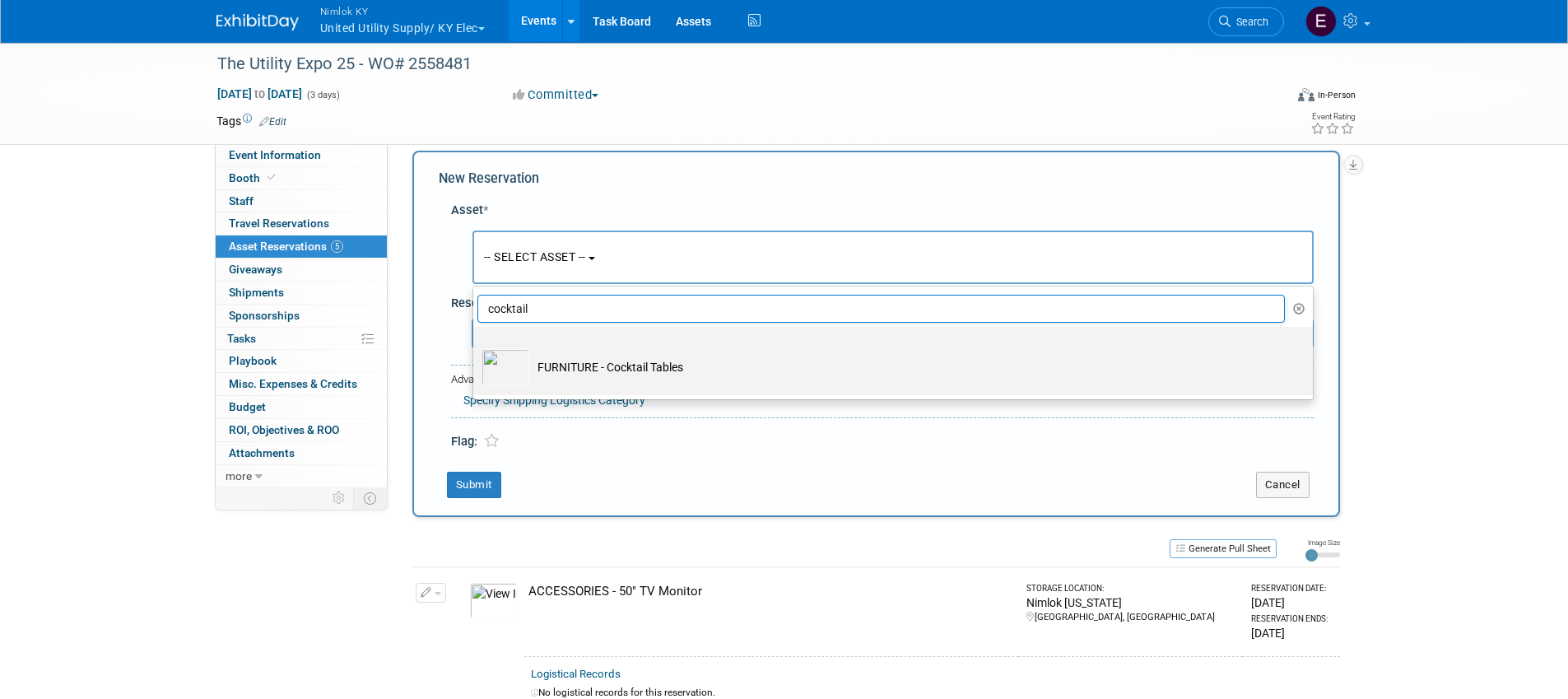
type input "cocktail"
click at [599, 372] on td "FURNITURE - Cocktail Tables" at bounding box center [905, 367] width 750 height 36
click at [475, 347] on input "FURNITURE - Cocktail Tables" at bounding box center [471, 341] width 11 height 11
select select "10716223"
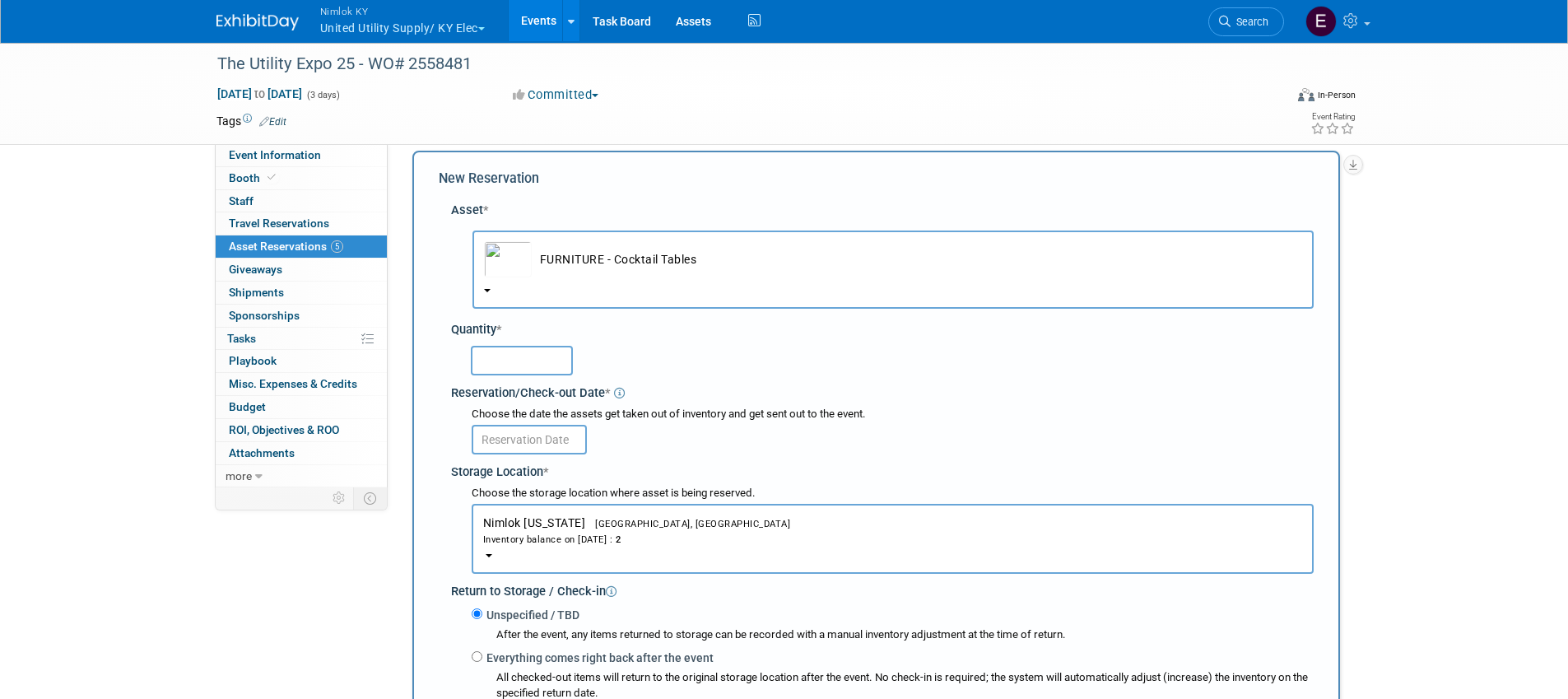
click at [544, 347] on input "text" at bounding box center [521, 361] width 102 height 29
type input "2"
click at [505, 433] on input "text" at bounding box center [529, 440] width 115 height 29
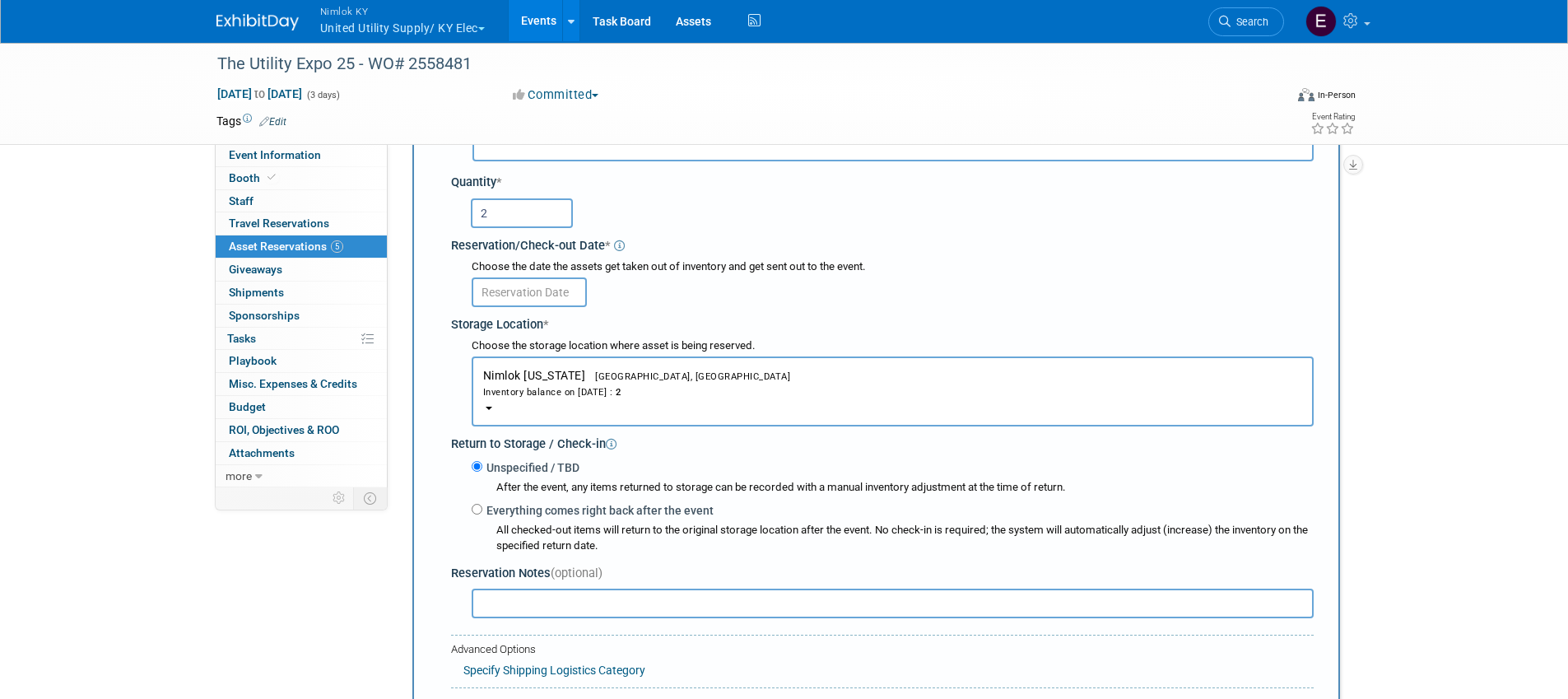
scroll to position [67, 0]
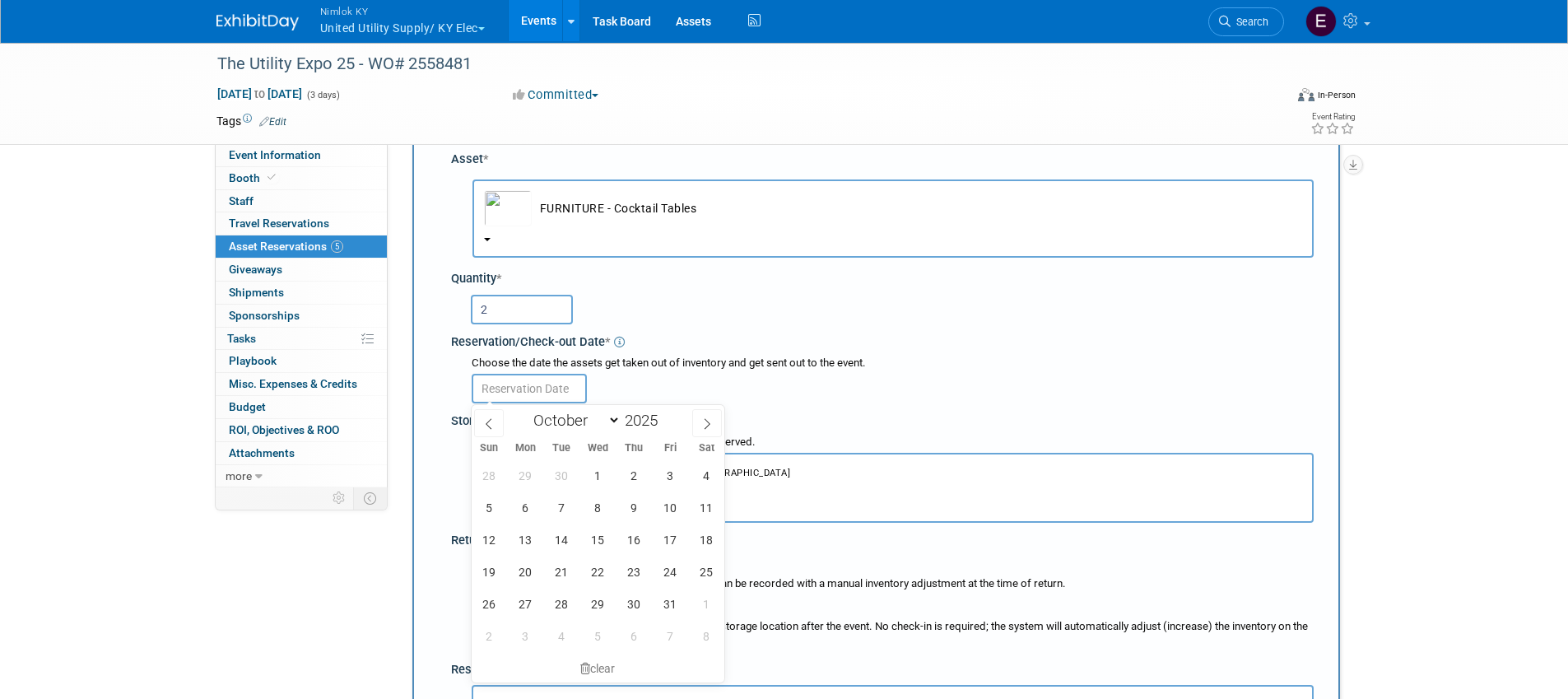
click at [570, 395] on input "text" at bounding box center [529, 388] width 115 height 29
click at [488, 427] on icon at bounding box center [488, 424] width 12 height 12
select select "8"
click at [531, 539] on span "15" at bounding box center [525, 539] width 32 height 32
type input "Sep 15, 2025"
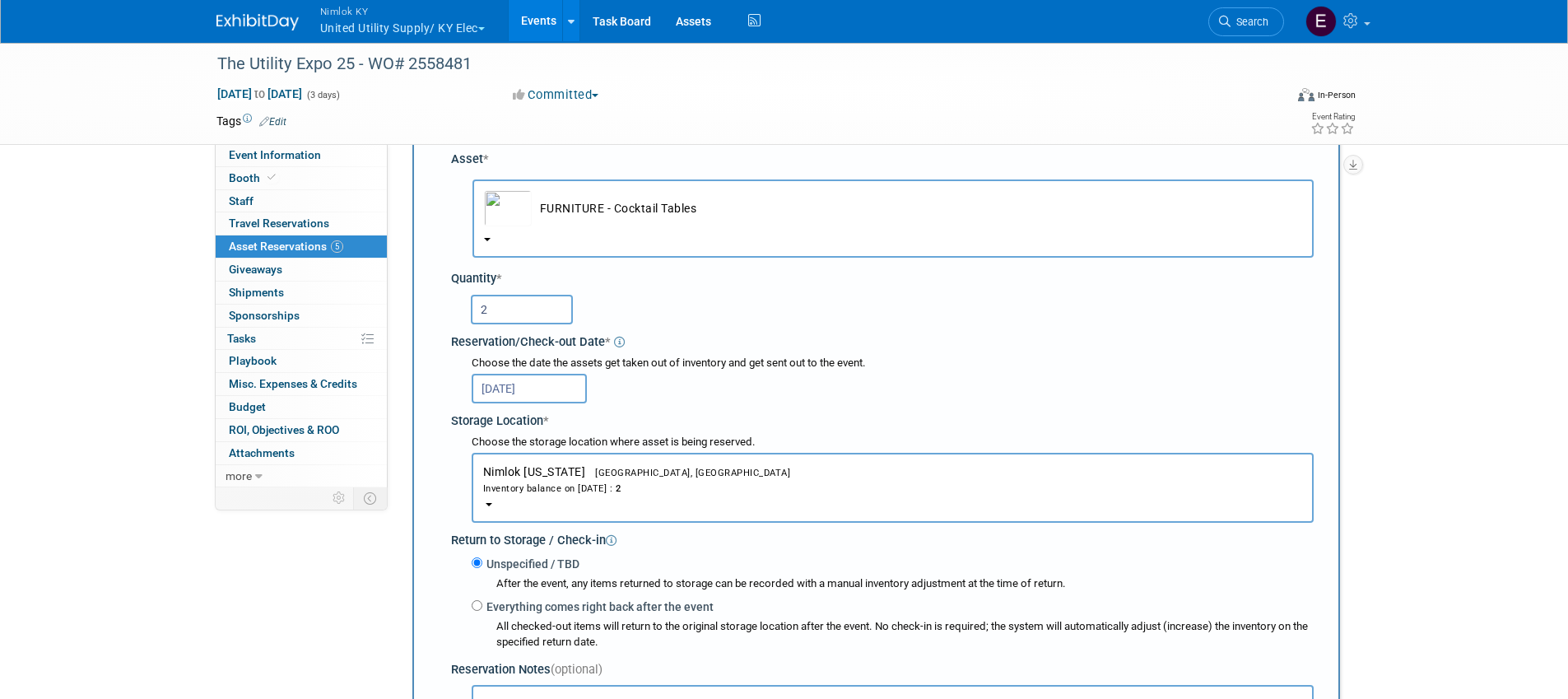
click at [841, 365] on div "Choose the date the assets get taken out of inventory and get sent out to the e…" at bounding box center [893, 363] width 842 height 16
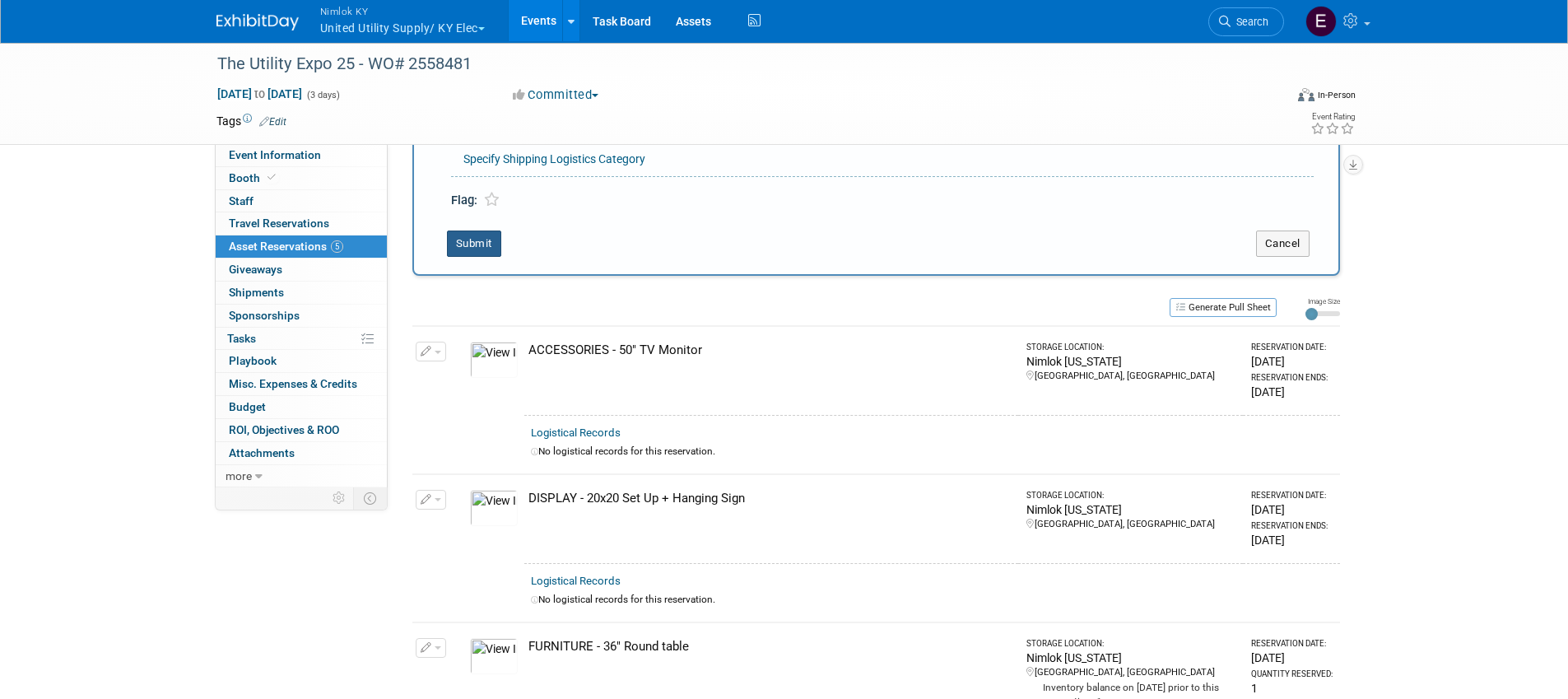
click at [474, 249] on button "Submit" at bounding box center [474, 244] width 54 height 27
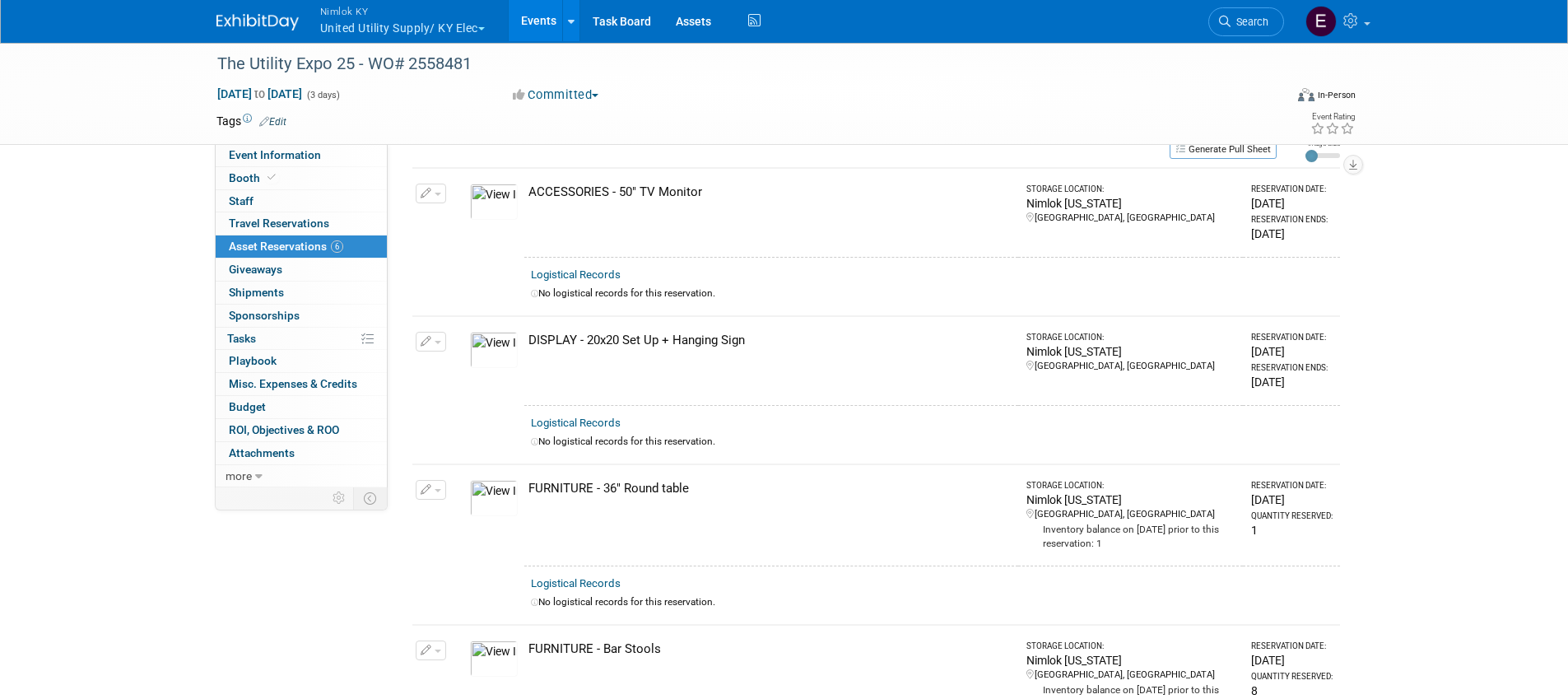
scroll to position [0, 0]
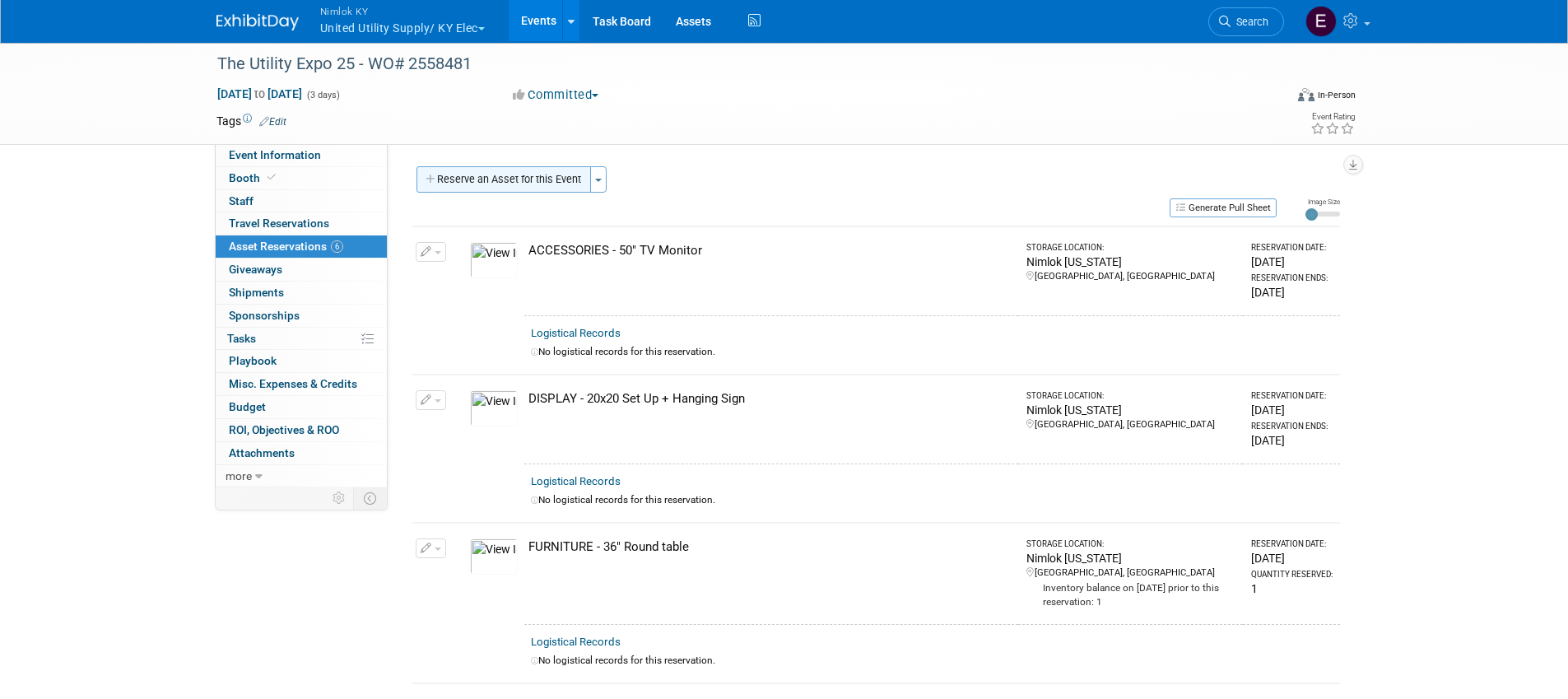
click at [533, 187] on button "Reserve an Asset for this Event" at bounding box center [504, 179] width 175 height 27
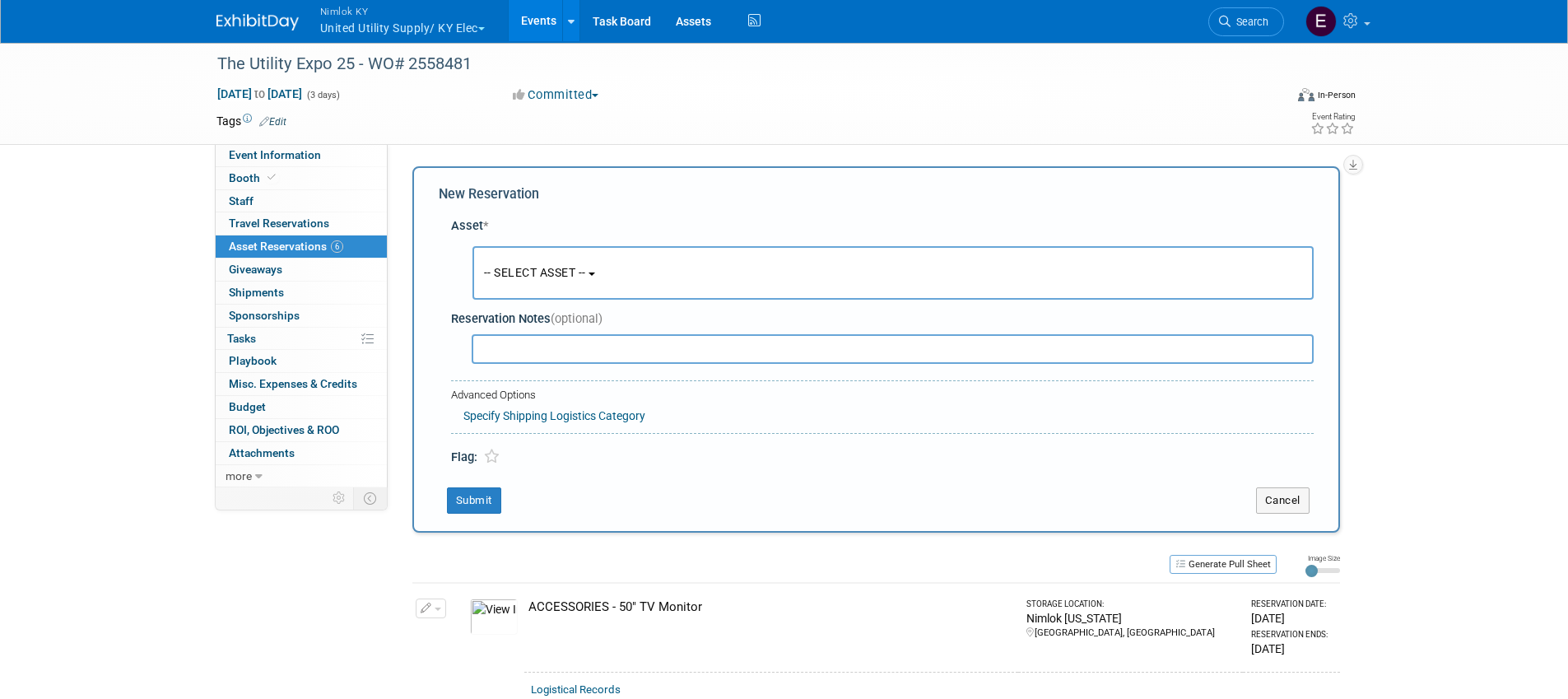
scroll to position [16, 0]
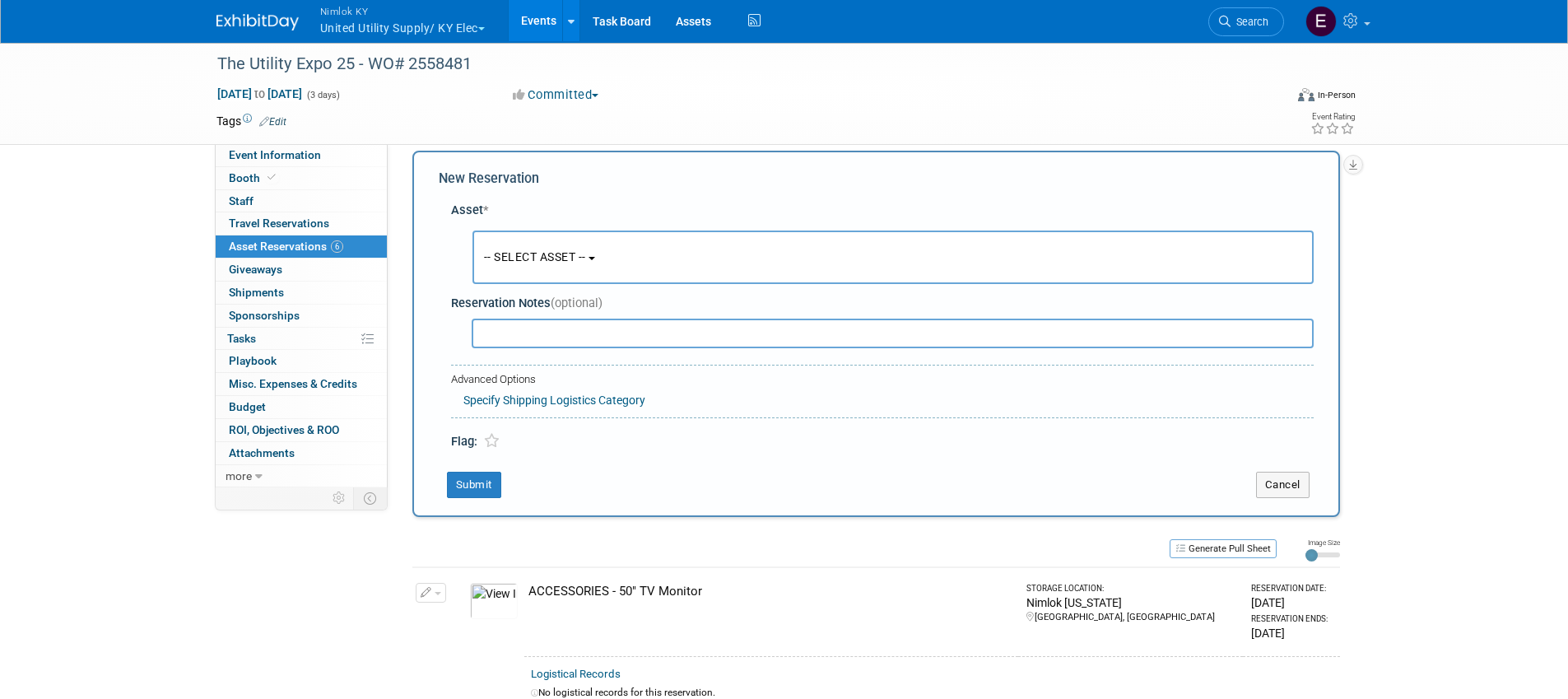
click at [521, 253] on span "-- SELECT ASSET --" at bounding box center [534, 257] width 102 height 13
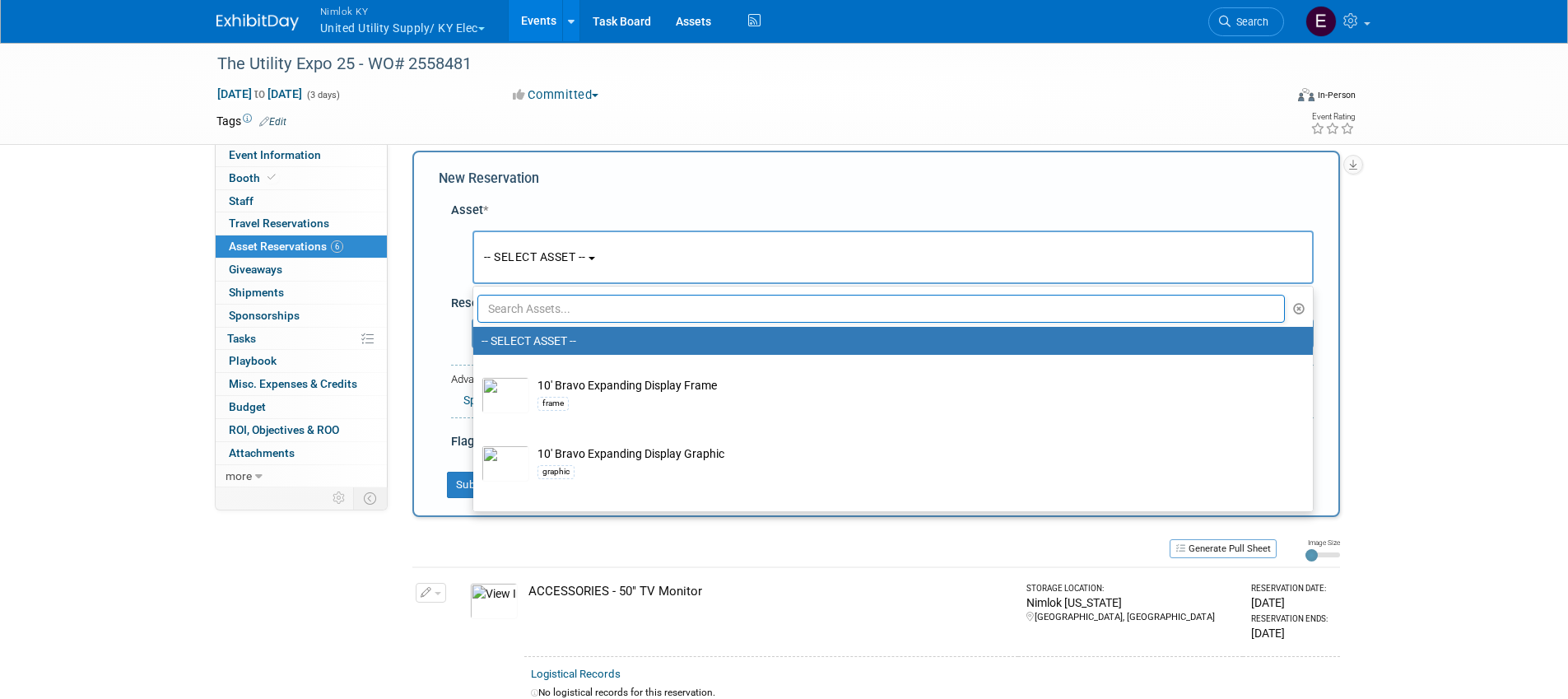
click at [515, 310] on input "text" at bounding box center [881, 308] width 808 height 28
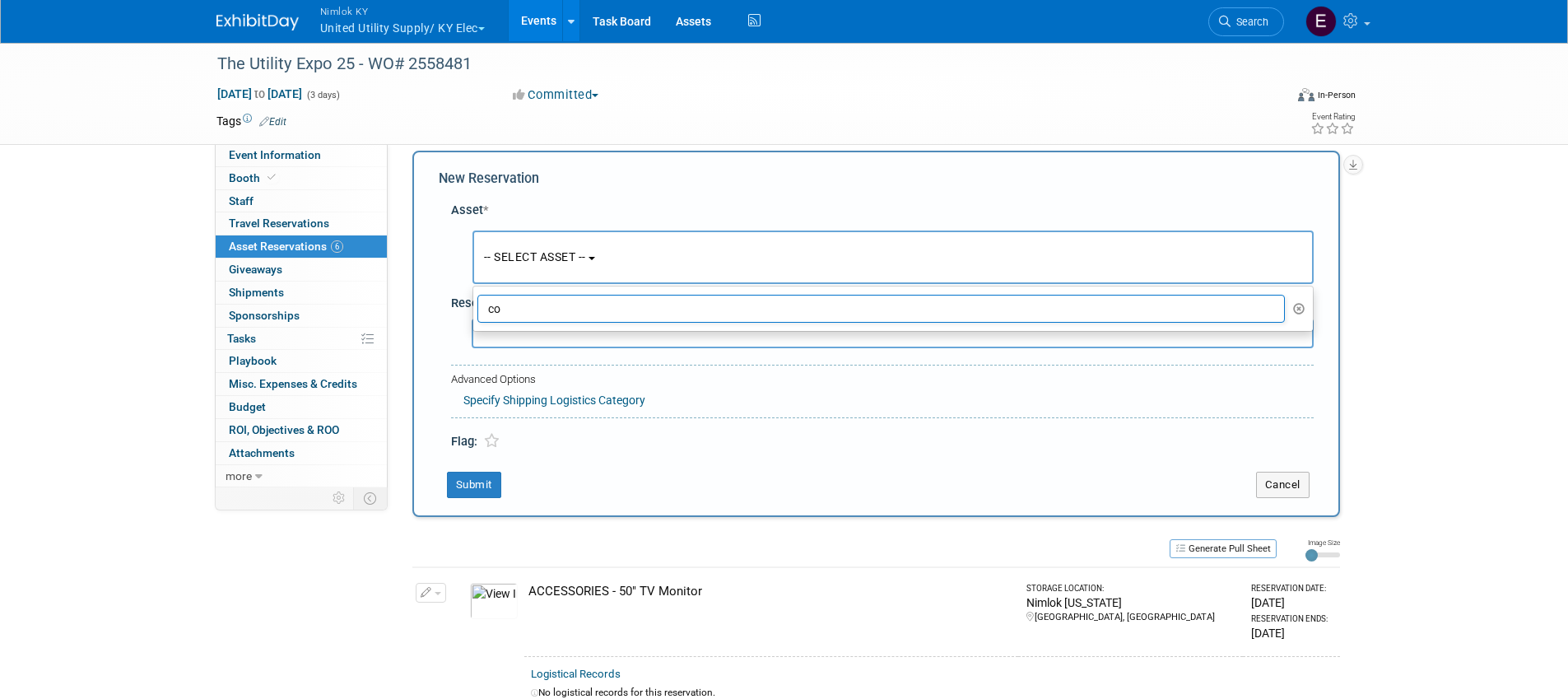
type input "c"
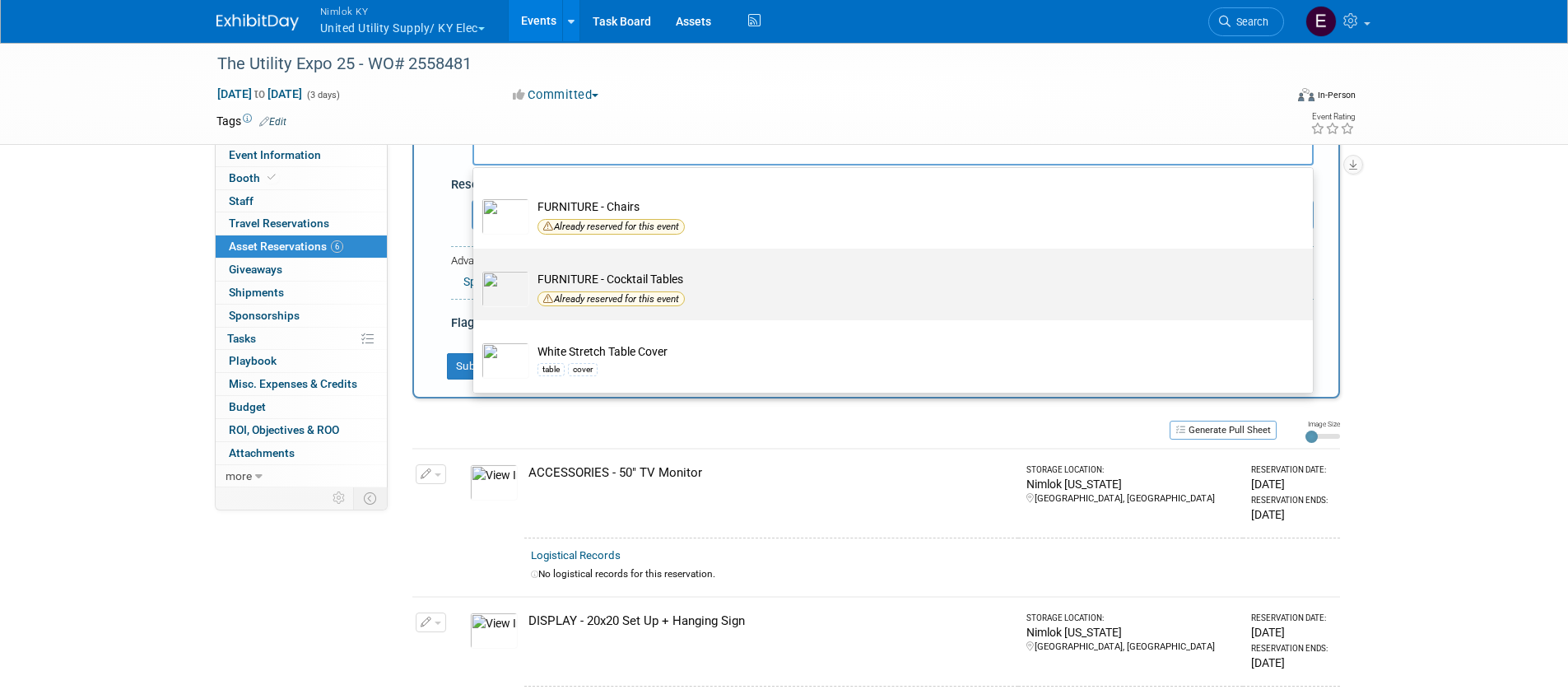
scroll to position [136, 0]
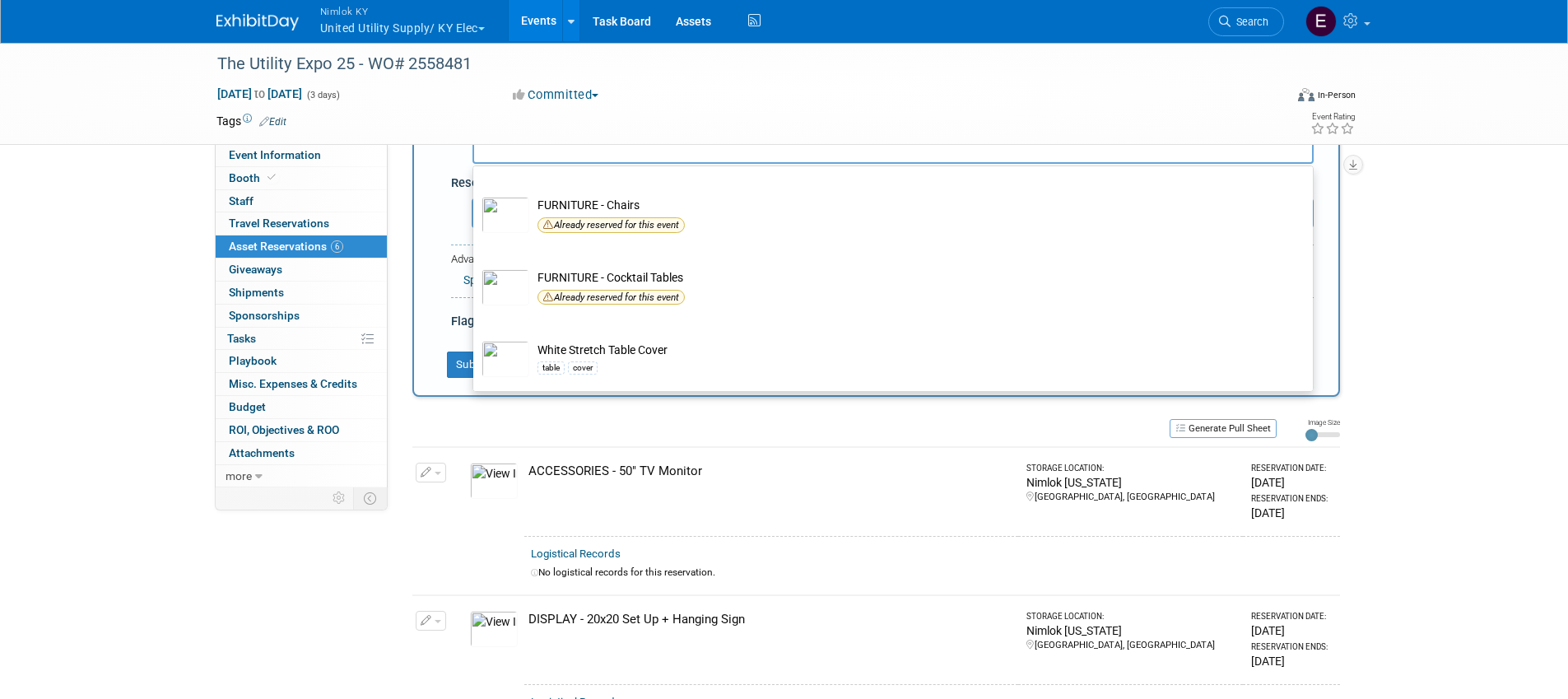
click at [855, 463] on div "ACCESSORIES - 50" TV Monitor" at bounding box center [770, 471] width 483 height 17
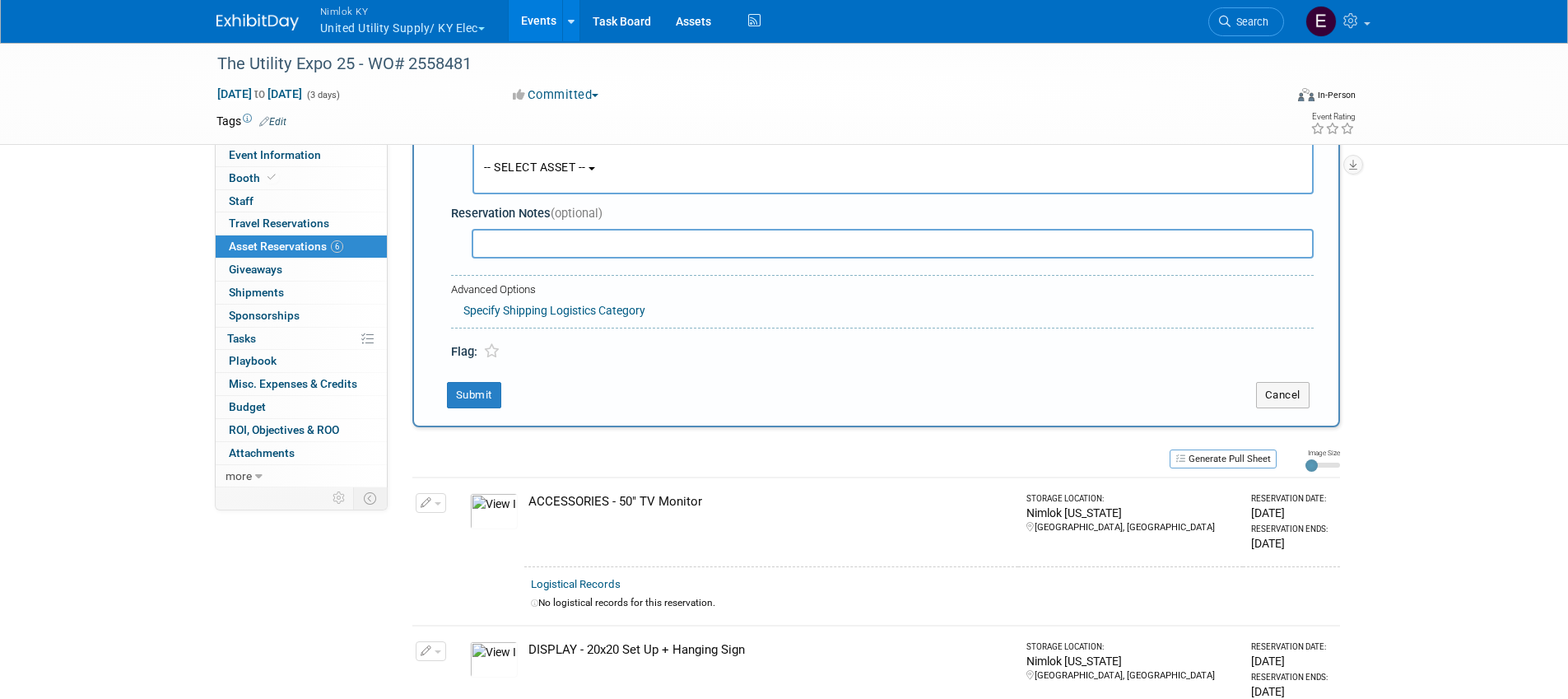
scroll to position [105, 0]
click at [1260, 400] on button "Cancel" at bounding box center [1283, 395] width 53 height 27
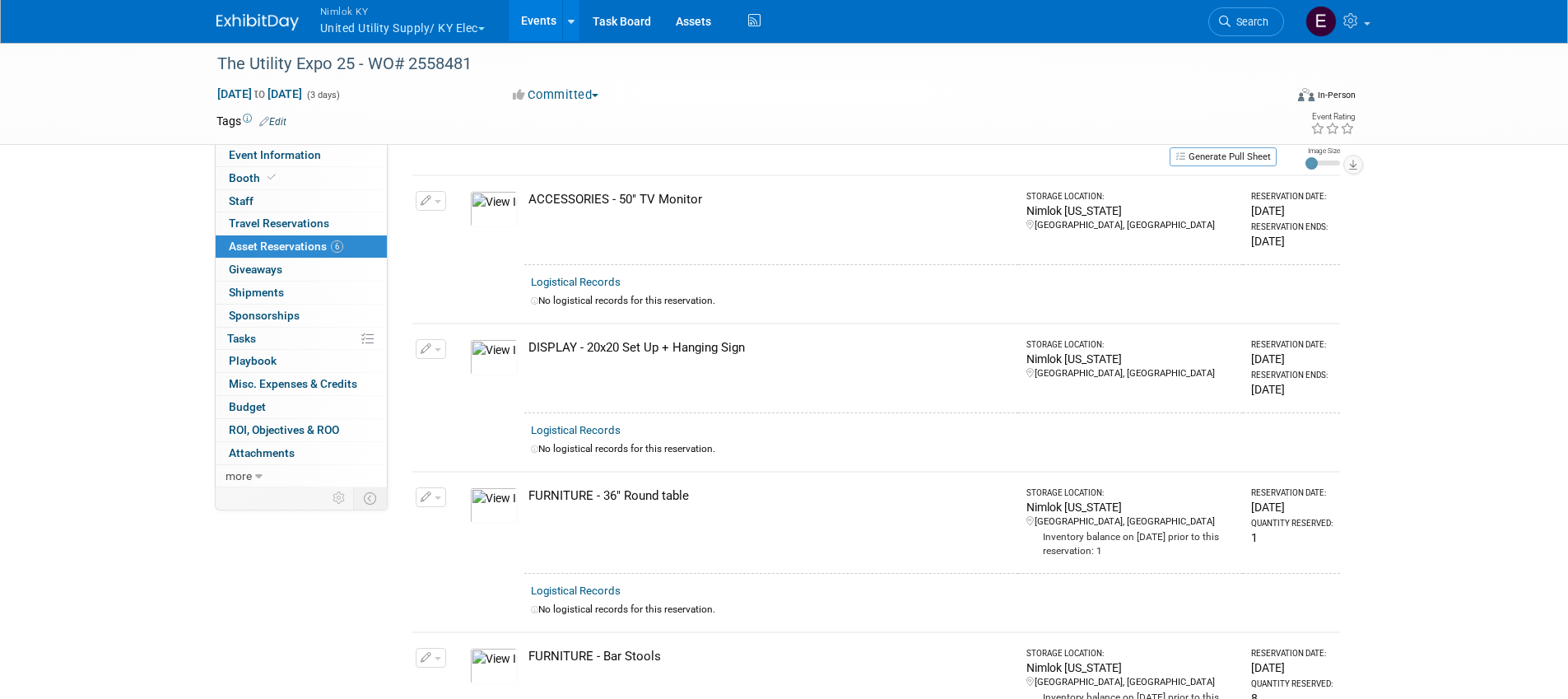
scroll to position [0, 0]
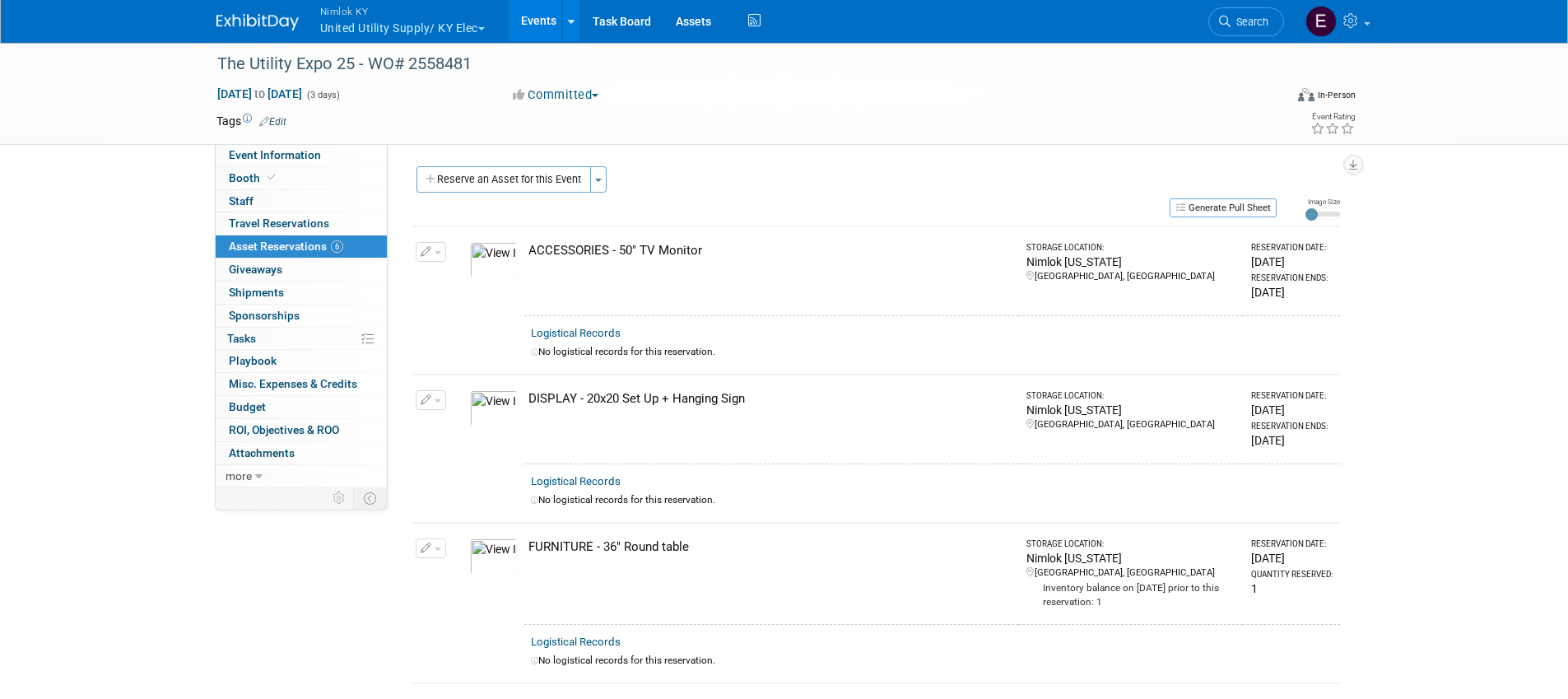
click at [470, 404] on img at bounding box center [494, 407] width 48 height 36
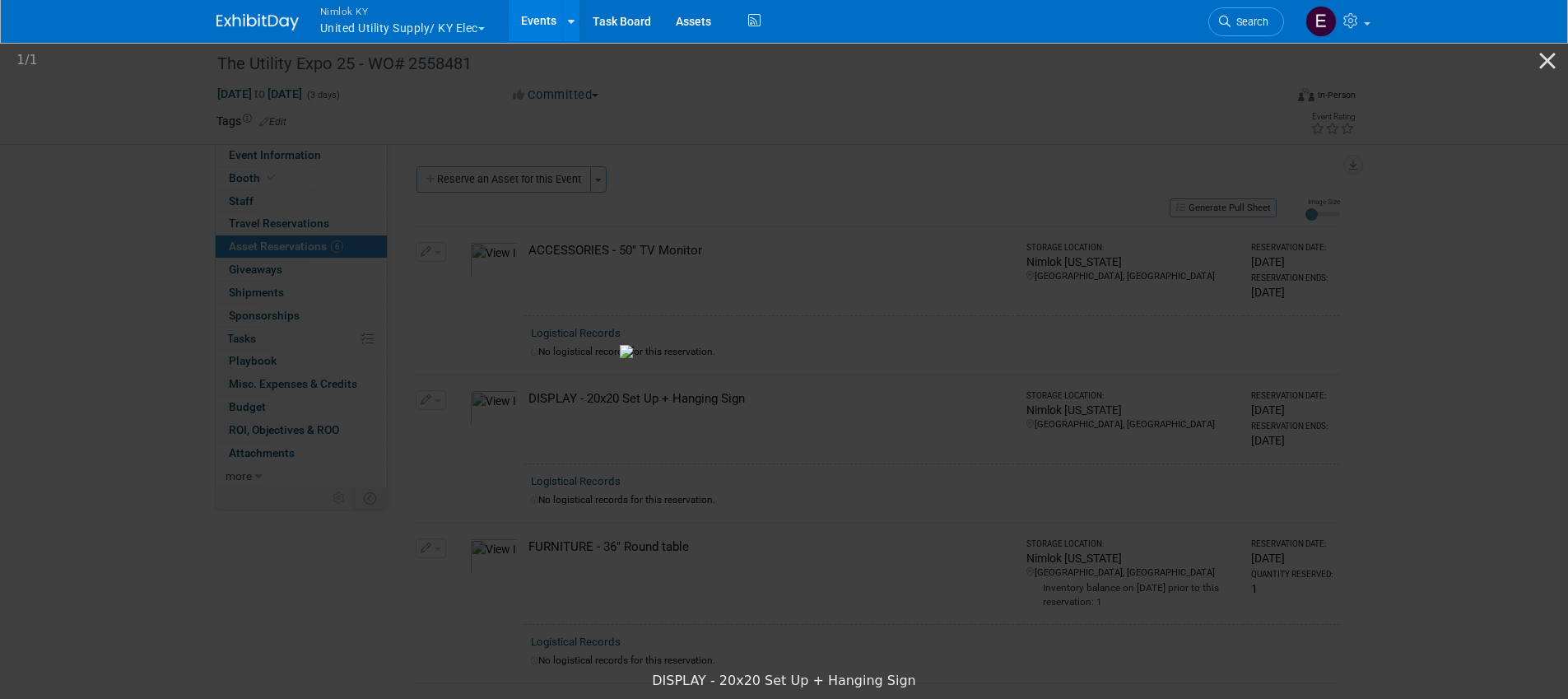
click at [1247, 361] on picture at bounding box center [784, 350] width 1568 height 625
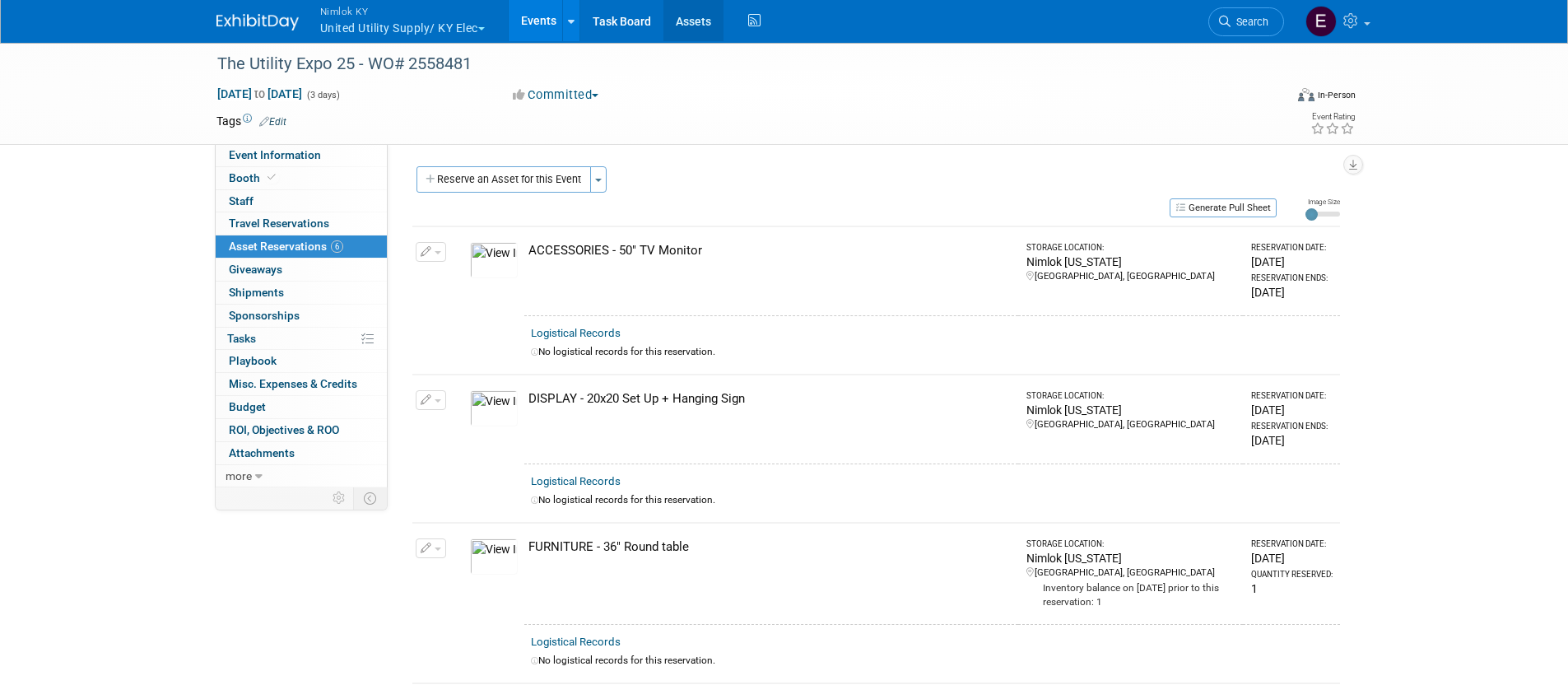
click at [720, 17] on link "Assets" at bounding box center [692, 20] width 60 height 41
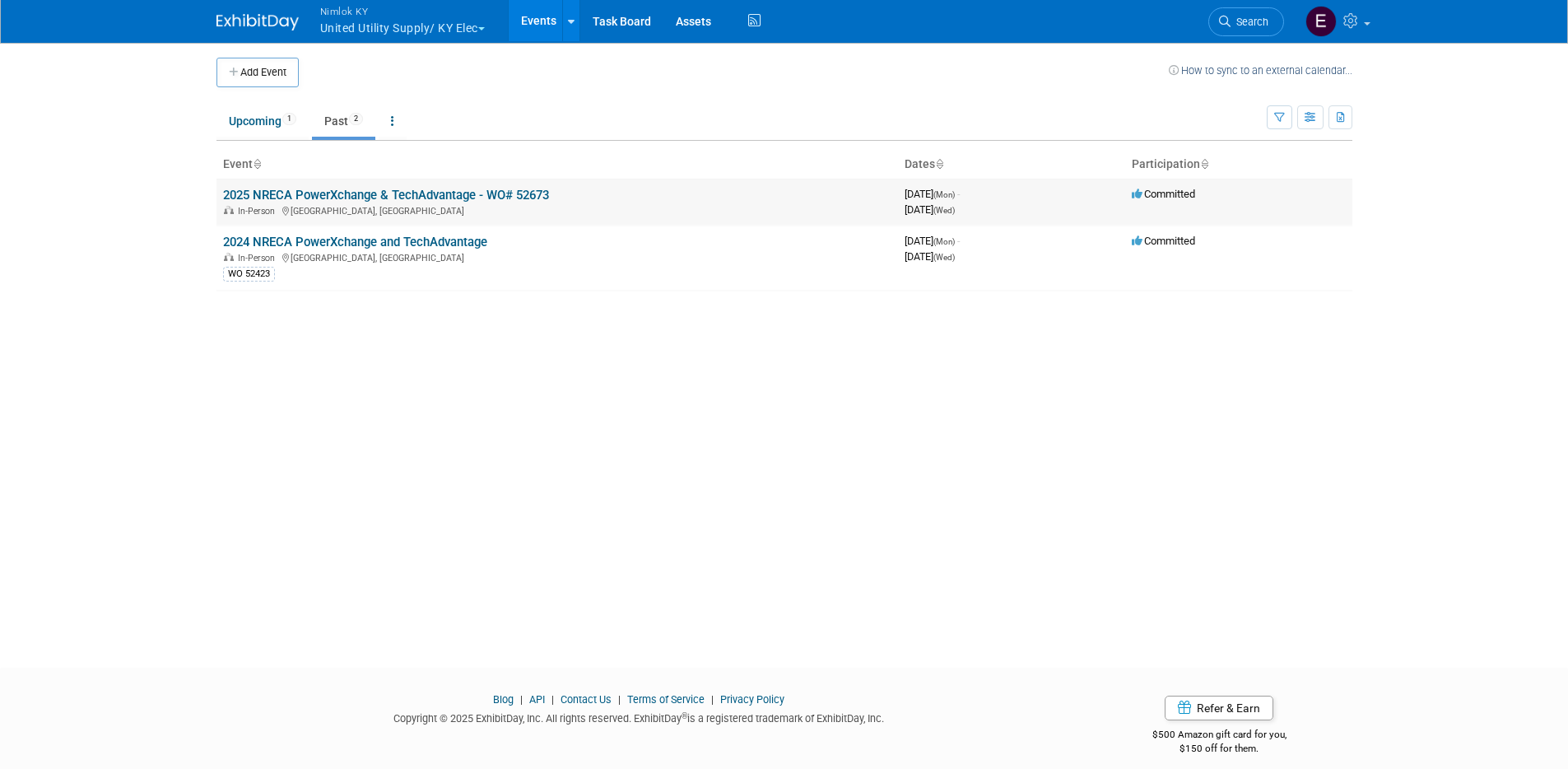
click at [493, 196] on link "2025 NRECA PowerXchange & TechAdvantage - WO# 52673" at bounding box center [386, 195] width 326 height 15
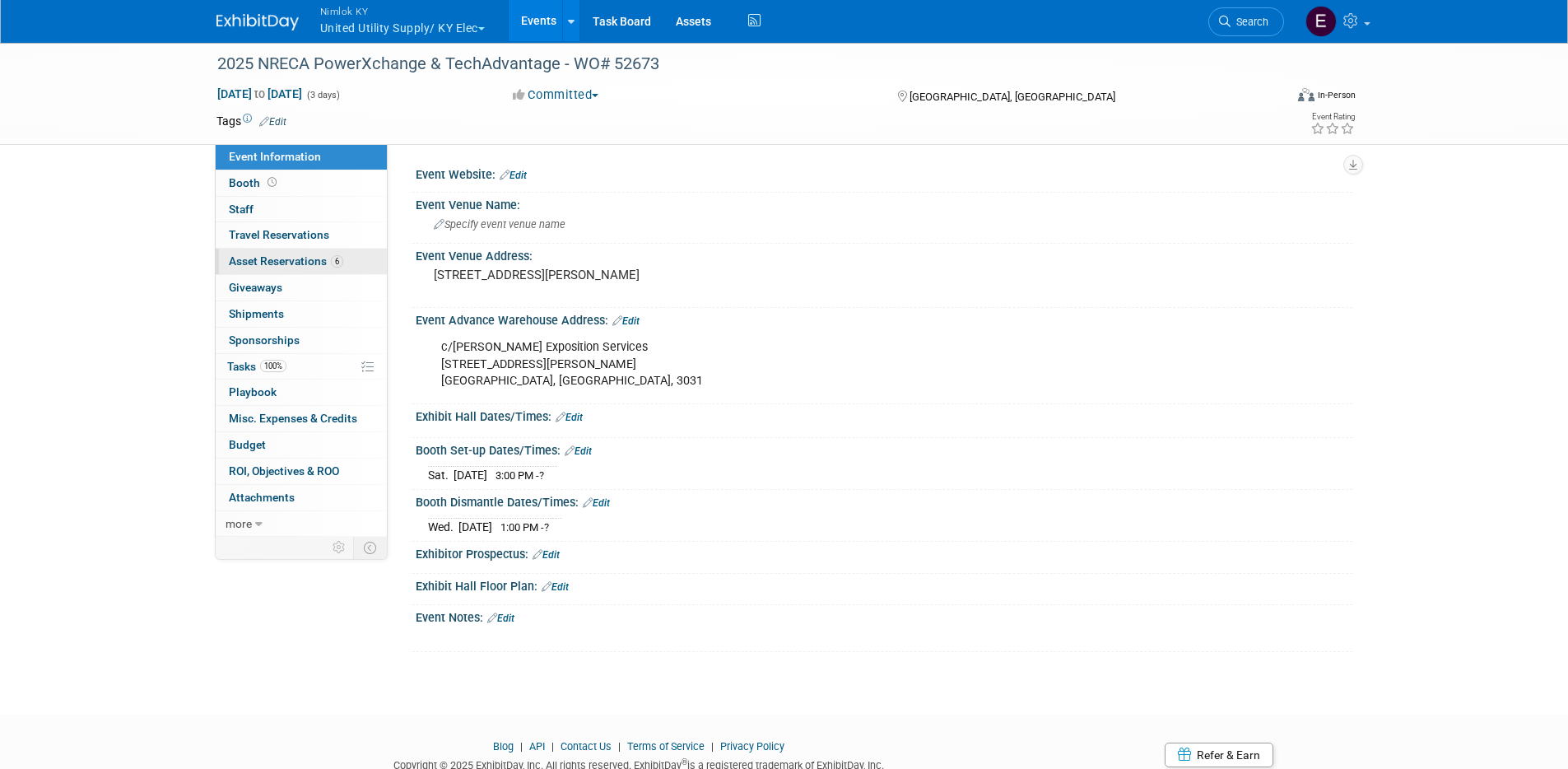
click at [280, 265] on span "Asset Reservations 6" at bounding box center [286, 261] width 114 height 13
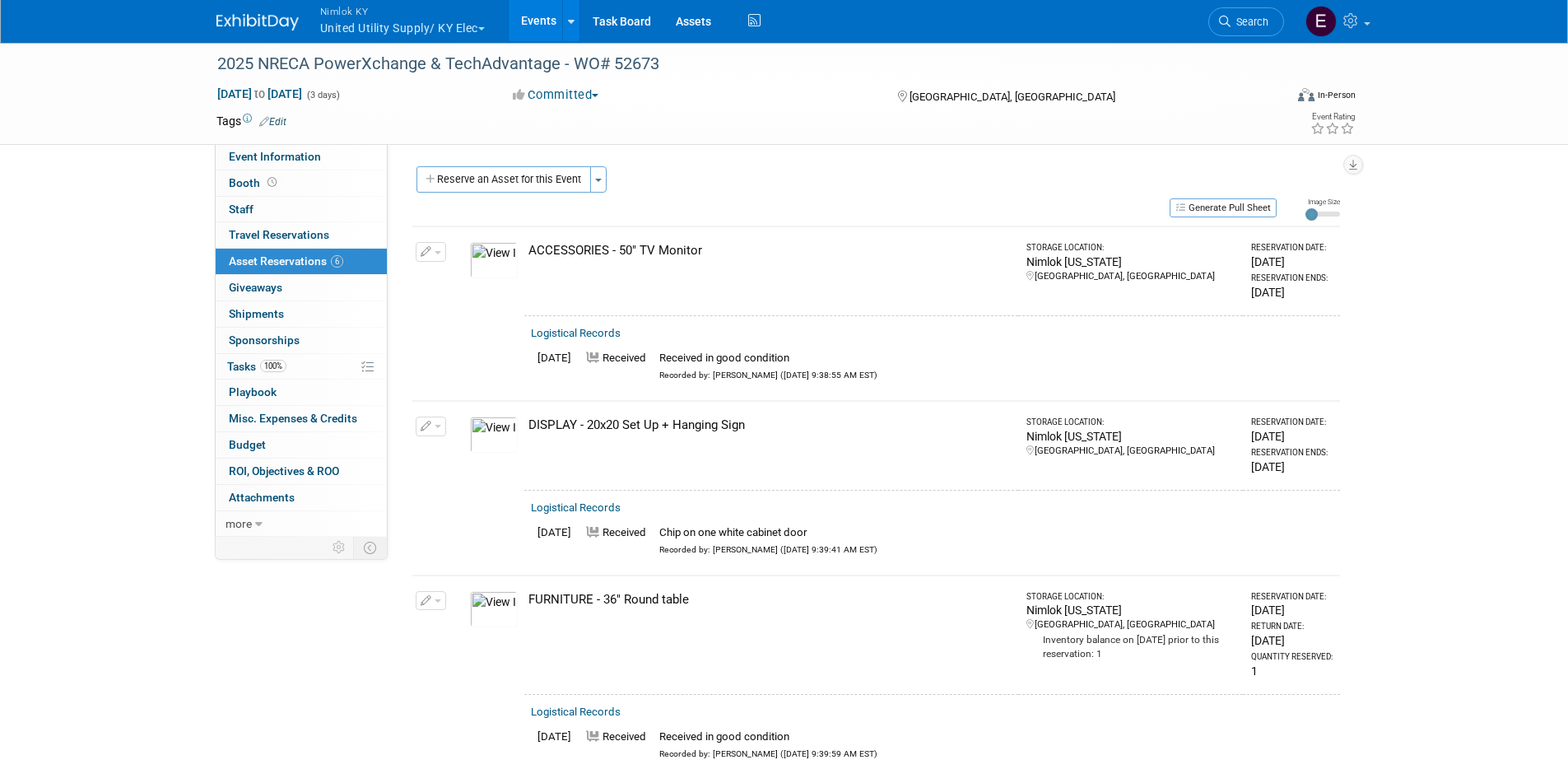
click at [500, 434] on img at bounding box center [494, 434] width 48 height 36
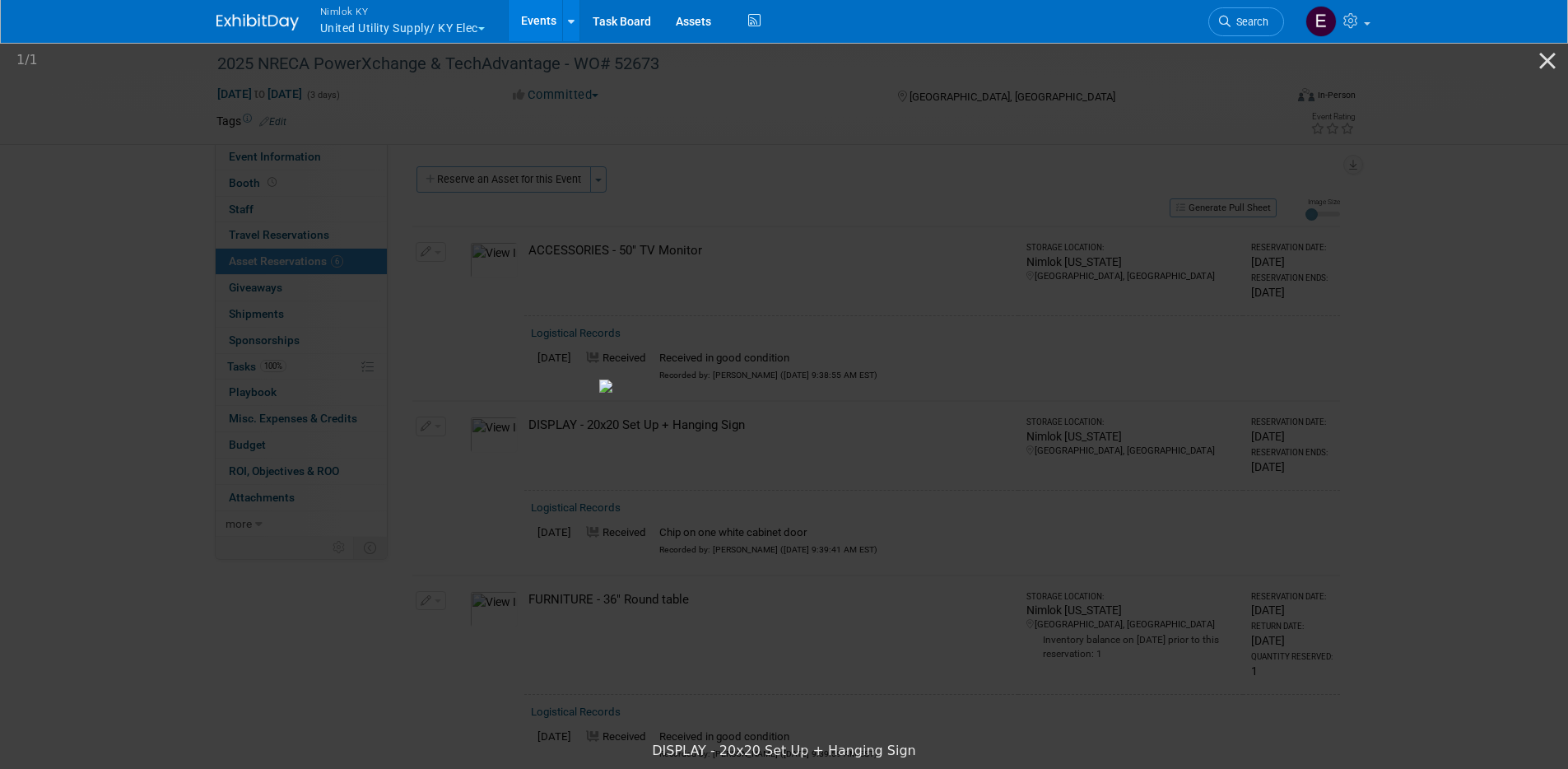
click at [43, 113] on picture at bounding box center [784, 385] width 1568 height 694
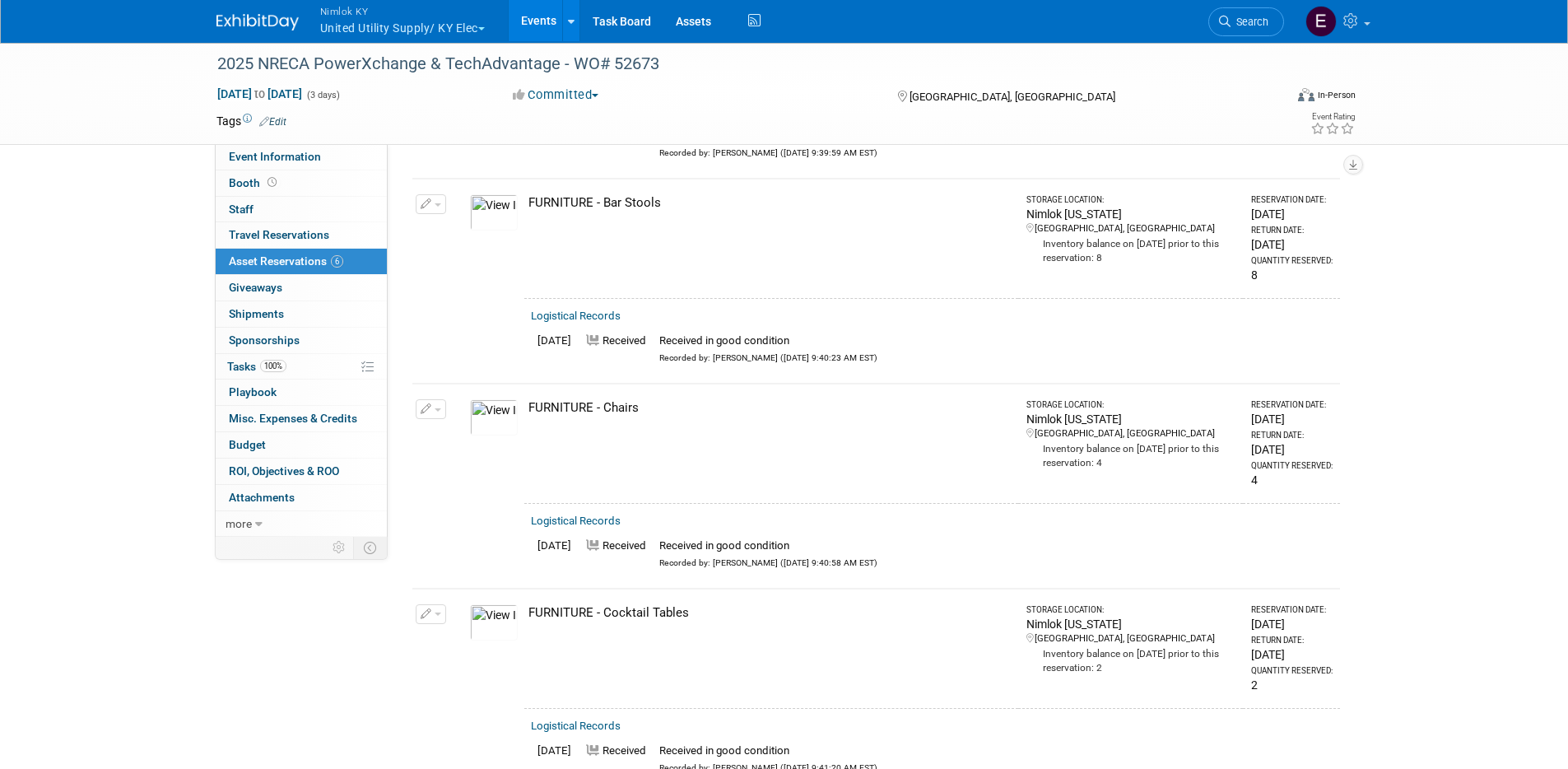
scroll to position [802, 0]
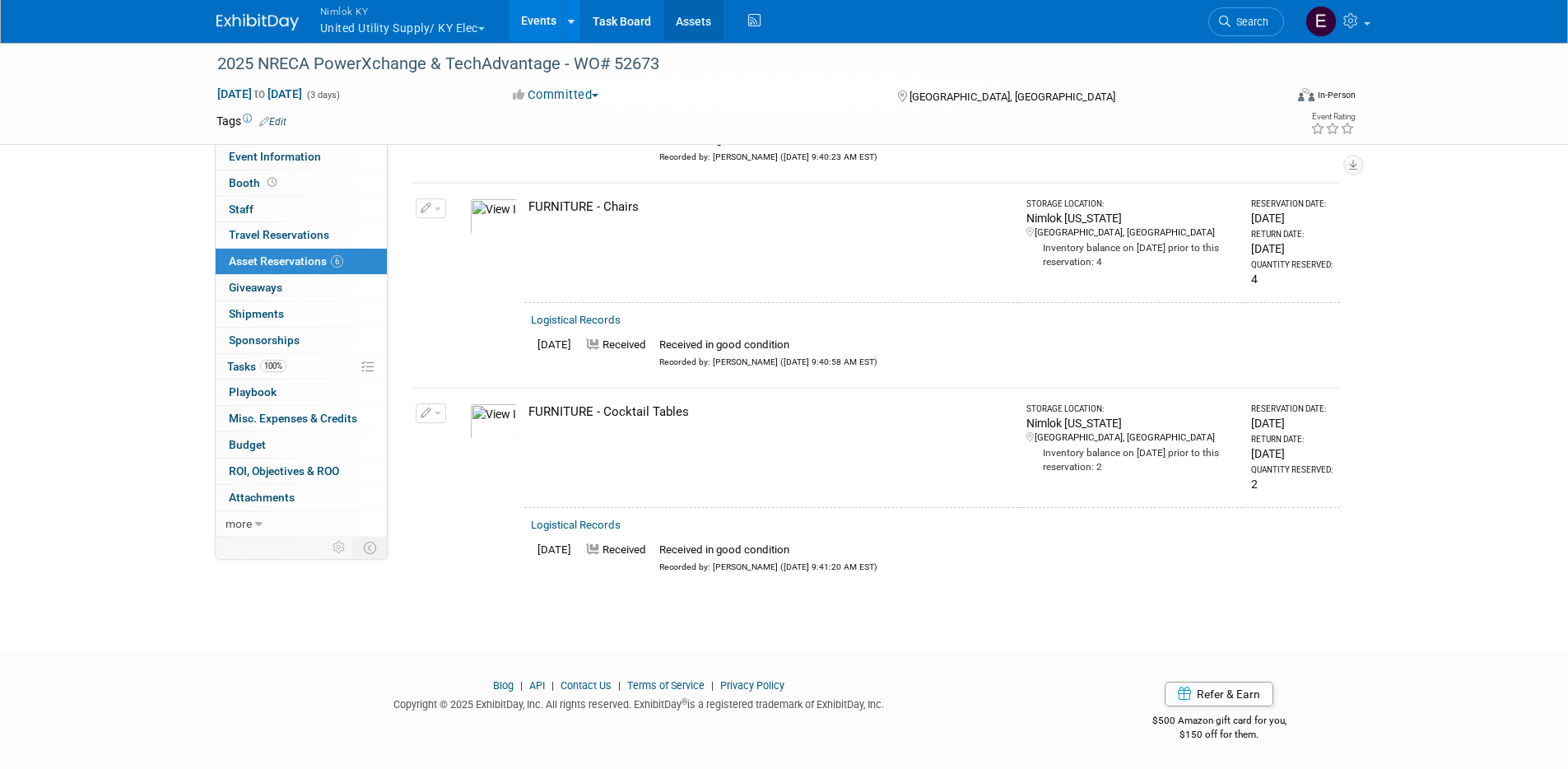
click at [685, 20] on link "Assets" at bounding box center [692, 20] width 60 height 41
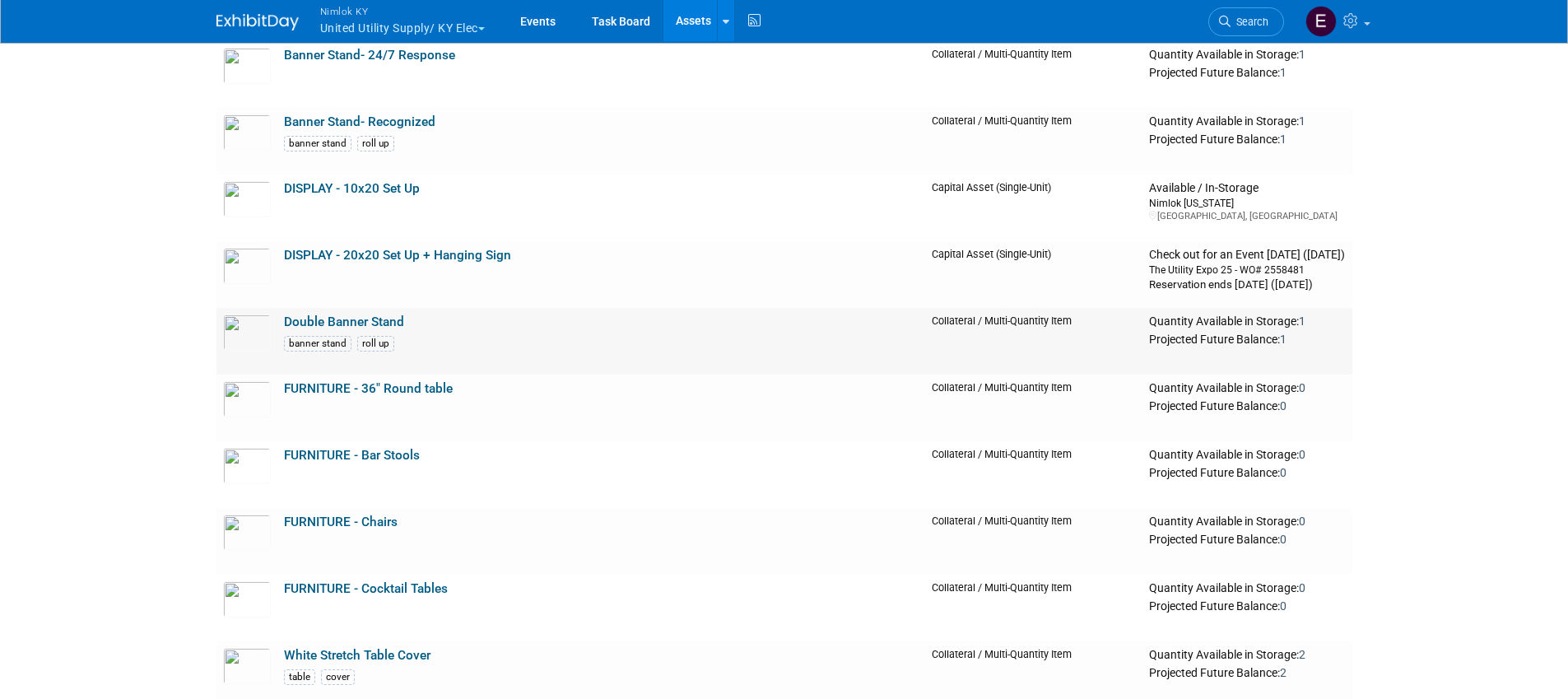
scroll to position [497, 0]
click at [371, 189] on link "DISPLAY - 10x20 Set Up" at bounding box center [352, 189] width 136 height 15
click at [334, 254] on link "DISPLAY - 20x20 Set Up + Hanging Sign" at bounding box center [397, 257] width 227 height 15
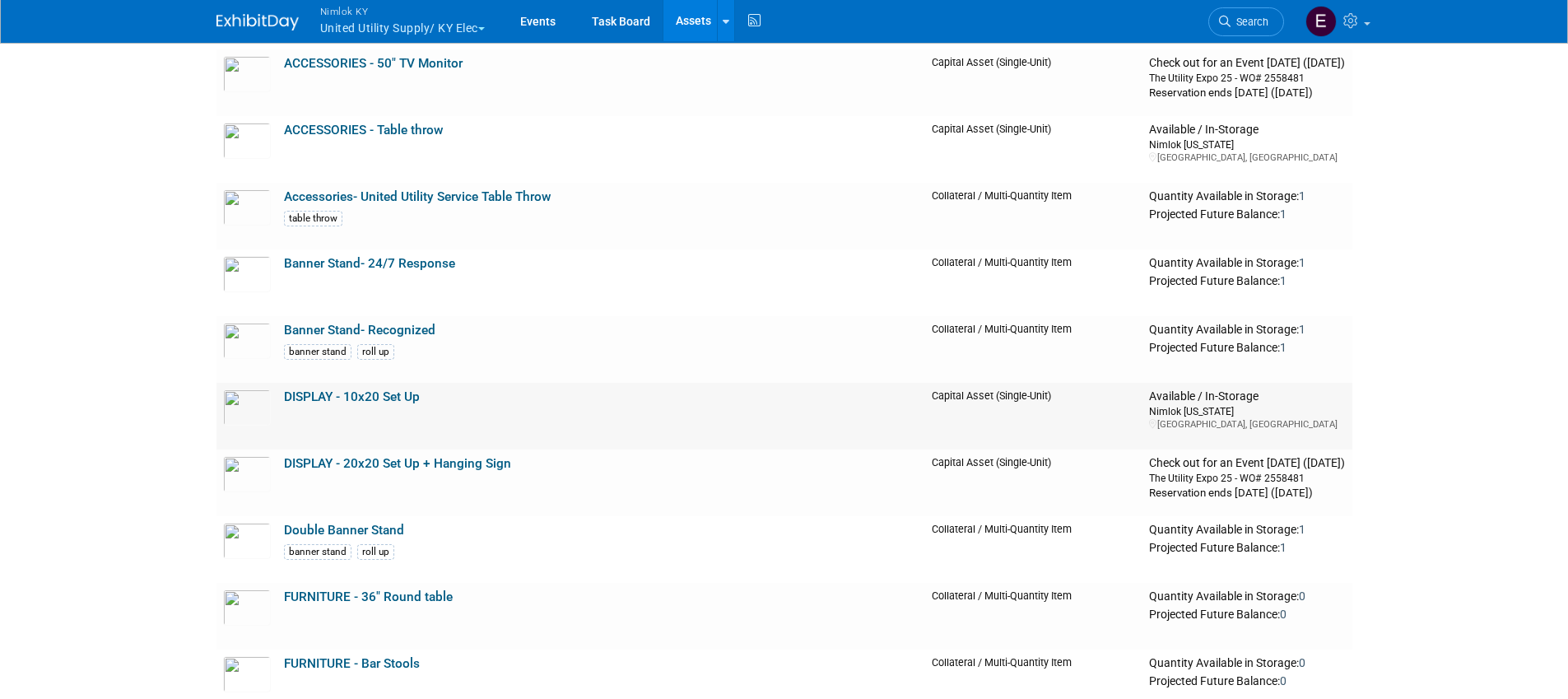
scroll to position [286, 0]
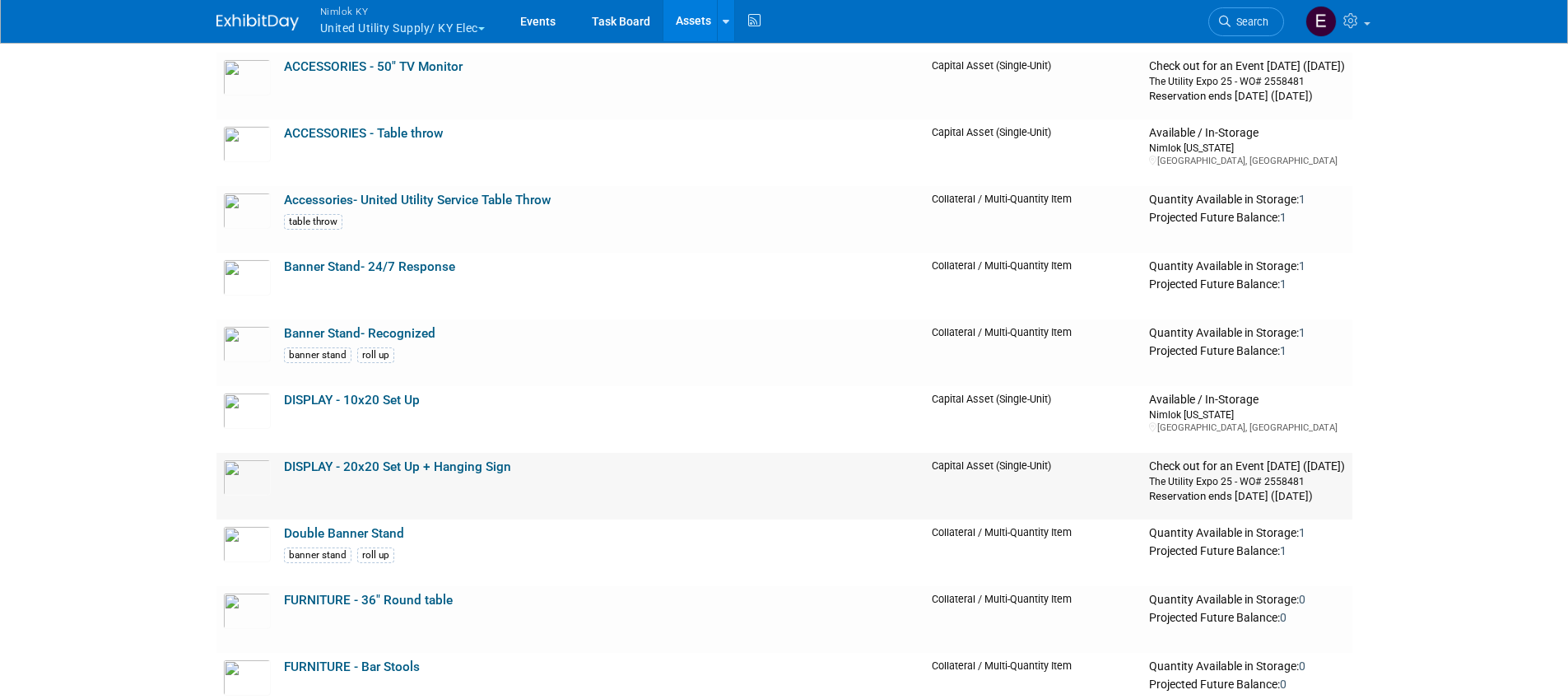
click at [463, 469] on link "DISPLAY - 20x20 Set Up + Hanging Sign" at bounding box center [397, 466] width 227 height 15
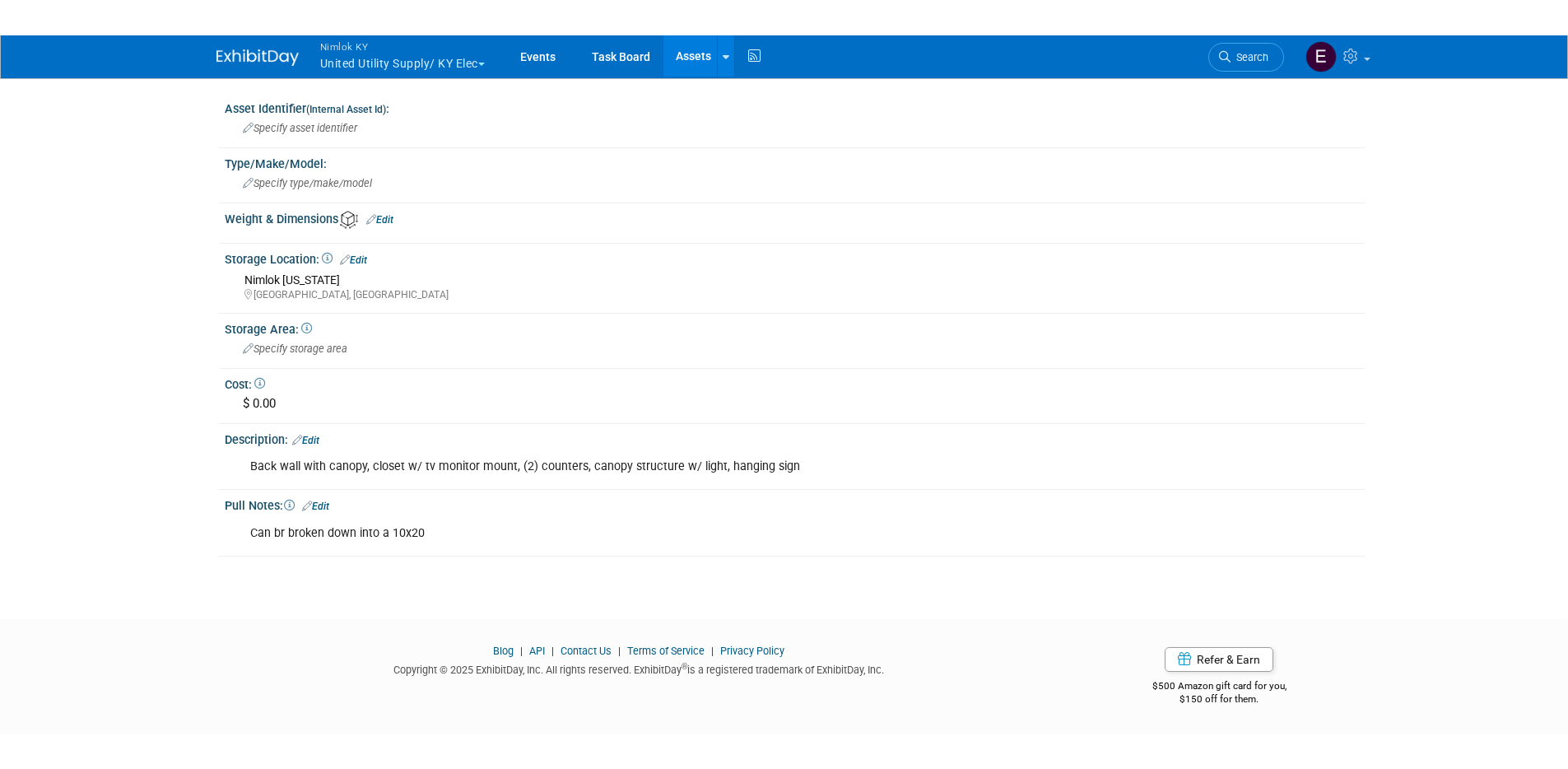
scroll to position [188, 0]
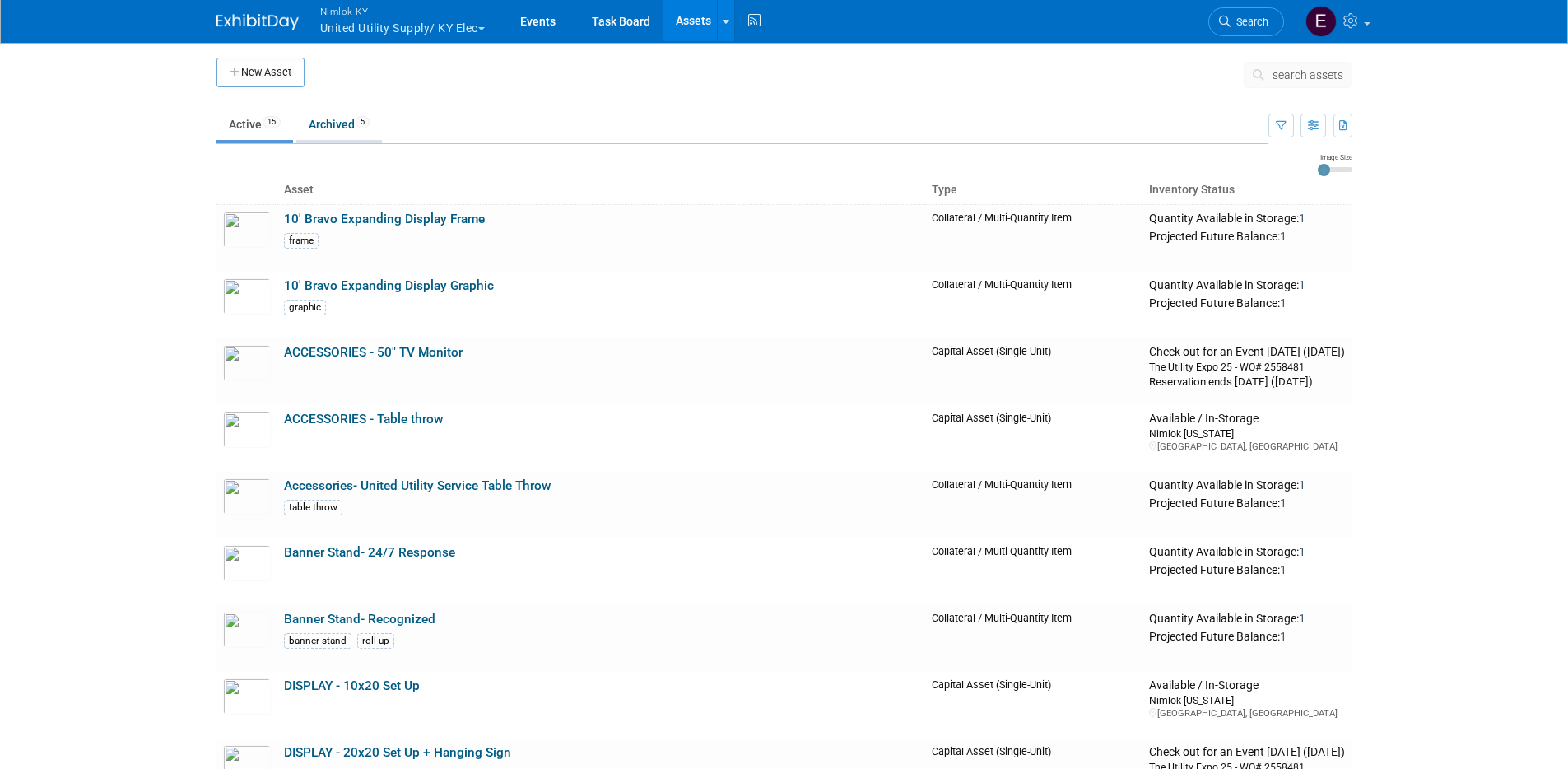
click at [351, 128] on link "Archived 5" at bounding box center [338, 124] width 86 height 31
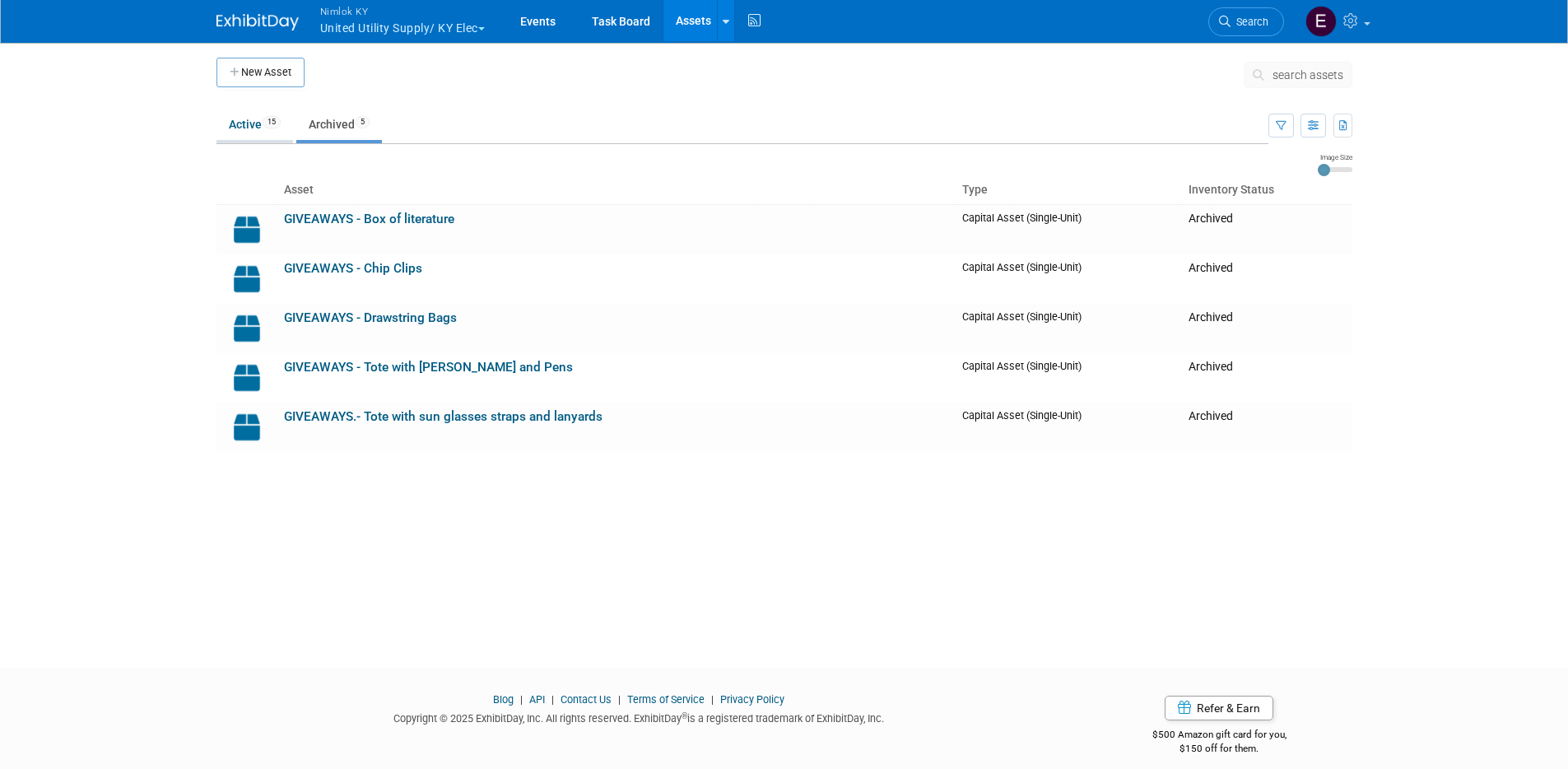
click at [288, 130] on link "Active 15" at bounding box center [254, 124] width 76 height 31
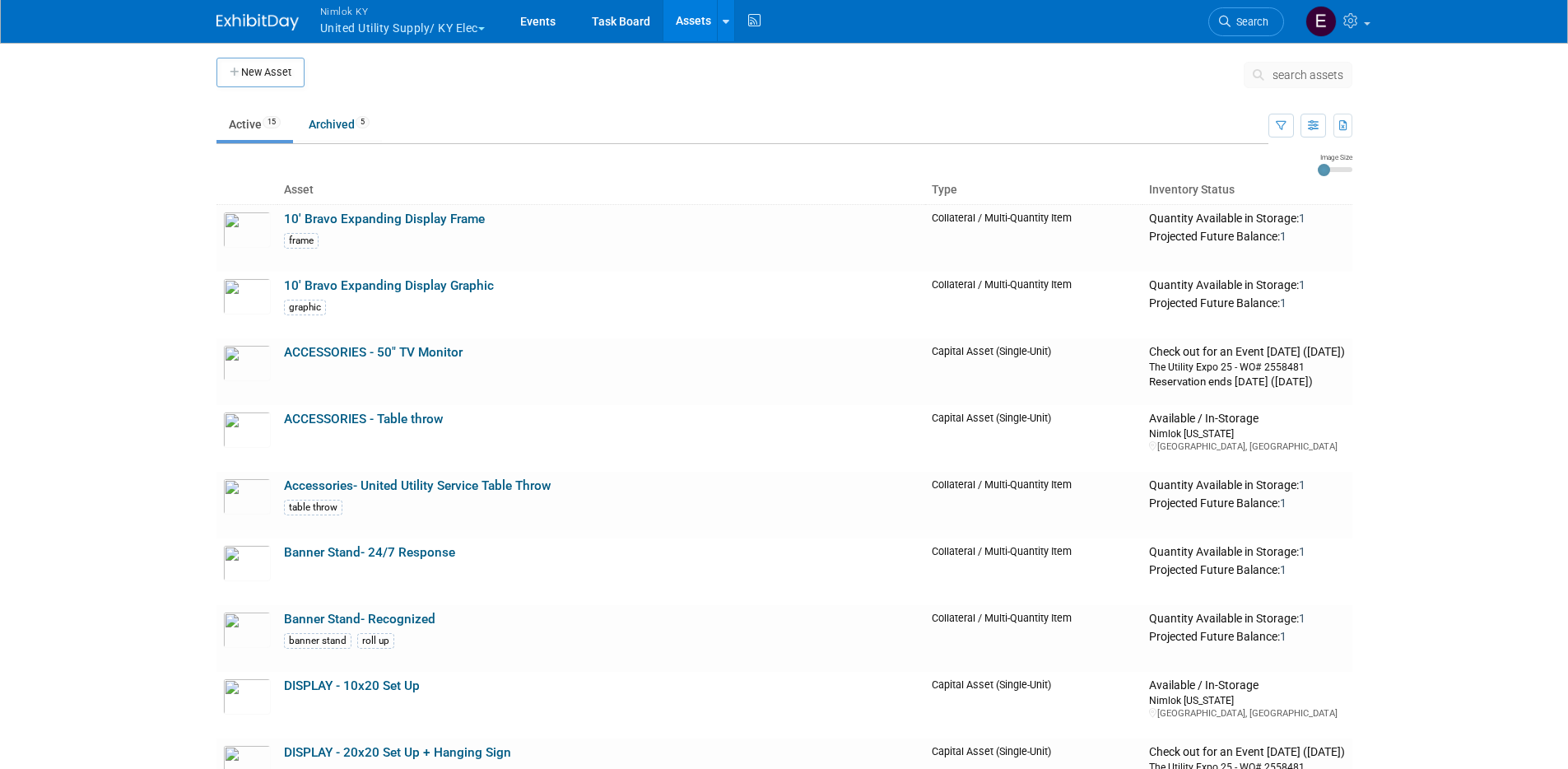
click at [146, 248] on body "Nimlok KY United Utility Supply/ KY Elec Explore: My Workspaces 43 Go to Worksp…" at bounding box center [784, 384] width 1568 height 769
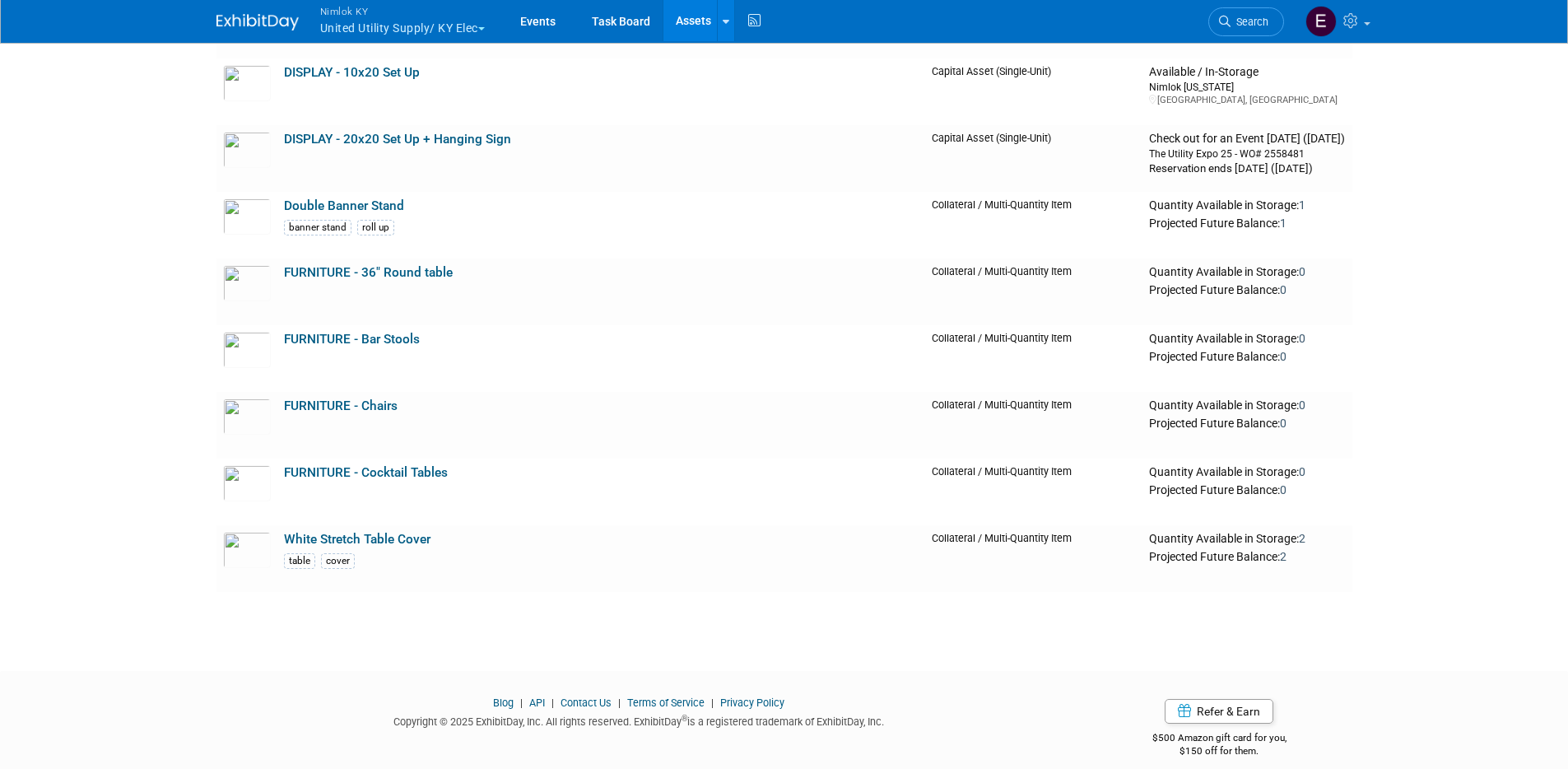
scroll to position [631, 0]
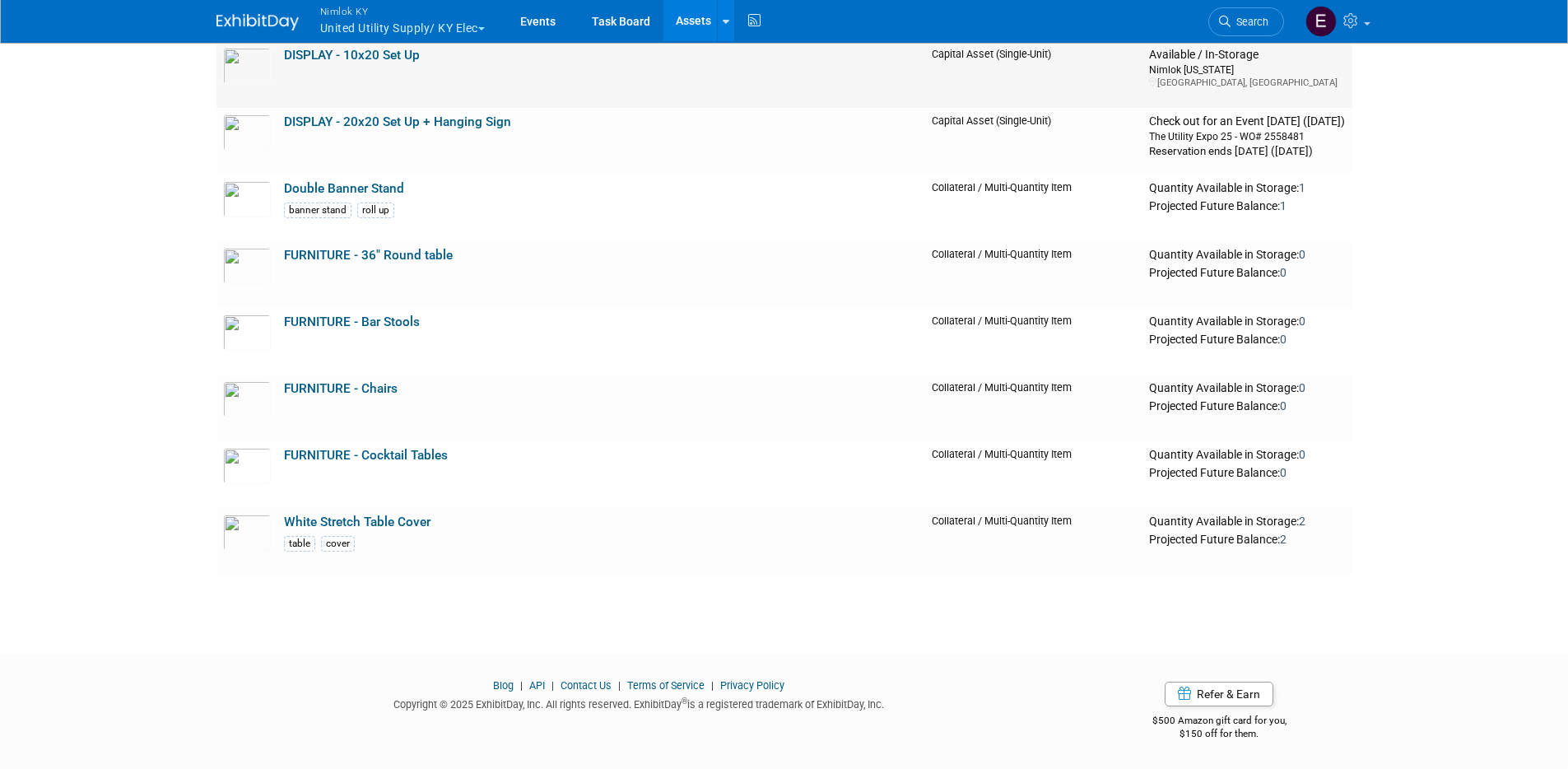
click at [354, 57] on link "DISPLAY - 10x20 Set Up" at bounding box center [352, 55] width 136 height 15
